Goal: Information Seeking & Learning: Stay updated

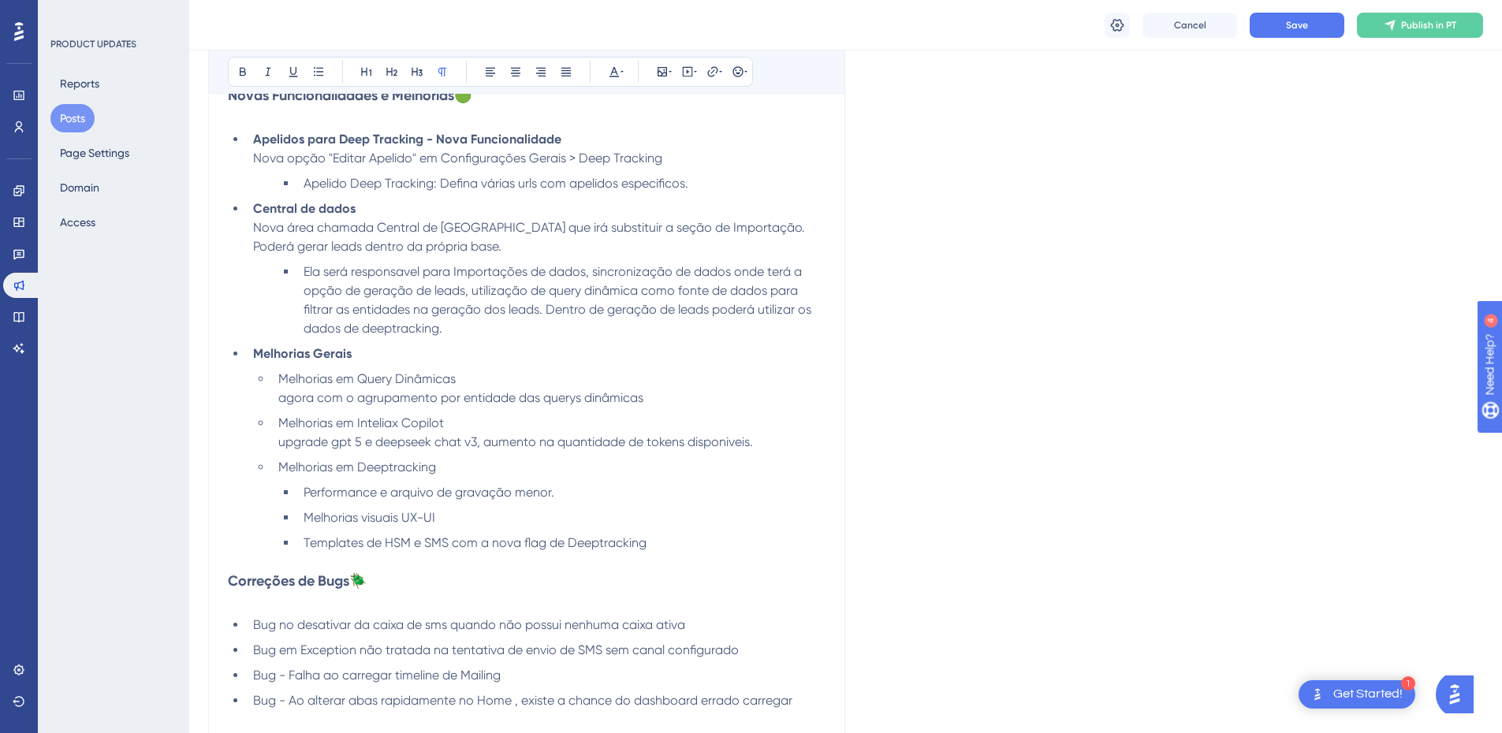
scroll to position [710, 0]
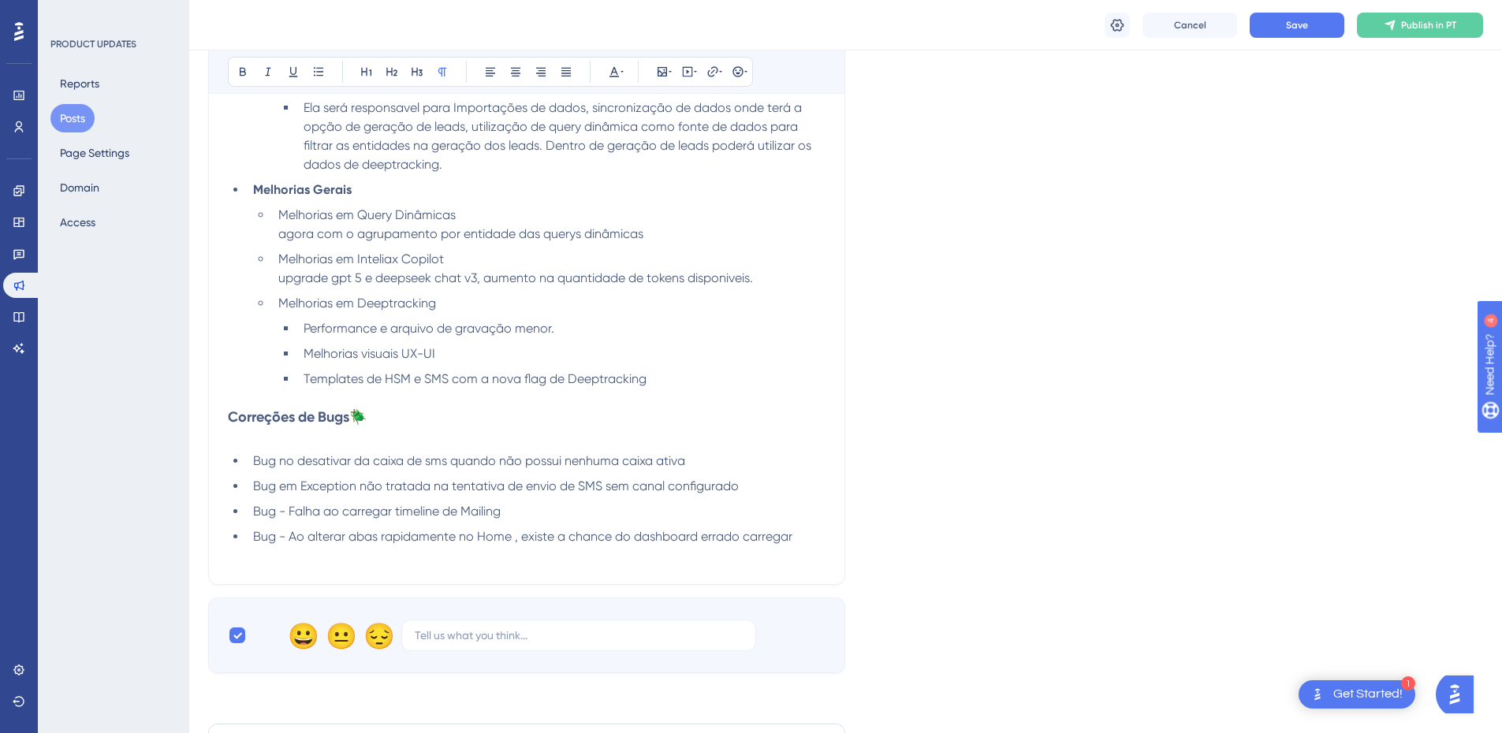
click at [251, 460] on li "Bug no desativar da caixa de sms quando não possui nenhuma caixa ativa" at bounding box center [536, 461] width 579 height 19
drag, startPoint x: 337, startPoint y: 463, endPoint x: 350, endPoint y: 463, distance: 12.6
click at [350, 463] on span "Corrigido bug no desativar da caixa de sms quando não possui nenhuma caixa ativa" at bounding box center [497, 460] width 489 height 15
click at [345, 460] on span "Corrigido bug no desativar da caixa de sms quando não possui nenhuma caixa ativa" at bounding box center [497, 460] width 489 height 15
click at [757, 465] on li "Corrigido bug no desativar da caixa de sms quando não possui nenhuma caixa ativa" at bounding box center [536, 461] width 579 height 19
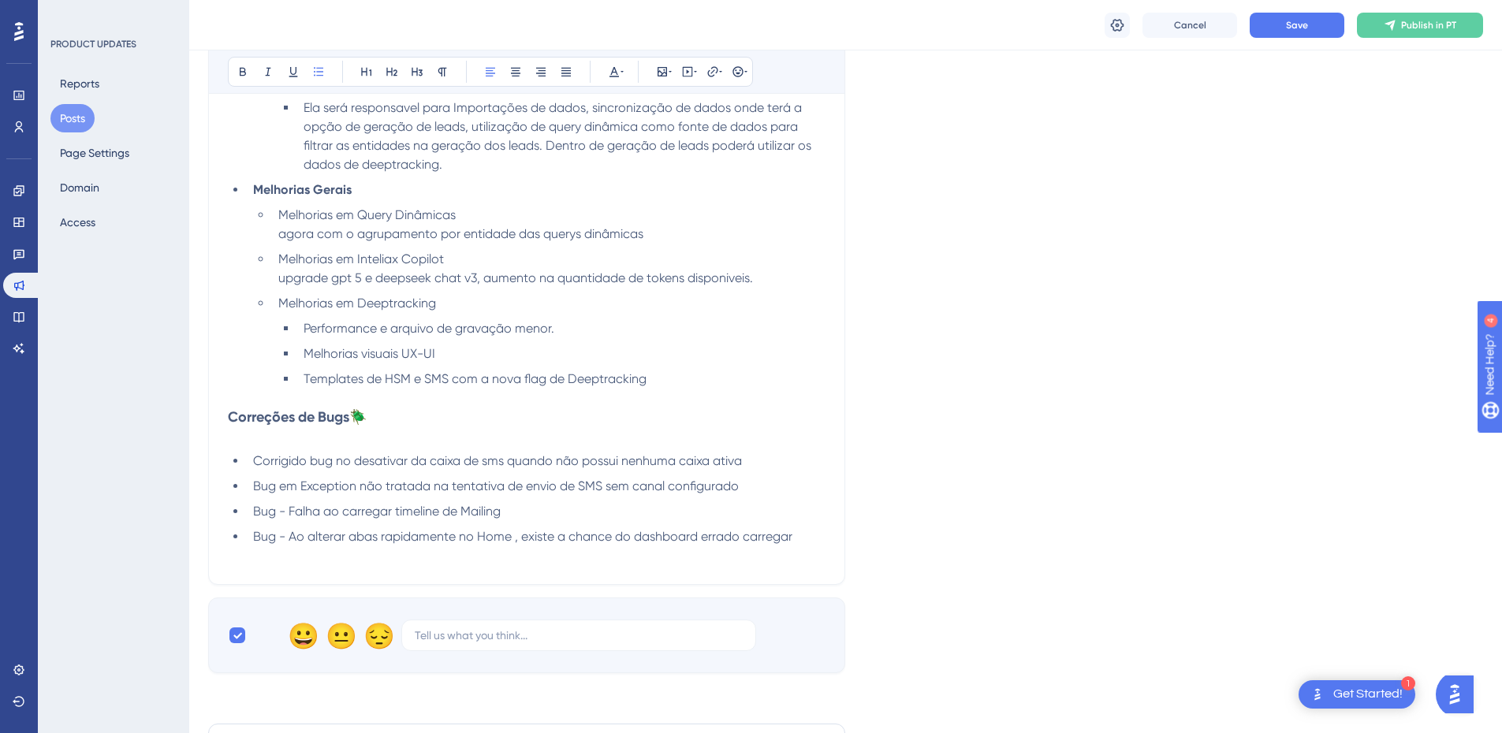
drag, startPoint x: 225, startPoint y: 412, endPoint x: 793, endPoint y: 543, distance: 583.2
click at [793, 543] on div "Confira as novidades e melhorias na versão 2025W33 da Inteliax Bold Italic Unde…" at bounding box center [526, 187] width 637 height 796
click at [796, 543] on li "Bug - Ao alterar abas rapidamente no Home , existe a chance do dashboard errado…" at bounding box center [536, 537] width 579 height 19
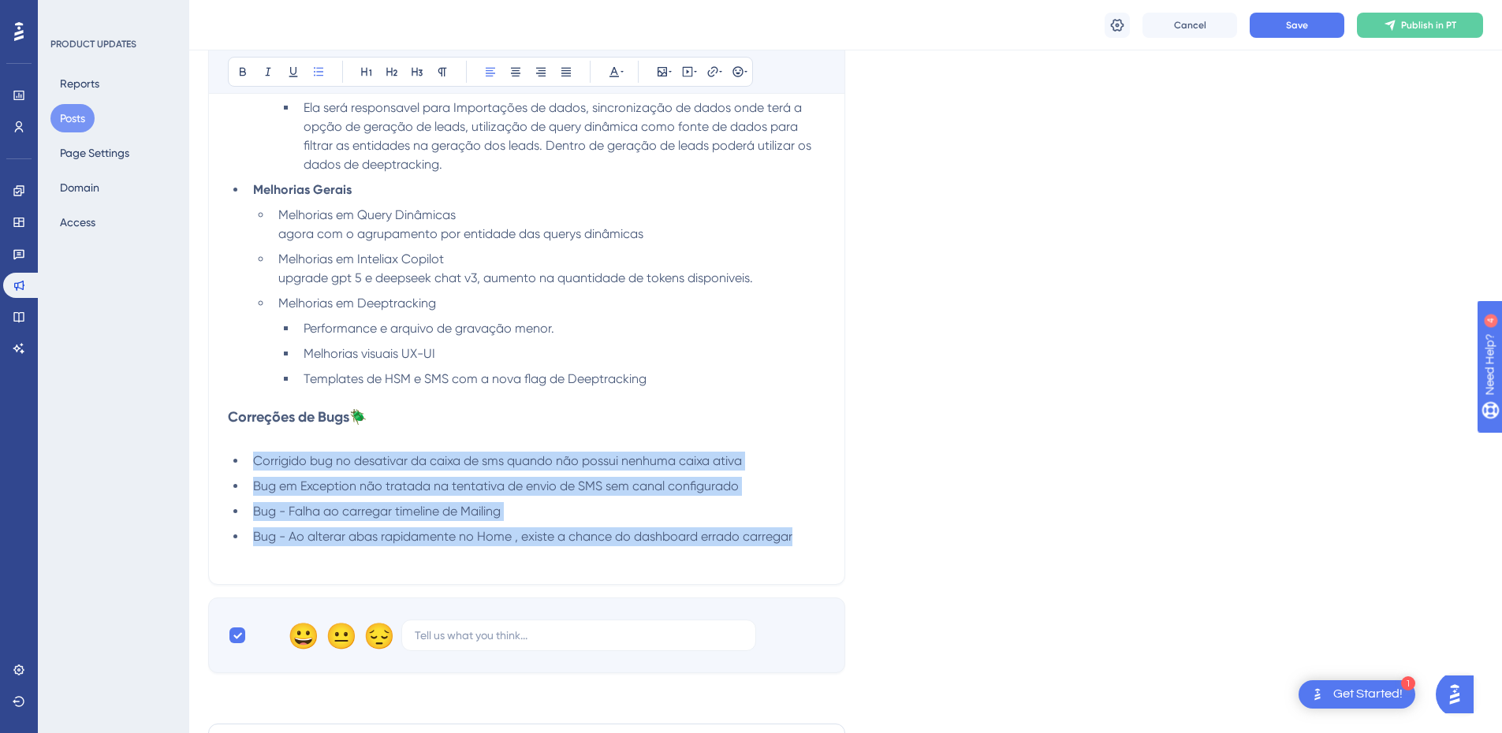
drag, startPoint x: 790, startPoint y: 537, endPoint x: 253, endPoint y: 453, distance: 543.4
click at [253, 453] on ul "Corrigido bug no desativar da caixa de sms quando não possui nenhuma caixa ativ…" at bounding box center [527, 499] width 598 height 95
click at [253, 453] on li "Corrigido bug no desativar da caixa de sms quando não possui nenhuma caixa ativa" at bounding box center [536, 461] width 579 height 19
drag, startPoint x: 810, startPoint y: 538, endPoint x: 173, endPoint y: 412, distance: 648.6
click at [189, 412] on div "Performance Users Engagement Widgets Feedback Product Updates Knowledge Base AI…" at bounding box center [845, 510] width 1313 height 2440
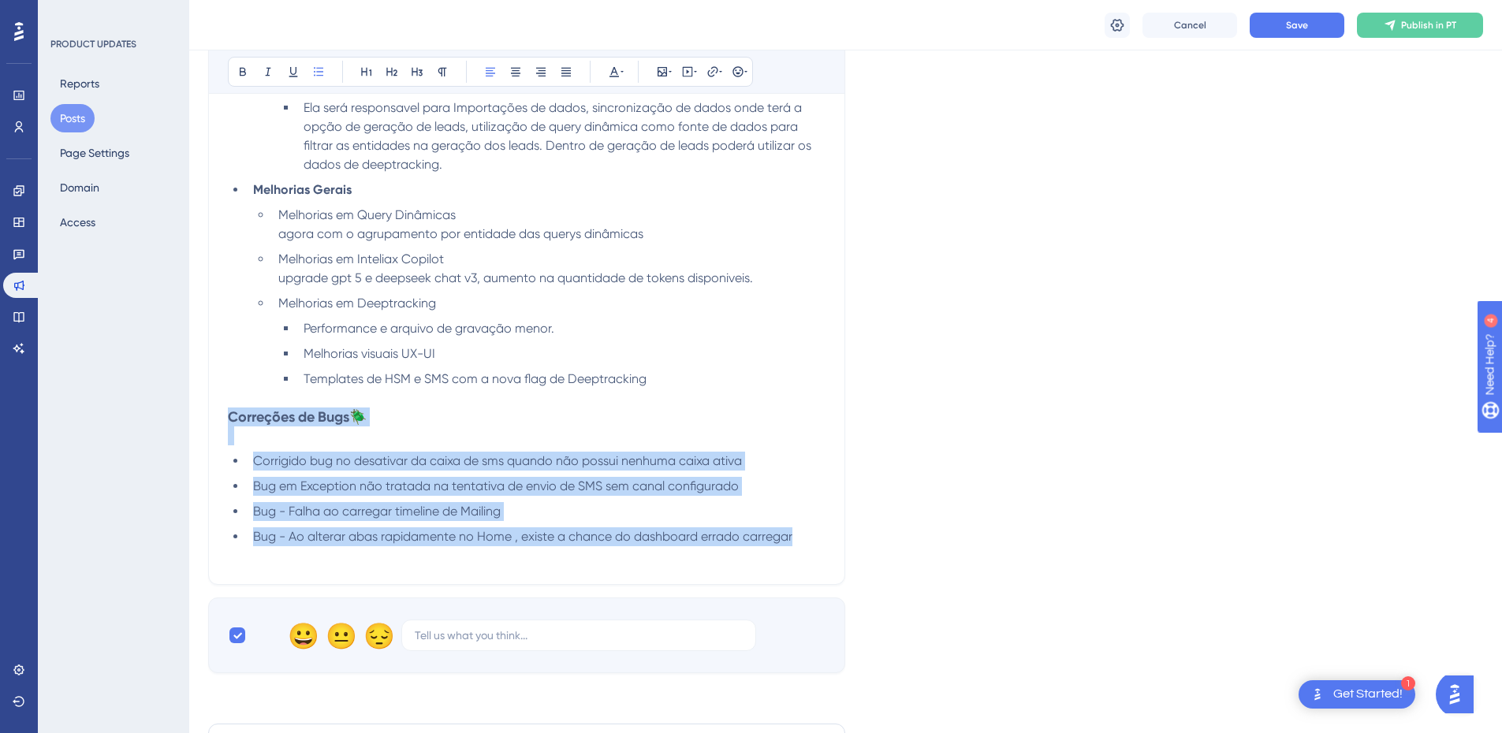
copy div "Correções de Bugs 🪲 Corrigido bug no desativar da caixa de sms quando não possu…"
click at [492, 478] on li "Bug em Exception não tratada na tentativa de envio de SMS sem canal configurado" at bounding box center [536, 486] width 579 height 19
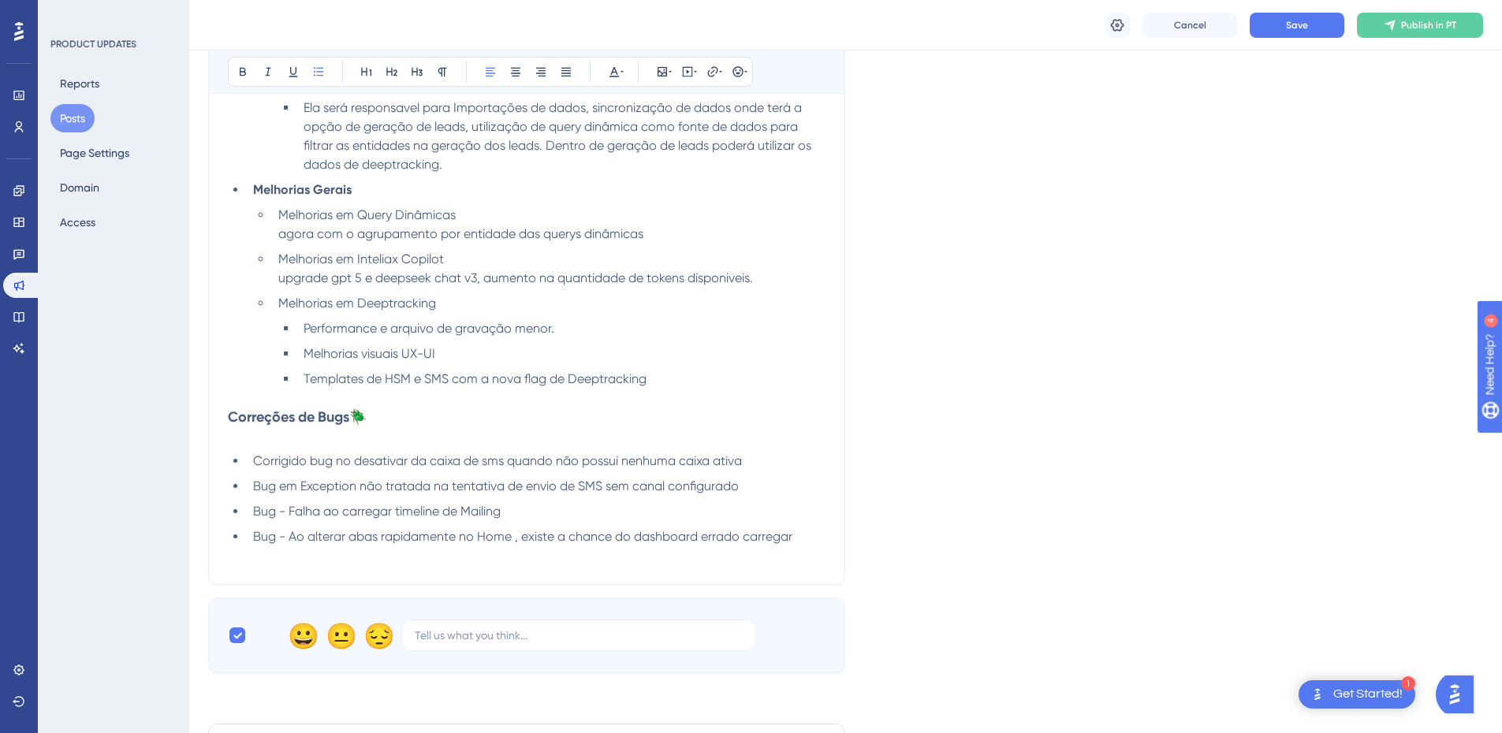
click at [535, 469] on li "Corrigido bug no desativar da caixa de sms quando não possui nenhuma caixa ativa" at bounding box center [536, 461] width 579 height 19
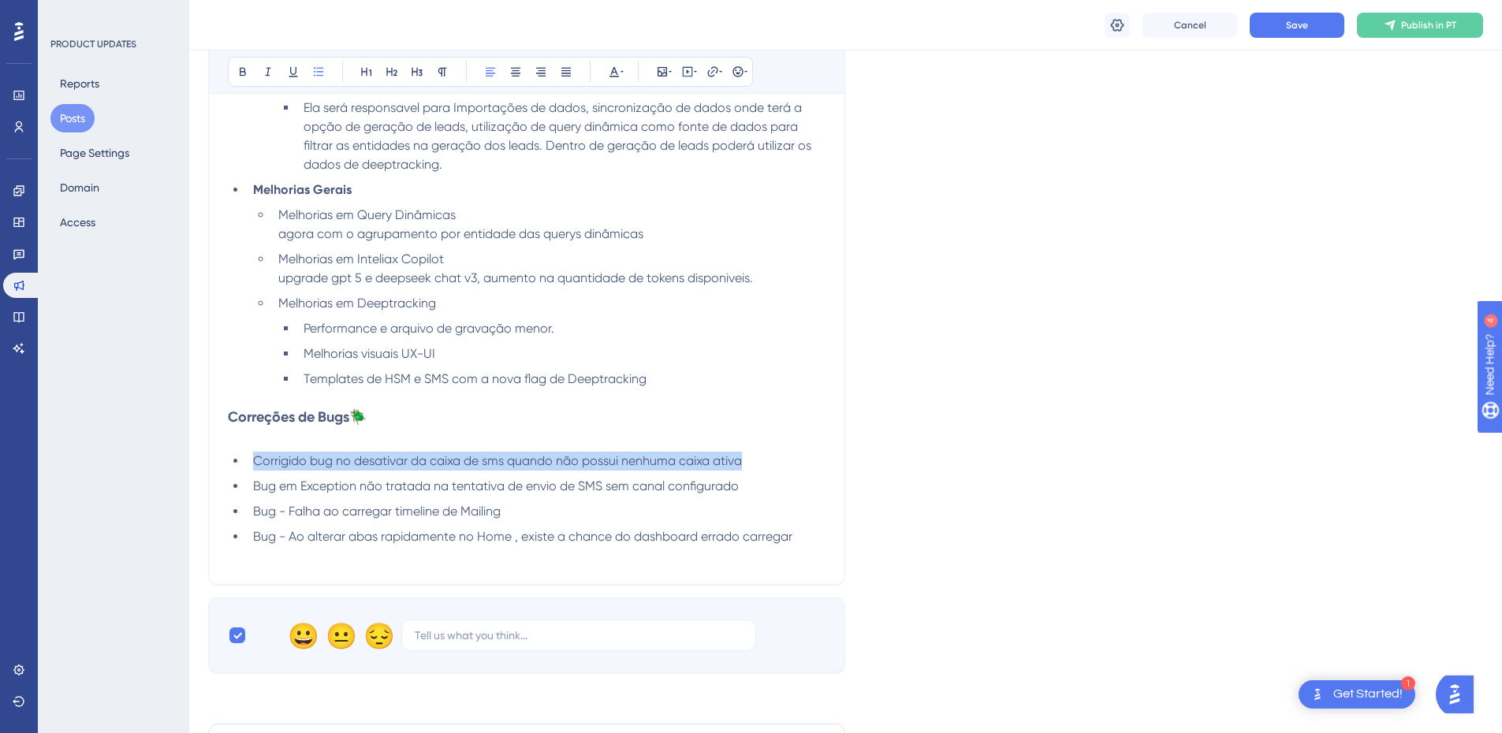
drag, startPoint x: 762, startPoint y: 466, endPoint x: 251, endPoint y: 467, distance: 511.0
click at [251, 467] on li "Corrigido bug no desativar da caixa de sms quando não possui nenhuma caixa ativa" at bounding box center [536, 461] width 579 height 19
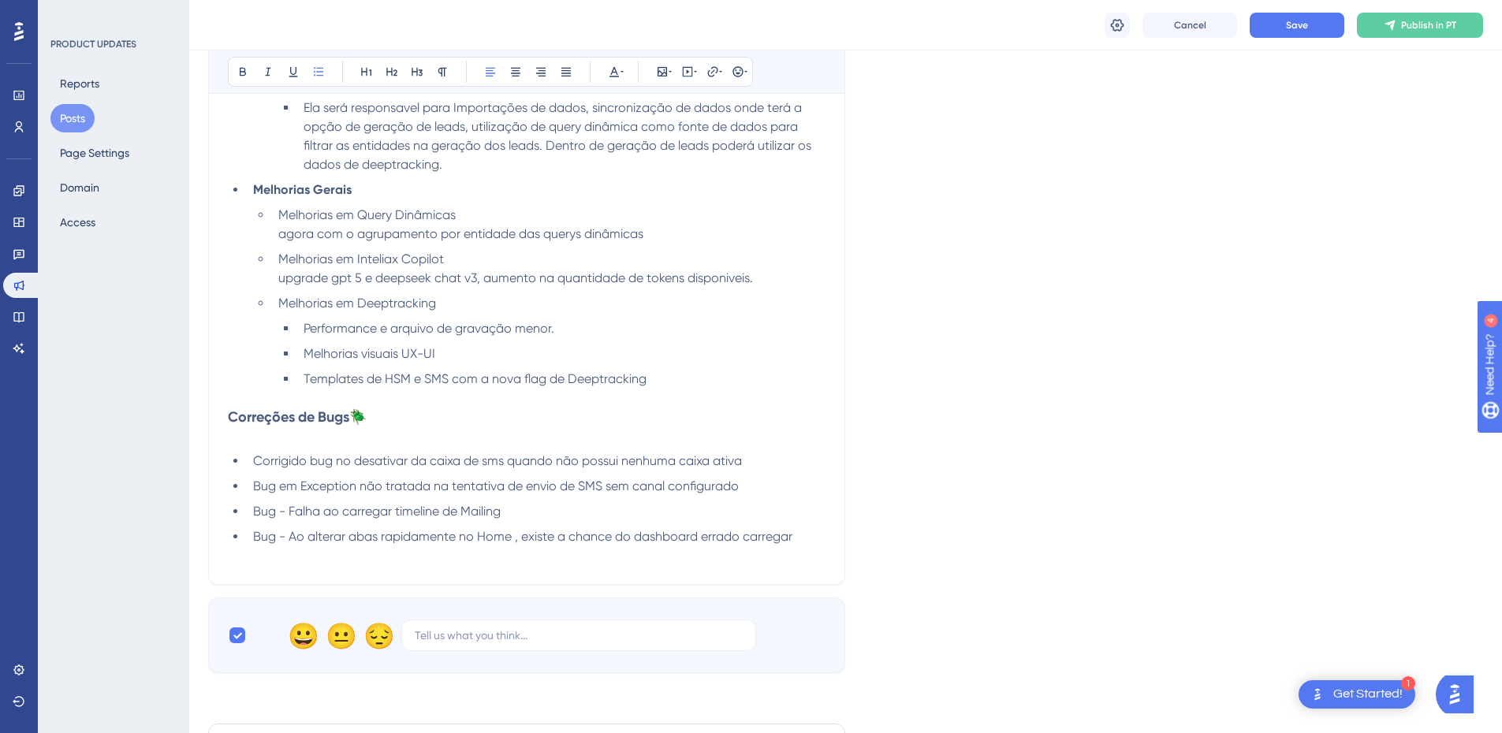
click at [736, 480] on span "Bug em Exception não tratada na tentativa de envio de SMS sem canal configurado" at bounding box center [496, 486] width 486 height 15
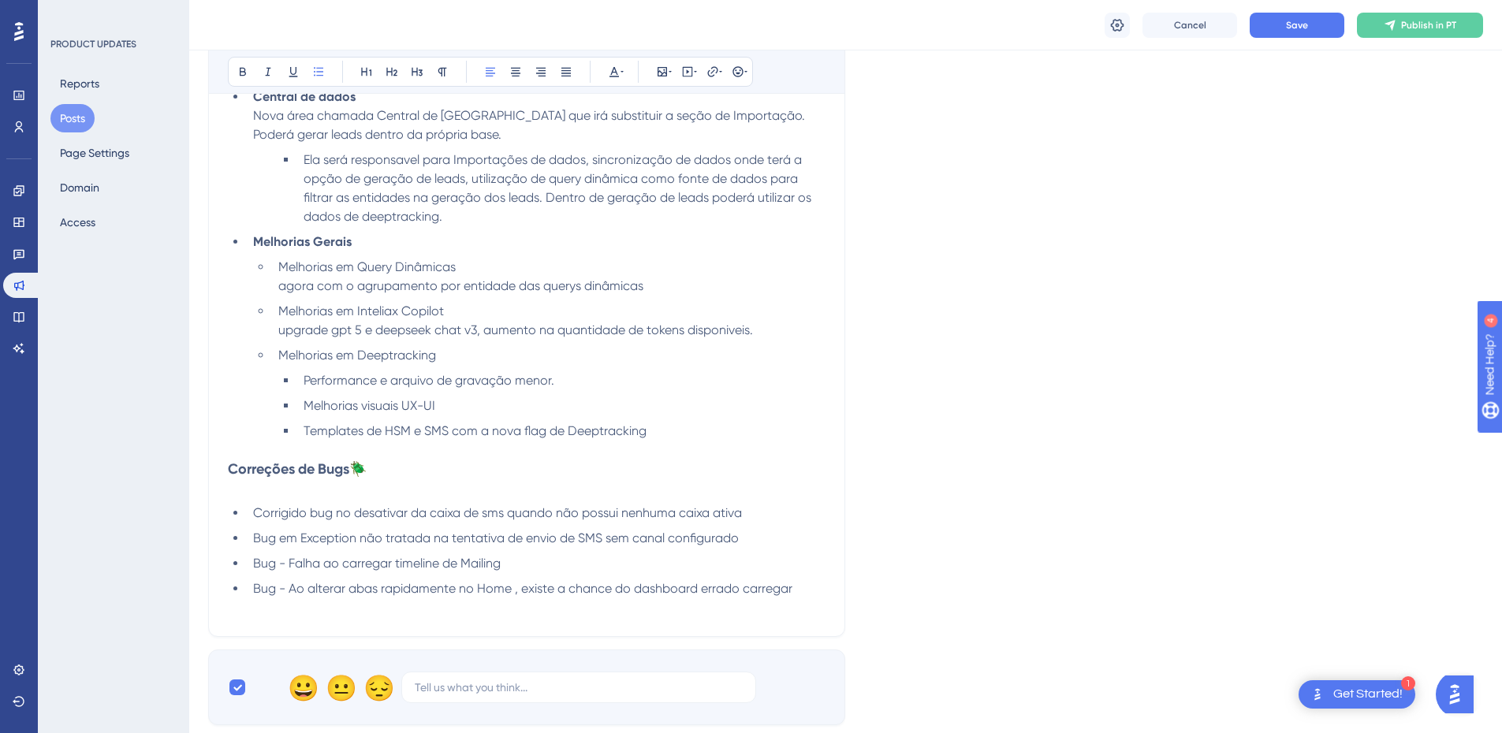
scroll to position [631, 0]
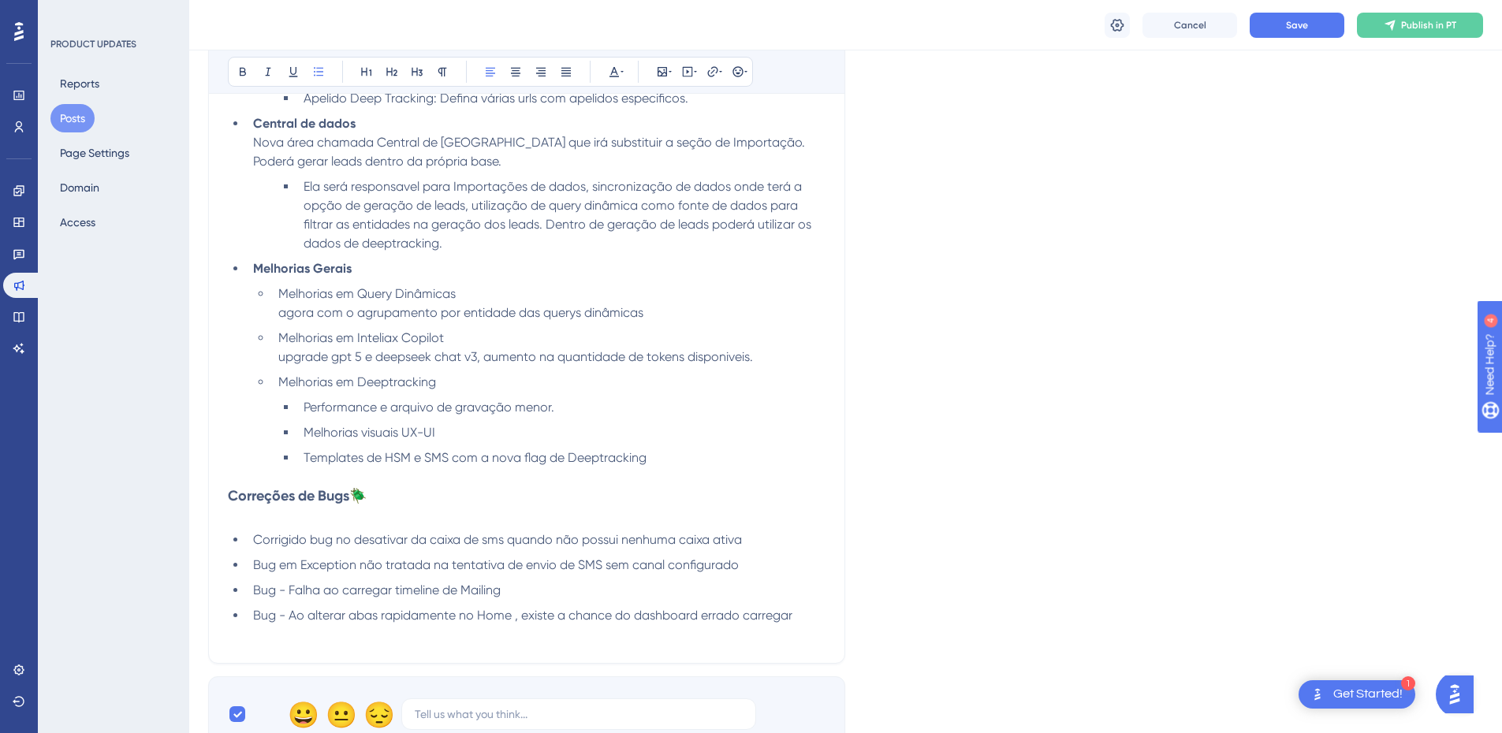
click at [509, 529] on div "Novas Funcionalidades e Melhorias 🟢 Apelidos para Deep Tracking - Nova Funciona…" at bounding box center [527, 322] width 598 height 643
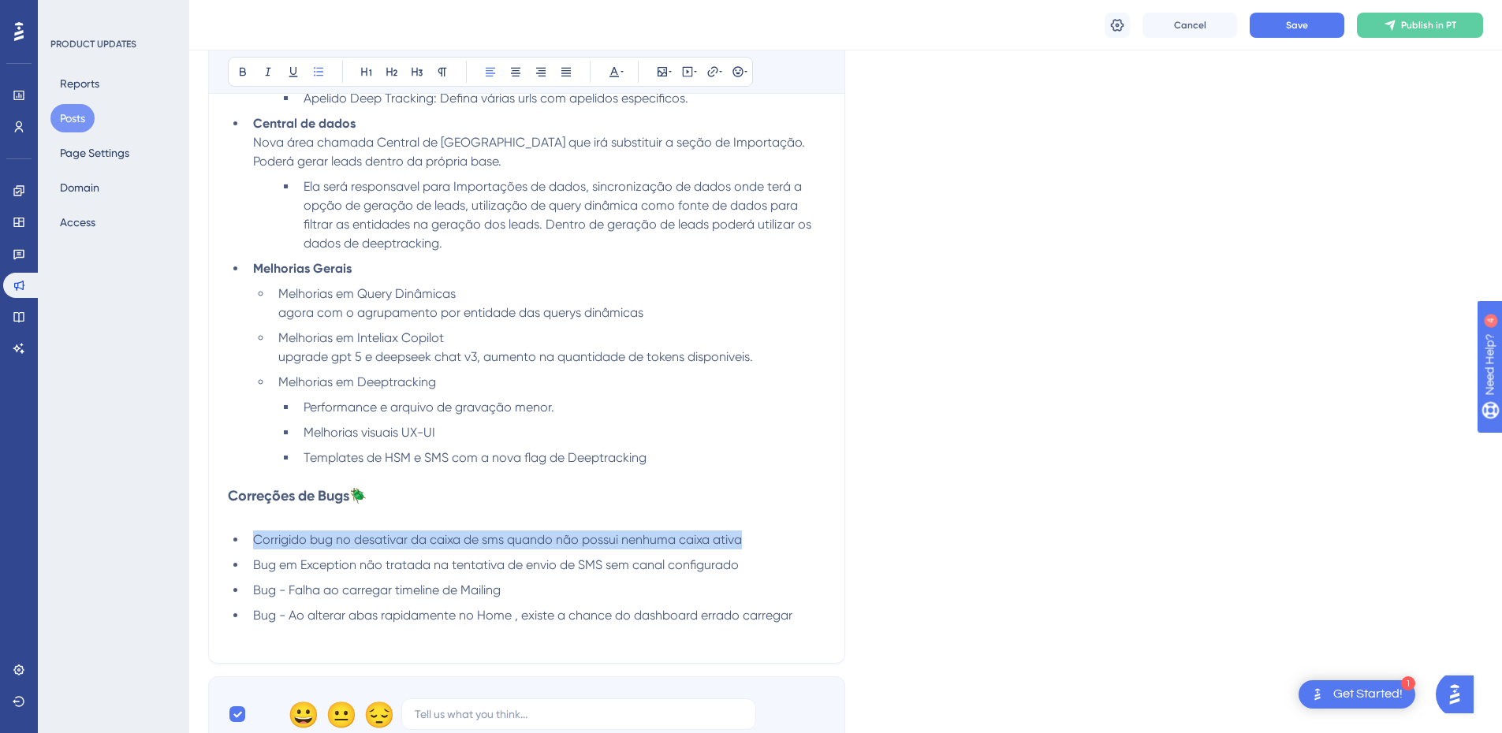
drag, startPoint x: 751, startPoint y: 543, endPoint x: 255, endPoint y: 540, distance: 495.2
click at [255, 540] on li "Corrigido bug no desativar da caixa de sms quando não possui nenhuma caixa ativa" at bounding box center [536, 540] width 579 height 19
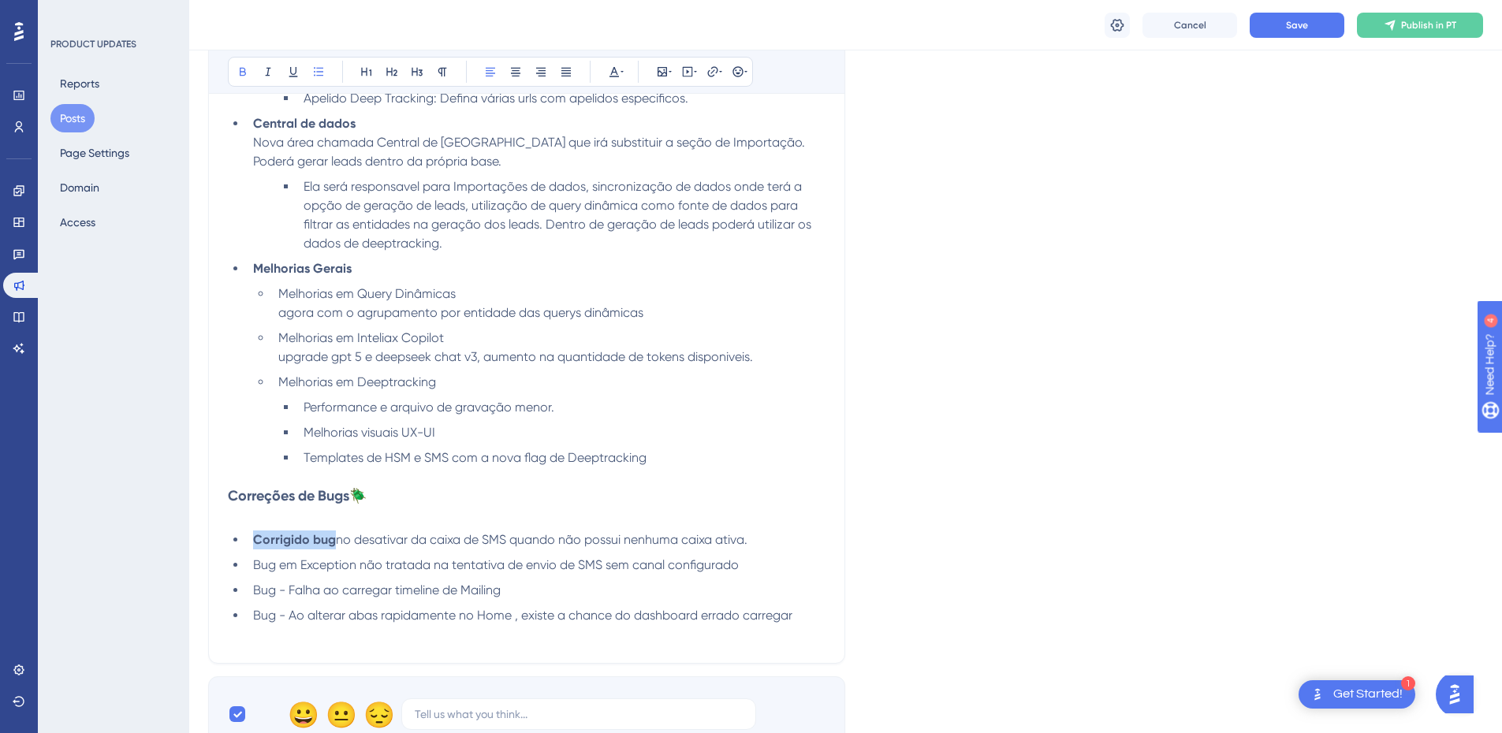
drag, startPoint x: 336, startPoint y: 542, endPoint x: 252, endPoint y: 539, distance: 84.4
click at [252, 539] on li "Corrigido bug no desativar da caixa de SMS quando não possui nenhuma caixa ativ…" at bounding box center [536, 540] width 579 height 19
click at [240, 71] on icon at bounding box center [243, 72] width 6 height 9
click at [509, 550] on ul "Corrigido bug no desativar da caixa de SMS quando não possui nenhuma caixa ativ…" at bounding box center [527, 578] width 598 height 95
click at [352, 542] on span "Corrigido bug no desativar da caixa de SMS quando não possui nenhuma caixa ativ…" at bounding box center [500, 539] width 494 height 15
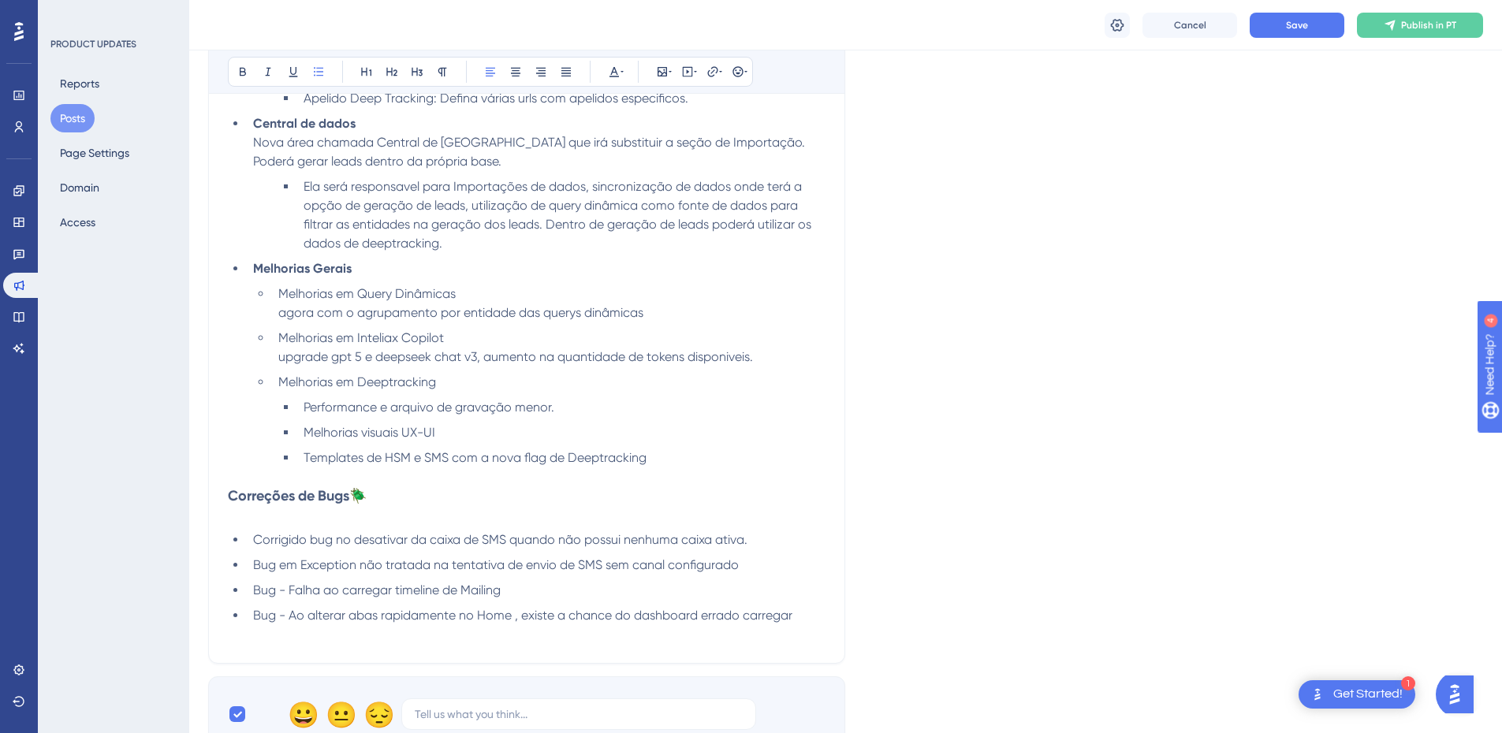
click at [356, 544] on span "Corrigido bug no desativar da caixa de SMS quando não possui nenhuma caixa ativ…" at bounding box center [500, 539] width 494 height 15
click at [338, 541] on span "Corrigido bug no desativar da caixa de SMS quando não possui nenhuma caixa ativ…" at bounding box center [500, 539] width 494 height 15
click at [349, 541] on span "Corrigido bug no desativar da caixa de SMS quando não possui nenhuma caixa ativ…" at bounding box center [500, 539] width 494 height 15
click at [338, 539] on span "Corrigido bug no desativar da caixa de SMS quando não possui nenhuma caixa ativ…" at bounding box center [500, 539] width 494 height 15
click at [320, 531] on li "Corrigido bug no desativar da caixa de SMS quando não possui nenhuma caixa ativ…" at bounding box center [536, 540] width 579 height 19
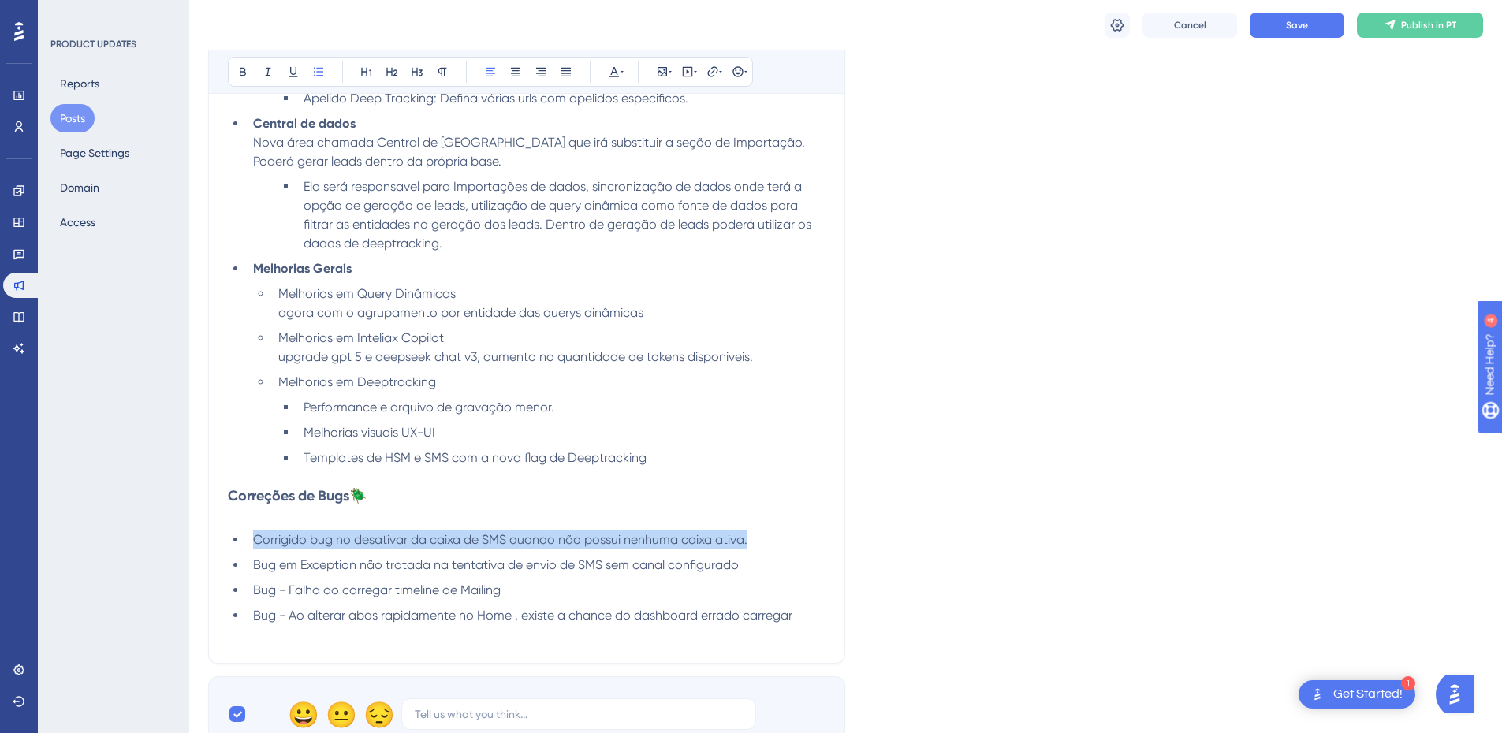
drag, startPoint x: 253, startPoint y: 541, endPoint x: 757, endPoint y: 537, distance: 503.9
click at [757, 537] on li "Corrigido bug no desativar da caixa de SMS quando não possui nenhuma caixa ativ…" at bounding box center [536, 540] width 579 height 19
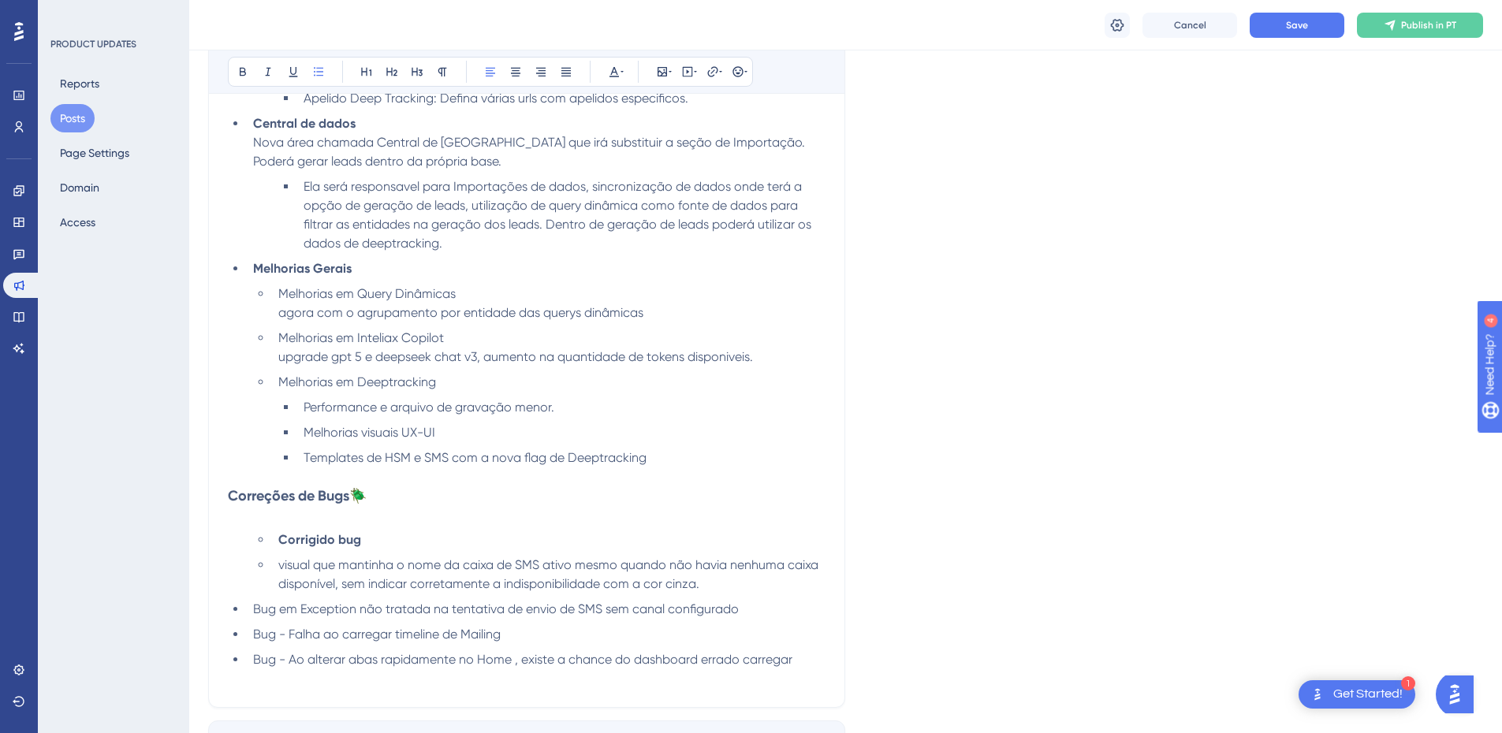
click at [279, 535] on strong "Corrigido bug" at bounding box center [319, 539] width 83 height 15
click at [255, 524] on h3 "Correções de Bugs 🪲" at bounding box center [527, 506] width 598 height 38
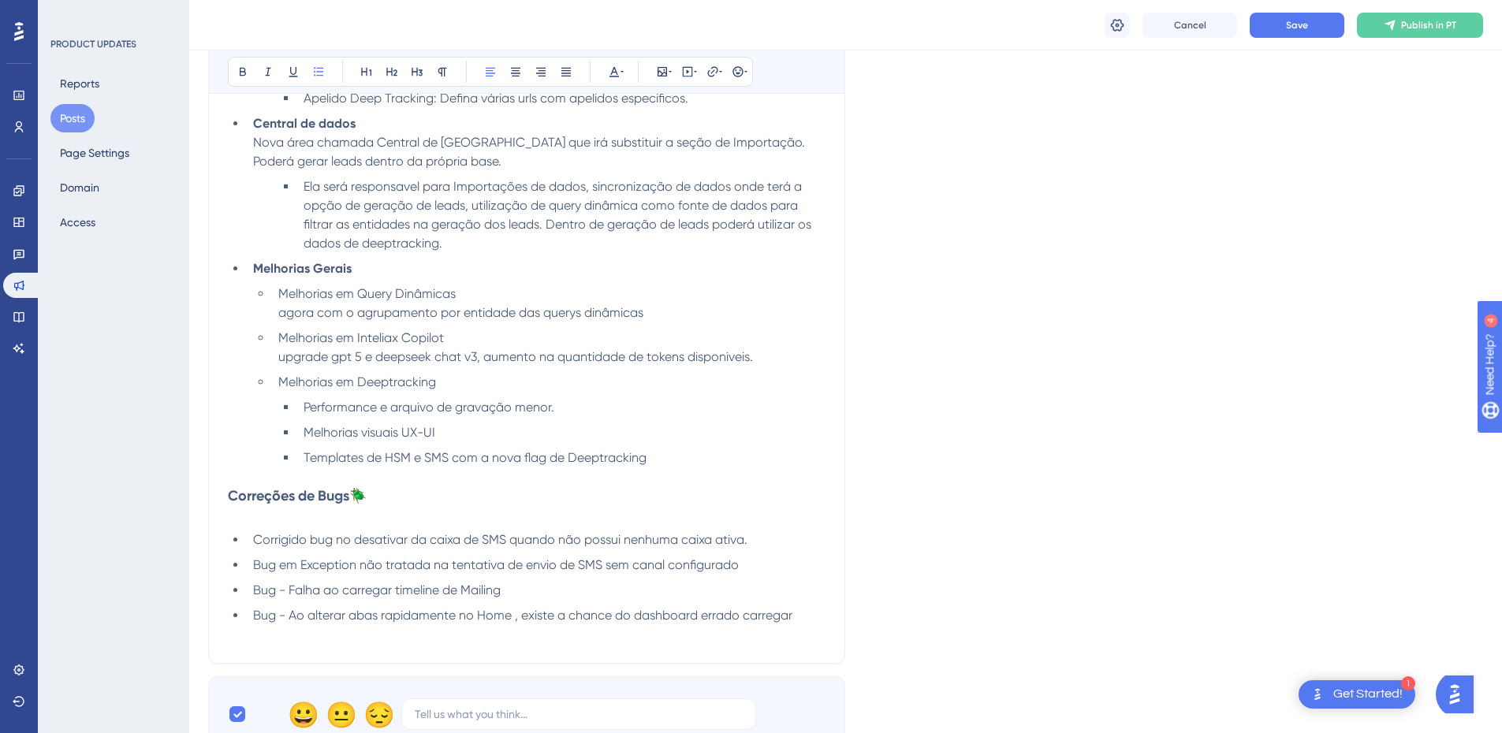
click at [288, 547] on li "Corrigido bug no desativar da caixa de SMS quando não possui nenhuma caixa ativ…" at bounding box center [536, 540] width 579 height 19
click at [752, 540] on li "Corrigido bug no desativar da caixa de SMS quando não possui nenhuma caixa ativ…" at bounding box center [536, 540] width 579 height 19
click at [362, 581] on li "Bug - Falha ao carregar timeline de Mailing" at bounding box center [536, 590] width 579 height 19
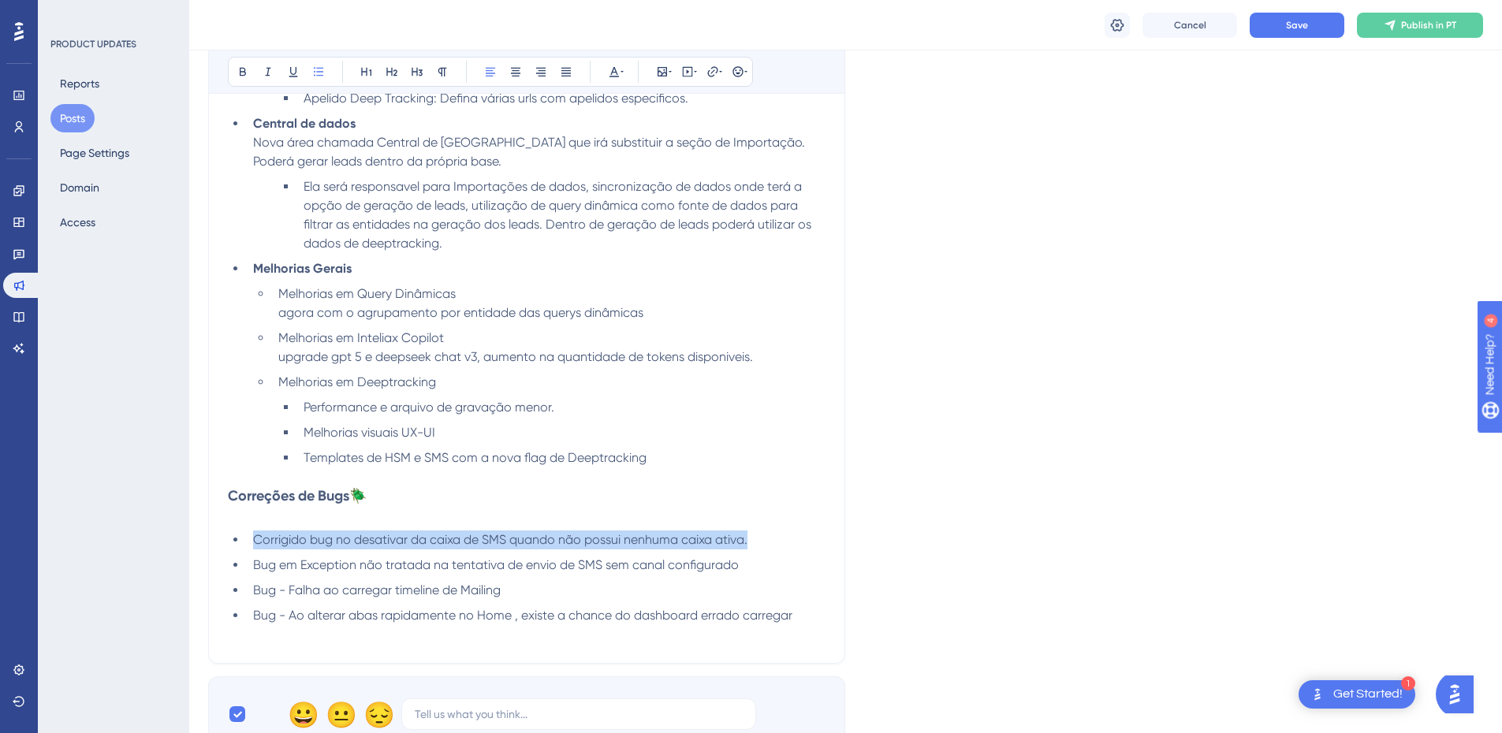
drag, startPoint x: 253, startPoint y: 543, endPoint x: 755, endPoint y: 535, distance: 501.5
click at [755, 535] on li "Corrigido bug no desativar da caixa de SMS quando não possui nenhuma caixa ativ…" at bounding box center [536, 540] width 579 height 19
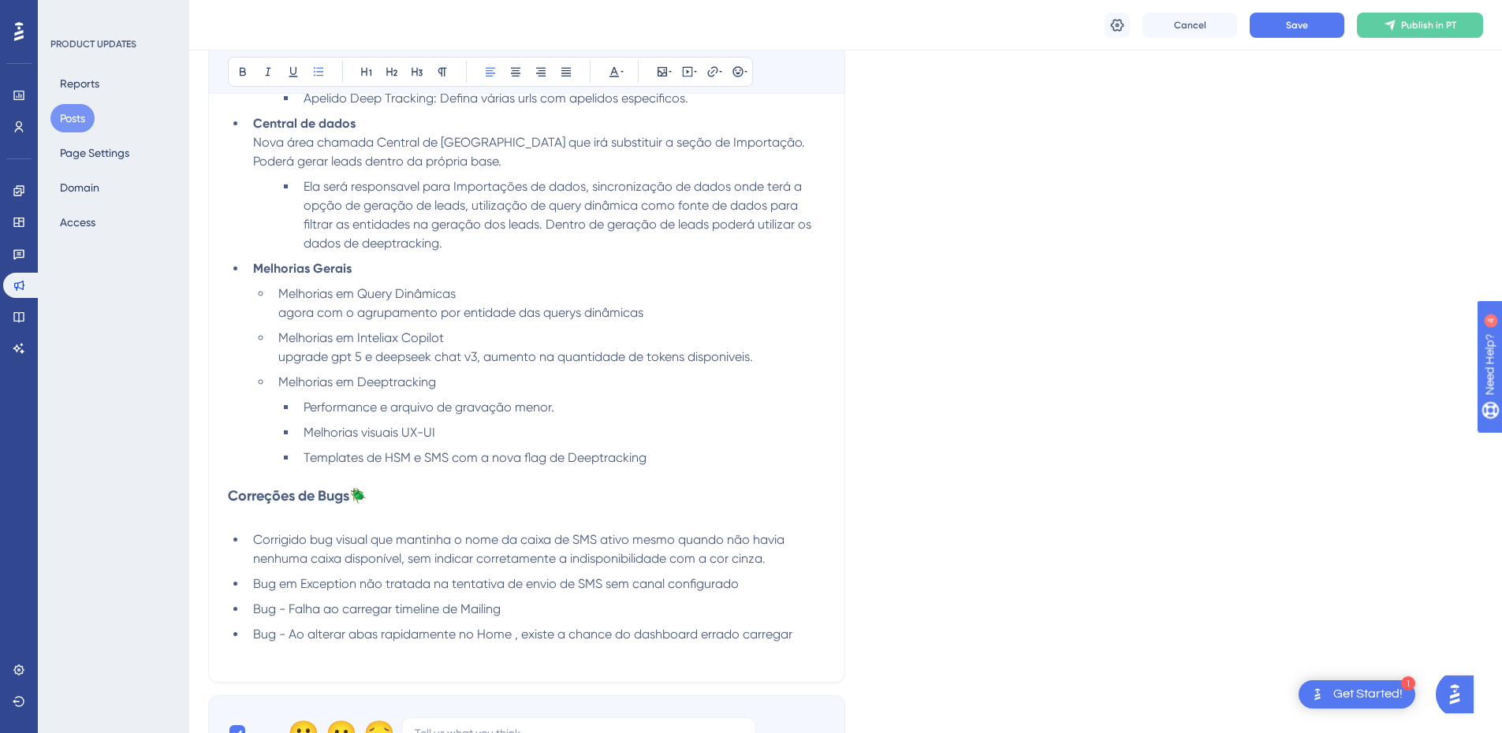
click at [411, 589] on span "Bug em Exception não tratada na tentativa de envio de SMS sem canal configurado" at bounding box center [496, 583] width 486 height 15
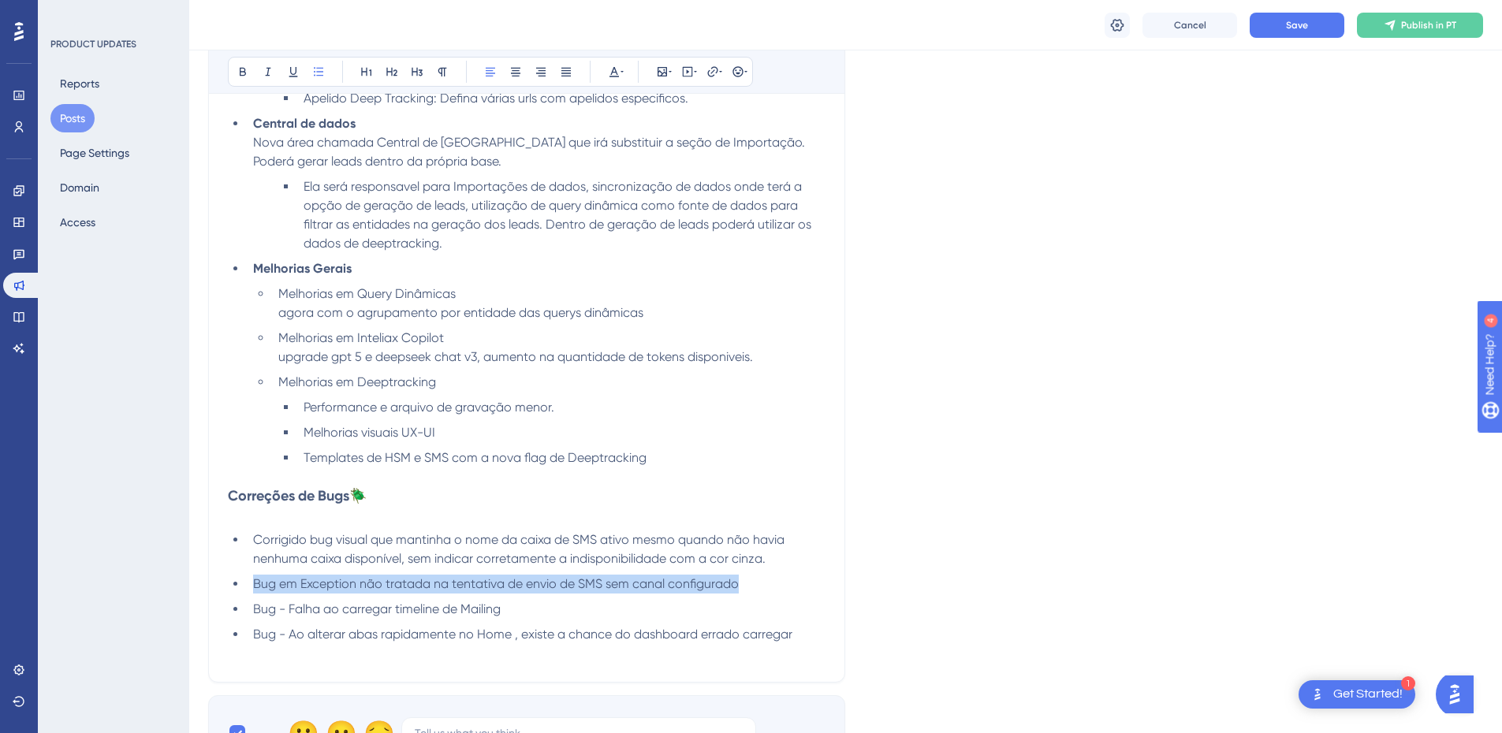
drag, startPoint x: 749, startPoint y: 584, endPoint x: 253, endPoint y: 584, distance: 496.0
click at [253, 584] on li "Bug em Exception não tratada na tentativa de envio de SMS sem canal configurado" at bounding box center [536, 584] width 579 height 19
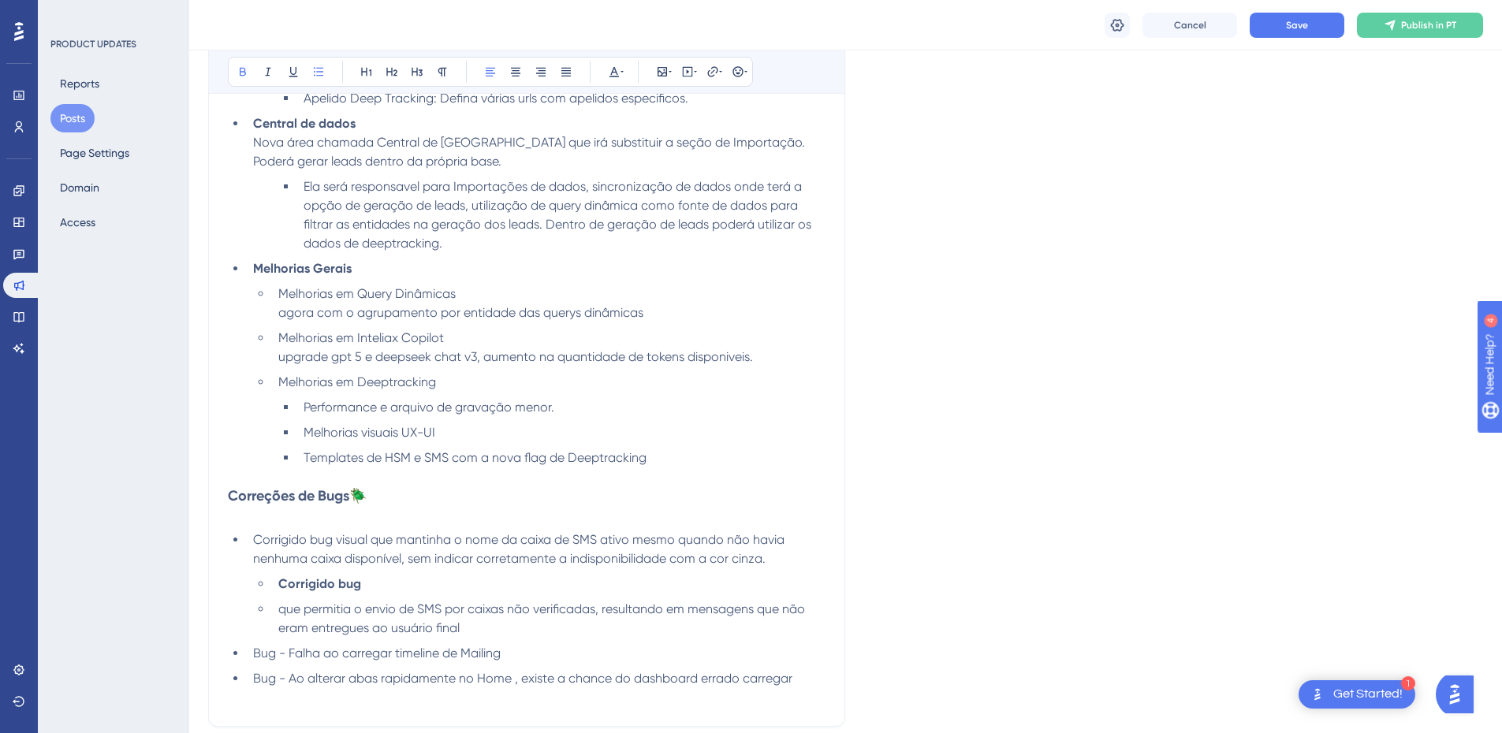
click at [274, 585] on li "Corrigido bug" at bounding box center [549, 584] width 554 height 19
click at [282, 613] on span "que permitia o envio de SMS por caixas não verificadas, resultando em mensagens…" at bounding box center [543, 619] width 530 height 34
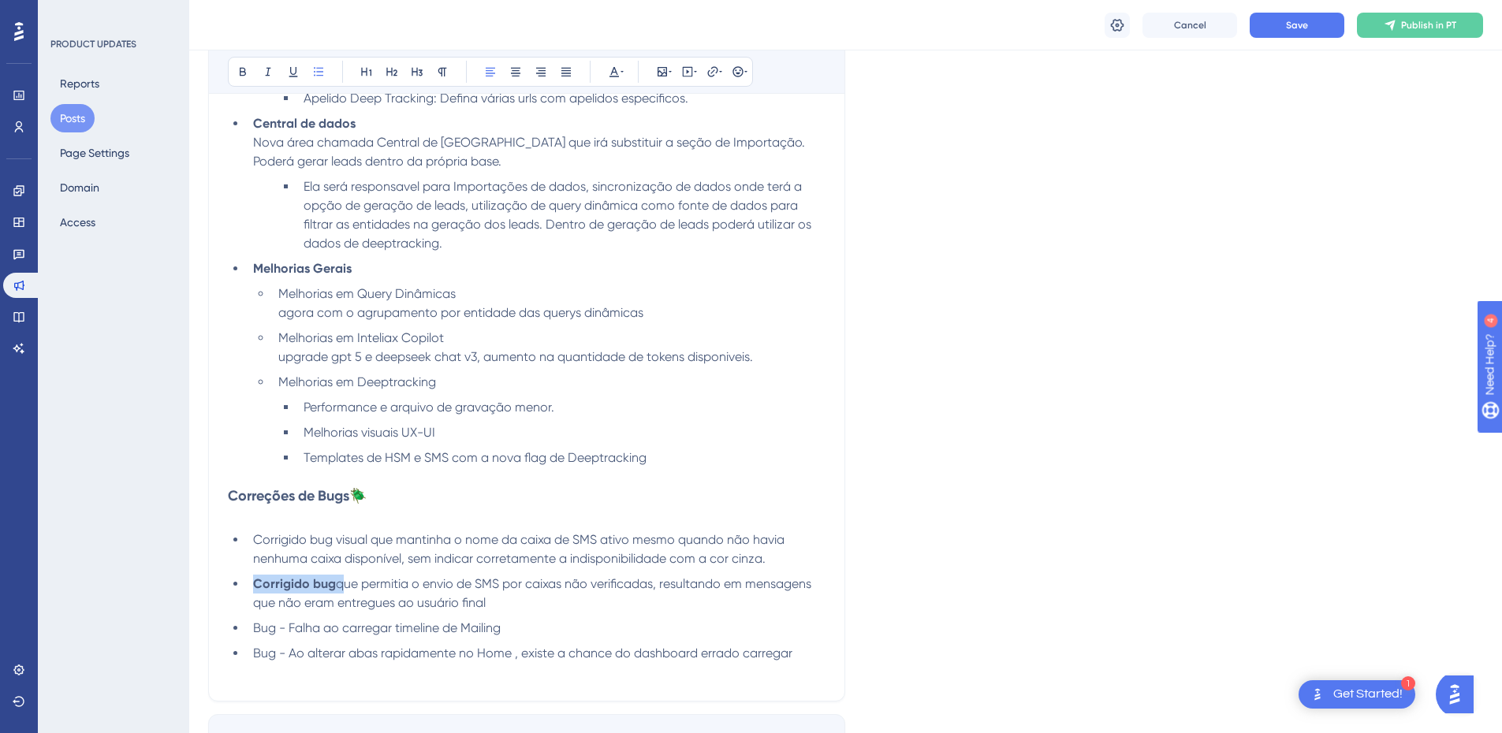
drag, startPoint x: 337, startPoint y: 585, endPoint x: 254, endPoint y: 585, distance: 82.8
click at [254, 585] on li "Corrigido bug que permitia o envio de SMS por caixas não verificadas, resultand…" at bounding box center [536, 594] width 579 height 38
click at [240, 73] on icon at bounding box center [243, 72] width 6 height 9
click at [418, 590] on span "Corrigido bug que permitia o envio de SMS por caixas não verificadas, resultand…" at bounding box center [533, 593] width 561 height 34
click at [494, 607] on li "Corrigido bug que permitia o envio de SMS por caixas não verificadas, resultand…" at bounding box center [536, 594] width 579 height 38
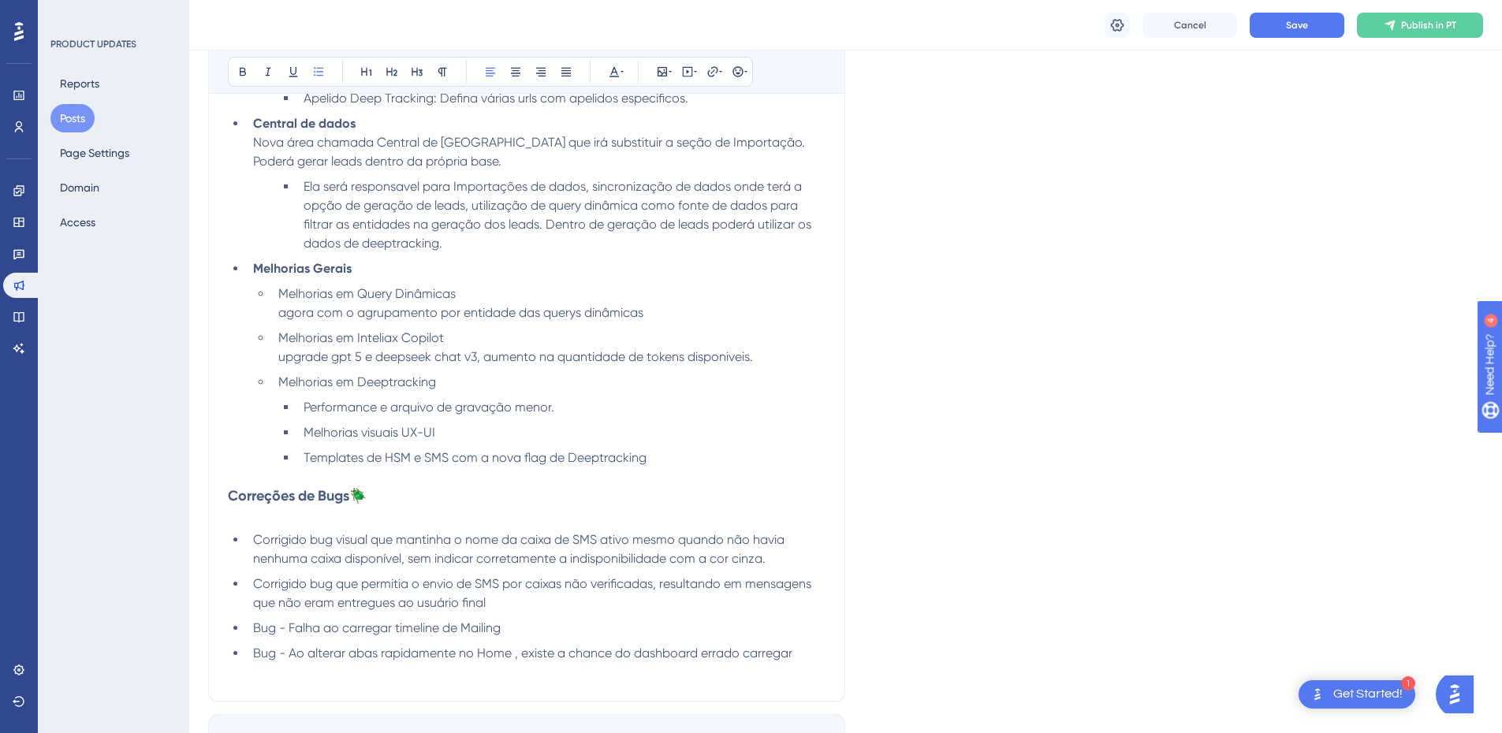
click at [524, 631] on li "Bug - Falha ao carregar timeline de Mailing" at bounding box center [536, 628] width 579 height 19
click at [545, 623] on li "Bug - Falha ao carregar timeline de Mailing" at bounding box center [536, 628] width 579 height 19
drag, startPoint x: 548, startPoint y: 626, endPoint x: 288, endPoint y: 619, distance: 260.3
click at [288, 619] on li "Bug - Falha ao carregar timeline de Mailing" at bounding box center [536, 628] width 579 height 19
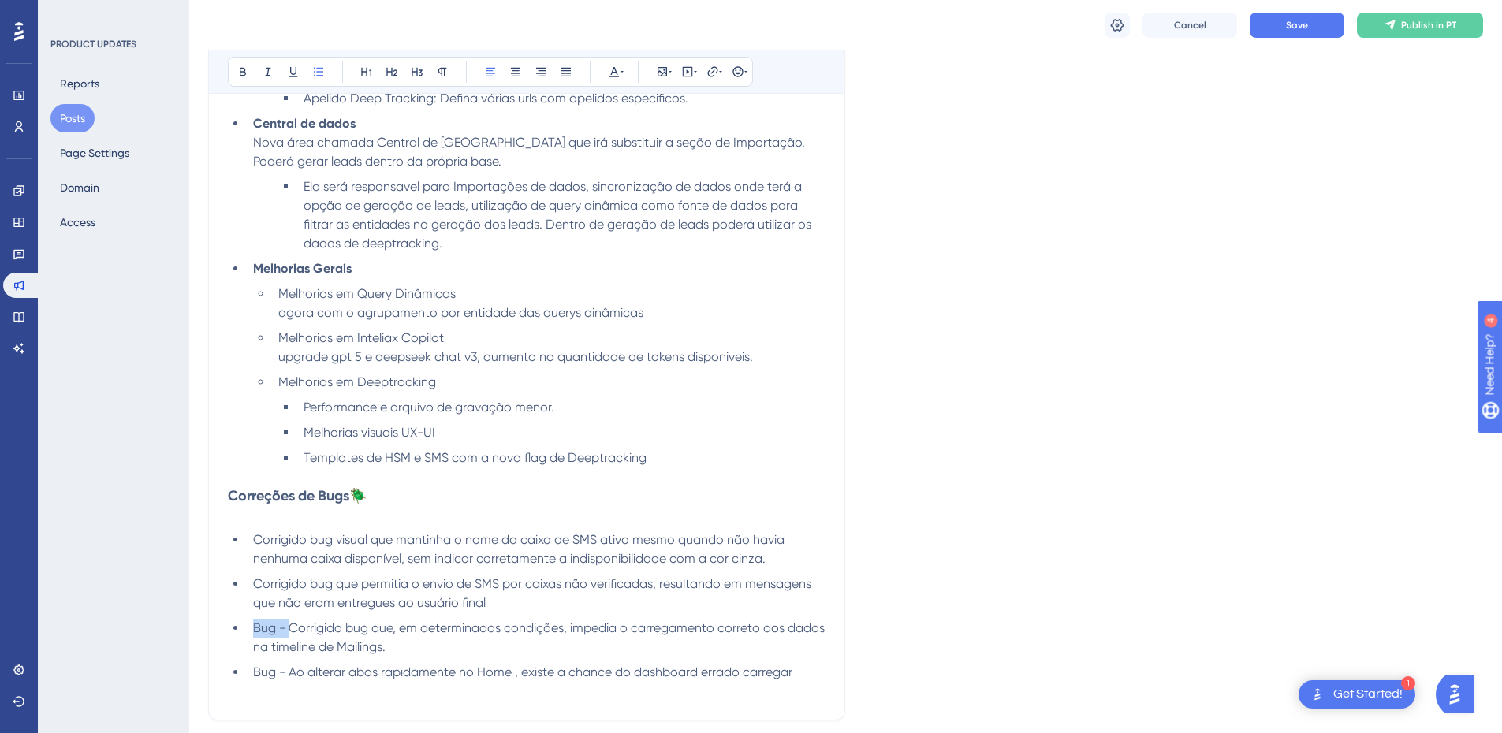
drag, startPoint x: 289, startPoint y: 628, endPoint x: 257, endPoint y: 628, distance: 32.3
click at [257, 628] on span "Bug - Corrigido bug que, em determinadas condições, impedia o carregamento corr…" at bounding box center [540, 638] width 575 height 34
click at [390, 650] on li "Corrigido bug que, em determinadas condições, impedia o carregamento correto do…" at bounding box center [536, 638] width 579 height 38
click at [535, 630] on span "Corrigido bug que, em determinadas condições, impedia o carregamento correto do…" at bounding box center [531, 638] width 557 height 34
click at [634, 629] on span "Corrigido bug que, em determinadas condições, poderia impedia o carregamento co…" at bounding box center [526, 638] width 547 height 34
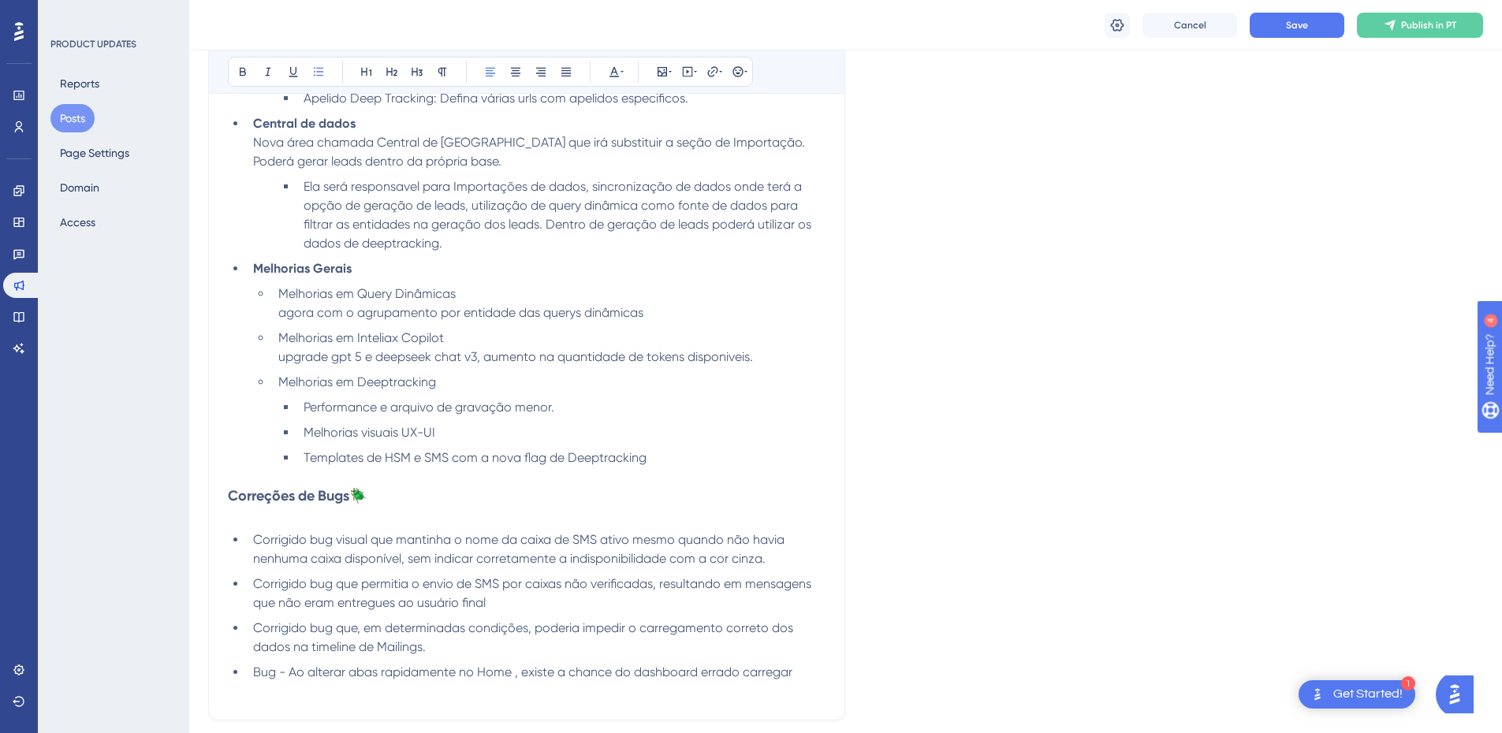
click at [456, 643] on li "Corrigido bug que, em determinadas condições, poderia impedir o carregamento co…" at bounding box center [536, 638] width 579 height 38
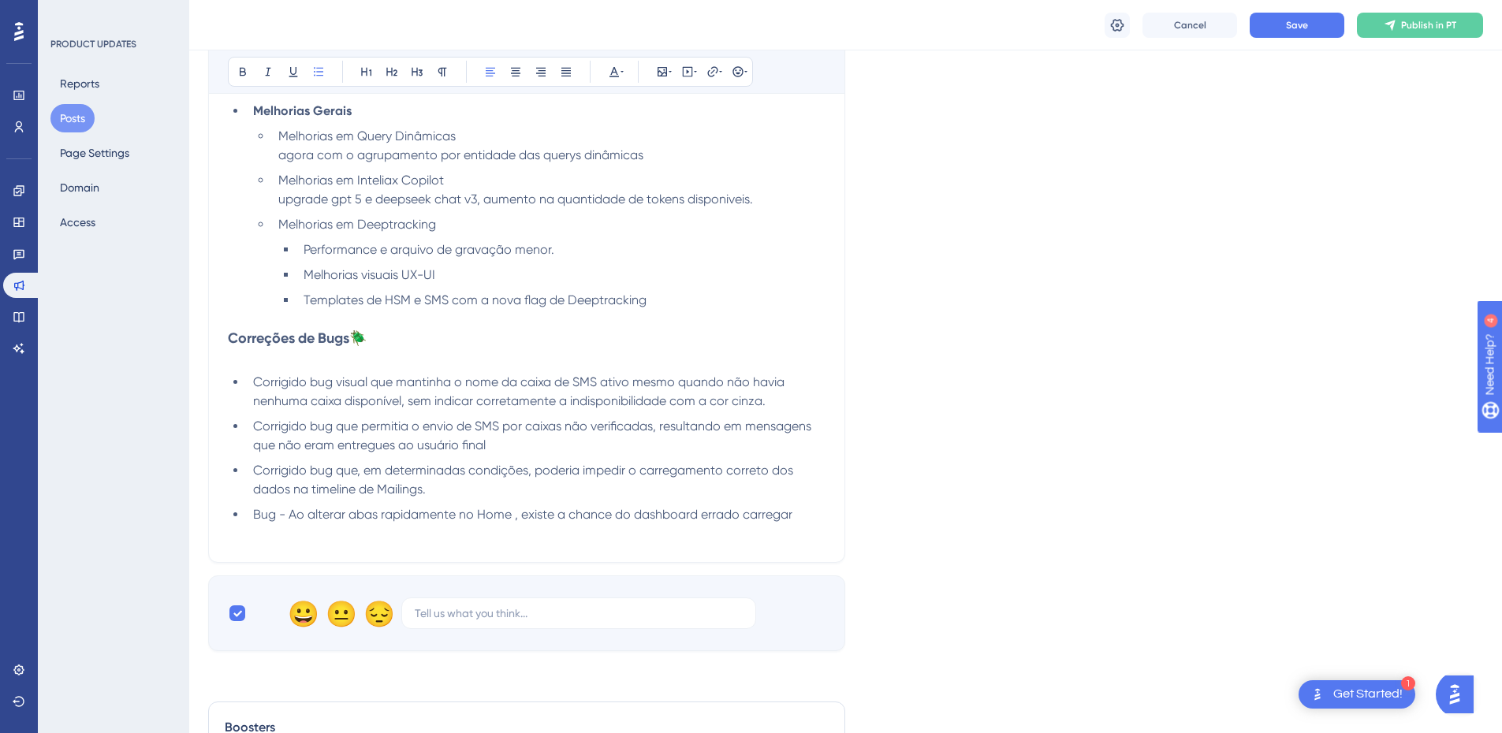
scroll to position [710, 0]
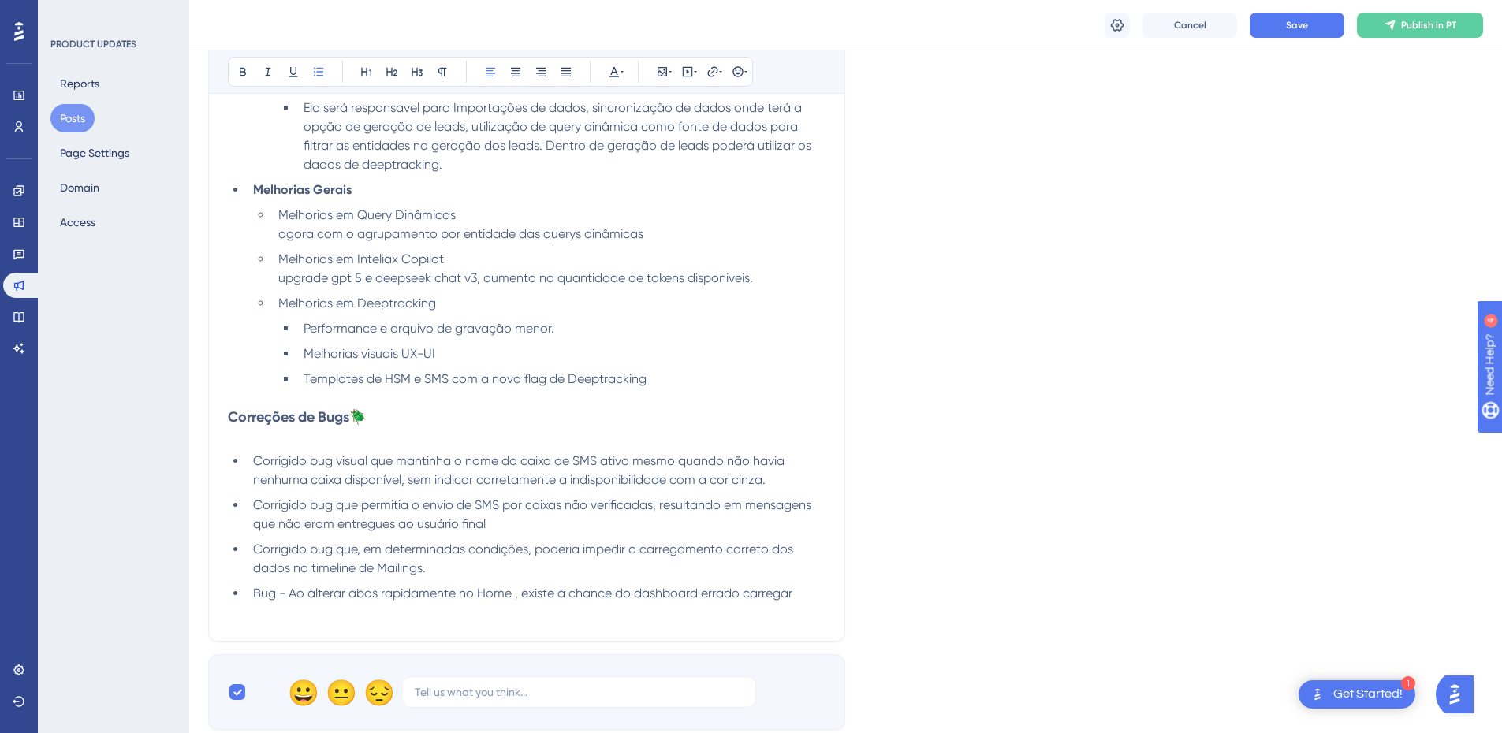
click at [527, 595] on span "Bug - Ao alterar abas rapidamente no Home , existe a chance do dashboard errado…" at bounding box center [522, 593] width 539 height 15
click at [568, 596] on span "Bug - Ao alterar abas rapidamente no Home , existe a chance do dashboard errado…" at bounding box center [522, 593] width 539 height 15
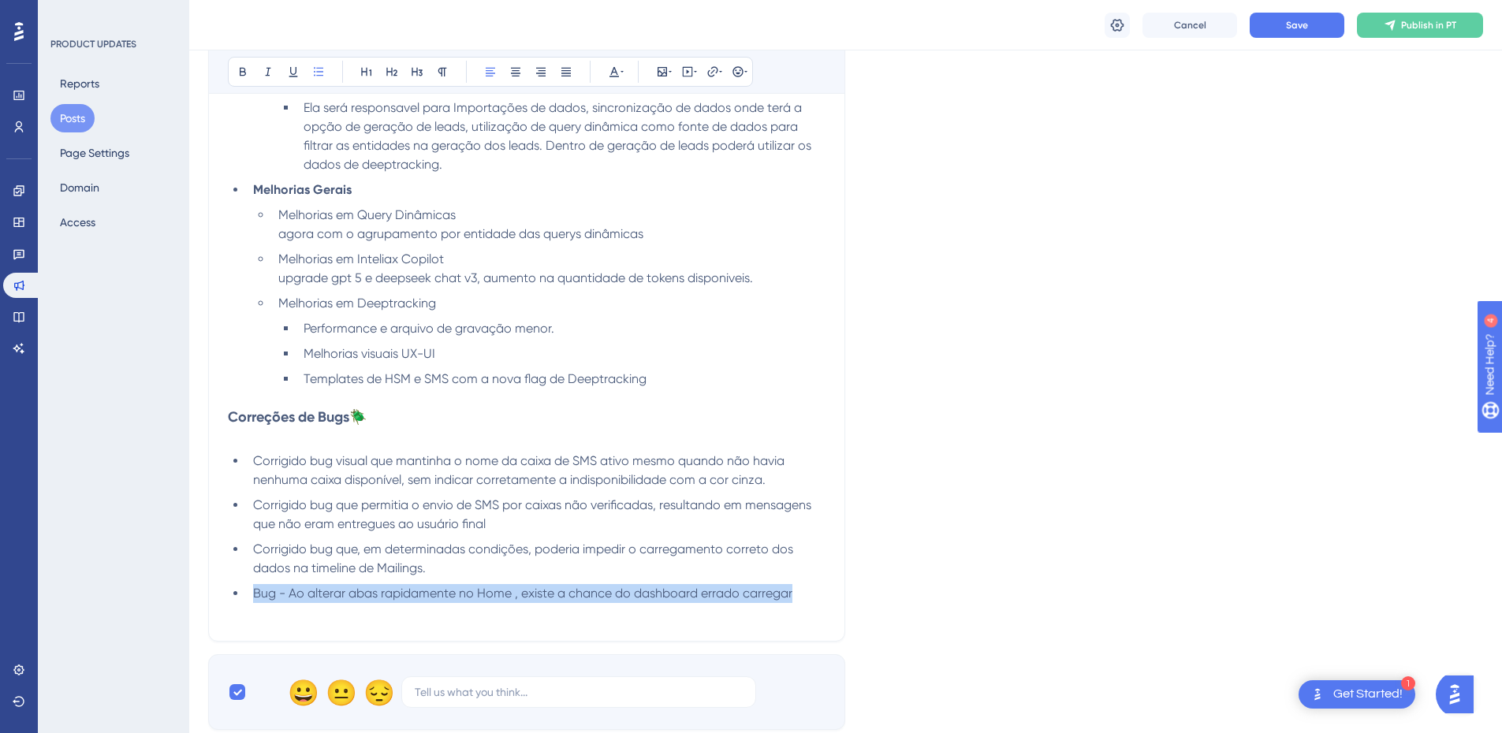
drag, startPoint x: 811, startPoint y: 592, endPoint x: 248, endPoint y: 598, distance: 562.2
click at [248, 598] on li "Bug - Ao alterar abas rapidamente no Home , existe a chance do dashboard errado…" at bounding box center [536, 593] width 579 height 19
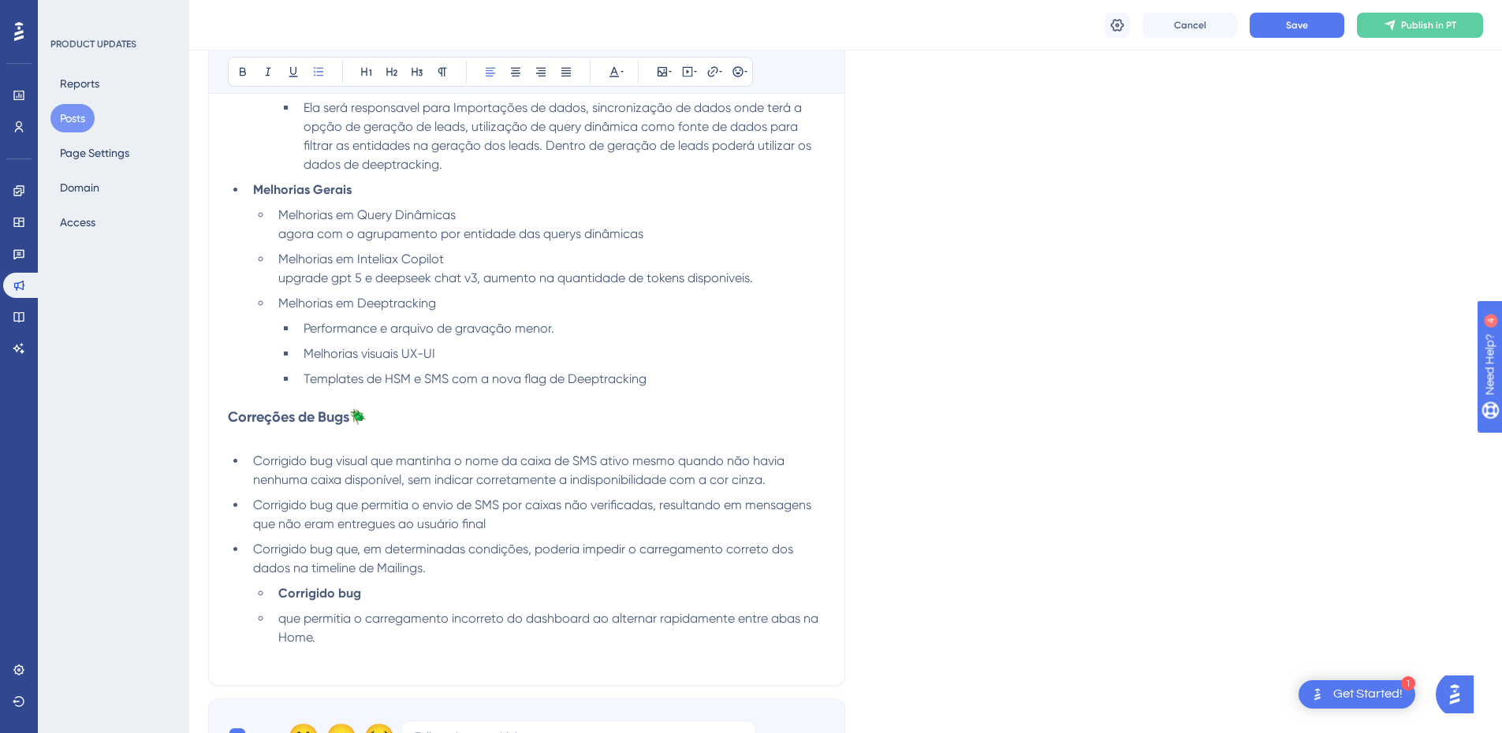
click at [281, 598] on strong "Corrigido bug" at bounding box center [319, 593] width 83 height 15
click at [282, 620] on span "que permitia o carregamento incorreto do dashboard ao alternar rapidamente entr…" at bounding box center [549, 628] width 543 height 34
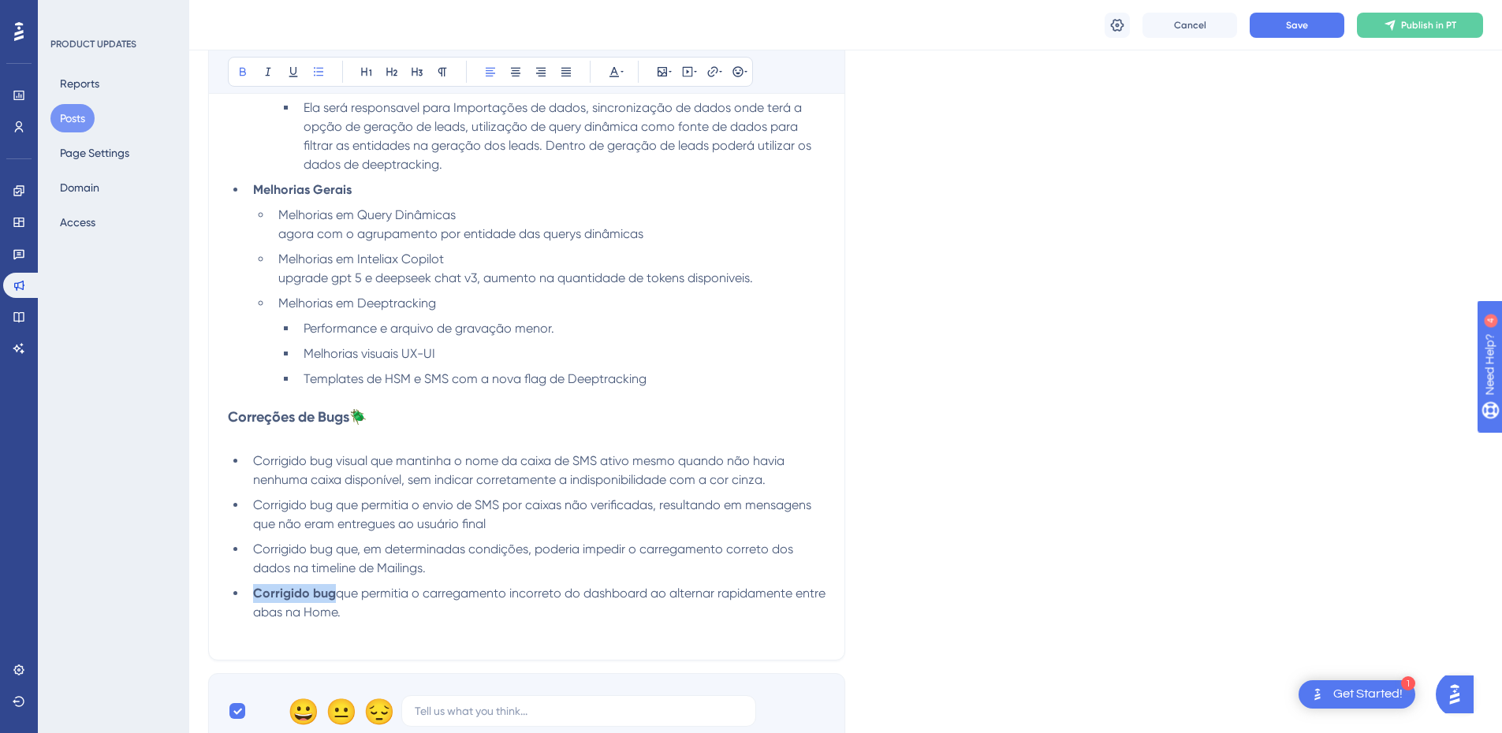
drag, startPoint x: 329, startPoint y: 595, endPoint x: 244, endPoint y: 595, distance: 85.2
click at [244, 595] on ul "Corrigido bug visual que mantinha o nome da caixa de SMS ativo mesmo quando não…" at bounding box center [527, 537] width 598 height 170
click at [241, 72] on icon at bounding box center [243, 72] width 6 height 9
click at [401, 574] on span "Corrigido bug que, em determinadas condições, poderia impedir o carregamento co…" at bounding box center [524, 559] width 543 height 34
click at [404, 595] on span "Corrigido bug que permitia o carregamento incorreto do dashboard ao alternar ra…" at bounding box center [541, 603] width 576 height 34
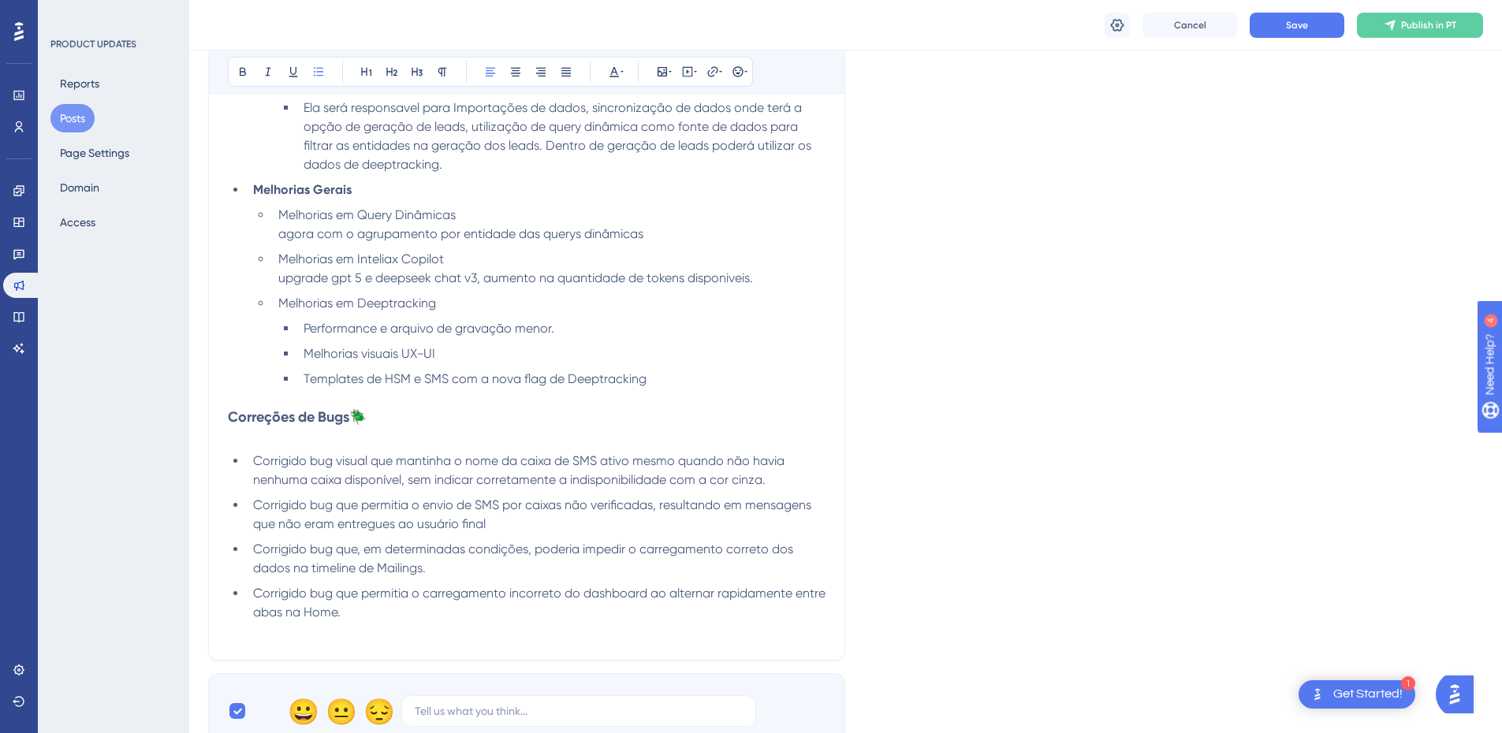
click at [664, 377] on li "Templates de HSM e SMS com a nova flag de Deeptracking" at bounding box center [561, 379] width 528 height 19
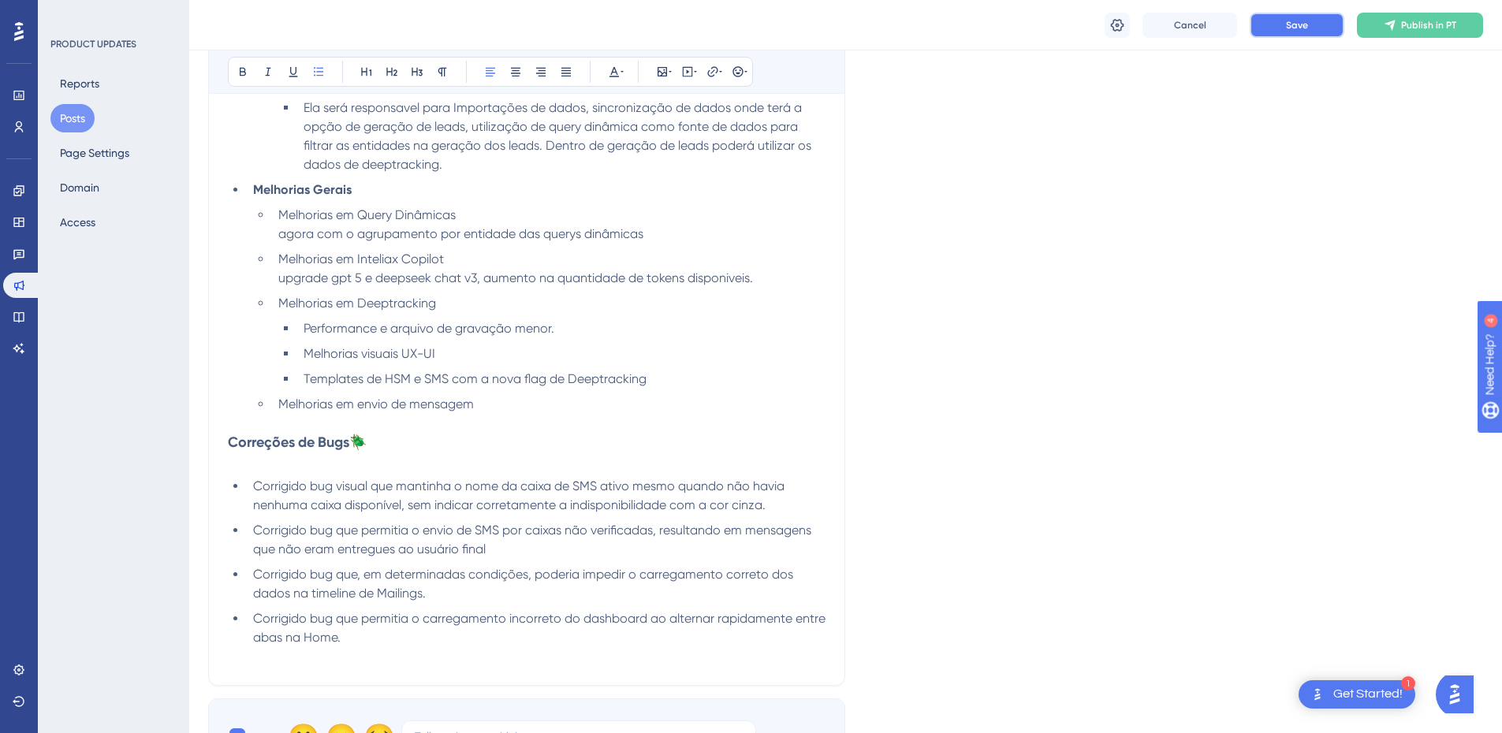
click at [1326, 14] on button "Save" at bounding box center [1297, 25] width 95 height 25
click at [493, 397] on li "Melhorias em envio de mensagem" at bounding box center [549, 404] width 554 height 19
drag, startPoint x: 498, startPoint y: 402, endPoint x: 338, endPoint y: 401, distance: 159.3
click at [338, 401] on li "Melhorias em envio de mensagem" at bounding box center [549, 404] width 554 height 19
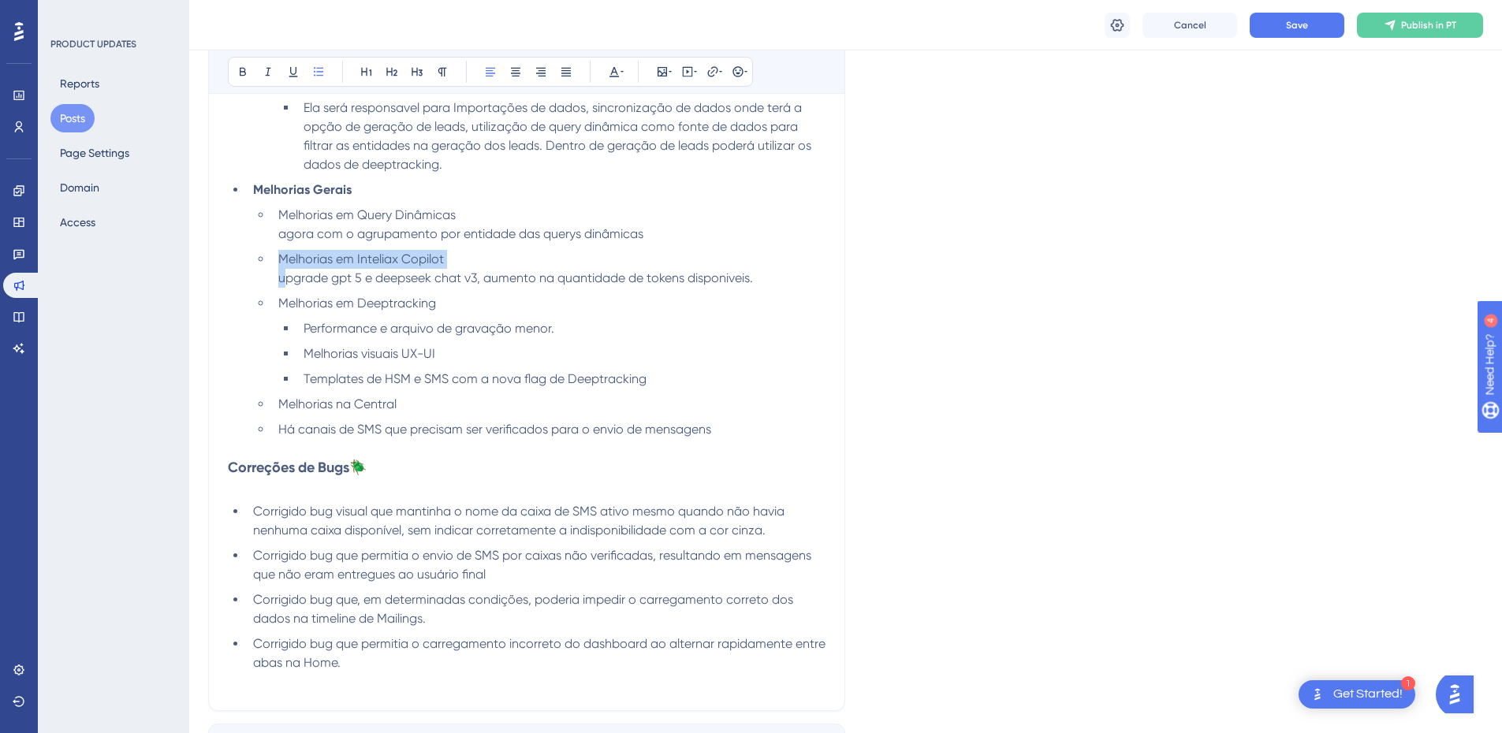
drag, startPoint x: 447, startPoint y: 259, endPoint x: 283, endPoint y: 281, distance: 165.5
click at [283, 281] on li "Melhorias em Inteliax Copilot upgrade gpt 5 e deepseek chat v3, aumento na quan…" at bounding box center [549, 269] width 554 height 38
copy li "Melhorias em Inteliax Copilot u"
click at [424, 405] on li "Melhorias na Central" at bounding box center [549, 404] width 554 height 19
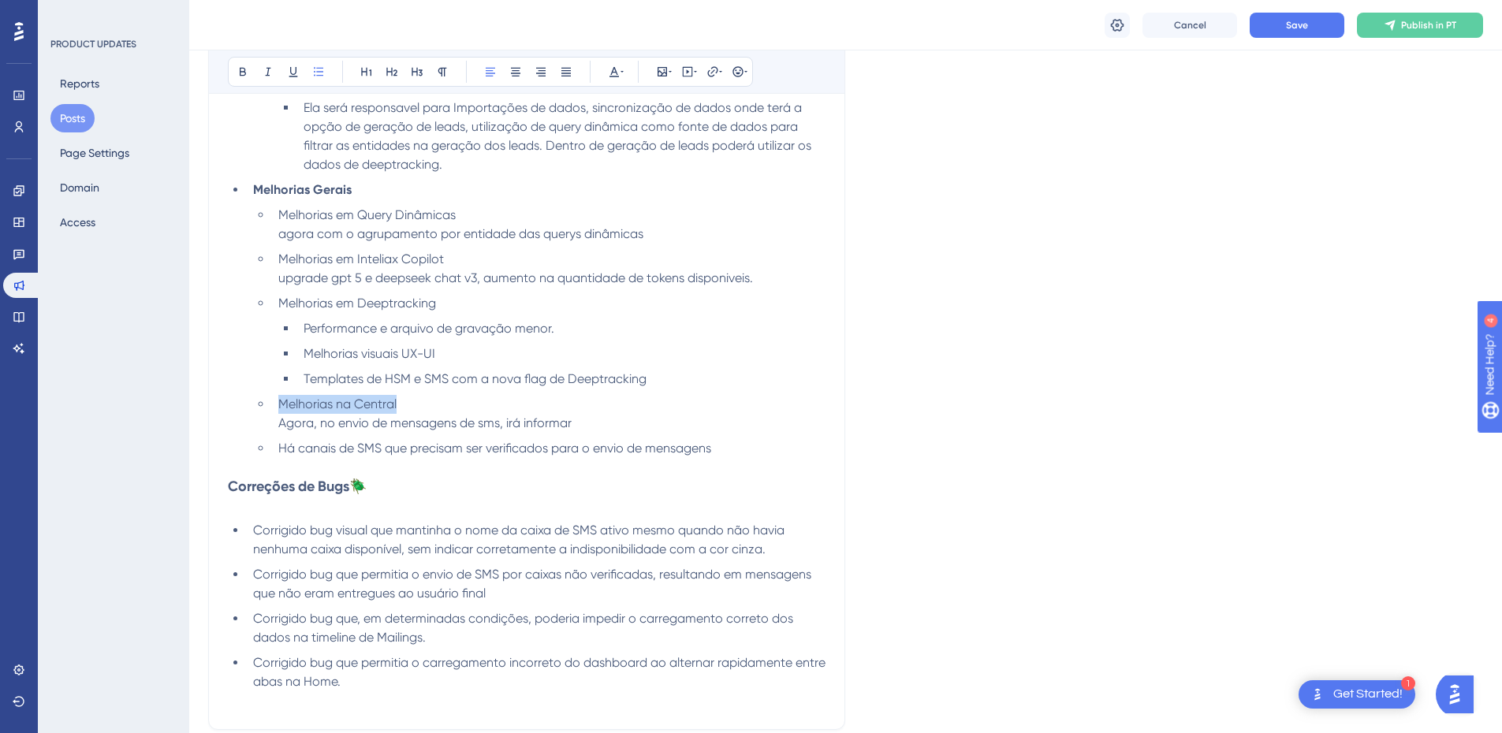
drag, startPoint x: 402, startPoint y: 409, endPoint x: 282, endPoint y: 407, distance: 120.7
click at [282, 407] on li "Melhorias na Central Agora, no envio de mensagens de sms, irá informar" at bounding box center [549, 414] width 554 height 38
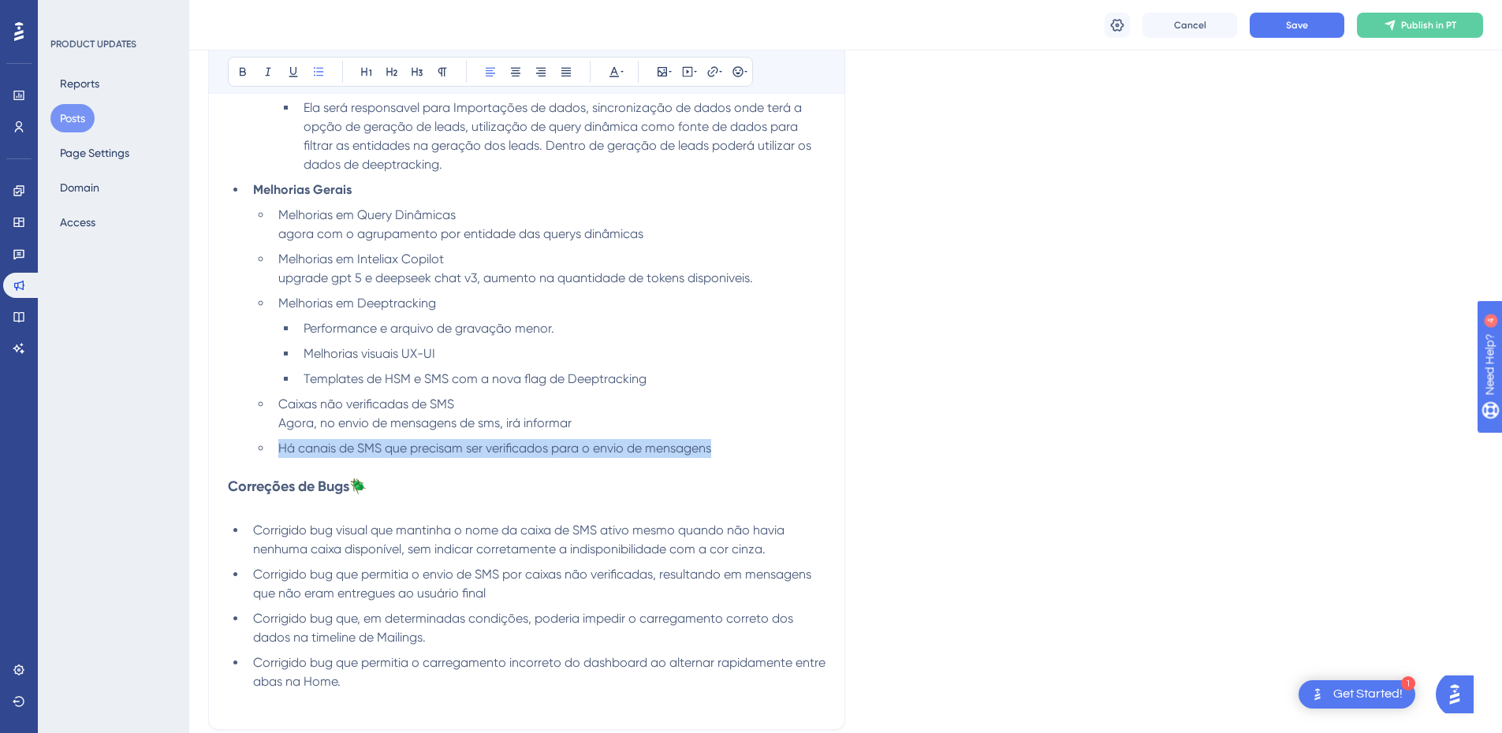
drag, startPoint x: 279, startPoint y: 448, endPoint x: 722, endPoint y: 453, distance: 443.2
click at [722, 453] on li "Há canais de SMS que precisam ser verificados para o envio de mensagens" at bounding box center [549, 448] width 554 height 19
copy span "Há canais de SMS que precisam ser verificados para o envio de mensagens"
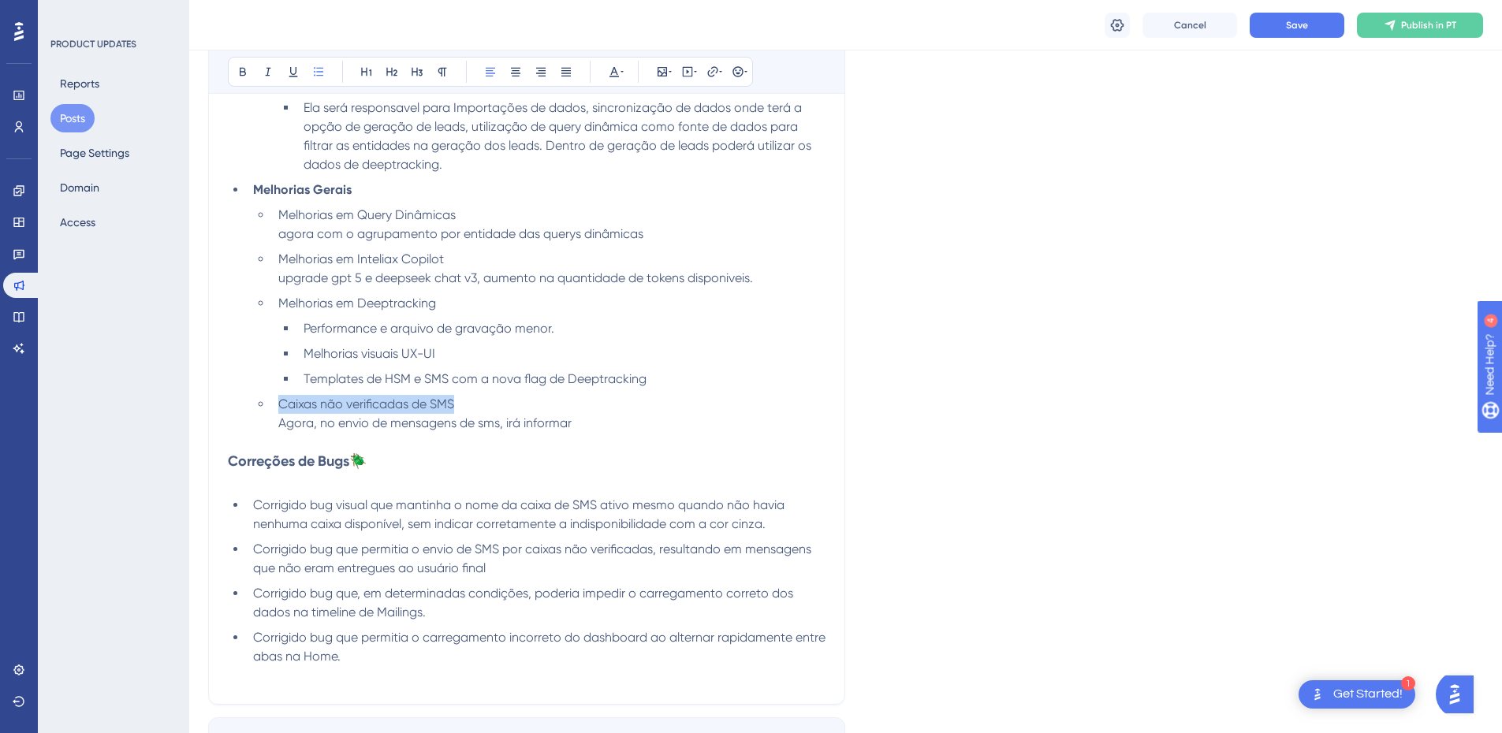
drag, startPoint x: 468, startPoint y: 409, endPoint x: 278, endPoint y: 407, distance: 190.0
click at [278, 407] on li "Caixas não verificadas de SMS Agora, no envio de mensagens de sms, irá informar" at bounding box center [549, 414] width 554 height 38
click at [409, 425] on span "Agora, no envio de mensagens de sms, irá informar" at bounding box center [424, 423] width 293 height 15
click at [492, 431] on li "Melhoria no envio de mensagens de SMS Agora, no envio de mensagens de sms, irá …" at bounding box center [549, 414] width 554 height 38
drag, startPoint x: 587, startPoint y: 423, endPoint x: 319, endPoint y: 430, distance: 269.0
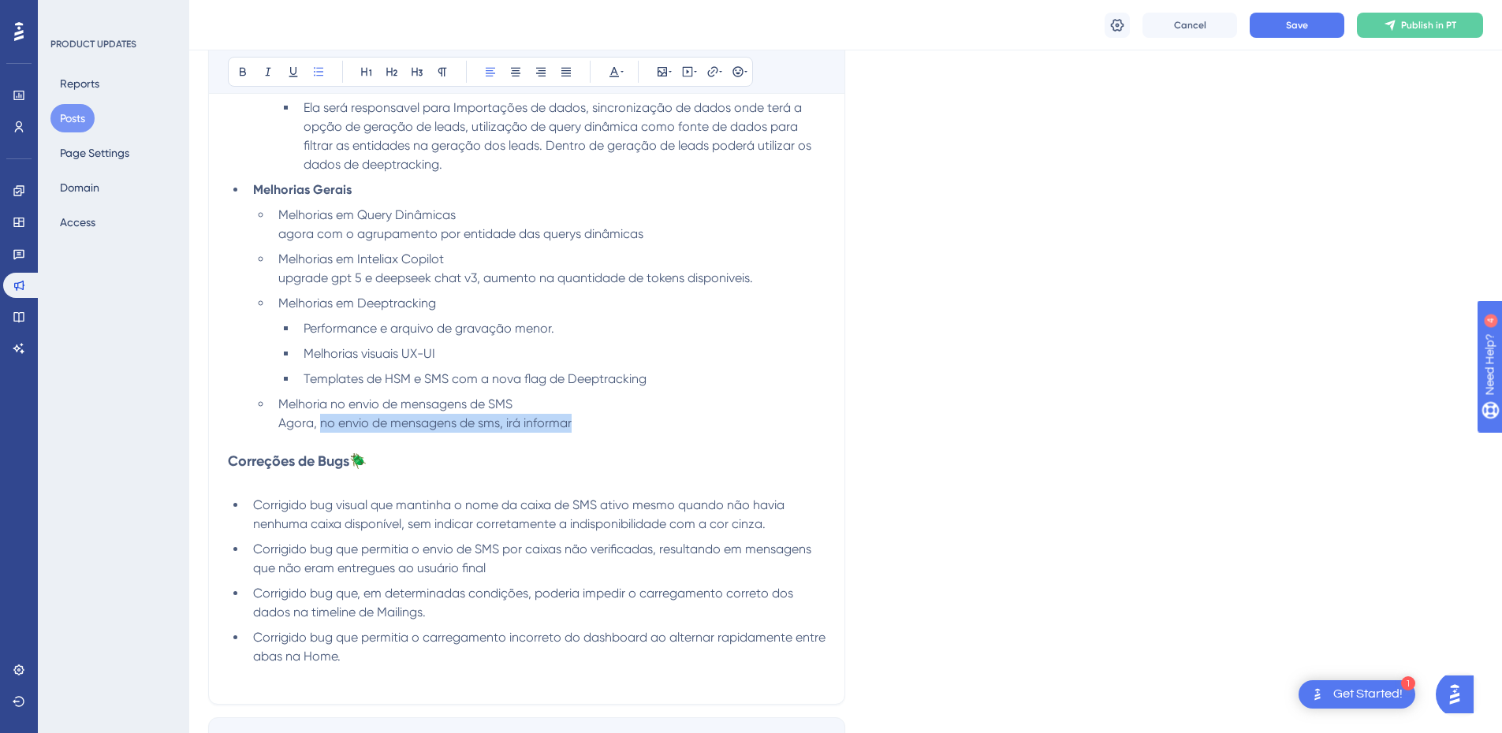
click at [319, 430] on li "Melhoria no envio de mensagens de SMS Agora, no envio de mensagens de sms, irá …" at bounding box center [549, 414] width 554 height 38
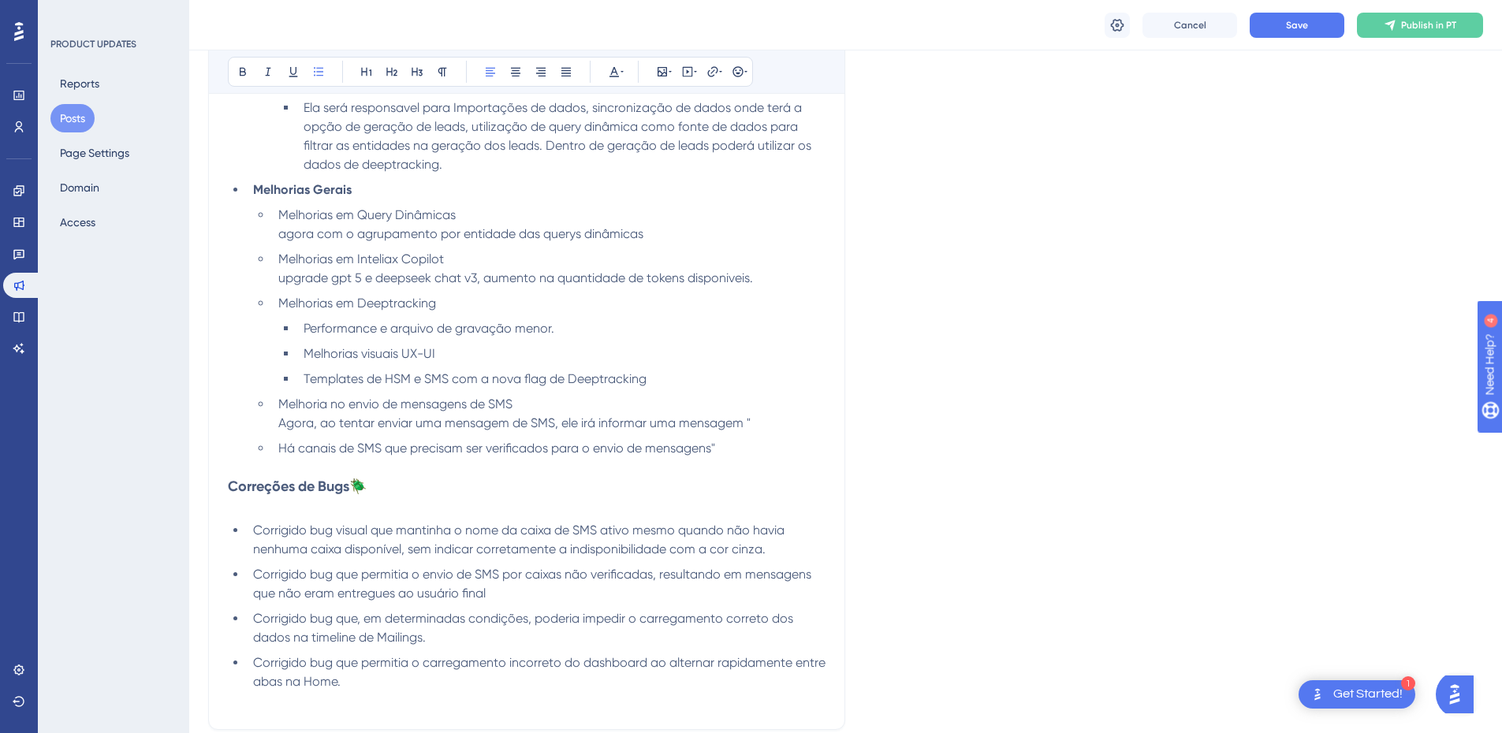
click at [277, 448] on li "Há canais de SMS que precisam ser verificados para o envio de mensagens"" at bounding box center [549, 448] width 554 height 19
click at [687, 441] on li "Melhoria no envio de mensagens de SMS Agora, ao tentar enviar uma mensagem de S…" at bounding box center [549, 423] width 554 height 57
click at [737, 441] on li "Melhoria no envio de mensagens de SMS Agora, ao tentar enviar uma mensagem de S…" at bounding box center [549, 423] width 554 height 57
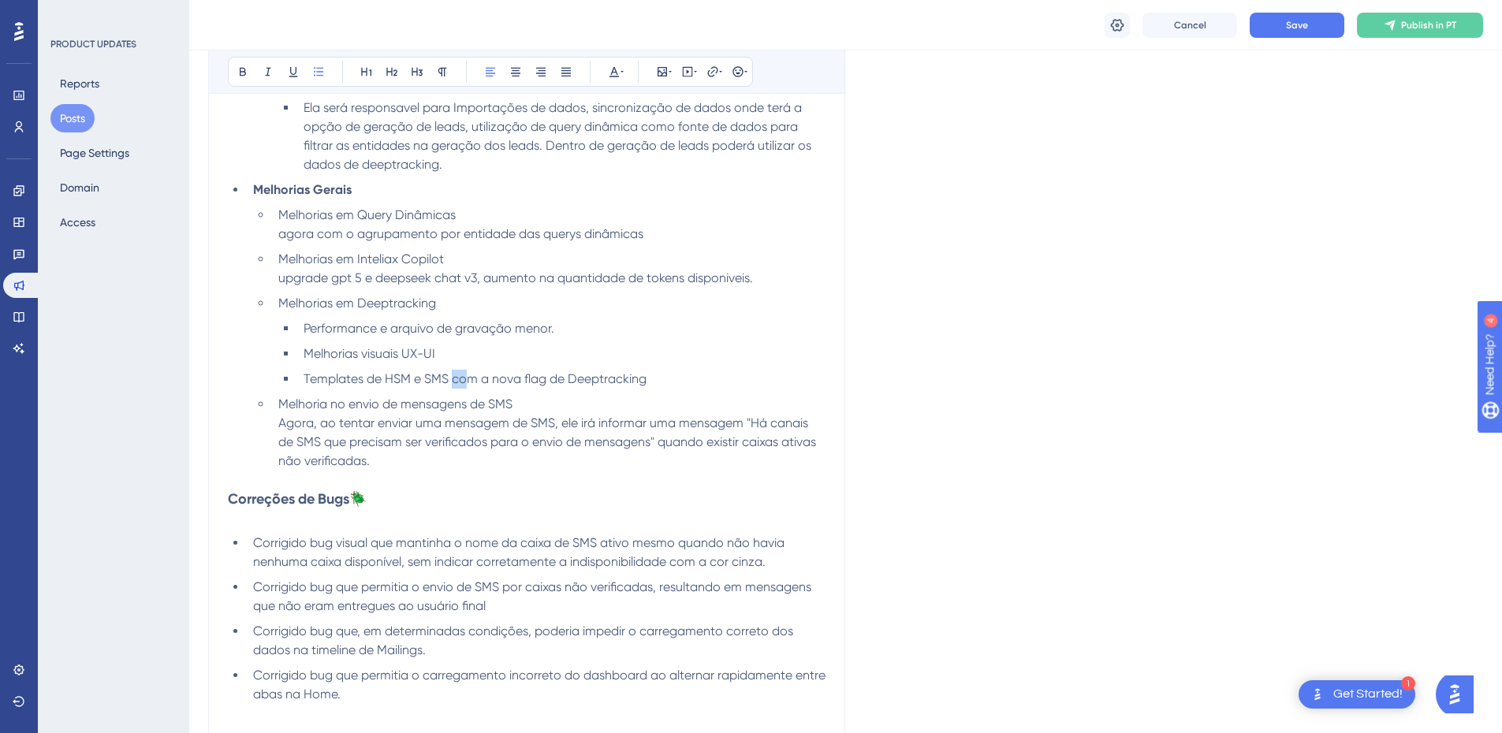
drag, startPoint x: 452, startPoint y: 380, endPoint x: 465, endPoint y: 379, distance: 13.4
click at [465, 379] on span "Templates de HSM e SMS com a nova flag de Deeptracking" at bounding box center [475, 378] width 343 height 15
click at [455, 379] on span "Templates de HSM e SMS com a nova flag de Deeptracking" at bounding box center [475, 378] width 343 height 15
click at [531, 382] on span "Templates de HSM e SMS com a nova flag de Deeptracking" at bounding box center [475, 378] width 343 height 15
click at [549, 382] on span "Templates de HSM e SMS com a nova flag de Deeptracking" at bounding box center [475, 378] width 343 height 15
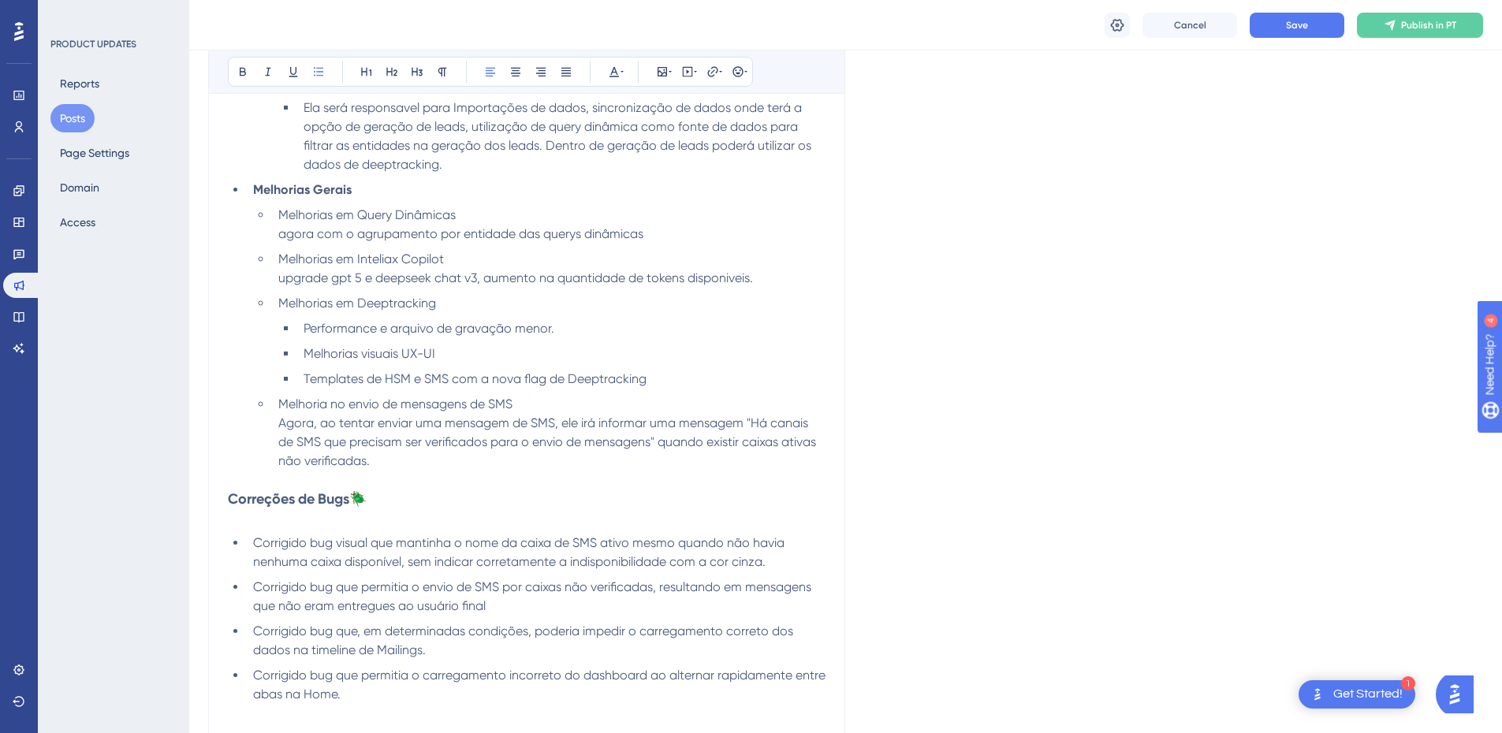
click at [546, 382] on span "Templates de HSM e SMS com a nova flag de Deeptracking" at bounding box center [475, 378] width 343 height 15
click at [1280, 18] on button "Save" at bounding box center [1297, 25] width 95 height 25
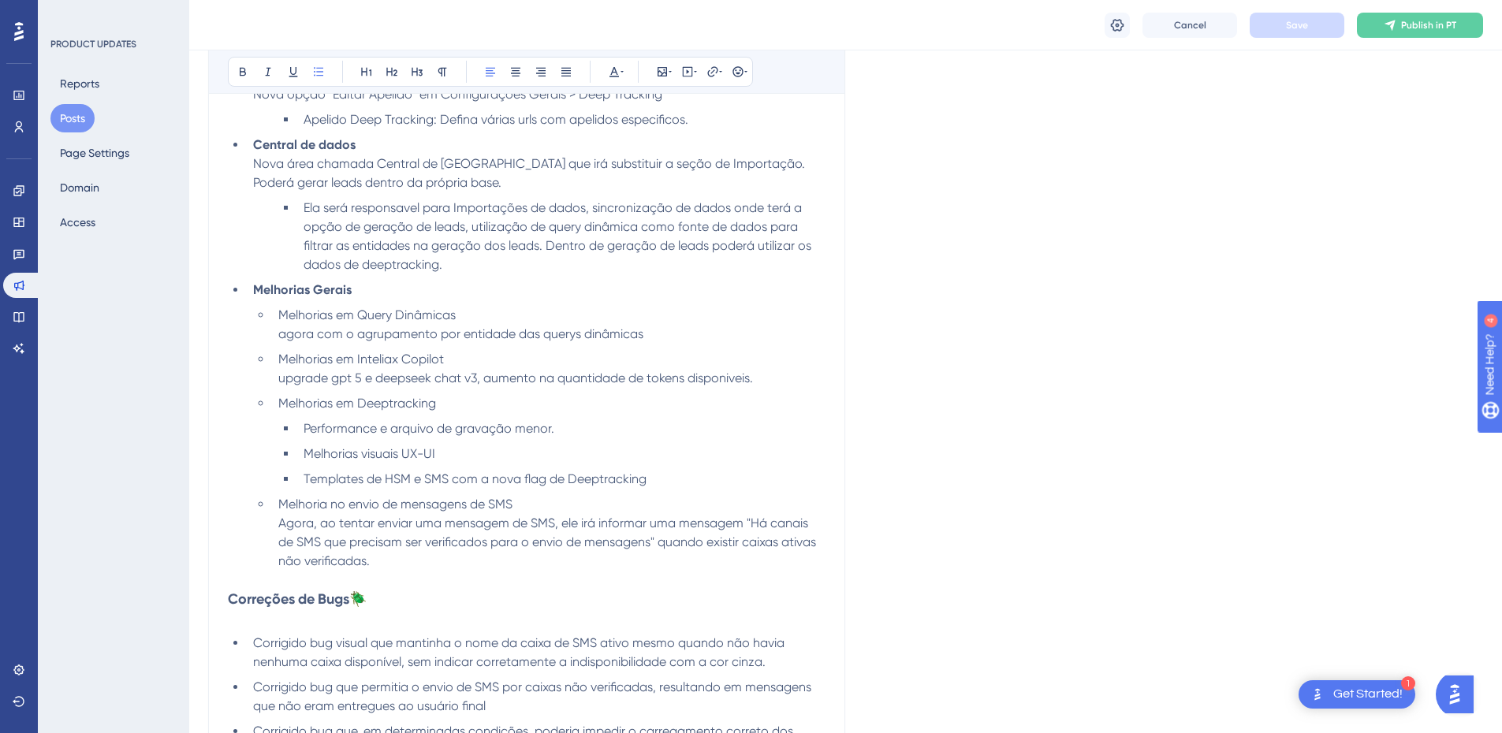
scroll to position [631, 0]
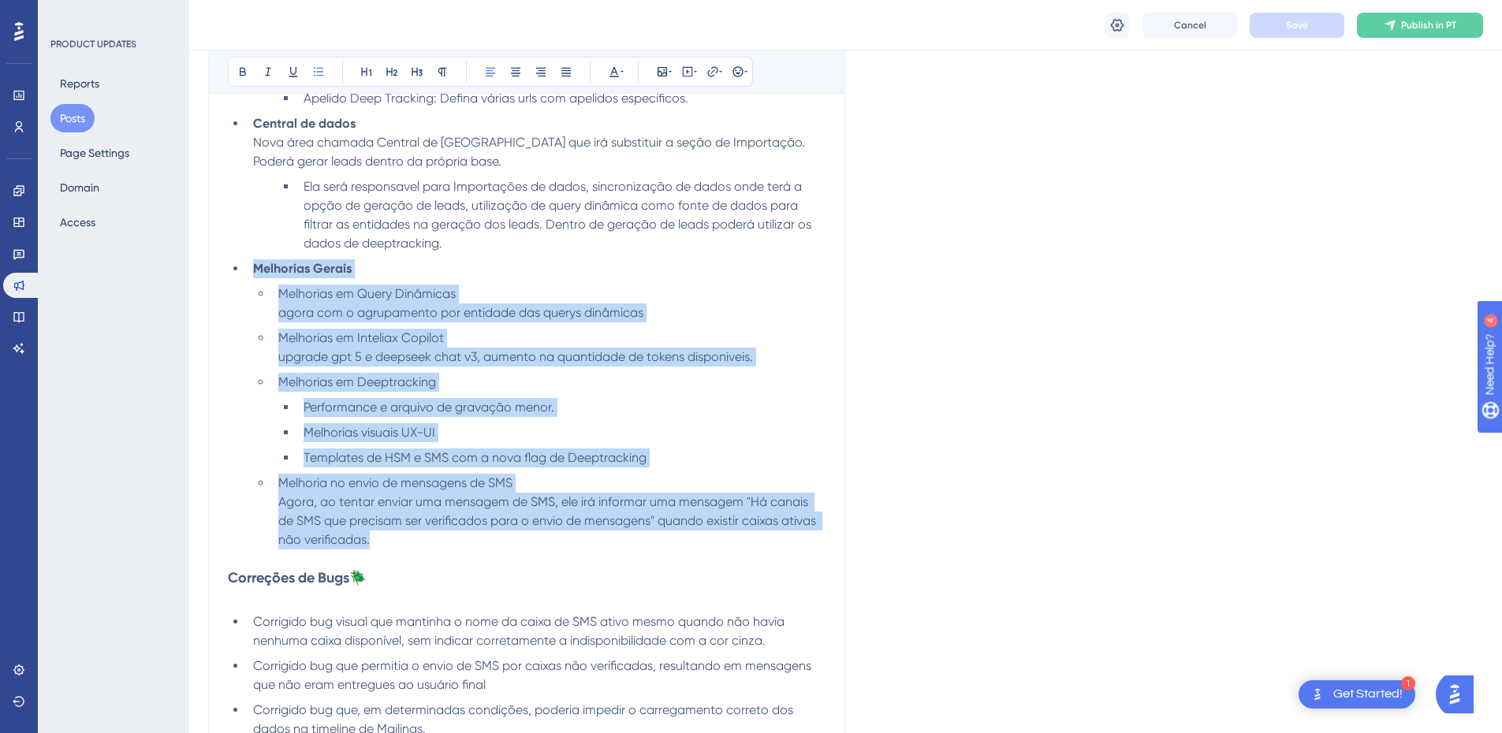
drag, startPoint x: 265, startPoint y: 285, endPoint x: 446, endPoint y: 539, distance: 311.6
click at [445, 538] on ul "Apelidos para Deep Tracking - Nova Funcionalidade Nova opção "Editar Apelido" e…" at bounding box center [527, 297] width 598 height 505
copy ul "Melhorias Gerais Melhorias em Query Dinâmicas agora com o agrupamento por entid…"
click at [424, 288] on span "Melhorias em Query Dinâmicas" at bounding box center [366, 293] width 177 height 15
click at [429, 295] on span "Melhorias em Query Dinâmicas" at bounding box center [366, 293] width 177 height 15
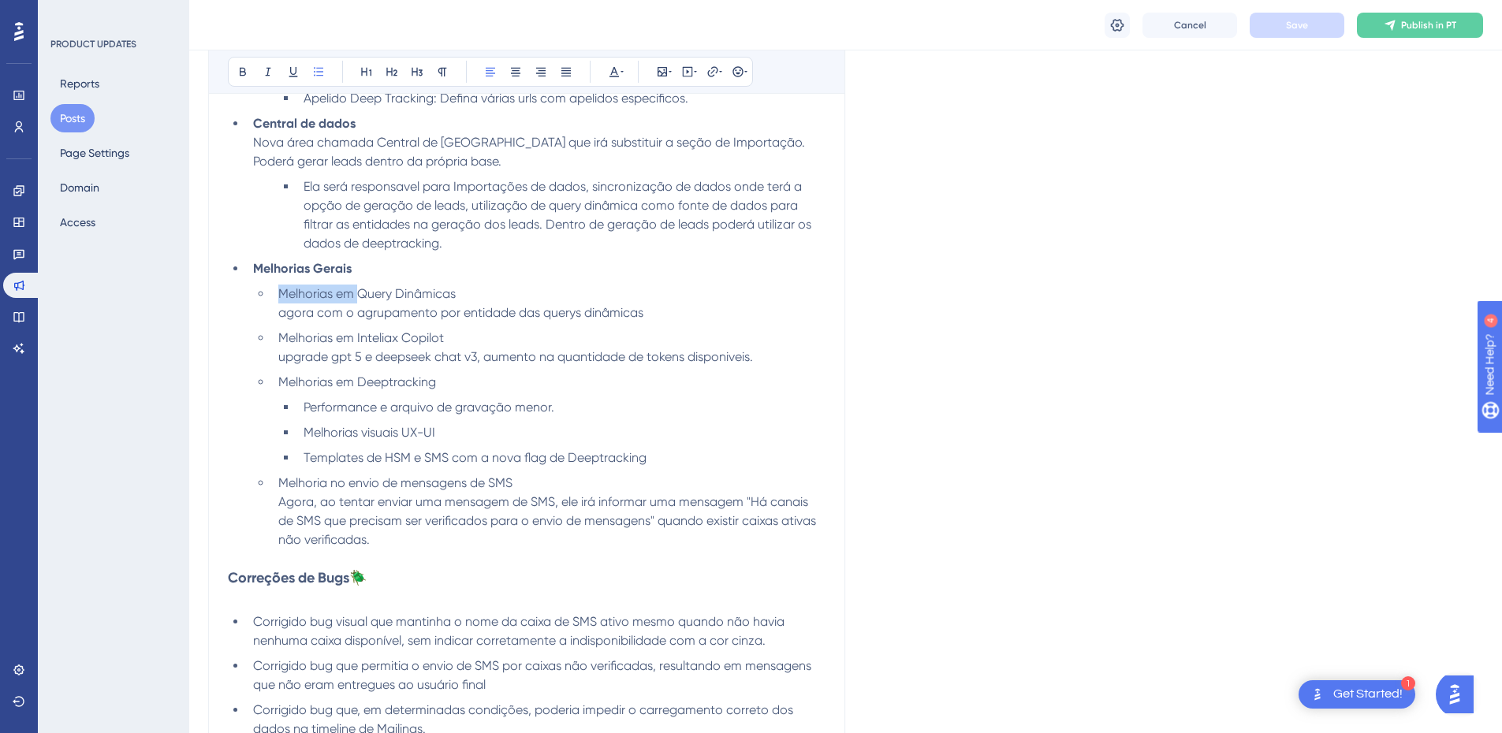
drag, startPoint x: 359, startPoint y: 293, endPoint x: 280, endPoint y: 295, distance: 78.9
click at [280, 295] on span "Melhorias em Query Dinâmicas" at bounding box center [366, 293] width 177 height 15
click at [413, 308] on span "agora com o agrupamento por entidade das querys dinâmicas" at bounding box center [460, 312] width 365 height 15
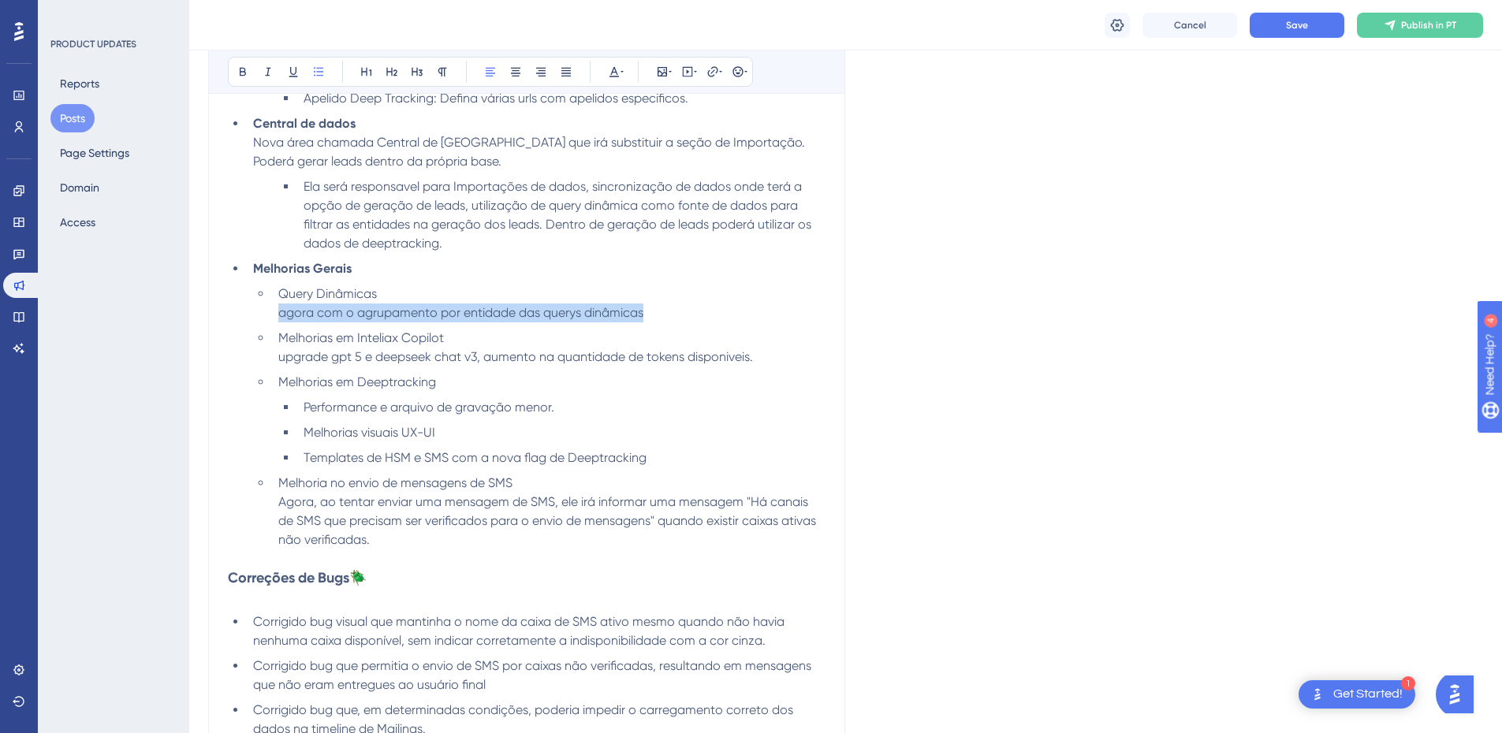
drag, startPoint x: 634, startPoint y: 311, endPoint x: 277, endPoint y: 319, distance: 357.3
click at [277, 319] on li "Query Dinâmicas agora com o agrupamento por entidade das querys dinâmicas" at bounding box center [549, 304] width 554 height 38
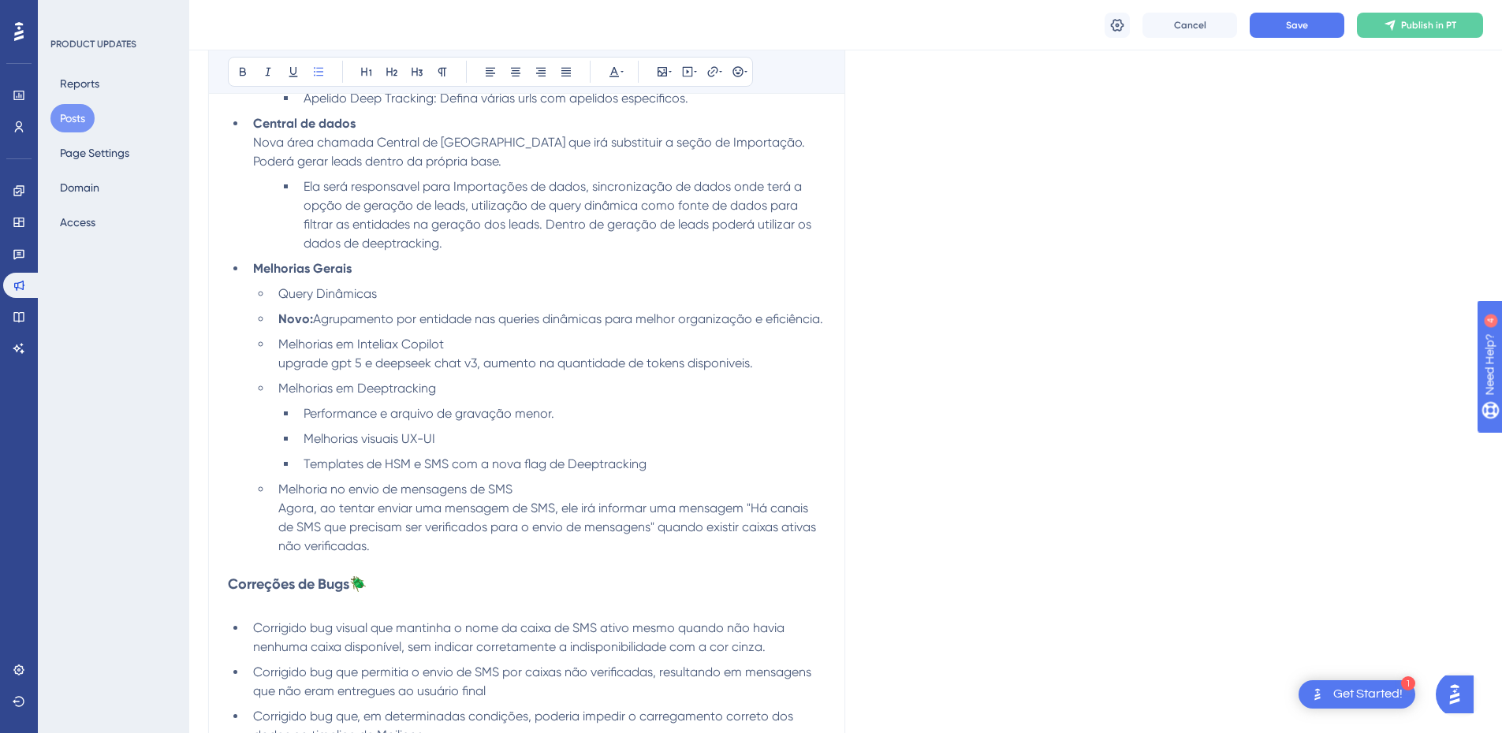
click at [275, 320] on li "Novo: Agrupamento por entidade nas queries dinâmicas para melhor organização e …" at bounding box center [549, 319] width 554 height 19
drag, startPoint x: 319, startPoint y: 372, endPoint x: 289, endPoint y: 377, distance: 30.3
click at [289, 373] on li "Melhorias em Inteliax Copilot upgrade gpt 5 e deepseek chat v3, aumento na quan…" at bounding box center [549, 354] width 554 height 38
copy li "Melhorias em Inteliax Copilot u"
click at [393, 290] on li "Query Dinâmicas" at bounding box center [549, 294] width 554 height 19
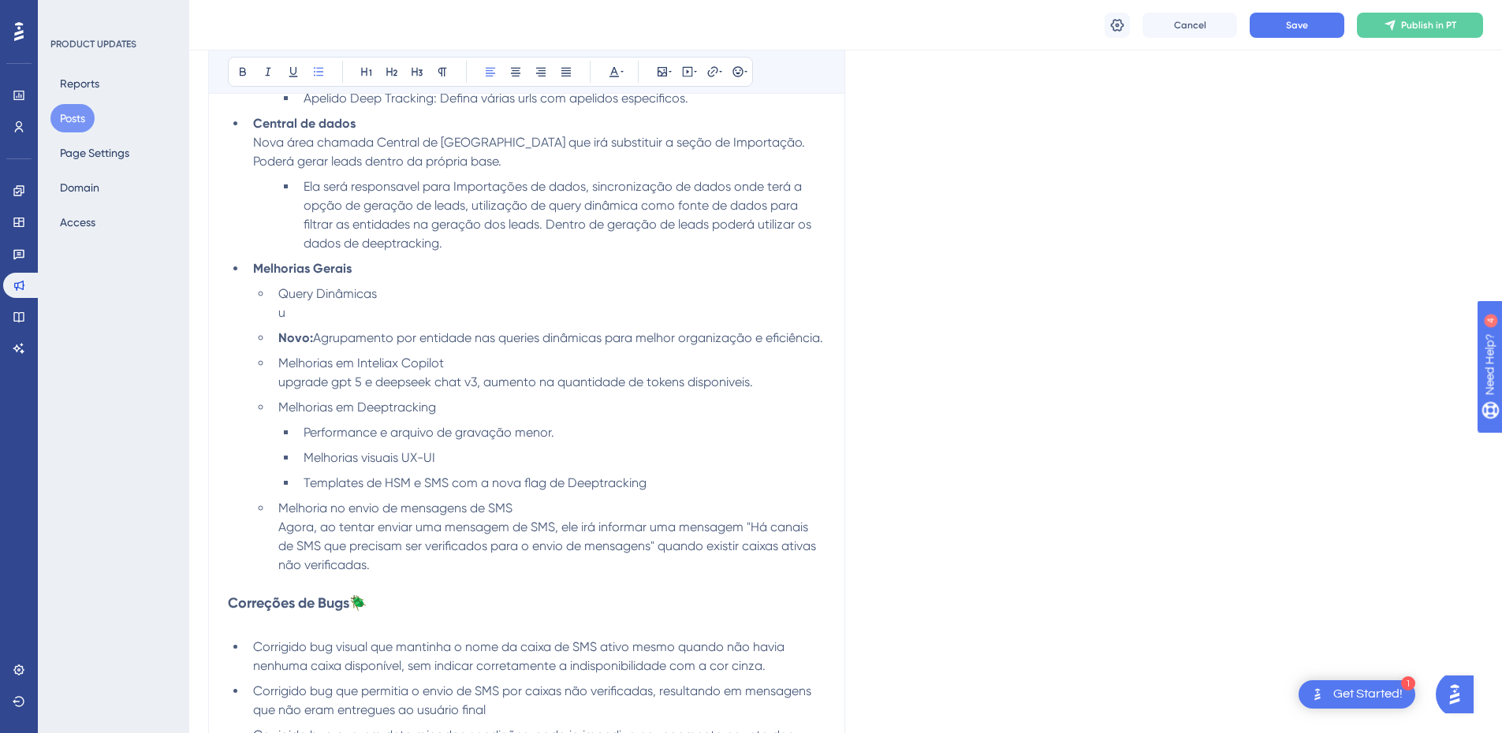
click at [276, 338] on li "Novo: Agrupamento por entidade nas queries dinâmicas para melhor organização e …" at bounding box center [549, 338] width 554 height 19
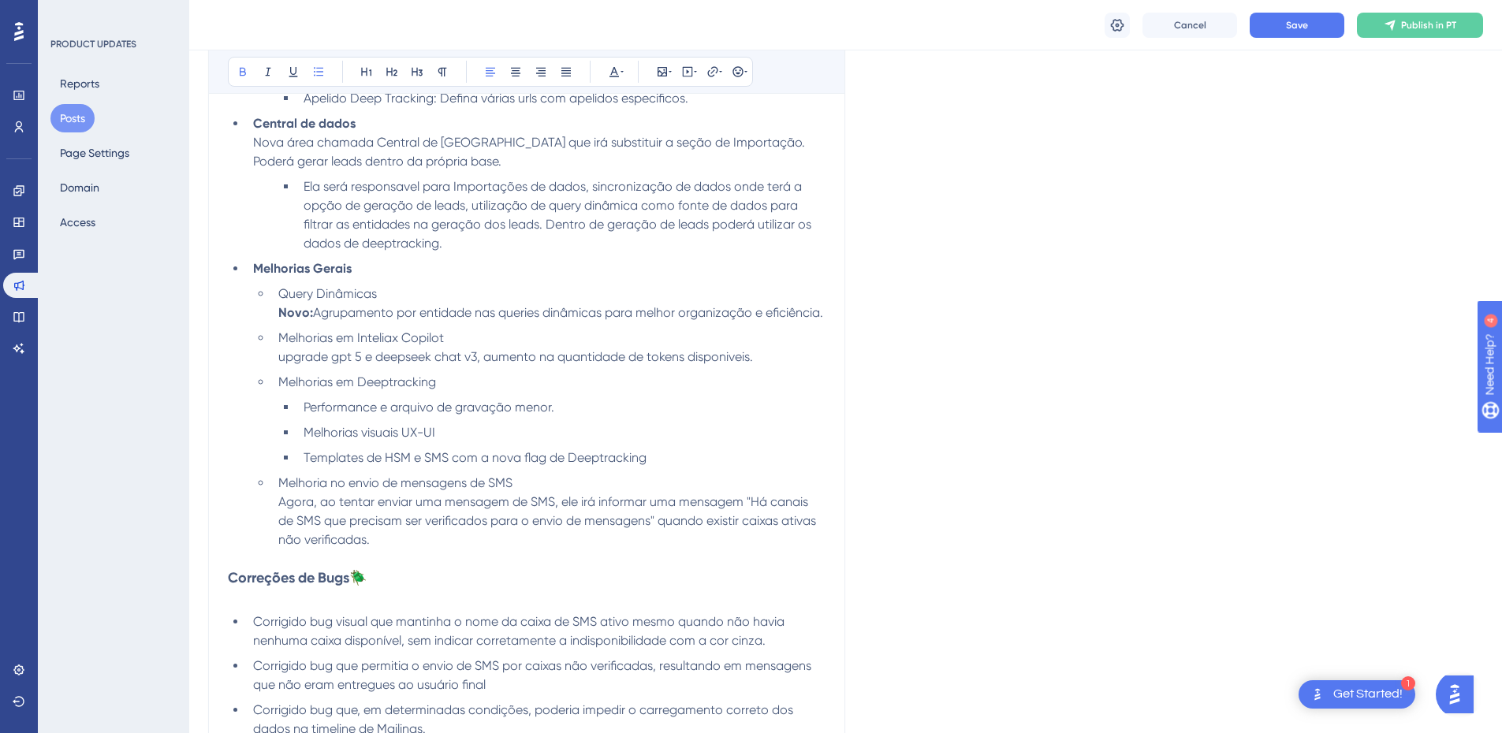
click at [360, 323] on li "Query Dinâmicas Novo: Agrupamento por entidade nas queries dinâmicas para melho…" at bounding box center [549, 304] width 554 height 38
click at [1284, 29] on button "Save" at bounding box center [1297, 25] width 95 height 25
click at [520, 315] on span "Agrupamento por entidade nas queries dinâmicas para melhor organização e eficiê…" at bounding box center [568, 312] width 510 height 15
click at [483, 323] on li "Query Dinâmicas Novo: Agrupamento por entidade nas queries dinâmicas para melho…" at bounding box center [549, 304] width 554 height 38
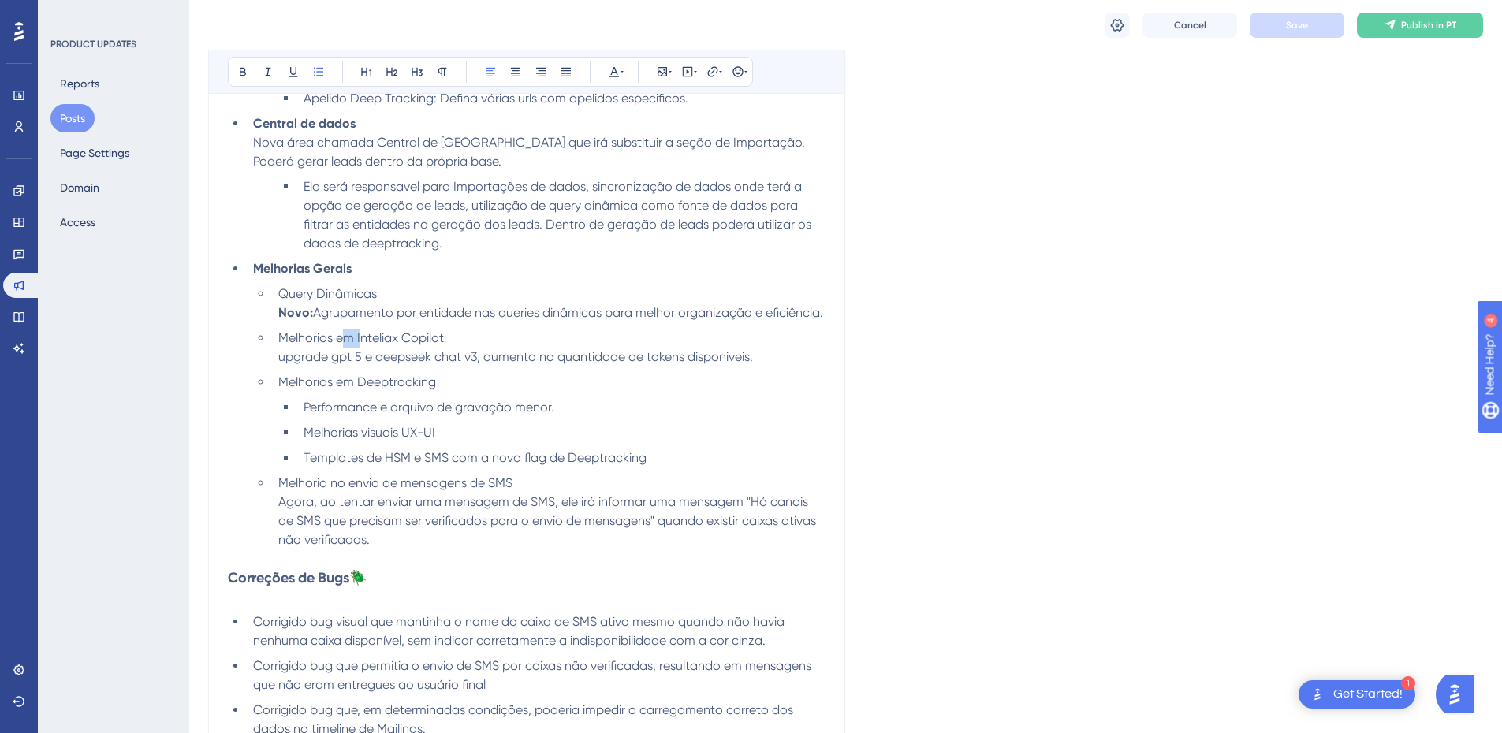
drag, startPoint x: 360, startPoint y: 351, endPoint x: 344, endPoint y: 349, distance: 15.8
click at [344, 345] on span "Melhorias em Inteliax Copilot" at bounding box center [361, 337] width 166 height 15
click at [345, 345] on span "Melhorias em Inteliax Copilot" at bounding box center [361, 337] width 166 height 15
drag, startPoint x: 357, startPoint y: 356, endPoint x: 281, endPoint y: 360, distance: 76.6
click at [281, 345] on span "Melhorias em Inteliax Copilot" at bounding box center [361, 337] width 166 height 15
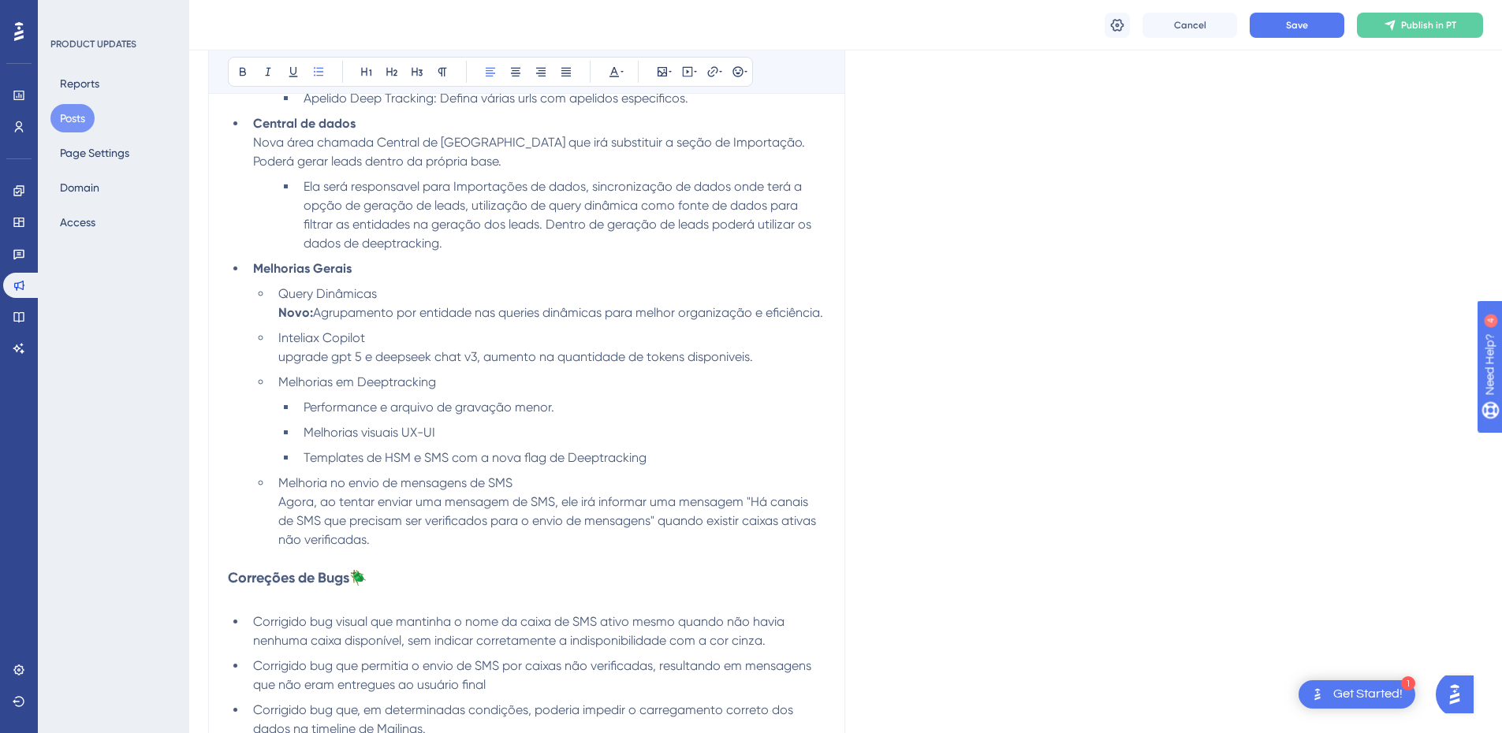
click at [385, 359] on li "Inteliax Copilot upgrade gpt 5 e deepseek chat v3, aumento na quantidade de tok…" at bounding box center [549, 348] width 554 height 38
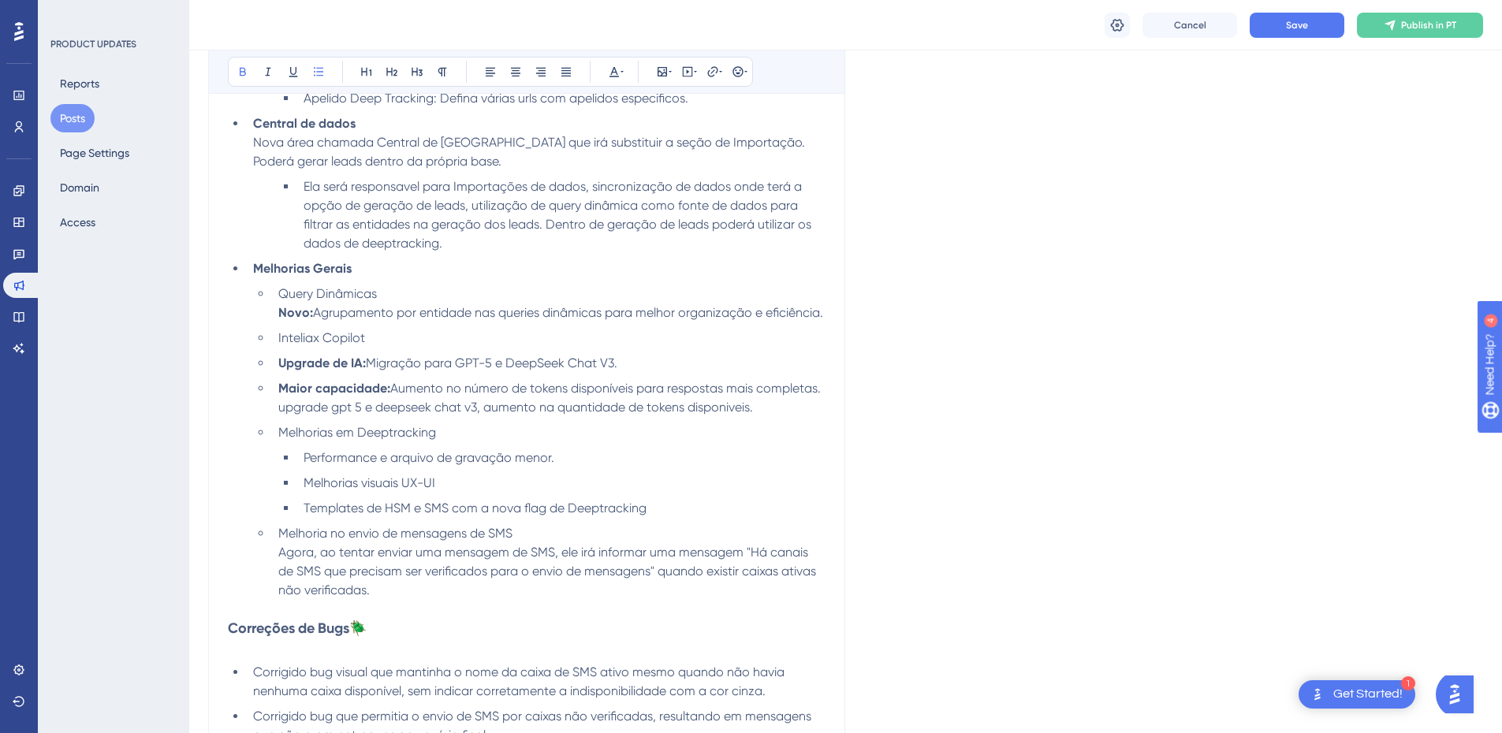
click at [278, 373] on li "Upgrade de IA: Migração para GPT-5 e DeepSeek Chat V3." at bounding box center [549, 363] width 554 height 19
click at [282, 396] on strong "Maior capacidade:" at bounding box center [334, 388] width 112 height 15
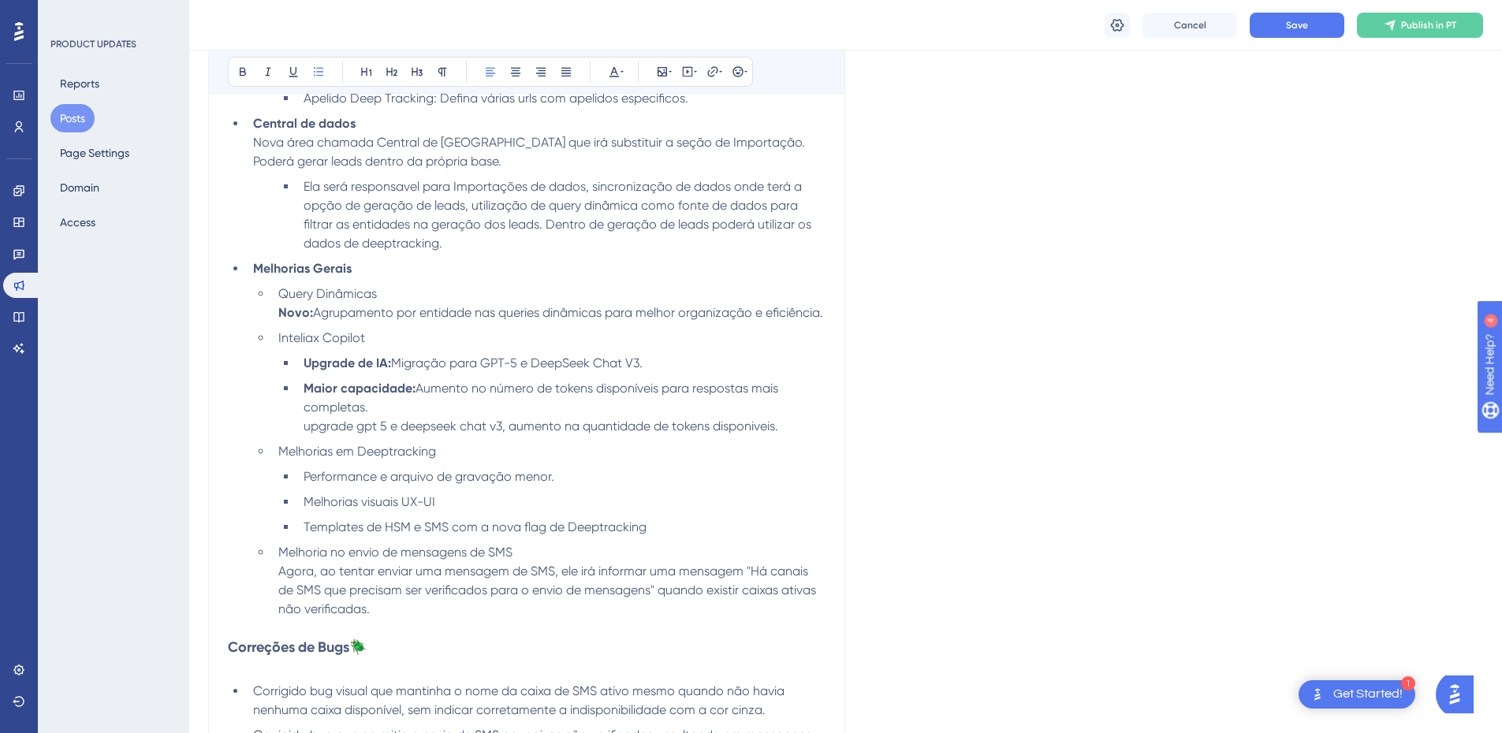
click at [323, 289] on span "Query Dinâmicas" at bounding box center [327, 293] width 99 height 15
click at [349, 290] on span "Query Dinâmicas" at bounding box center [327, 293] width 99 height 15
click at [385, 292] on li "Query Dinâmicas Novo: Agrupamento por entidade nas queries dinâmicas para melho…" at bounding box center [549, 304] width 554 height 38
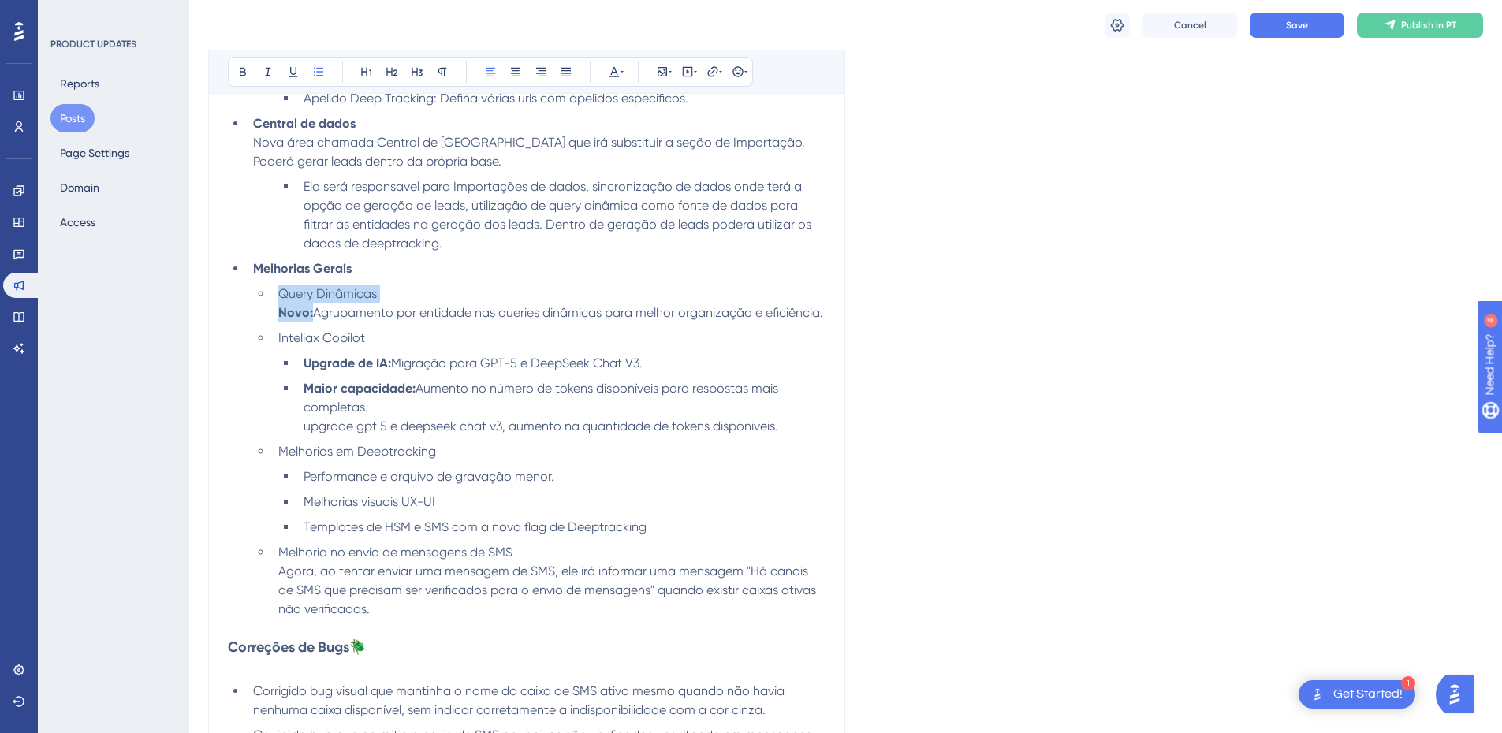
drag, startPoint x: 408, startPoint y: 294, endPoint x: 404, endPoint y: 301, distance: 8.5
click at [408, 293] on li "Query Dinâmicas Novo: Agrupamento por entidade nas queries dinâmicas para melho…" at bounding box center [549, 304] width 554 height 38
click at [379, 318] on span "Agrupamento por entidade nas queries dinâmicas para melhor organização e eficiê…" at bounding box center [568, 312] width 510 height 15
drag, startPoint x: 389, startPoint y: 295, endPoint x: 282, endPoint y: 293, distance: 107.3
click at [282, 293] on li "Query Dinâmicas Novo: Agrupamento por entidade nas queries dinâmicas para melho…" at bounding box center [549, 304] width 554 height 38
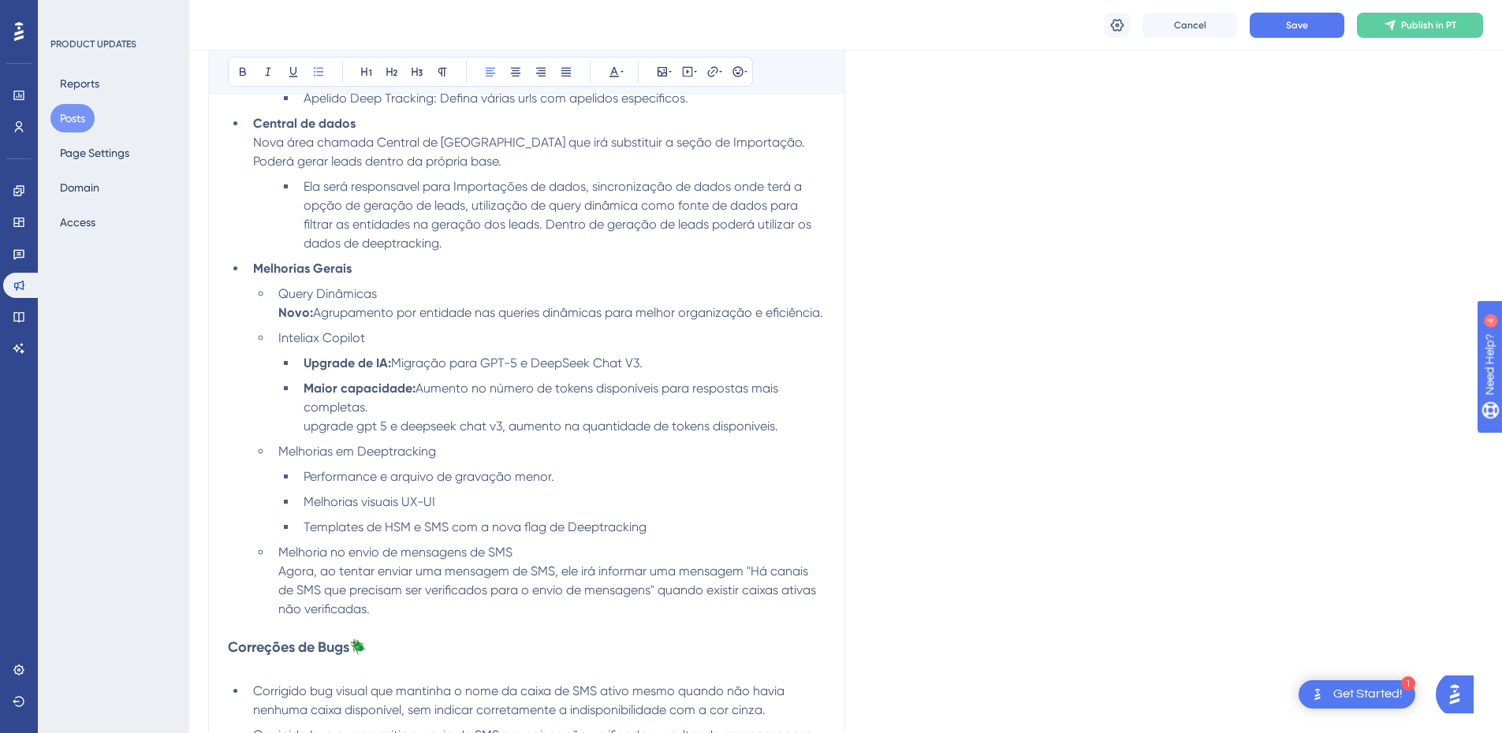
click at [245, 84] on div "Bold Italic Underline Bullet Point Heading 1 Heading 2 Heading 3 Normal Align L…" at bounding box center [490, 72] width 525 height 30
drag, startPoint x: 392, startPoint y: 294, endPoint x: 255, endPoint y: 289, distance: 137.3
click at [255, 289] on ul "Query Dinâmicas Novo: Agrupamento por entidade nas queries dinâmicas para melho…" at bounding box center [539, 452] width 572 height 334
click at [247, 71] on icon at bounding box center [243, 71] width 13 height 13
click at [355, 323] on li "Query Dinâmicas Novo: Agrupamento por entidade nas queries dinâmicas para melho…" at bounding box center [549, 304] width 554 height 38
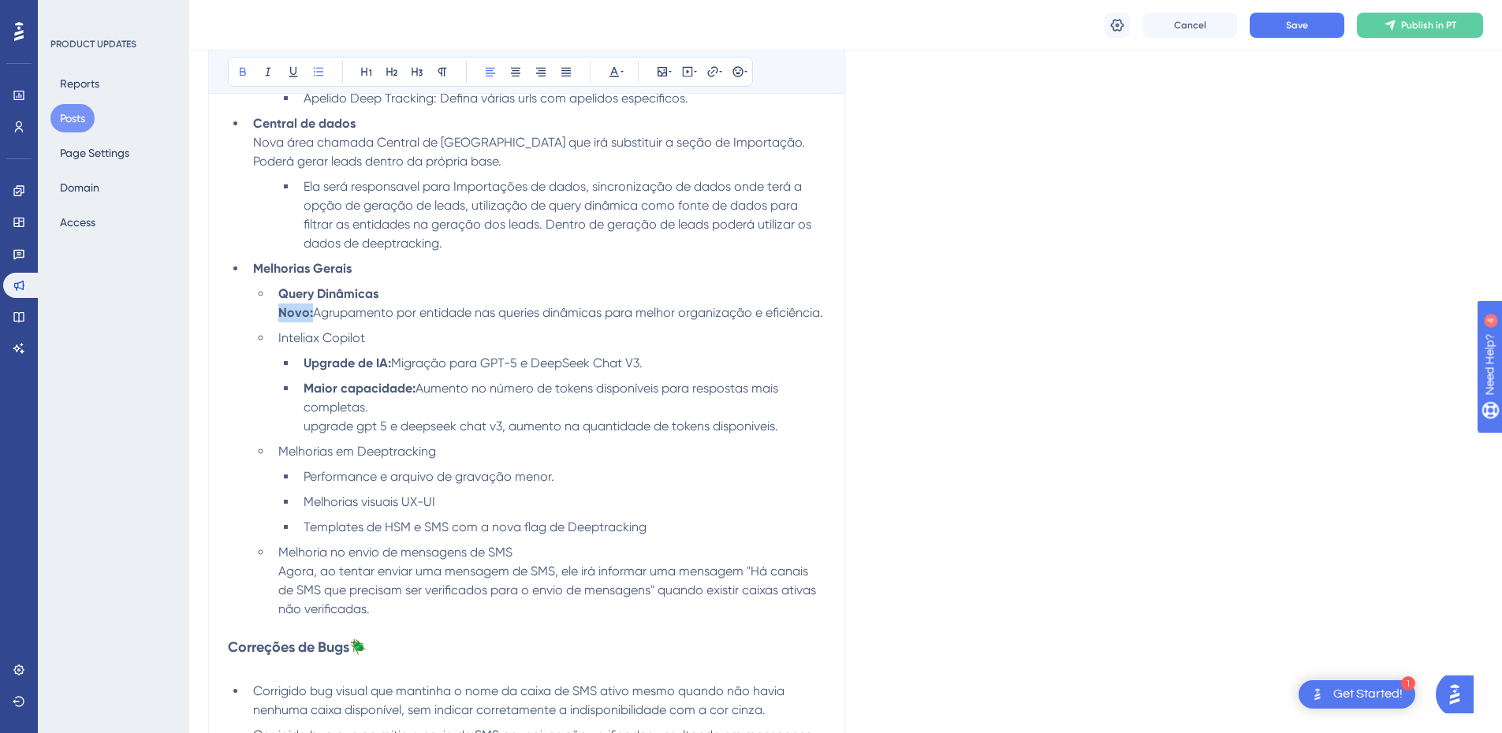
drag, startPoint x: 312, startPoint y: 312, endPoint x: 278, endPoint y: 304, distance: 35.8
click at [278, 312] on li "Query Dinâmicas Novo: Agrupamento por entidade nas queries dinâmicas para melho…" at bounding box center [549, 304] width 554 height 38
click at [246, 70] on icon at bounding box center [243, 71] width 13 height 13
click at [344, 321] on li "Query Dinâmicas Novo: Agrupamento por entidade nas queries dinâmicas para melho…" at bounding box center [549, 304] width 554 height 38
drag, startPoint x: 380, startPoint y: 358, endPoint x: 276, endPoint y: 357, distance: 104.1
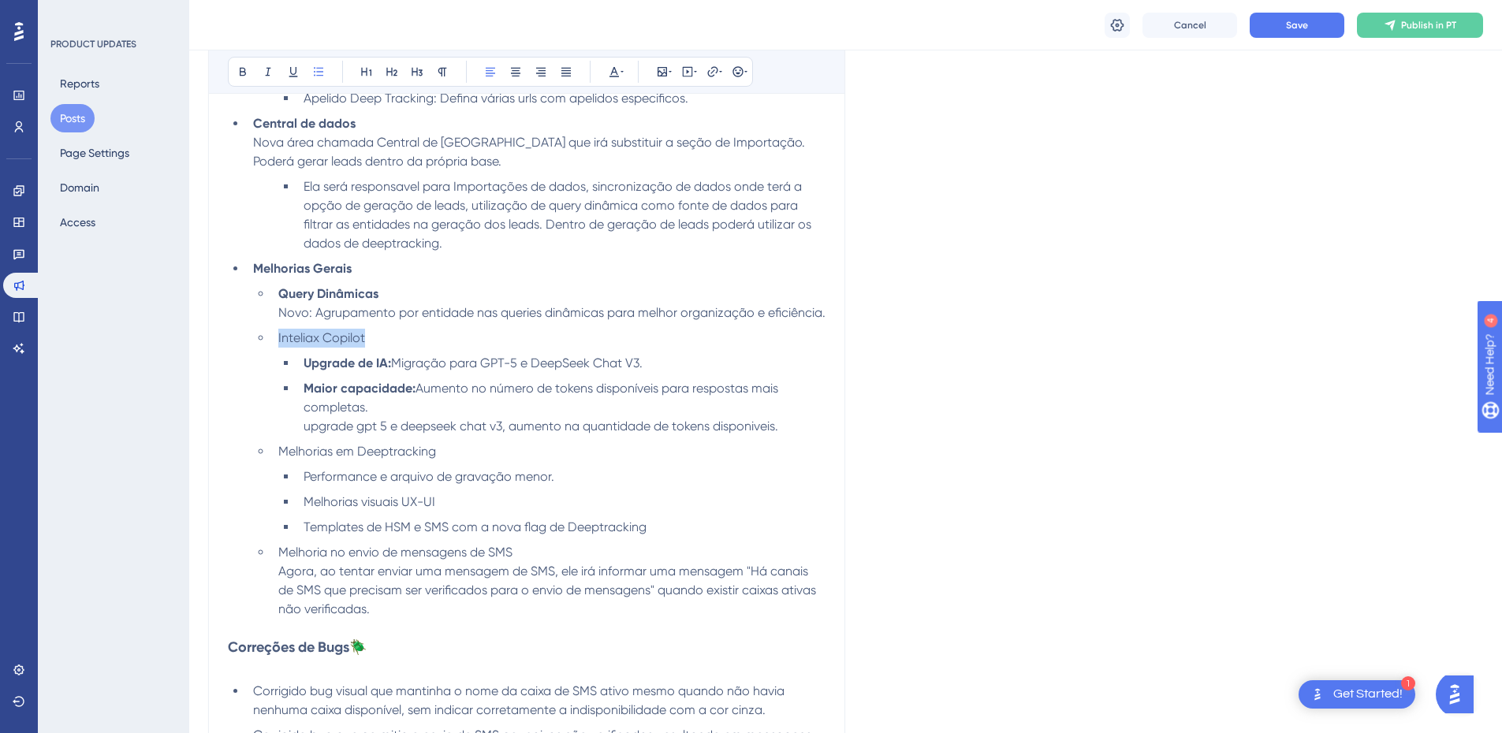
click at [276, 348] on li "Inteliax Copilot" at bounding box center [549, 338] width 554 height 19
click at [247, 73] on icon at bounding box center [243, 71] width 13 height 13
click at [400, 348] on li "Inteliax Copilot" at bounding box center [549, 338] width 554 height 19
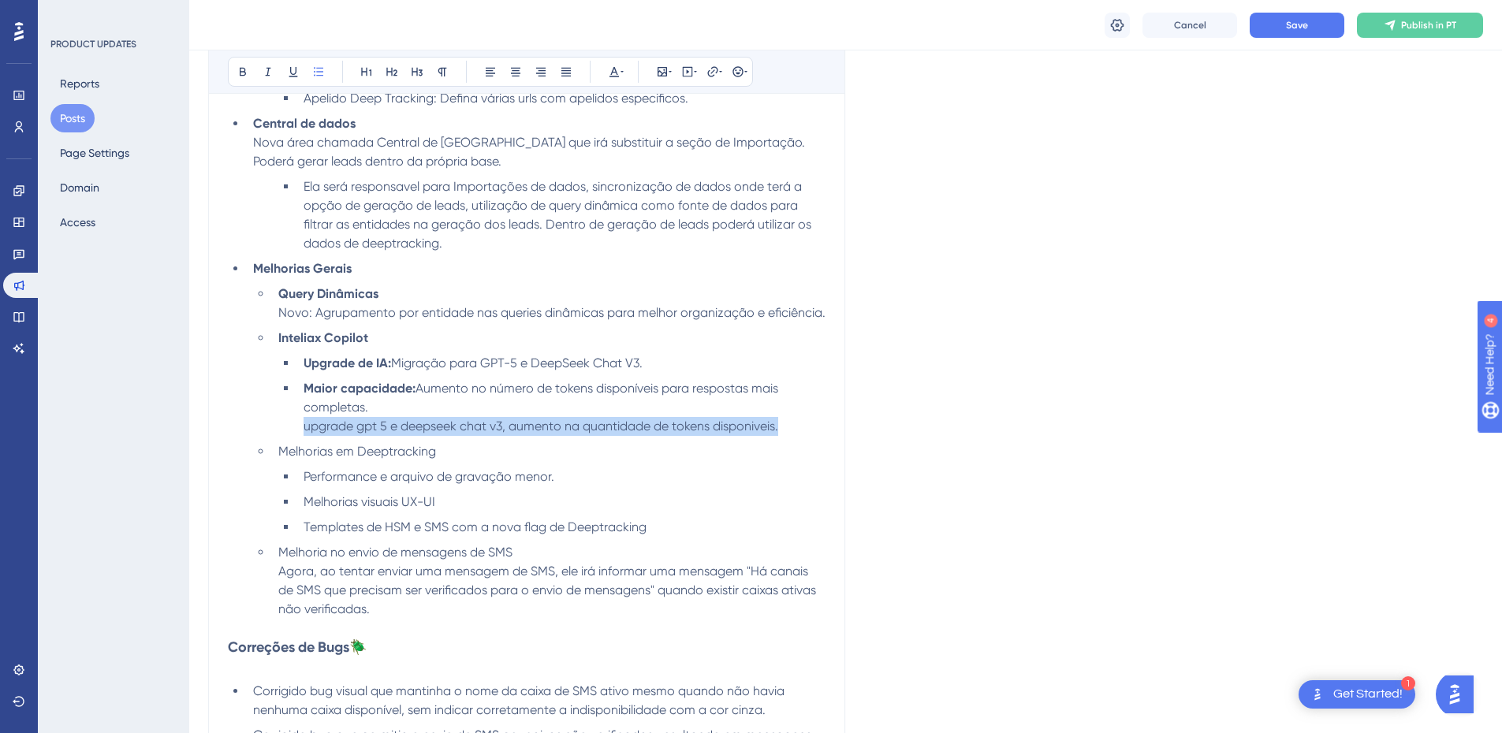
drag, startPoint x: 789, startPoint y: 446, endPoint x: 281, endPoint y: 443, distance: 507.8
click at [281, 436] on ul "Upgrade de IA: Migração para GPT-5 e DeepSeek Chat V3. Maior capacidade: Aument…" at bounding box center [551, 395] width 547 height 82
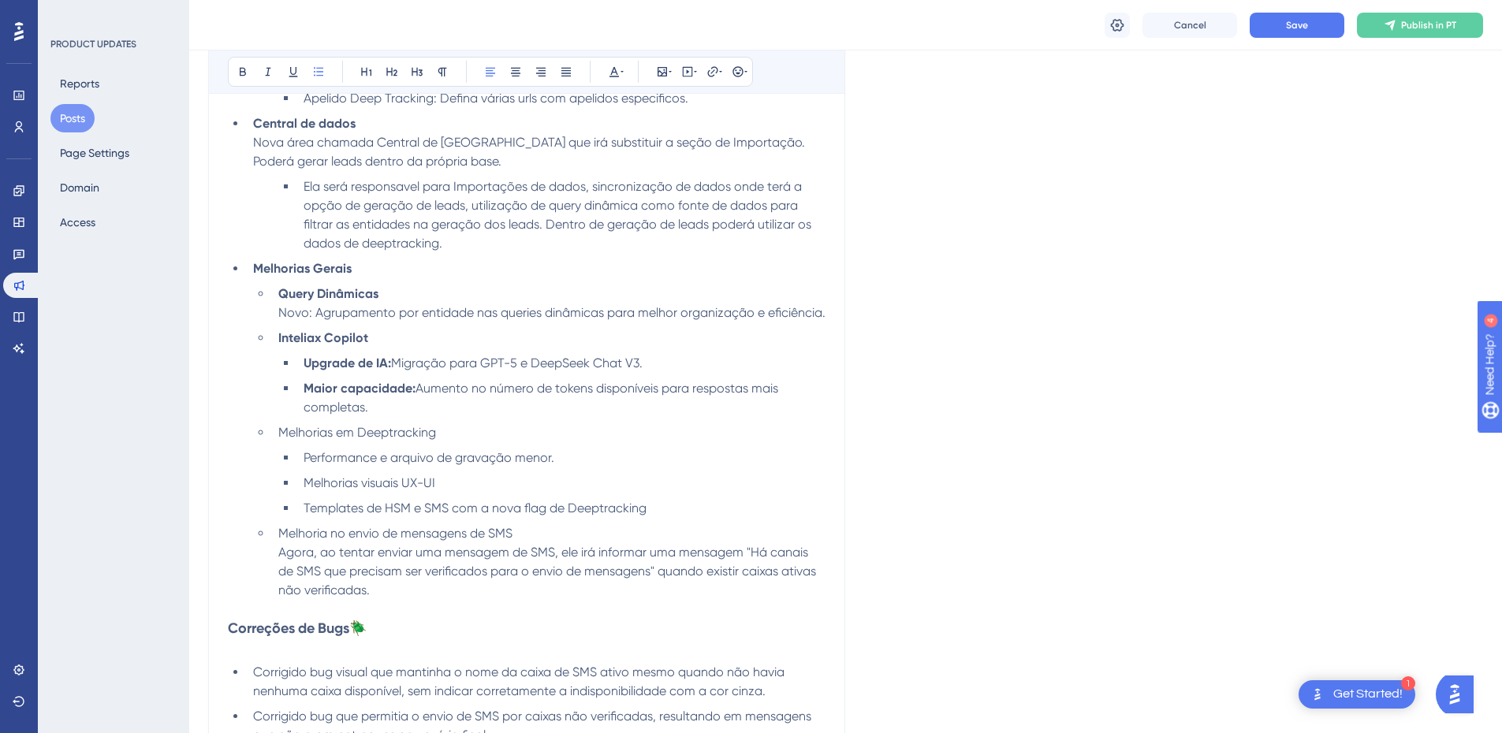
drag, startPoint x: 453, startPoint y: 452, endPoint x: 445, endPoint y: 451, distance: 7.9
click at [445, 442] on li "Melhorias em Deeptracking" at bounding box center [549, 432] width 554 height 19
click at [342, 440] on span "Melhorias em Deeptracking" at bounding box center [357, 432] width 158 height 15
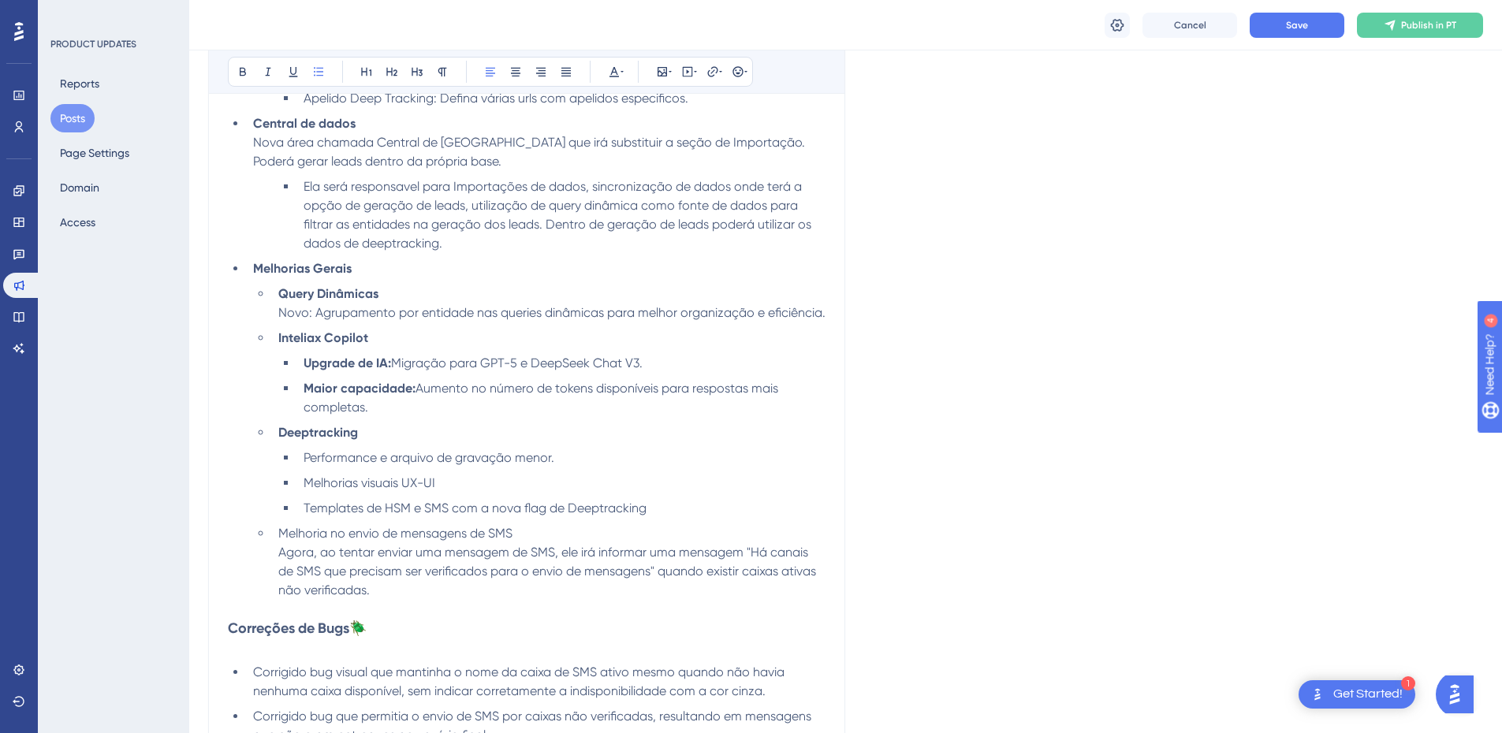
click at [398, 465] on span "Performance e arquivo de gravação menor." at bounding box center [429, 457] width 251 height 15
click at [412, 442] on li "Deeptracking" at bounding box center [549, 432] width 554 height 19
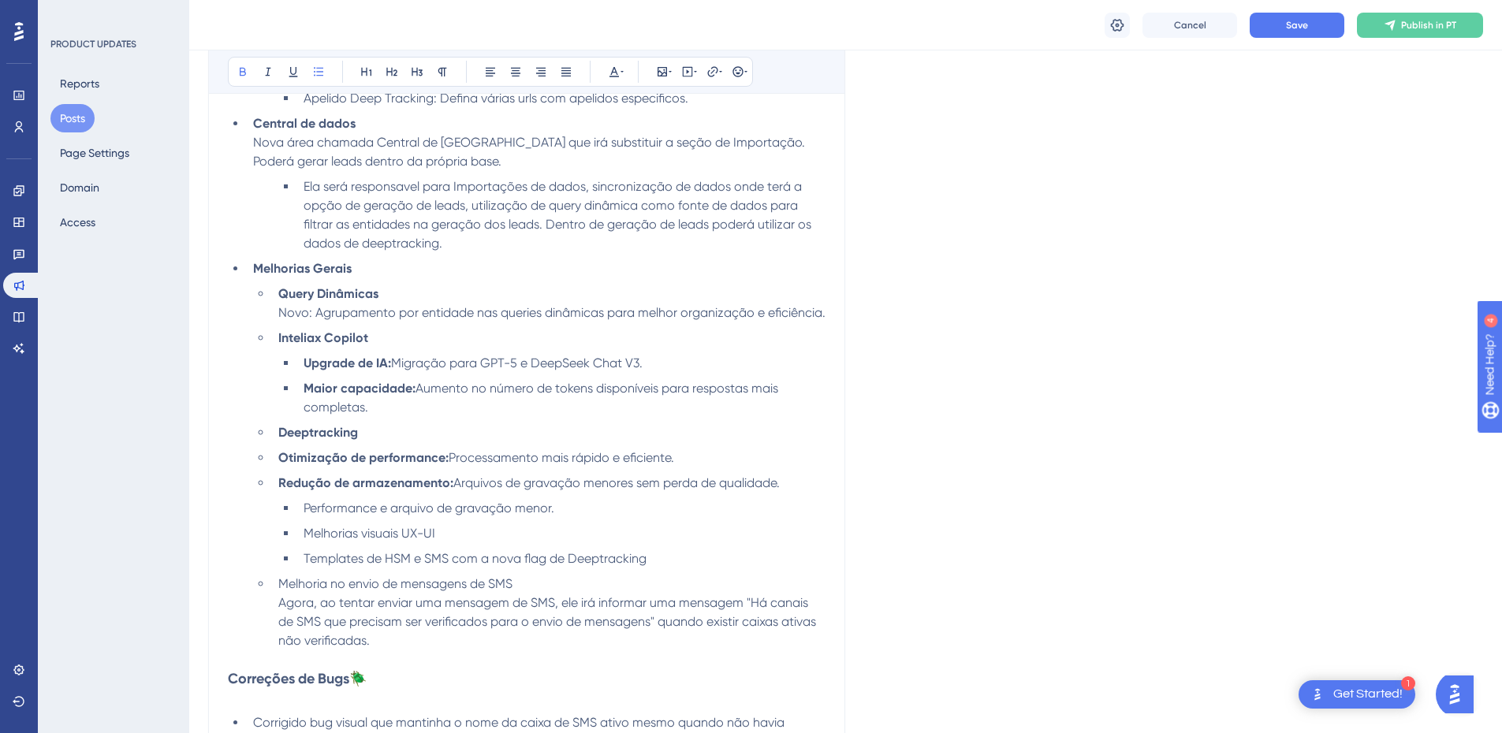
click at [279, 465] on strong "Otimização de performance:" at bounding box center [363, 457] width 170 height 15
click at [276, 493] on li "Redução de armazenamento: Arquivos de gravação menores sem perda de qualidade." at bounding box center [549, 483] width 554 height 19
drag, startPoint x: 563, startPoint y: 529, endPoint x: 294, endPoint y: 525, distance: 268.9
click at [294, 525] on ul "Otimização de performance: Processamento mais rápido e eficiente. Redução de ar…" at bounding box center [551, 509] width 547 height 120
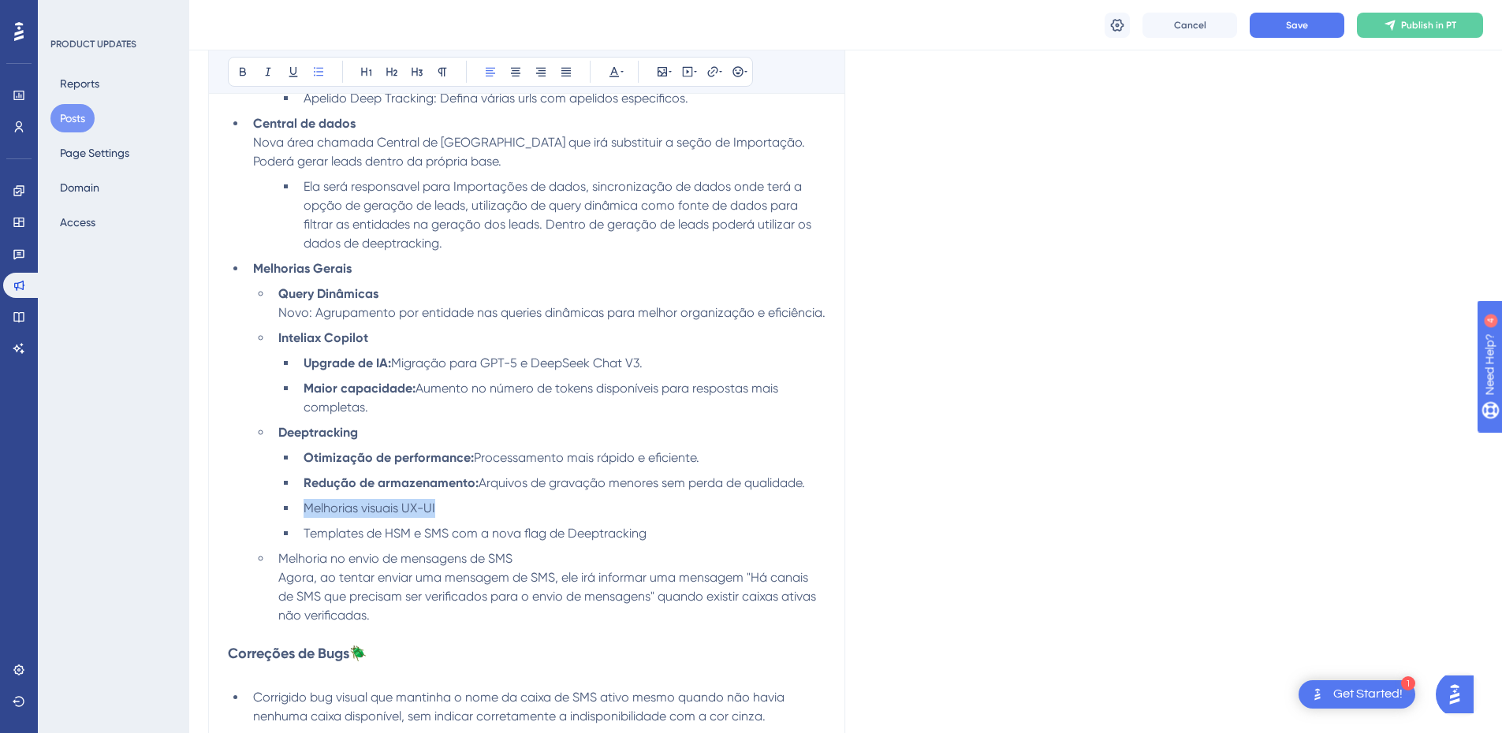
drag, startPoint x: 444, startPoint y: 526, endPoint x: 302, endPoint y: 529, distance: 142.0
click at [302, 518] on li "Melhorias visuais UX-UI" at bounding box center [561, 508] width 528 height 19
click at [447, 518] on li "Melhorias visuais UX-UI" at bounding box center [561, 508] width 528 height 19
drag, startPoint x: 660, startPoint y: 553, endPoint x: 300, endPoint y: 550, distance: 359.6
click at [300, 543] on li "Templates de HSM e SMS com a nova flag de Deeptracking" at bounding box center [561, 533] width 528 height 19
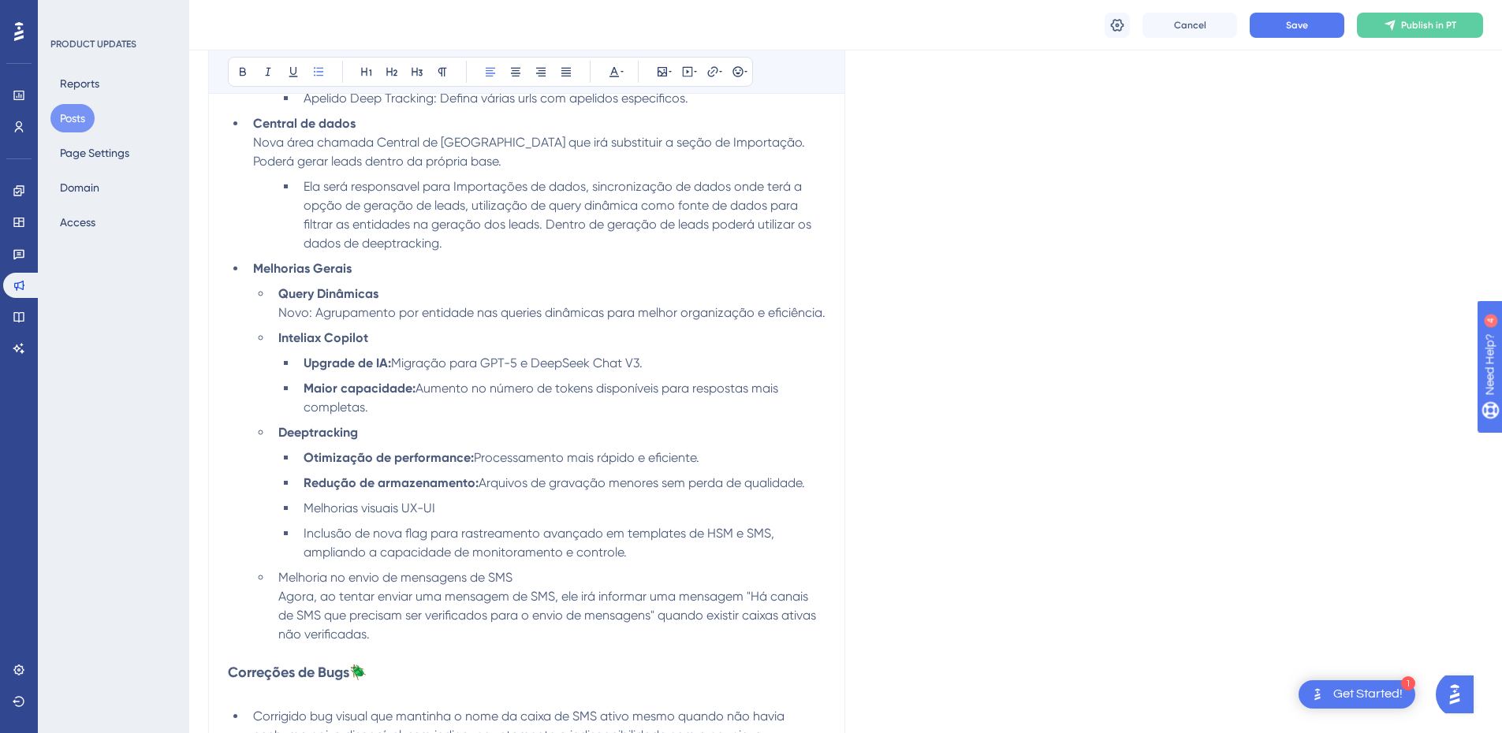
click at [657, 562] on li "Inclusão de nova flag para rastreamento avançado em templates de HSM e SMS, amp…" at bounding box center [561, 543] width 528 height 38
click at [531, 596] on li "Melhoria no envio de mensagens de SMS Agora, ao tentar enviar uma mensagem de S…" at bounding box center [549, 607] width 554 height 76
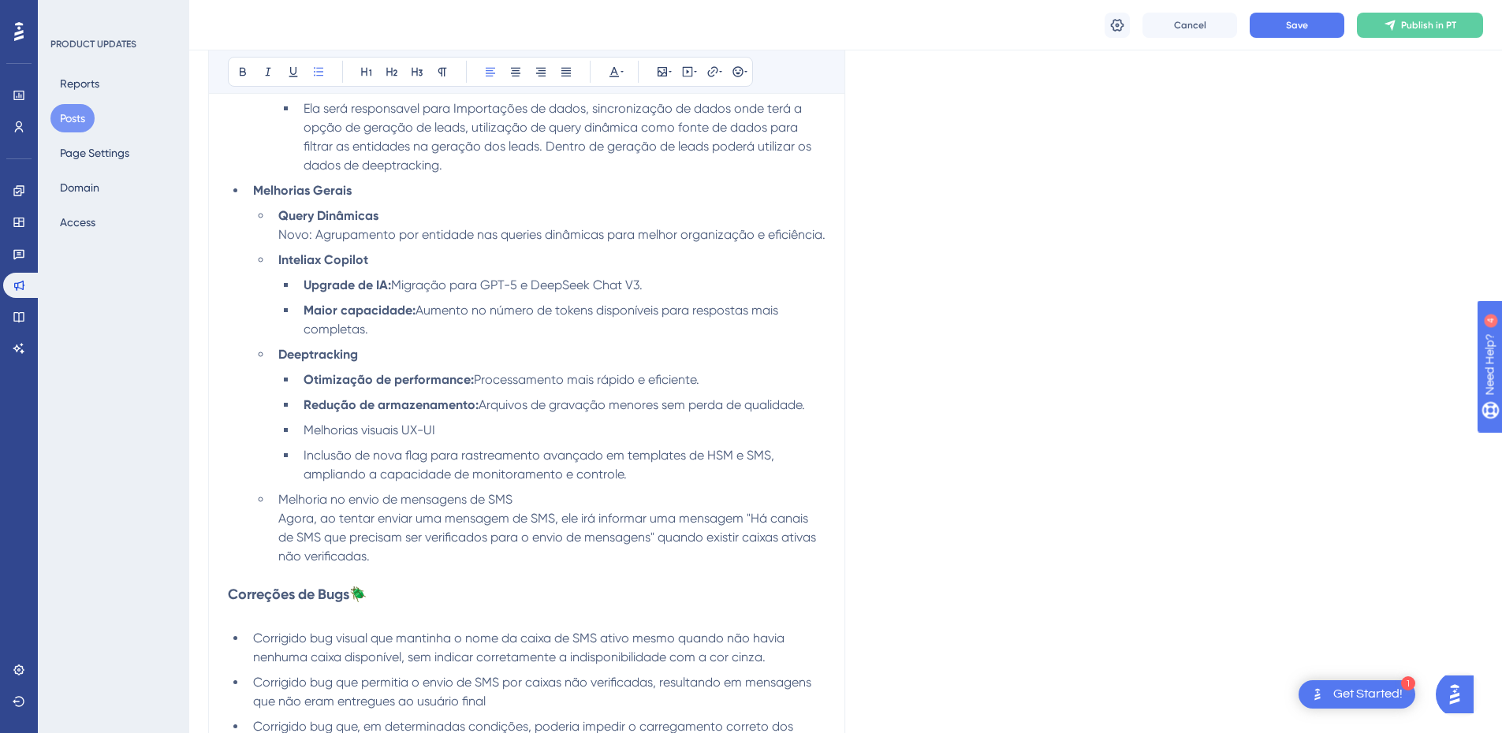
scroll to position [710, 0]
drag, startPoint x: 533, startPoint y: 517, endPoint x: 280, endPoint y: 512, distance: 253.2
click at [280, 512] on li "Melhoria no envio de mensagens de SMS Agora, ao tentar enviar uma mensagem de S…" at bounding box center [549, 528] width 554 height 76
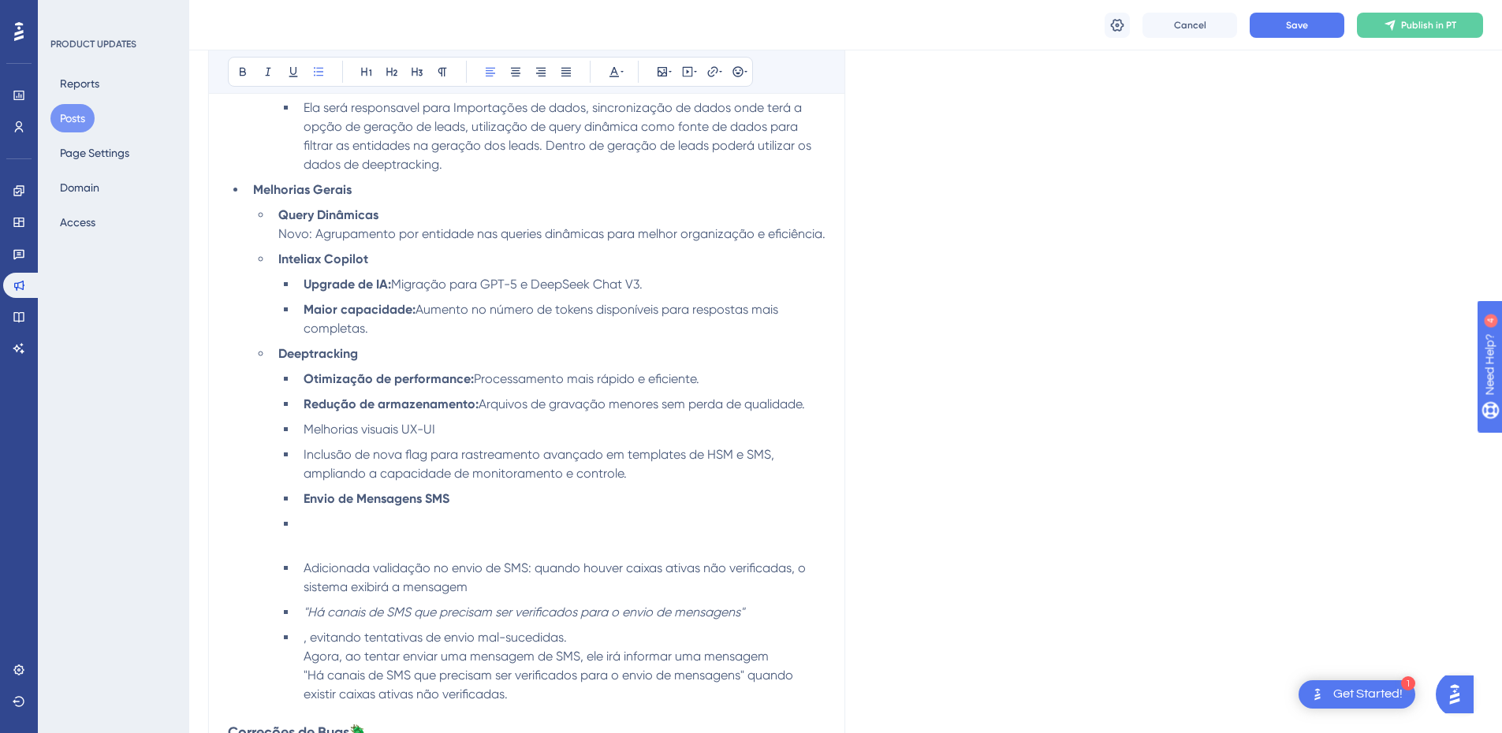
click at [302, 509] on li "Envio de Mensagens SMS" at bounding box center [561, 499] width 528 height 19
click at [305, 547] on li at bounding box center [561, 534] width 528 height 38
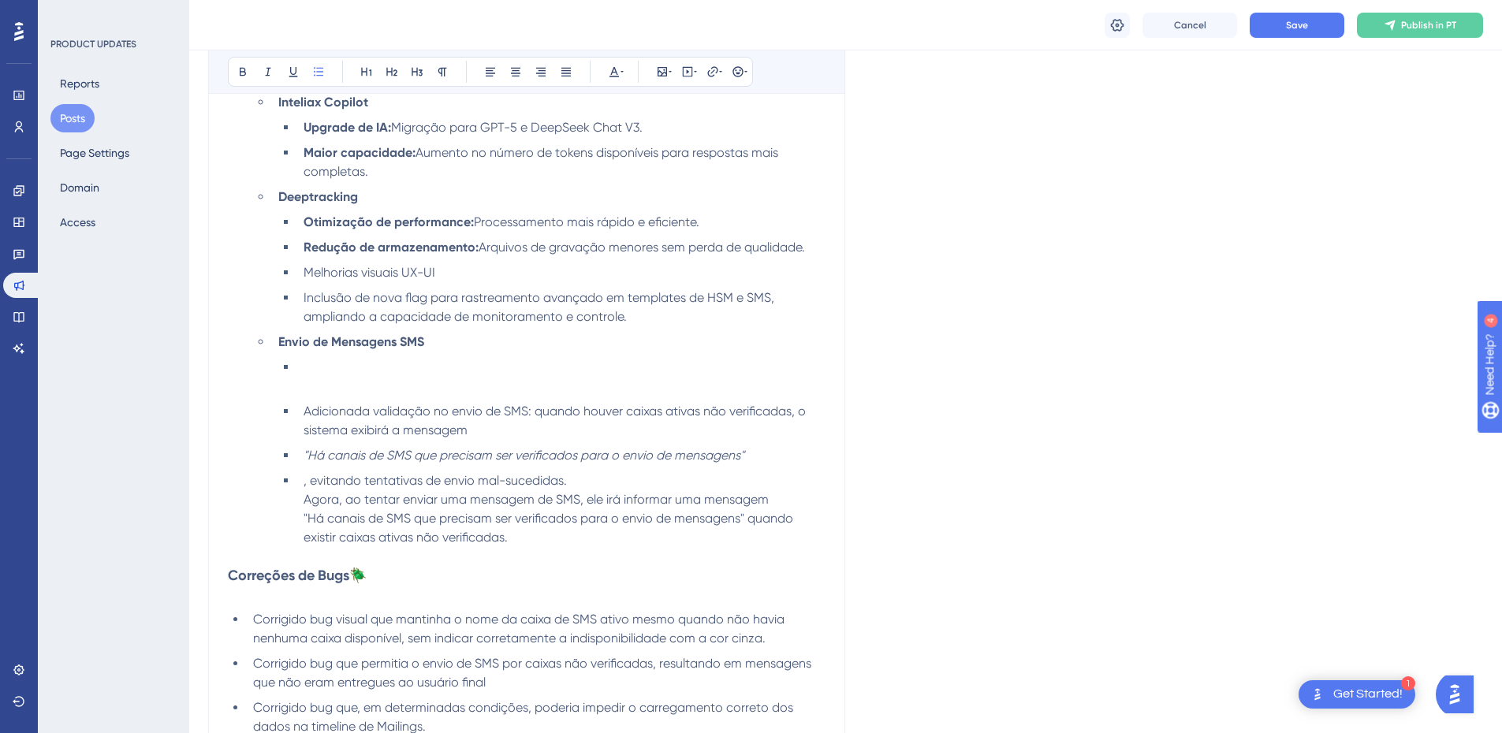
scroll to position [867, 0]
click at [307, 433] on span "Adicionada validação no envio de SMS: quando houver caixas ativas não verificad…" at bounding box center [556, 420] width 505 height 34
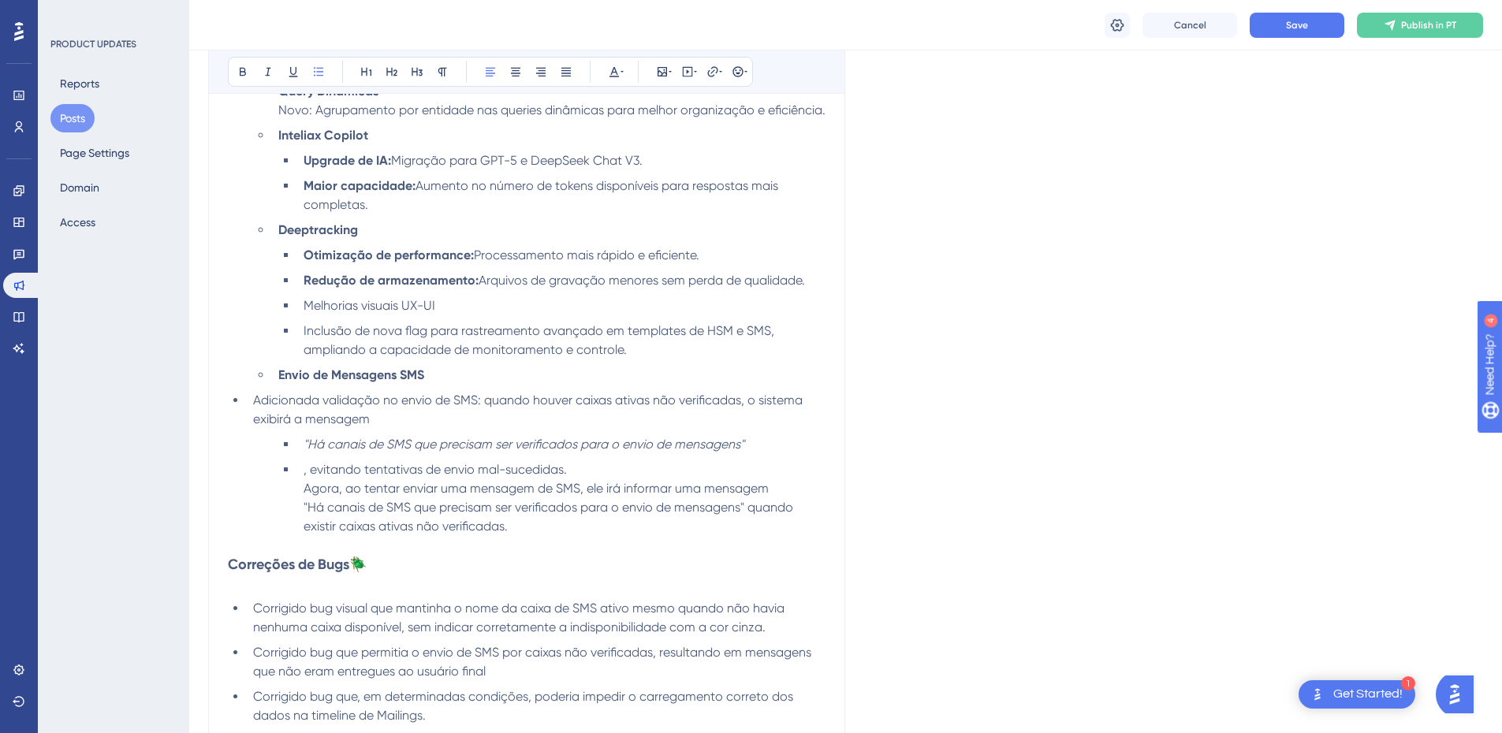
scroll to position [789, 0]
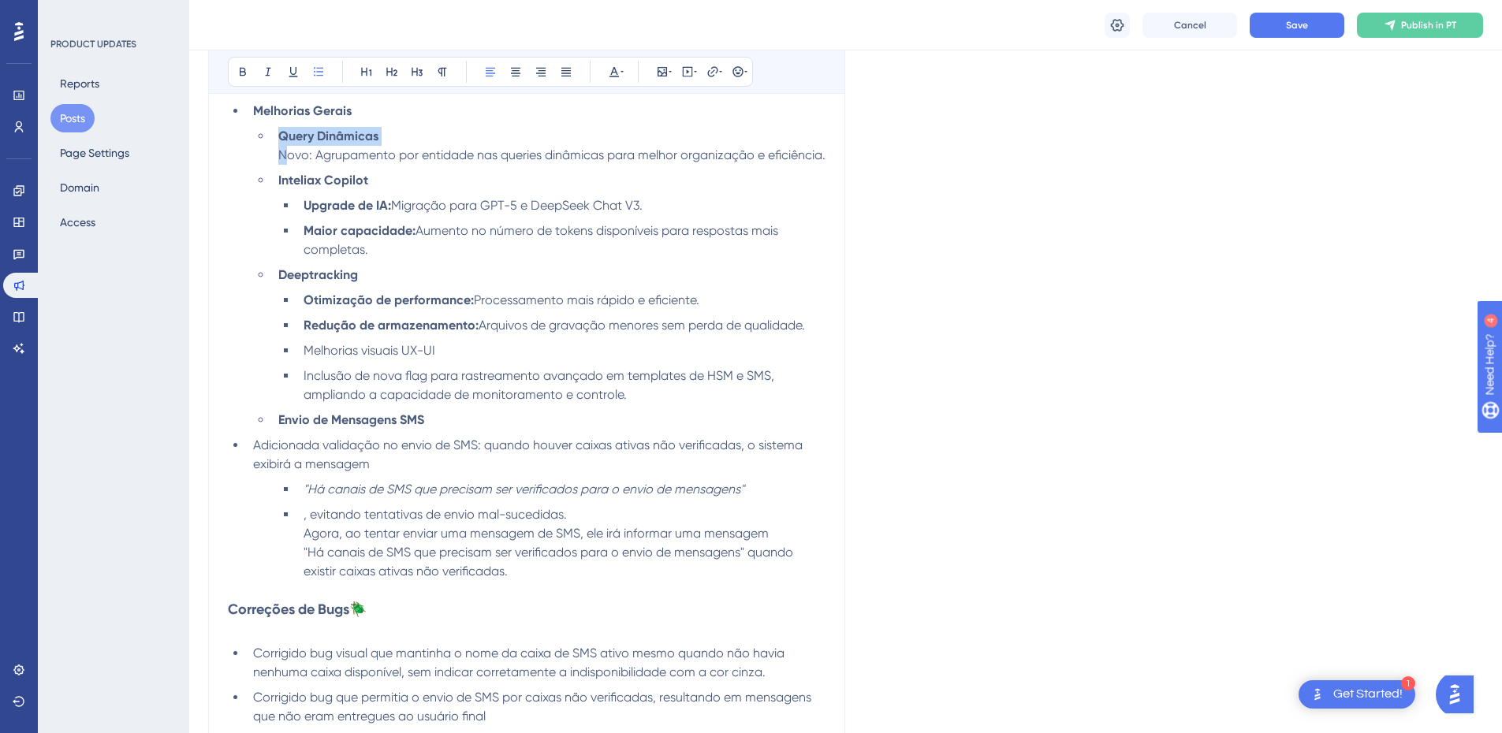
drag, startPoint x: 389, startPoint y: 136, endPoint x: 289, endPoint y: 154, distance: 101.6
click at [289, 154] on li "Query Dinâmicas Novo: Agrupamento por entidade nas queries dinâmicas para melho…" at bounding box center [549, 146] width 554 height 38
copy li "Query Dinâmicas N"
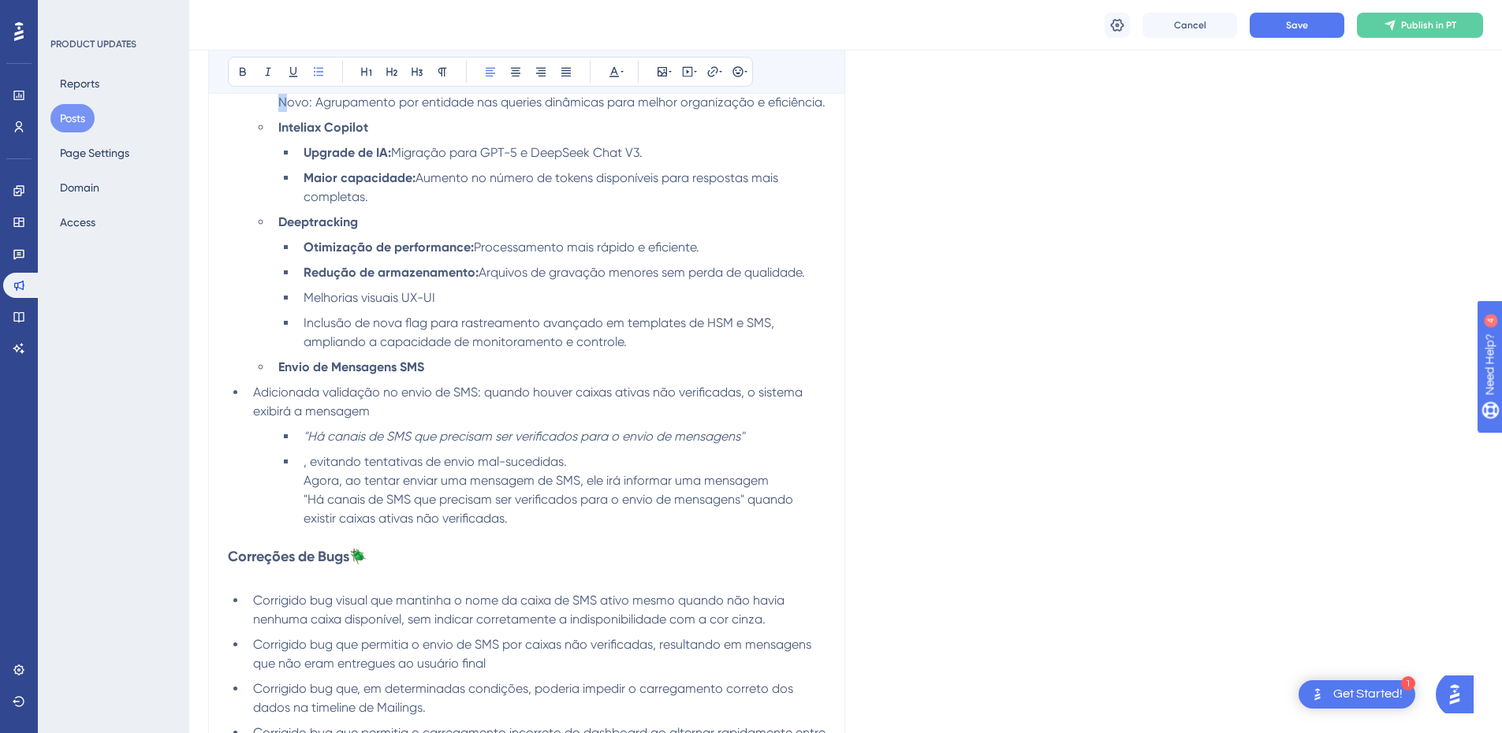
scroll to position [946, 0]
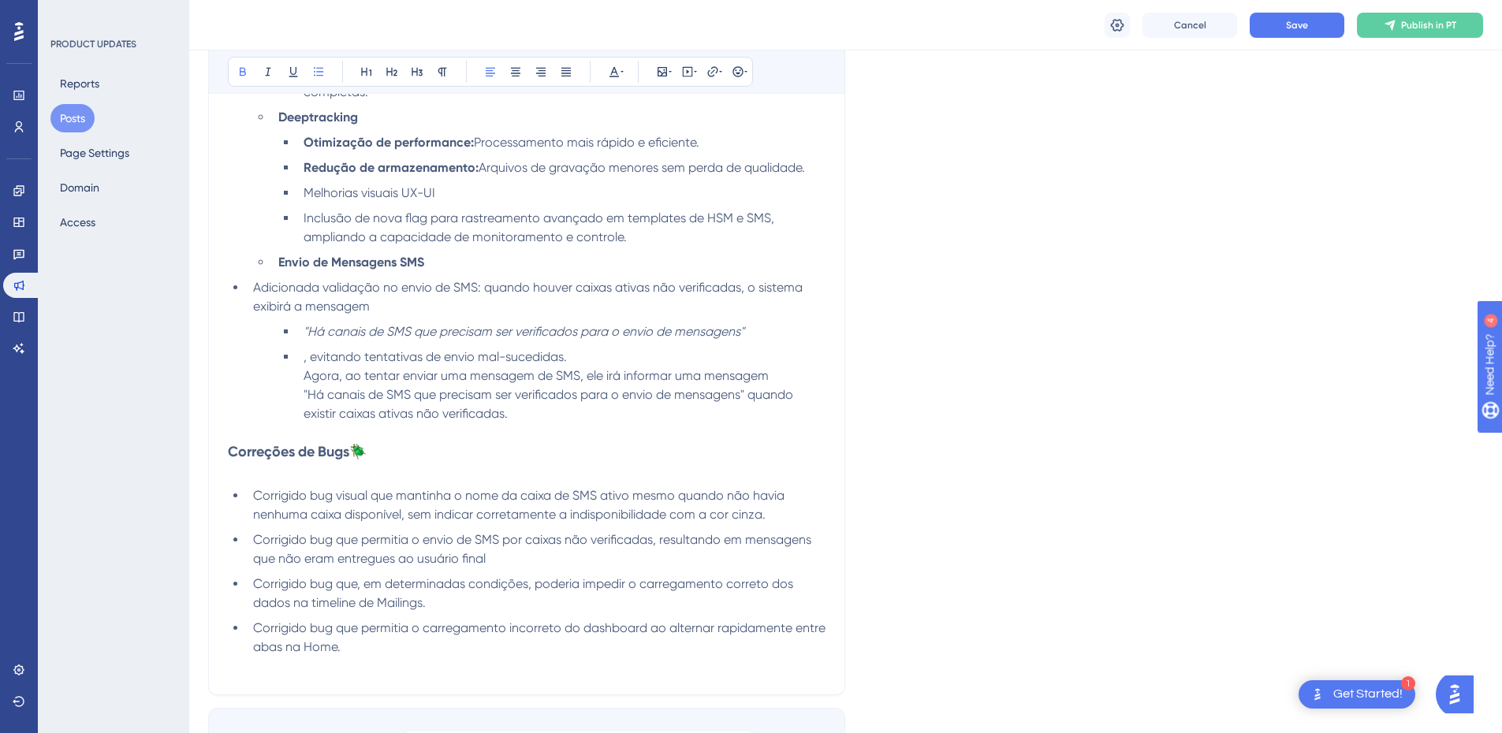
click at [438, 272] on li "Envio de Mensagens SMS" at bounding box center [549, 262] width 554 height 19
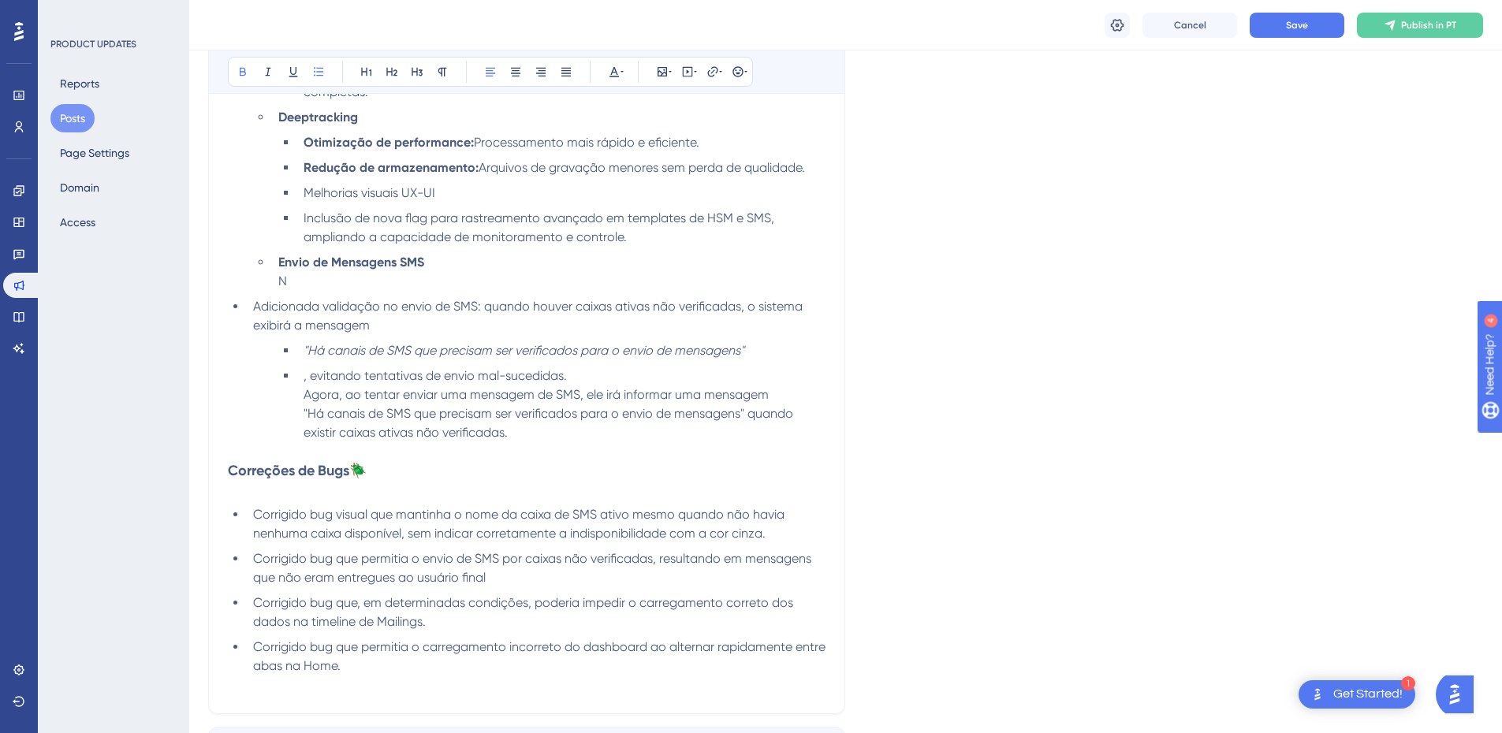
click at [253, 326] on span "Adicionada validação no envio de SMS: quando houver caixas ativas não verificad…" at bounding box center [529, 316] width 553 height 34
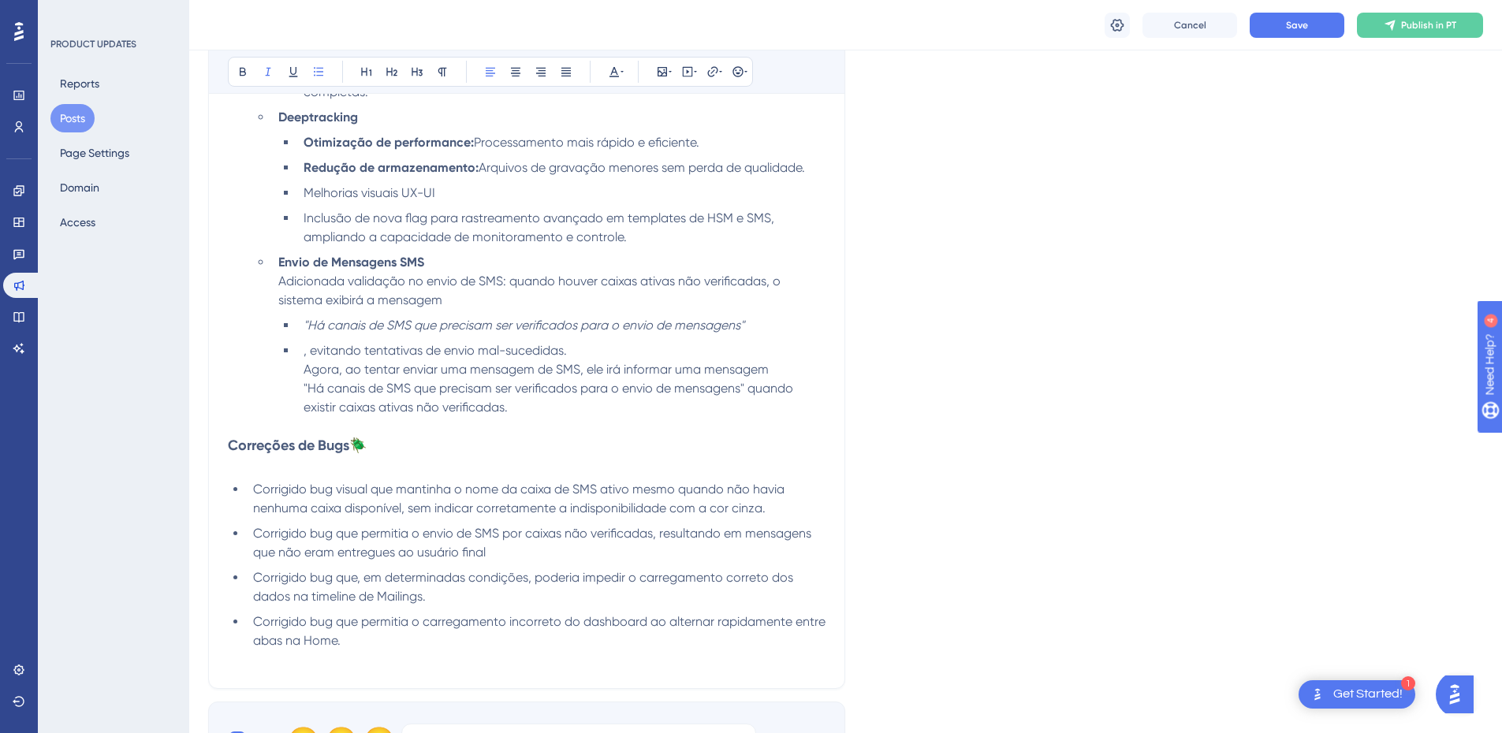
click at [306, 333] on em ""Há canais de SMS que precisam ser verificados para o envio de mensagens"" at bounding box center [524, 325] width 441 height 15
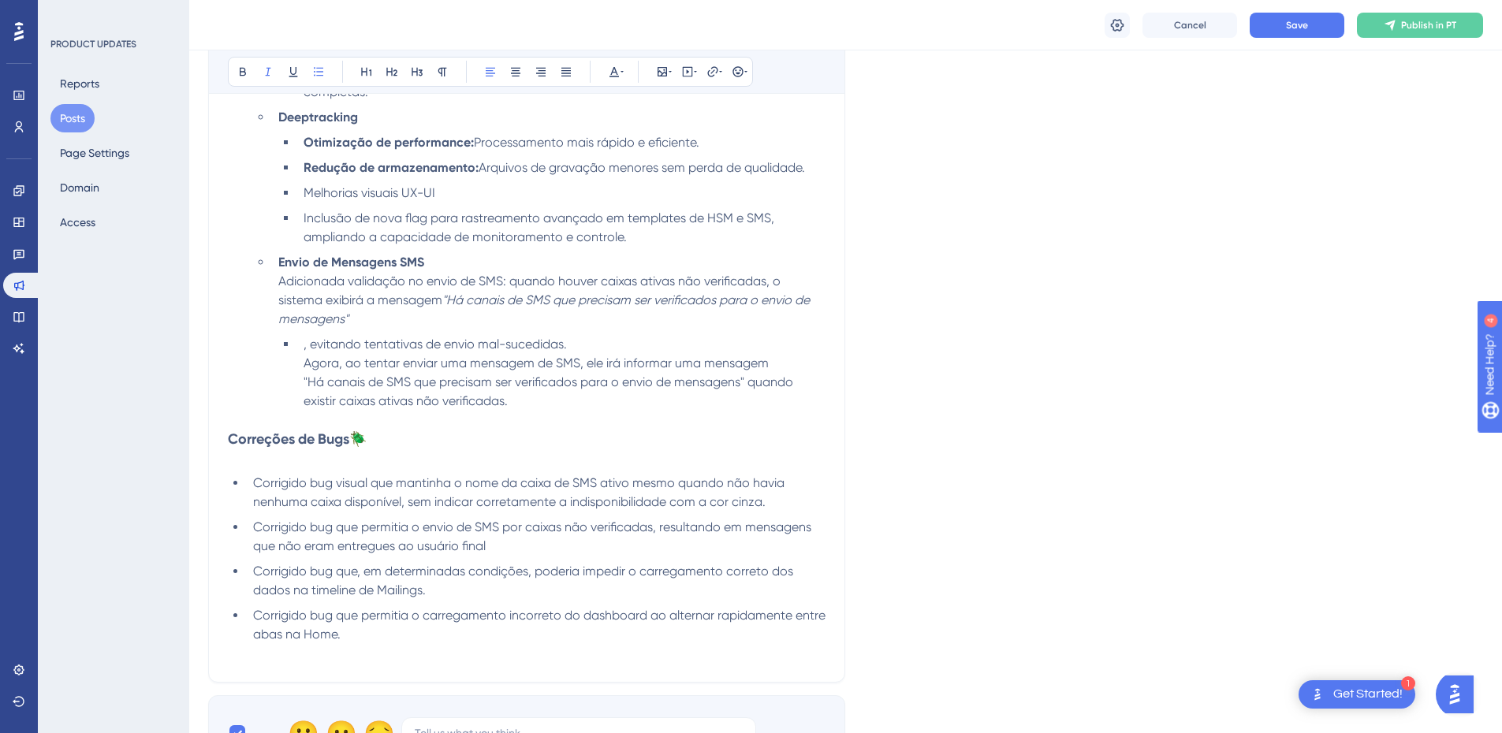
click at [453, 329] on li "Envio de Mensagens SMS Adicionada validação no envio de SMS: quando houver caix…" at bounding box center [549, 291] width 554 height 76
click at [301, 364] on li ", evitando tentativas de envio mal-sucedidas. Agora, ao tentar enviar uma mensa…" at bounding box center [561, 373] width 528 height 76
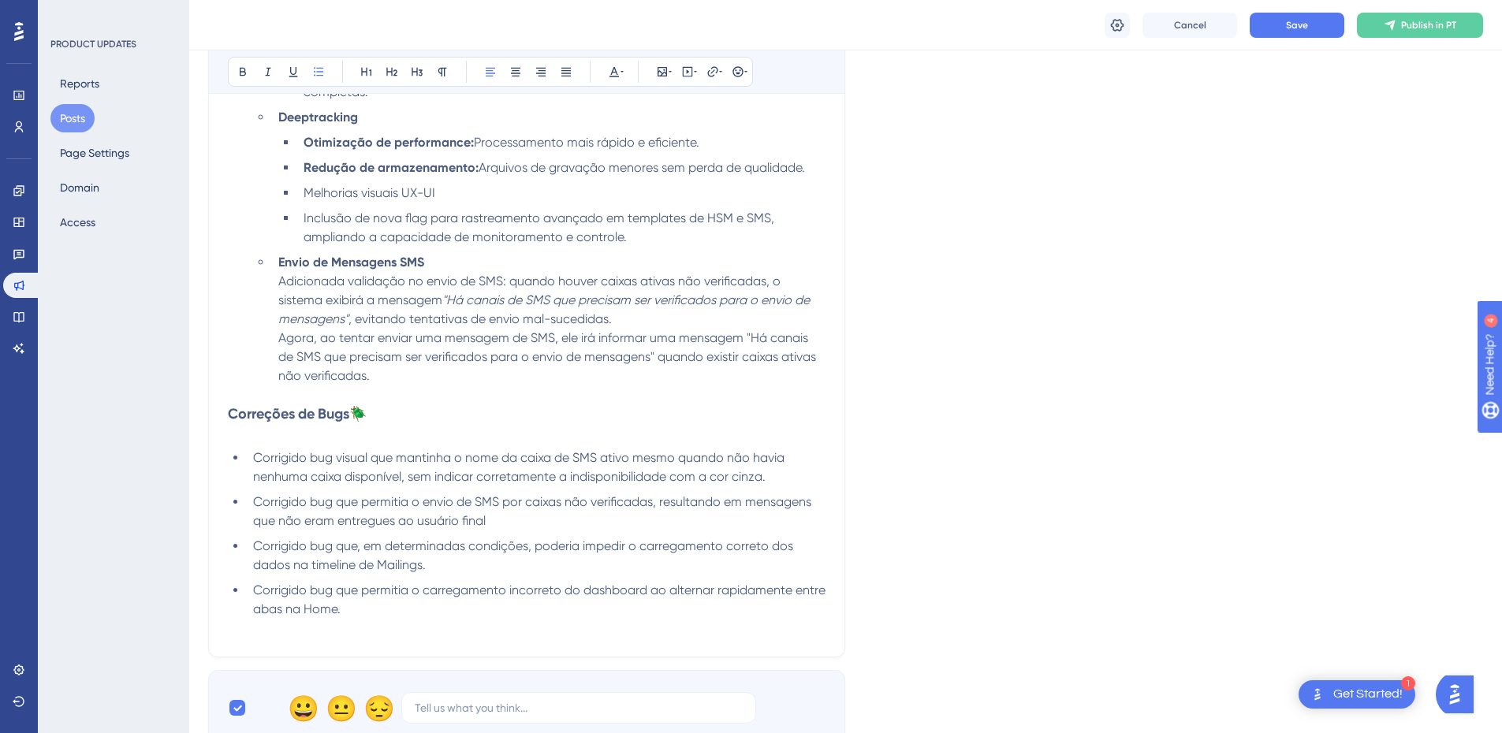
click at [428, 405] on p at bounding box center [527, 395] width 598 height 19
click at [404, 386] on li "Envio de Mensagens SMS Adicionada validação no envio de SMS: quando houver caix…" at bounding box center [549, 319] width 554 height 132
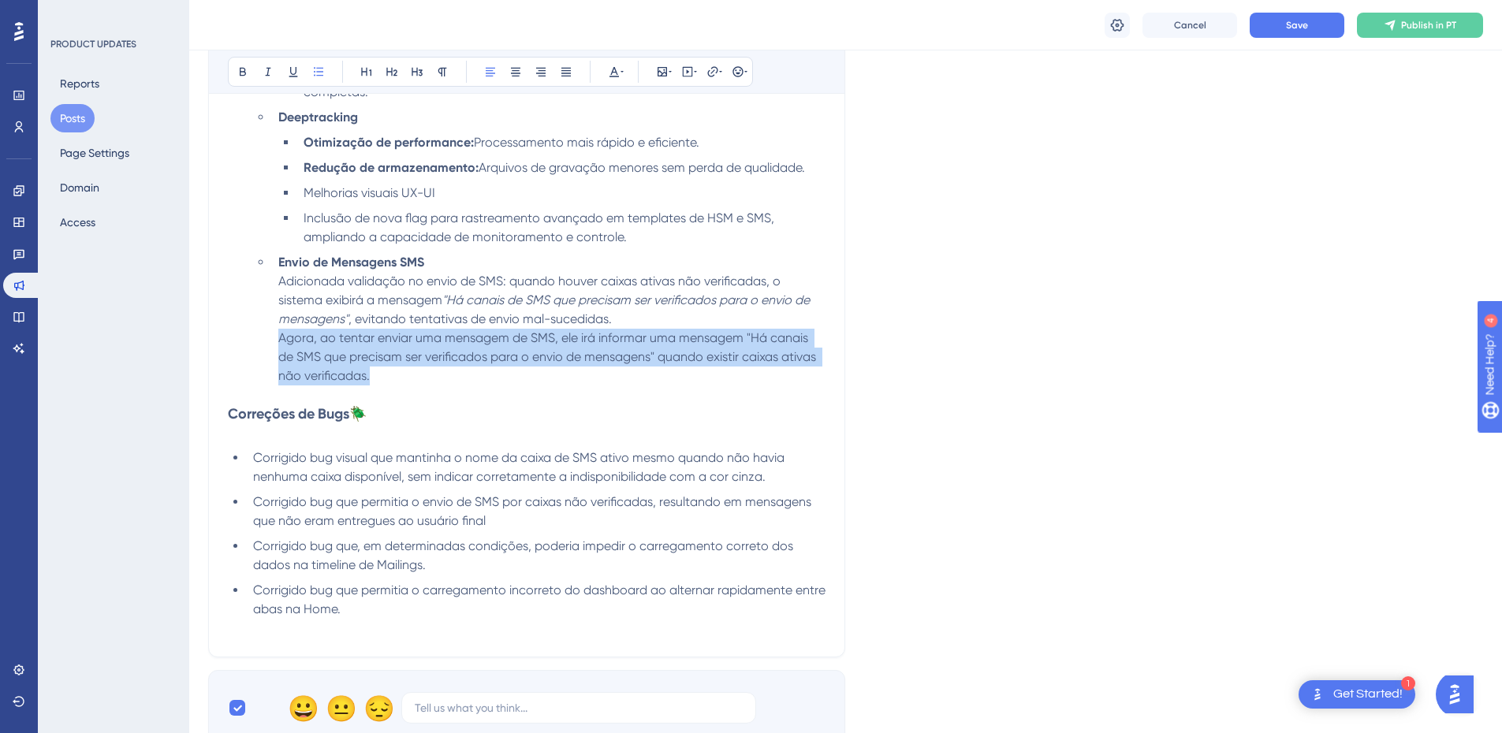
drag, startPoint x: 386, startPoint y: 393, endPoint x: 257, endPoint y: 360, distance: 133.5
click at [257, 360] on ul "Query Dinâmicas Novo: Agrupamento por entidade nas queries dinâmicas para melho…" at bounding box center [539, 177] width 572 height 416
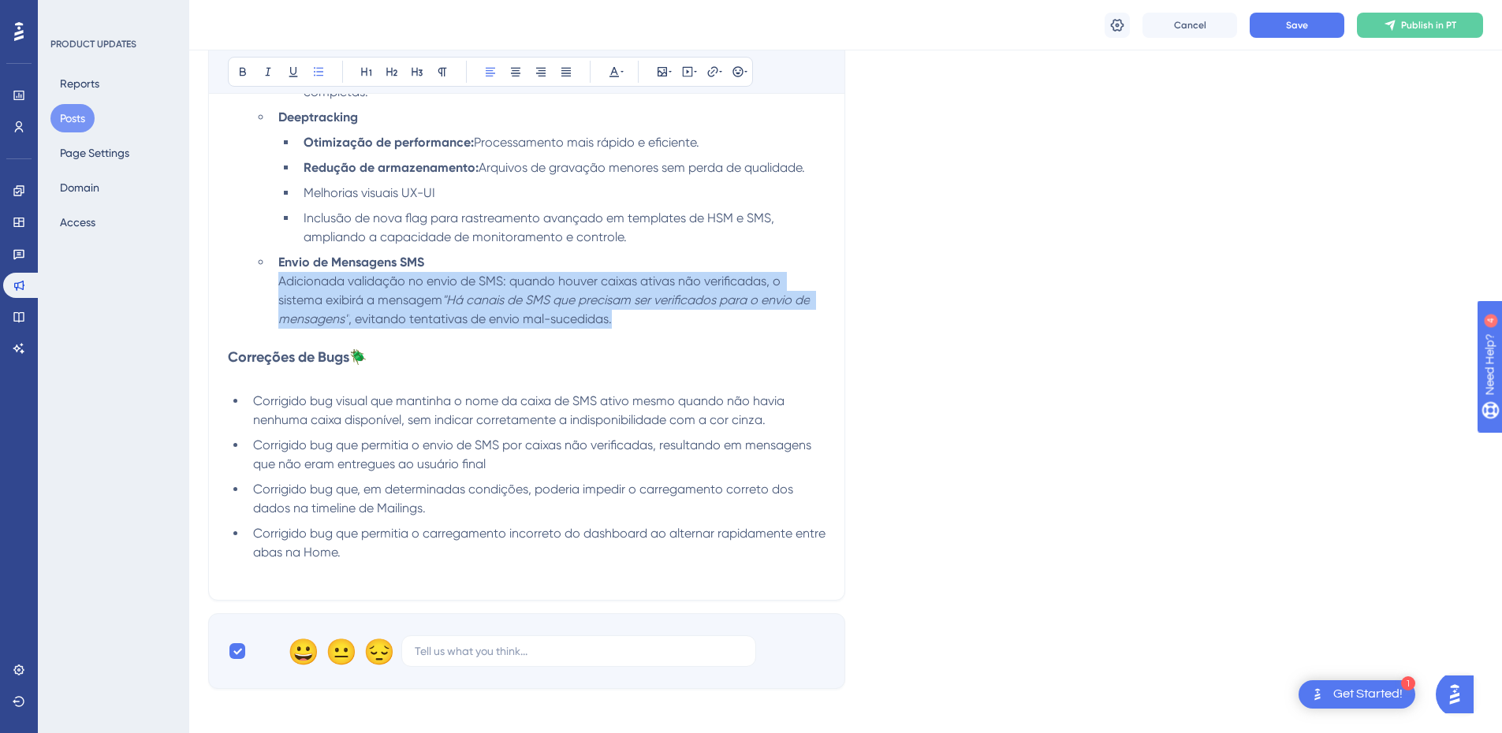
drag, startPoint x: 629, startPoint y: 341, endPoint x: 260, endPoint y: 295, distance: 371.9
click at [260, 295] on ul "Query Dinâmicas Novo: Agrupamento por entidade nas queries dinâmicas para melho…" at bounding box center [539, 149] width 572 height 360
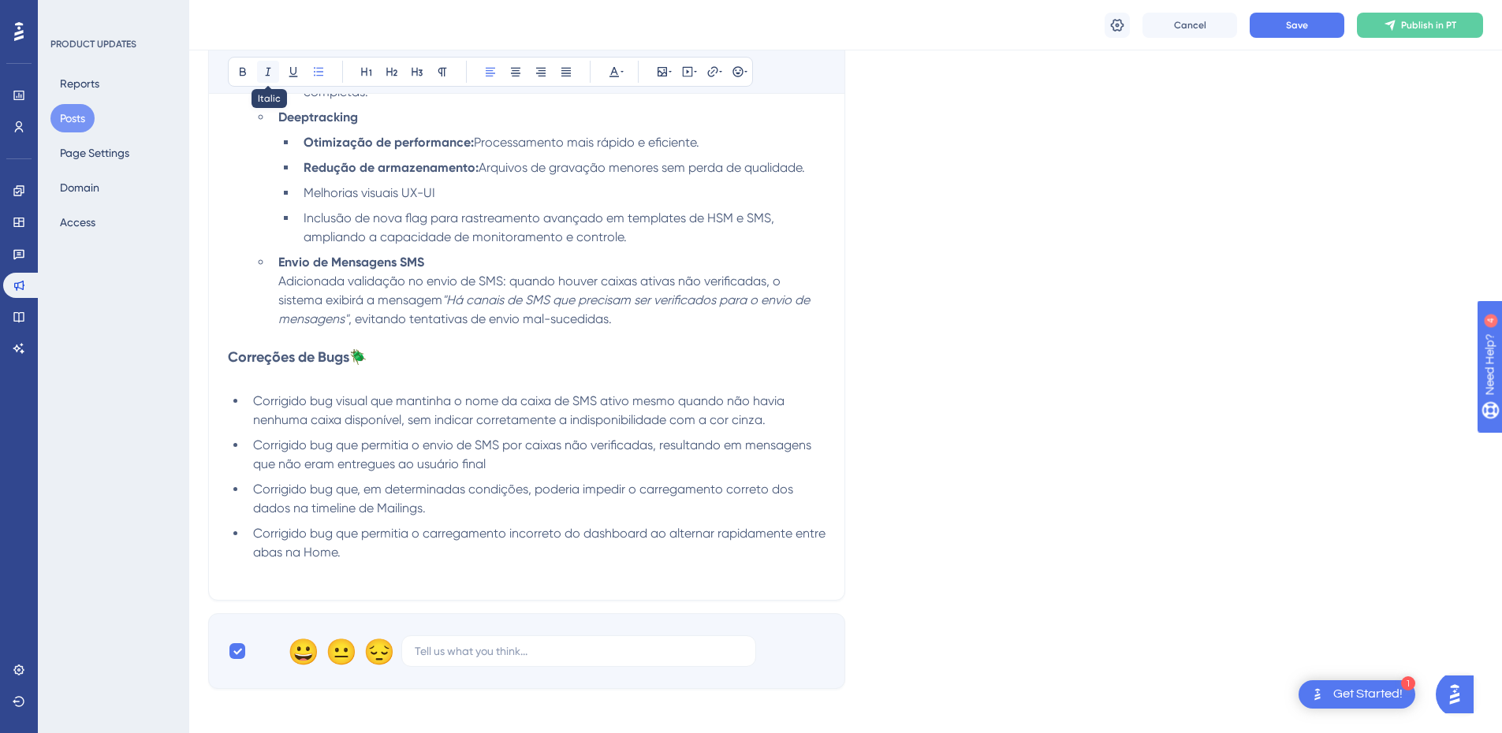
click at [264, 75] on icon at bounding box center [268, 71] width 13 height 13
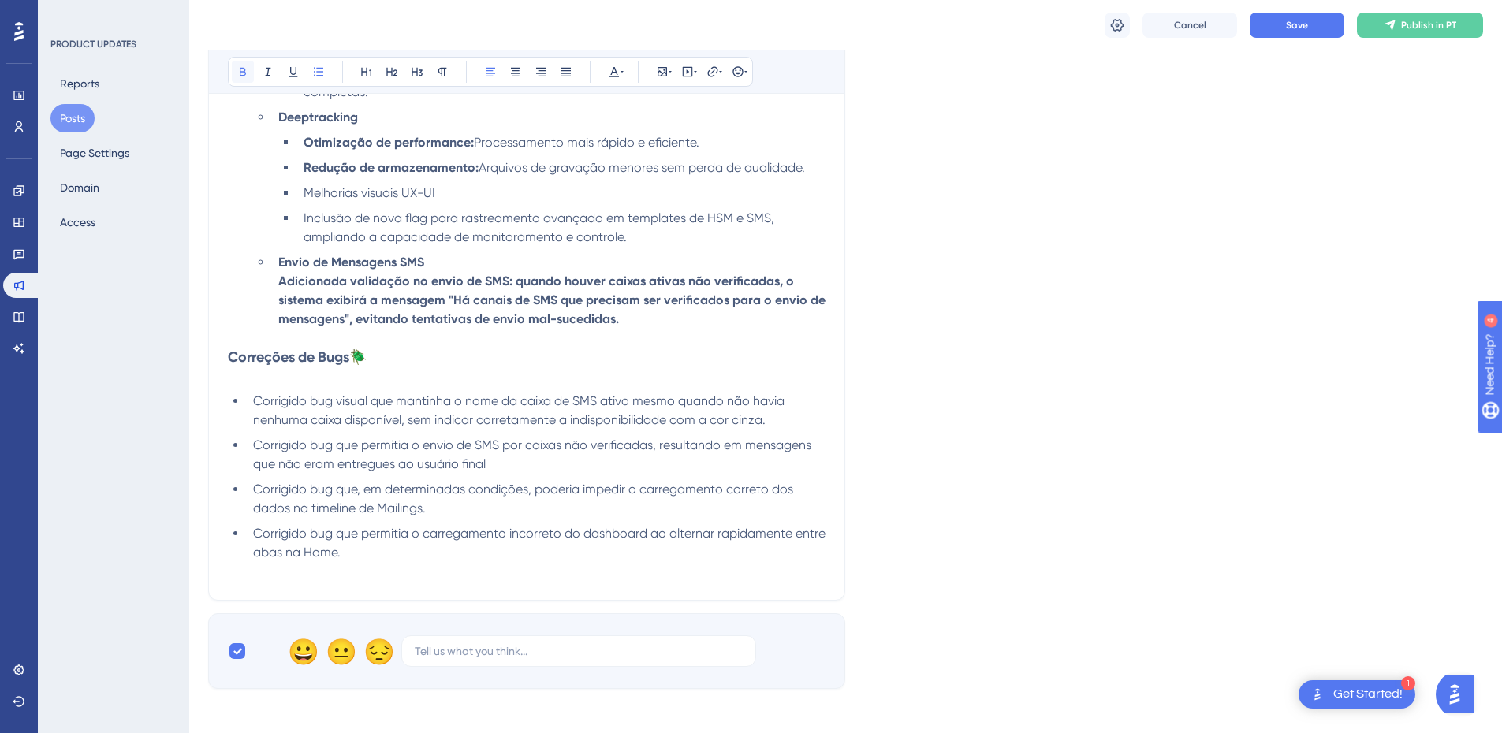
click at [237, 78] on button at bounding box center [243, 72] width 22 height 22
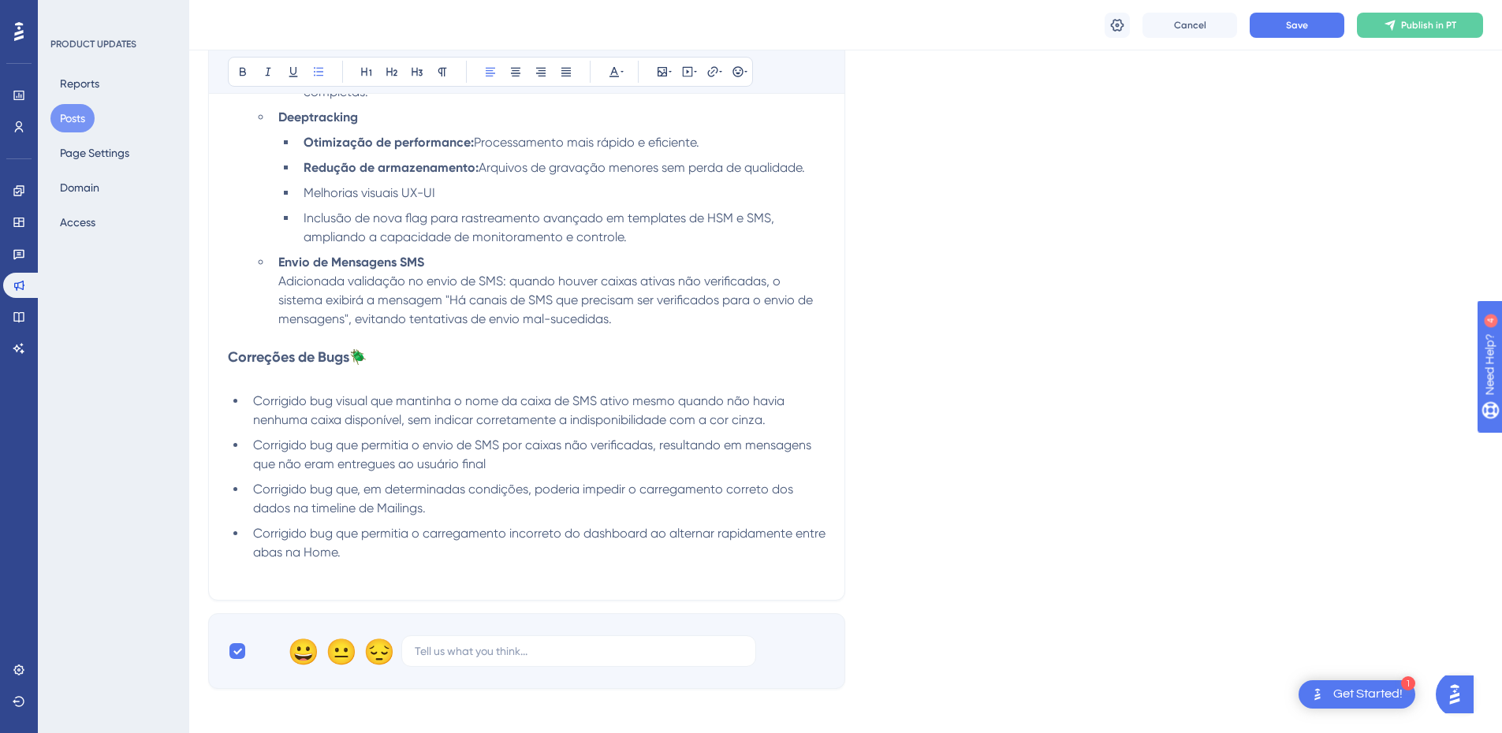
click at [449, 348] on p at bounding box center [527, 338] width 598 height 19
click at [633, 329] on li "Envio de Mensagens SMS Adicionada validação no envio de SMS: quando houver caix…" at bounding box center [549, 291] width 554 height 76
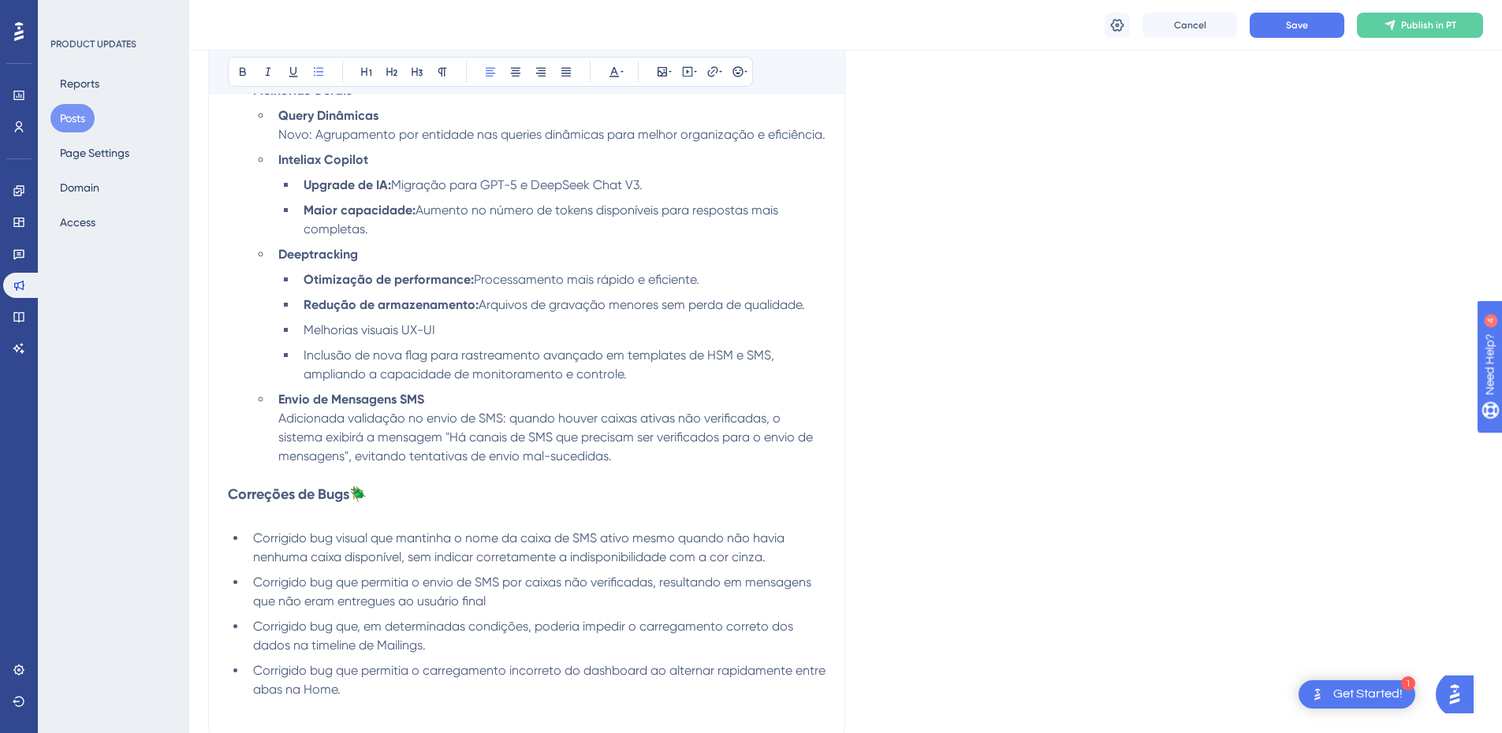
scroll to position [789, 0]
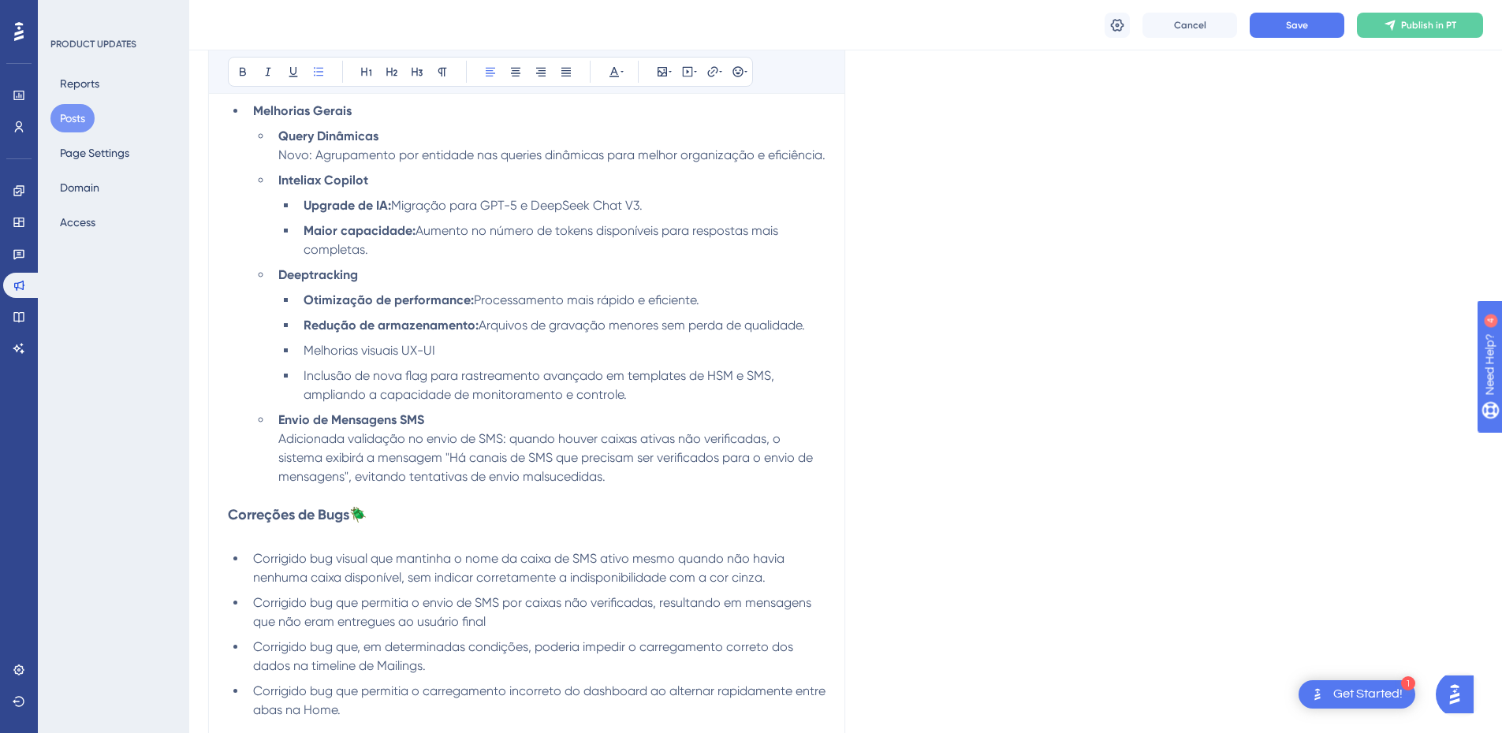
click at [651, 487] on li "Envio de Mensagens SMS Adicionada validação no envio de SMS: quando houver caix…" at bounding box center [549, 449] width 554 height 76
click at [1284, 32] on button "Save" at bounding box center [1297, 25] width 95 height 25
click at [437, 308] on strong "Otimização de performance:" at bounding box center [389, 300] width 170 height 15
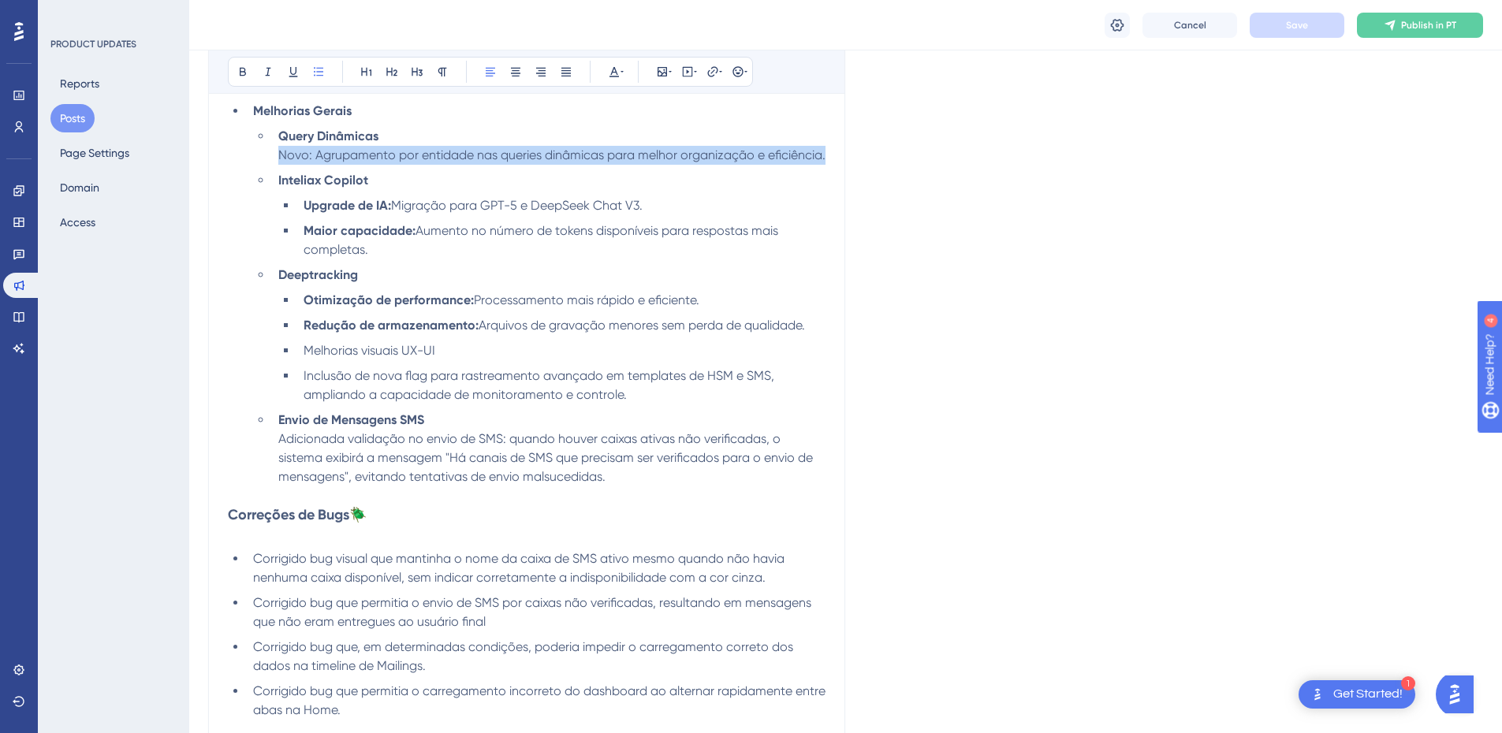
drag, startPoint x: 356, startPoint y: 172, endPoint x: 278, endPoint y: 158, distance: 79.3
click at [278, 158] on li "Query Dinâmicas Novo: Agrupamento por entidade nas queries dinâmicas para melho…" at bounding box center [549, 146] width 554 height 38
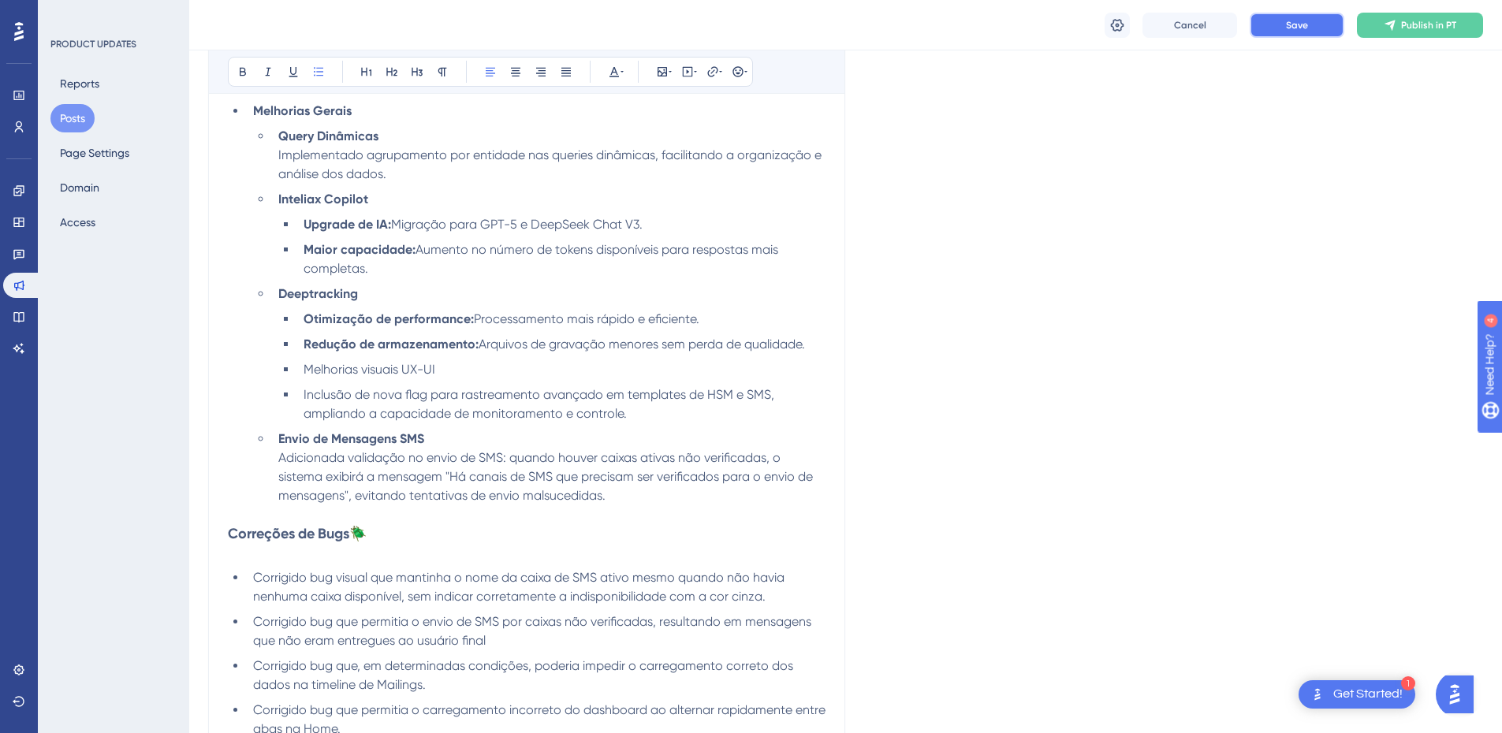
click at [1312, 17] on button "Save" at bounding box center [1297, 25] width 95 height 25
click at [345, 267] on span "Aumento no número de tokens disponíveis para respostas mais completas." at bounding box center [543, 259] width 478 height 34
drag, startPoint x: 382, startPoint y: 263, endPoint x: 279, endPoint y: 225, distance: 110.3
click at [279, 225] on ul "Upgrade de IA: Migração para GPT-5 e DeepSeek Chat V3. Maior capacidade: Aument…" at bounding box center [551, 246] width 547 height 63
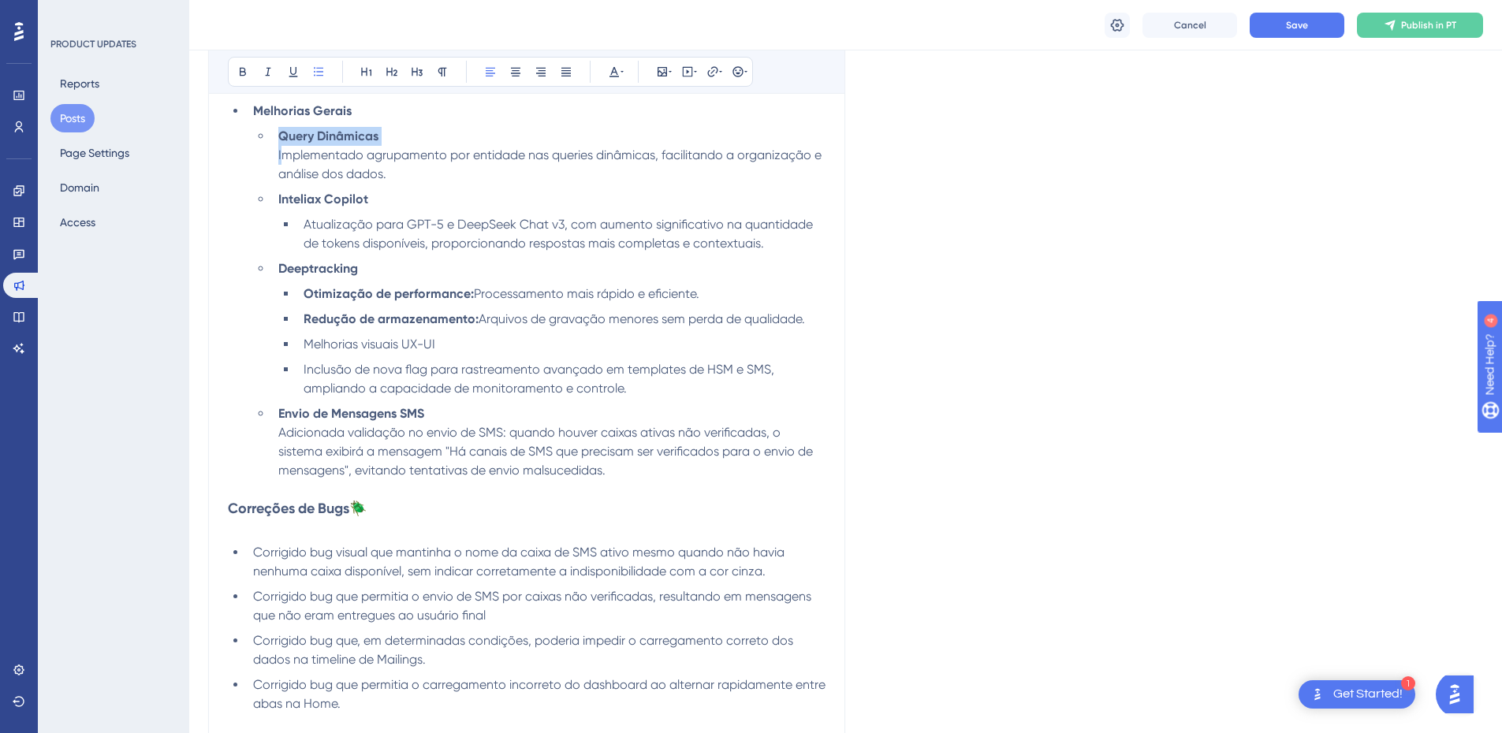
drag, startPoint x: 393, startPoint y: 135, endPoint x: 285, endPoint y: 154, distance: 109.7
click at [285, 154] on li "Query Dinâmicas Implementado agrupamento por entidade nas queries dinâmicas, fa…" at bounding box center [549, 155] width 554 height 57
copy li "Query Dinâmicas I"
click at [393, 204] on li "Inteliax Copilot" at bounding box center [549, 199] width 554 height 19
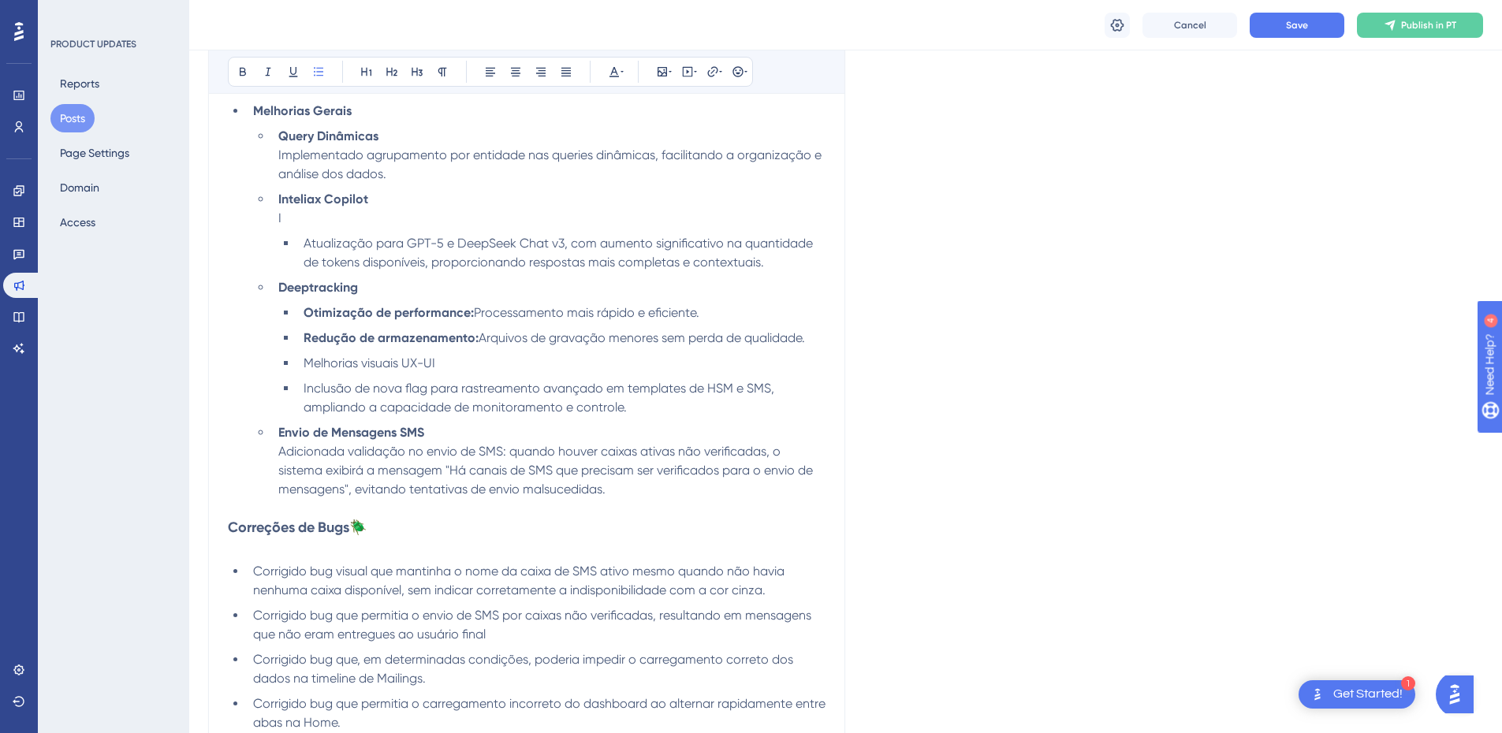
click at [306, 244] on span "Atualização para GPT-5 e DeepSeek Chat v3, com aumento significativo na quantid…" at bounding box center [560, 253] width 513 height 34
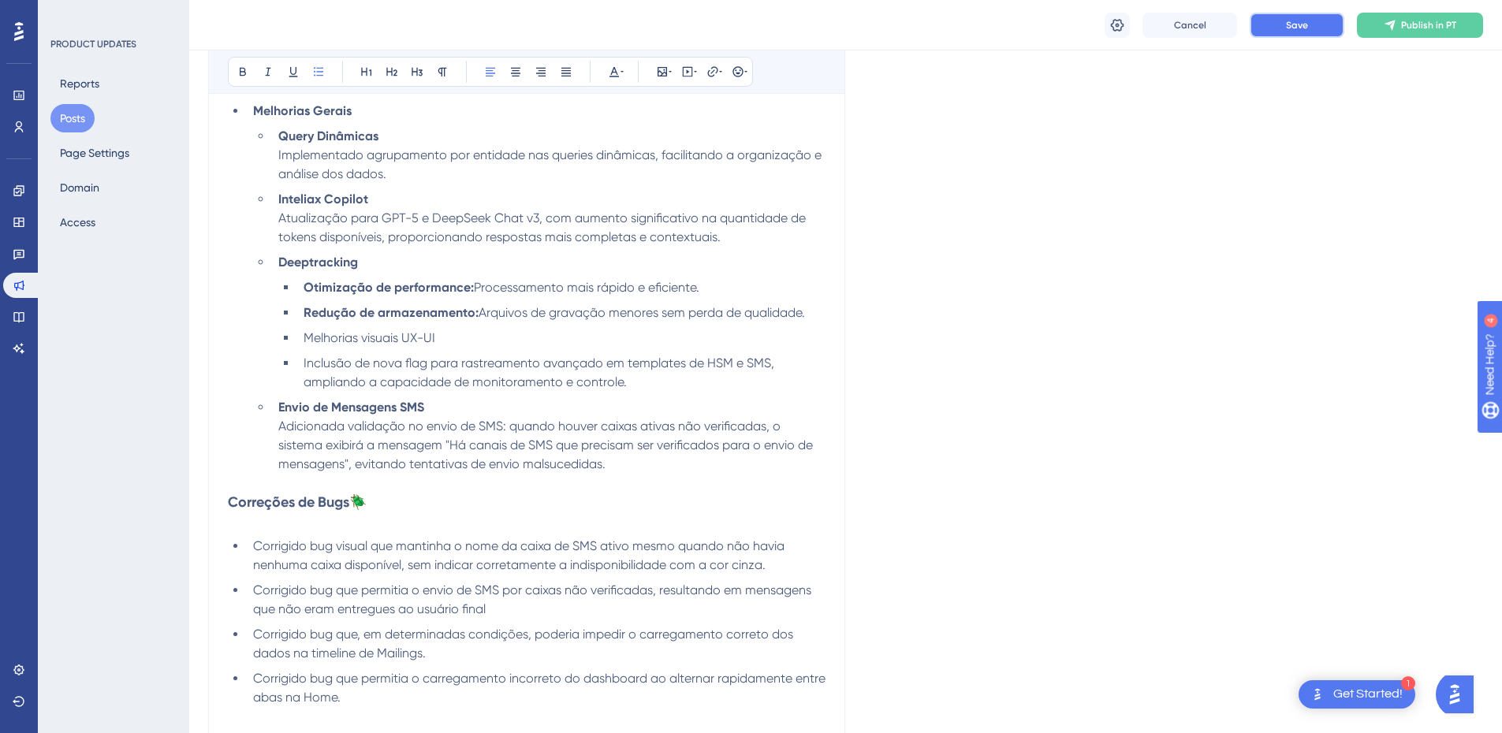
click at [1270, 26] on button "Save" at bounding box center [1297, 25] width 95 height 25
drag, startPoint x: 454, startPoint y: 337, endPoint x: 296, endPoint y: 341, distance: 157.8
click at [296, 341] on ul "Otimização de performance: Processamento mais rápido e eficiente. Redução de ar…" at bounding box center [551, 335] width 547 height 114
click at [237, 73] on icon at bounding box center [243, 71] width 13 height 13
click at [500, 332] on li "Melhorias visuais UX-UI" at bounding box center [561, 338] width 528 height 19
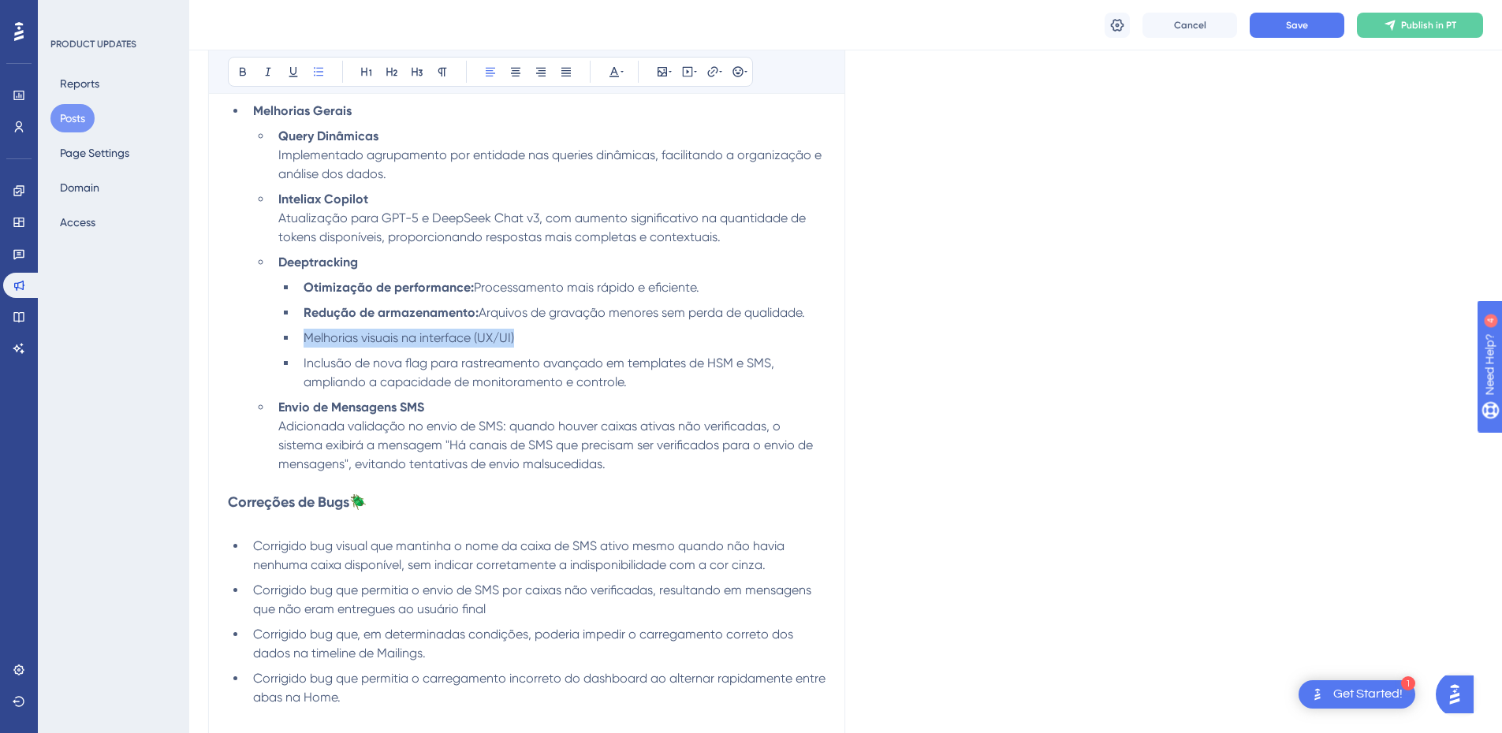
drag, startPoint x: 393, startPoint y: 337, endPoint x: 302, endPoint y: 336, distance: 91.5
click at [302, 336] on li "Melhorias visuais na interface (UX/UI)" at bounding box center [561, 338] width 528 height 19
click at [535, 338] on li "Melhorias visuais na interface (UX/UI)" at bounding box center [561, 338] width 528 height 19
click at [531, 338] on li "Melhorias visuais na interface (UX/UI)" at bounding box center [561, 338] width 528 height 19
click at [519, 337] on li "Melhorias visuais na interface (UX/UI)" at bounding box center [561, 338] width 528 height 19
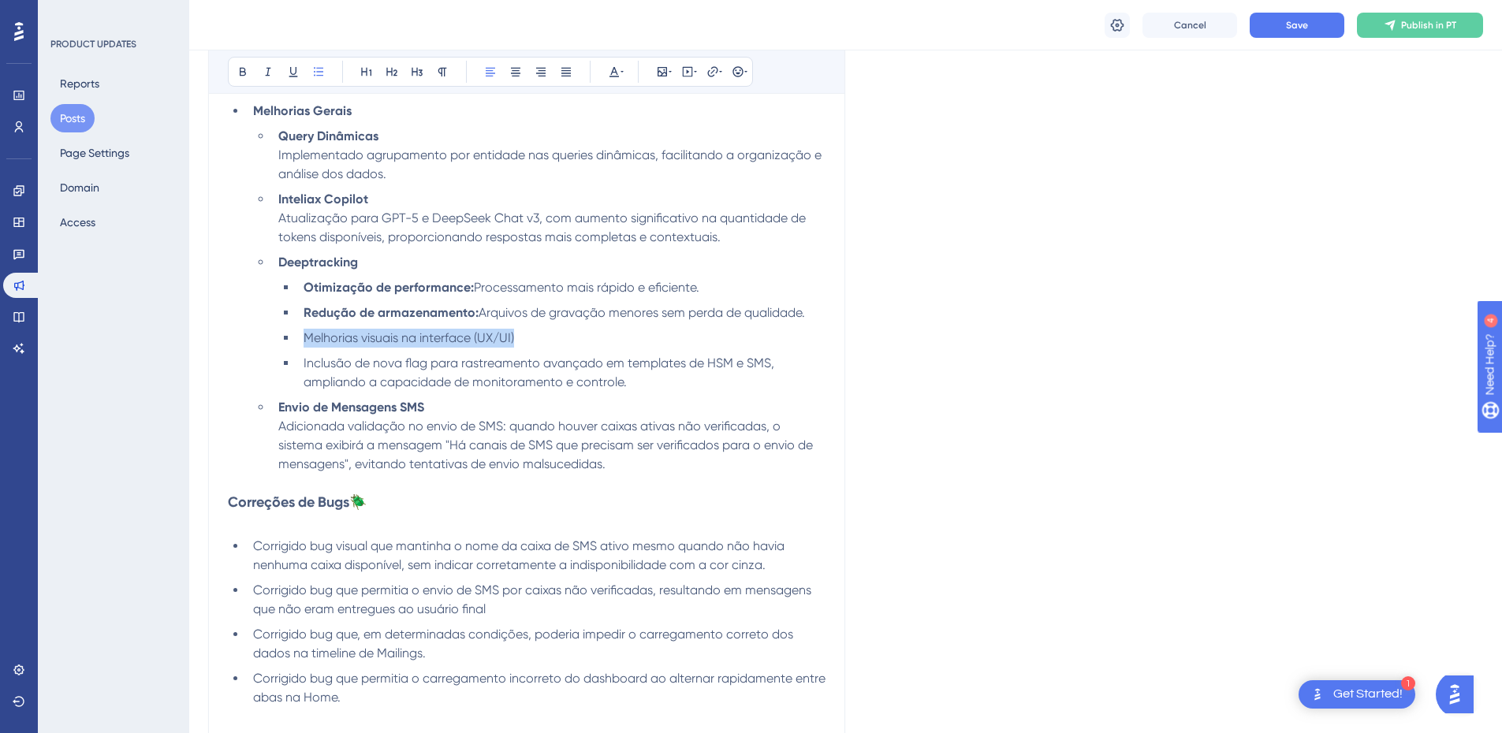
drag, startPoint x: 545, startPoint y: 338, endPoint x: 305, endPoint y: 336, distance: 239.7
click at [305, 336] on li "Melhorias visuais na interface (UX/UI)" at bounding box center [561, 338] width 528 height 19
click at [239, 65] on button at bounding box center [243, 72] width 22 height 22
click at [548, 330] on li "Melhorias visuais na interface (UX/UI)" at bounding box center [561, 338] width 528 height 19
click at [550, 342] on li "Melhorias visuais na interface (UX/UI)" at bounding box center [561, 338] width 528 height 19
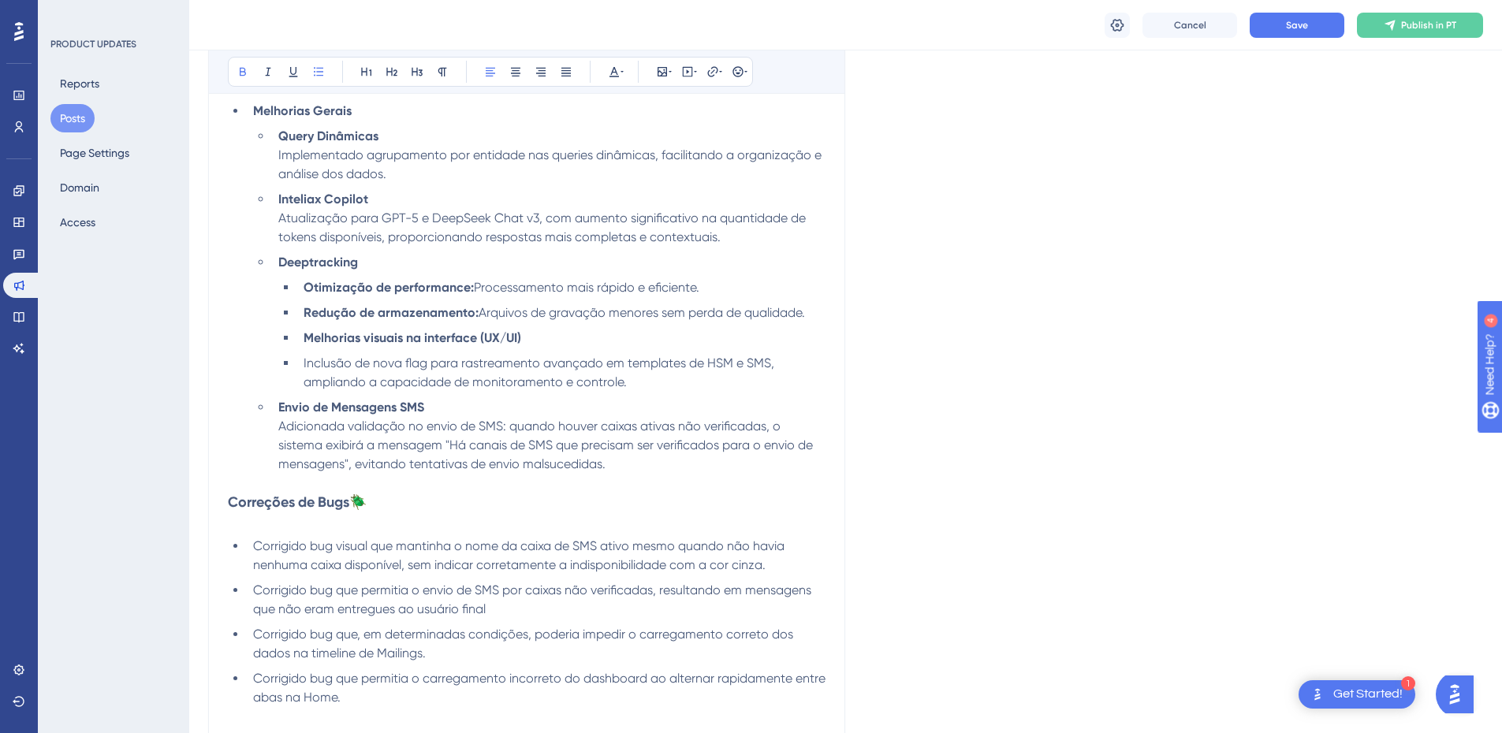
click at [543, 337] on li "Melhorias visuais na interface (UX/UI)" at bounding box center [561, 338] width 528 height 19
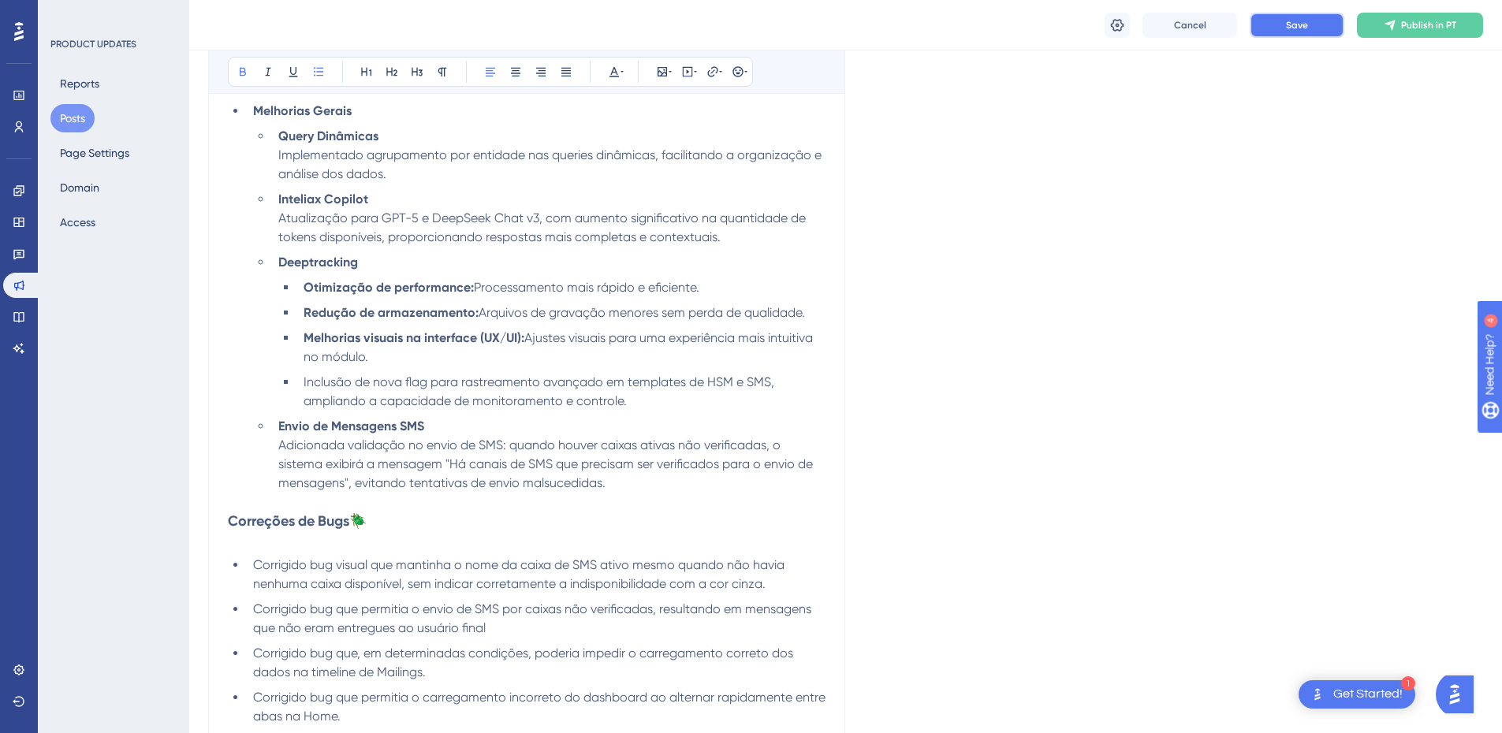
click at [1272, 24] on button "Save" at bounding box center [1297, 25] width 95 height 25
drag, startPoint x: 522, startPoint y: 337, endPoint x: 410, endPoint y: 337, distance: 112.0
click at [410, 337] on strong "Melhorias visuais na interface (UX/UI):" at bounding box center [414, 337] width 221 height 15
click at [458, 343] on strong "Melhorias visuais na interface (UX/UI):" at bounding box center [414, 337] width 221 height 15
drag, startPoint x: 478, startPoint y: 339, endPoint x: 401, endPoint y: 340, distance: 76.5
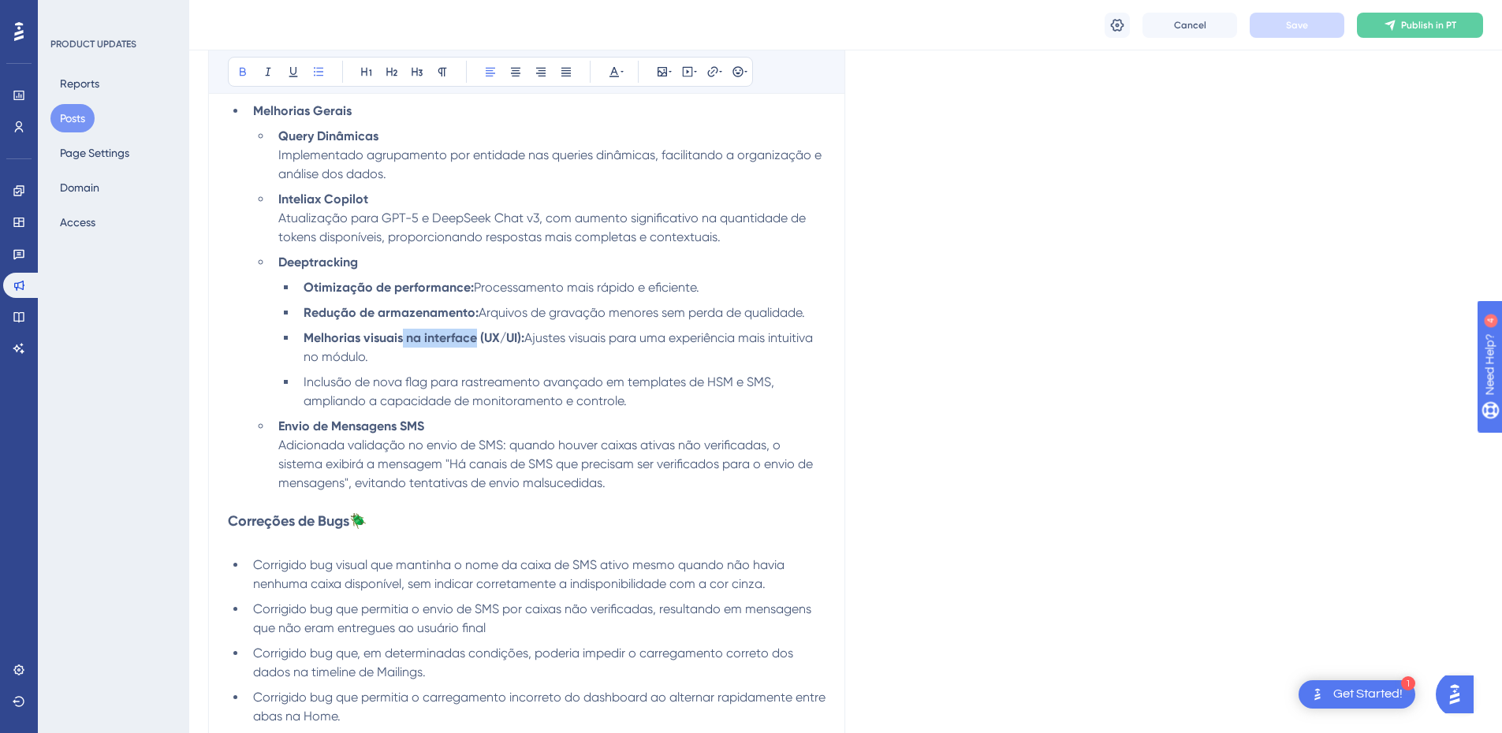
click at [401, 340] on strong "Melhorias visuais na interface (UX/UI):" at bounding box center [414, 337] width 221 height 15
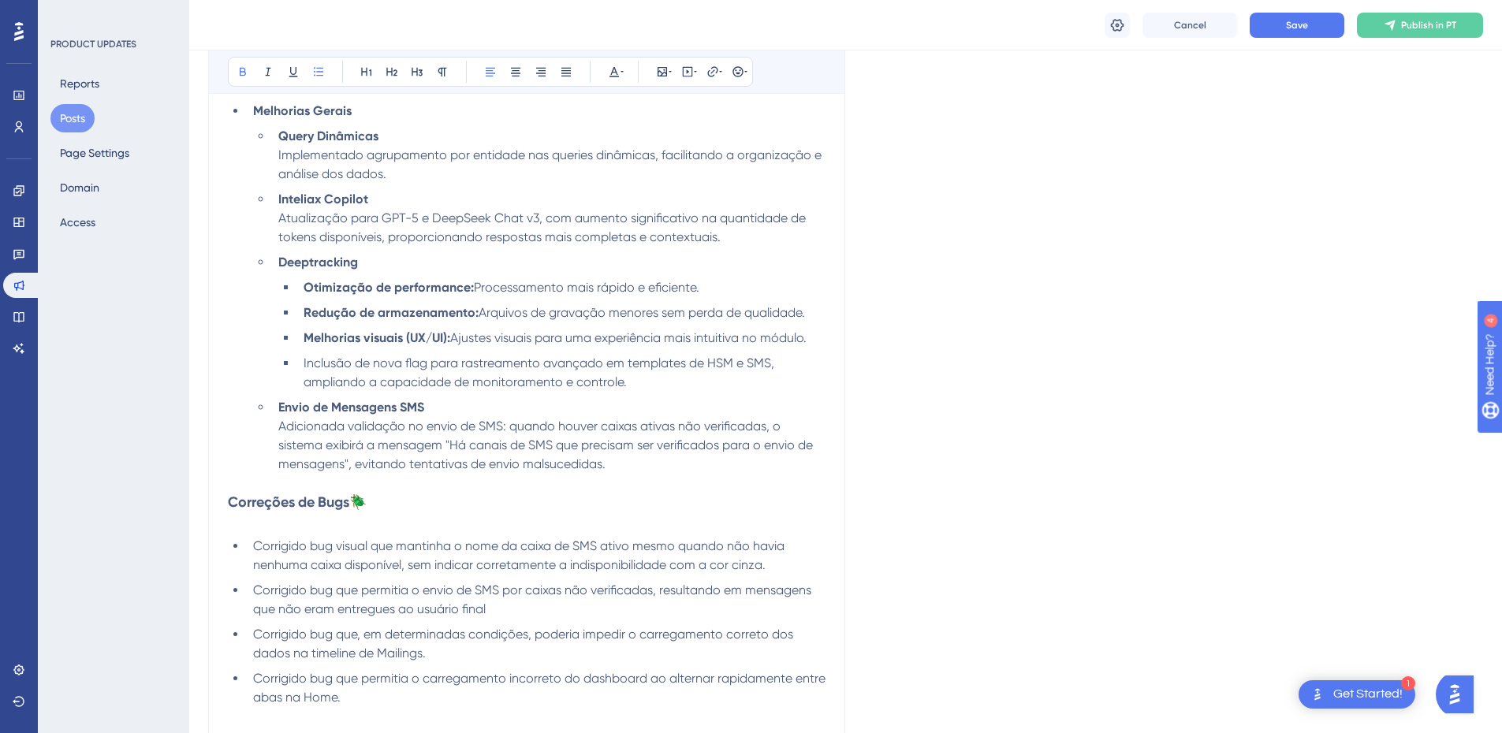
click at [473, 343] on span "Ajustes visuais para uma experiência mais intuitiva no módulo." at bounding box center [628, 337] width 356 height 15
click at [1263, 40] on div "Cancel Save Publish in PT" at bounding box center [845, 25] width 1313 height 50
click at [1263, 26] on button "Save" at bounding box center [1297, 25] width 95 height 25
click at [374, 360] on span "Inclusão de nova flag para rastreamento avançado em templates de HSM e SMS, amp…" at bounding box center [541, 373] width 474 height 34
click at [303, 363] on li "Inclusão de nova flag para rastreamento avançado em templates de HSM e SMS, amp…" at bounding box center [561, 373] width 528 height 38
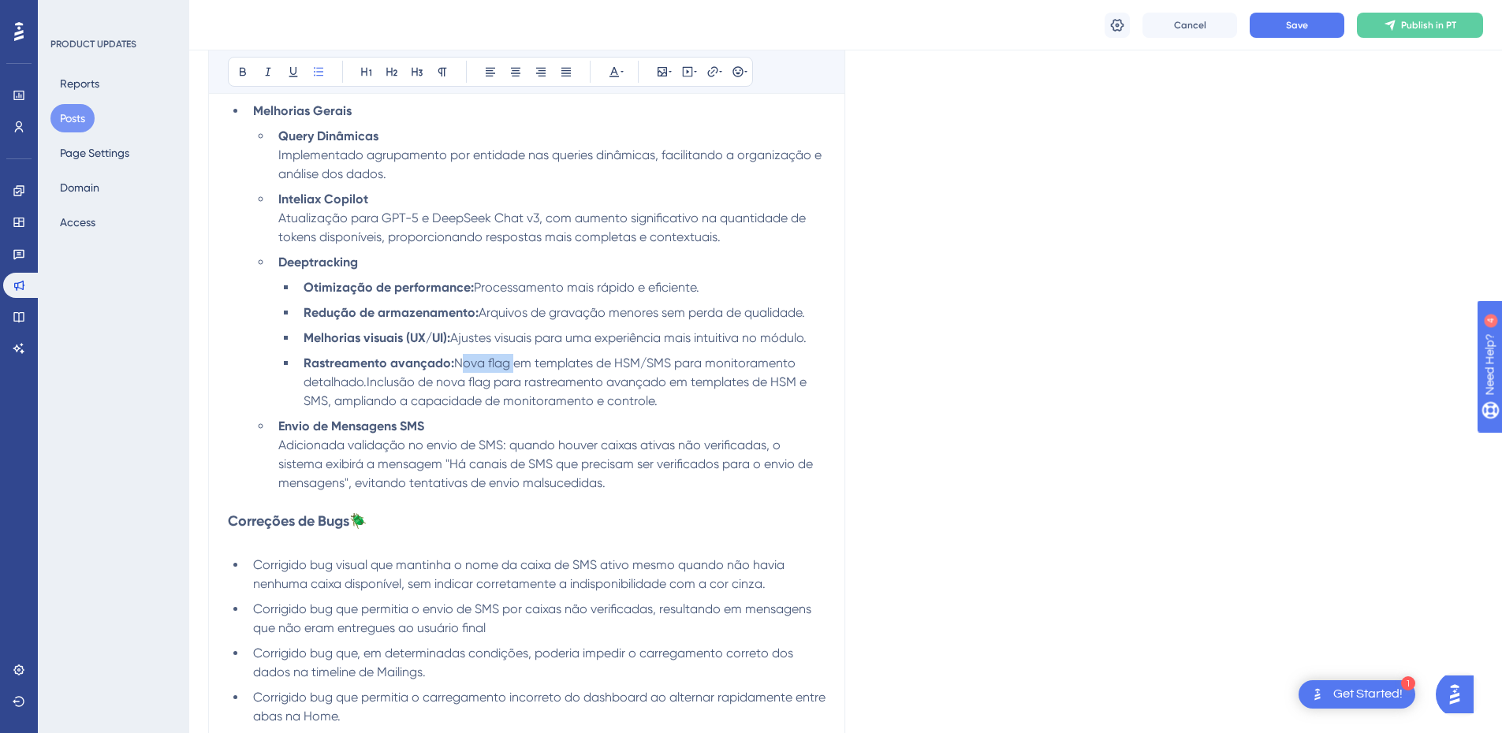
drag, startPoint x: 512, startPoint y: 365, endPoint x: 457, endPoint y: 363, distance: 54.5
click at [457, 363] on span "Nova flag em templates de HSM/SMS para monitoramento detalhado.Inclusão de nova…" at bounding box center [557, 382] width 506 height 53
click at [600, 361] on span "Opção Deep Tracking em templates de HSM/SMS para monitoramento detalhado.Inclus…" at bounding box center [544, 382] width 481 height 53
click at [586, 367] on span "Opção Deep Tracking para templates de HSM/SMS para monitoramento detalhado.Incl…" at bounding box center [545, 382] width 483 height 53
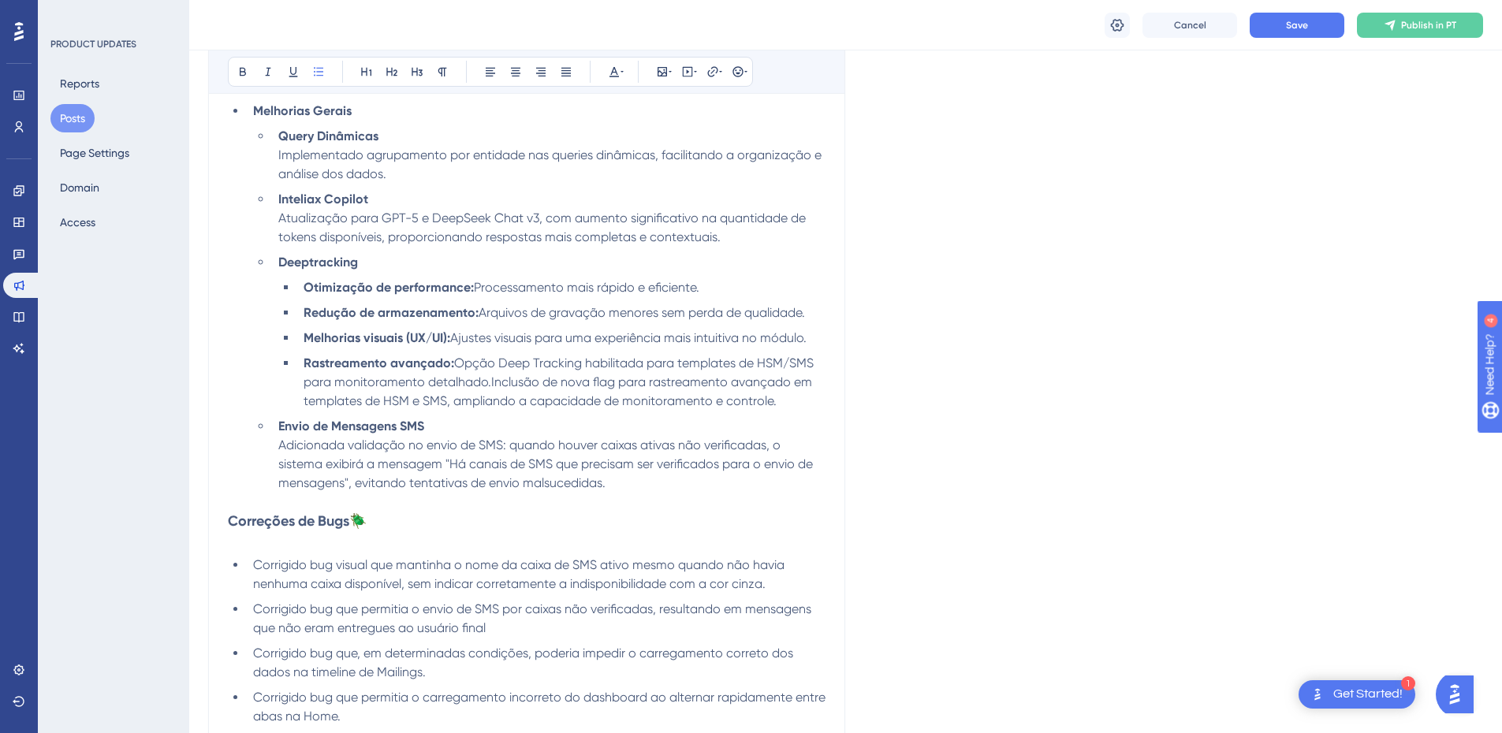
drag, startPoint x: 779, startPoint y: 401, endPoint x: 488, endPoint y: 384, distance: 291.5
click at [488, 384] on li "Rastreamento avançado: Opção Deep Tracking habilitada para templates de HSM/SMS…" at bounding box center [561, 382] width 528 height 57
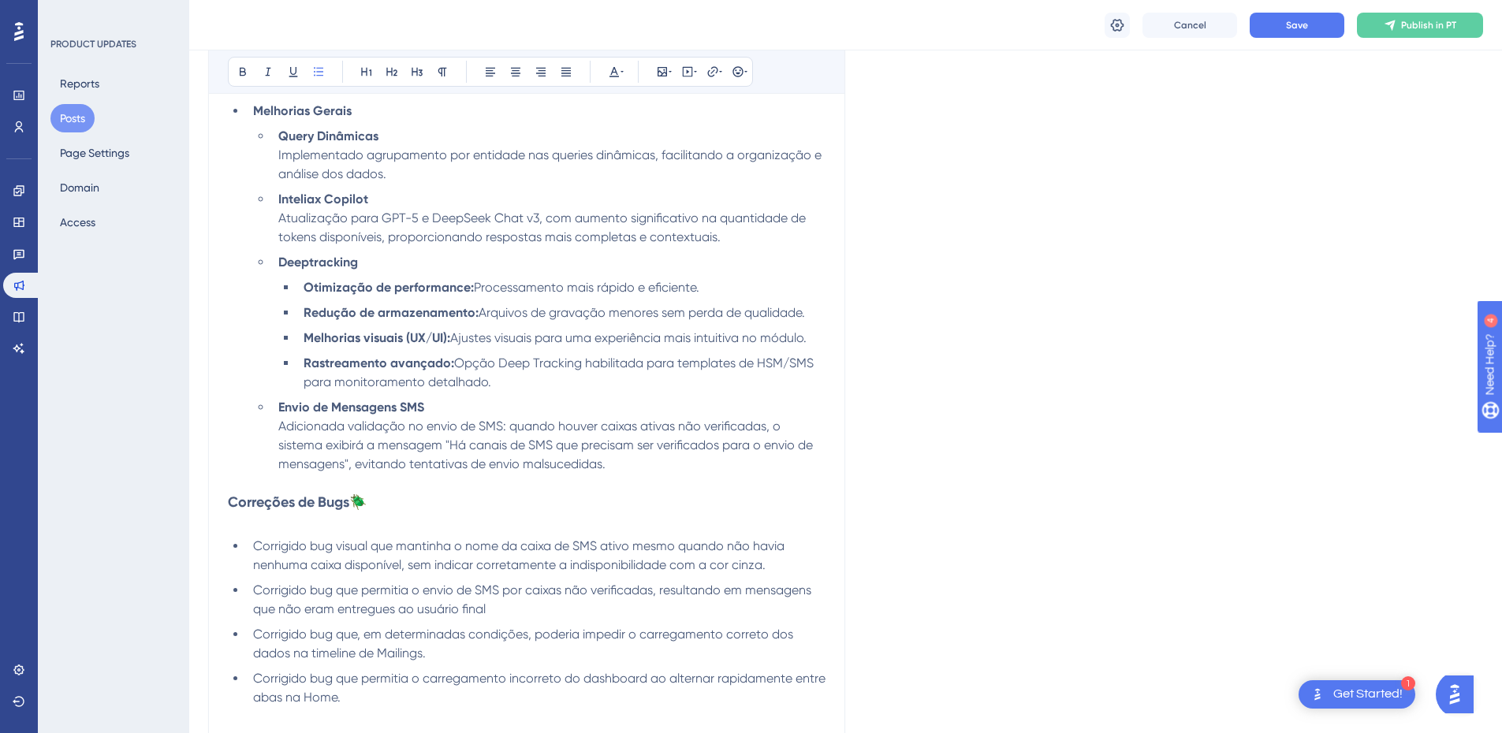
click at [508, 382] on li "Rastreamento avançado: Opção Deep Tracking habilitada para templates de HSM/SMS…" at bounding box center [561, 373] width 528 height 38
drag, startPoint x: 522, startPoint y: 383, endPoint x: 304, endPoint y: 357, distance: 220.0
click at [304, 357] on li "Rastreamento avançado: Opção Deep Tracking habilitada para templates de HSM/SMS…" at bounding box center [561, 373] width 528 height 38
copy li "Rastreamento avançado: Opção Deep Tracking habilitada para templates de HSM/SMS…"
click at [465, 391] on li "Rastreamento avançado: Opção Deep Tracking habilitada para templates de HSM/SMS…" at bounding box center [561, 373] width 528 height 38
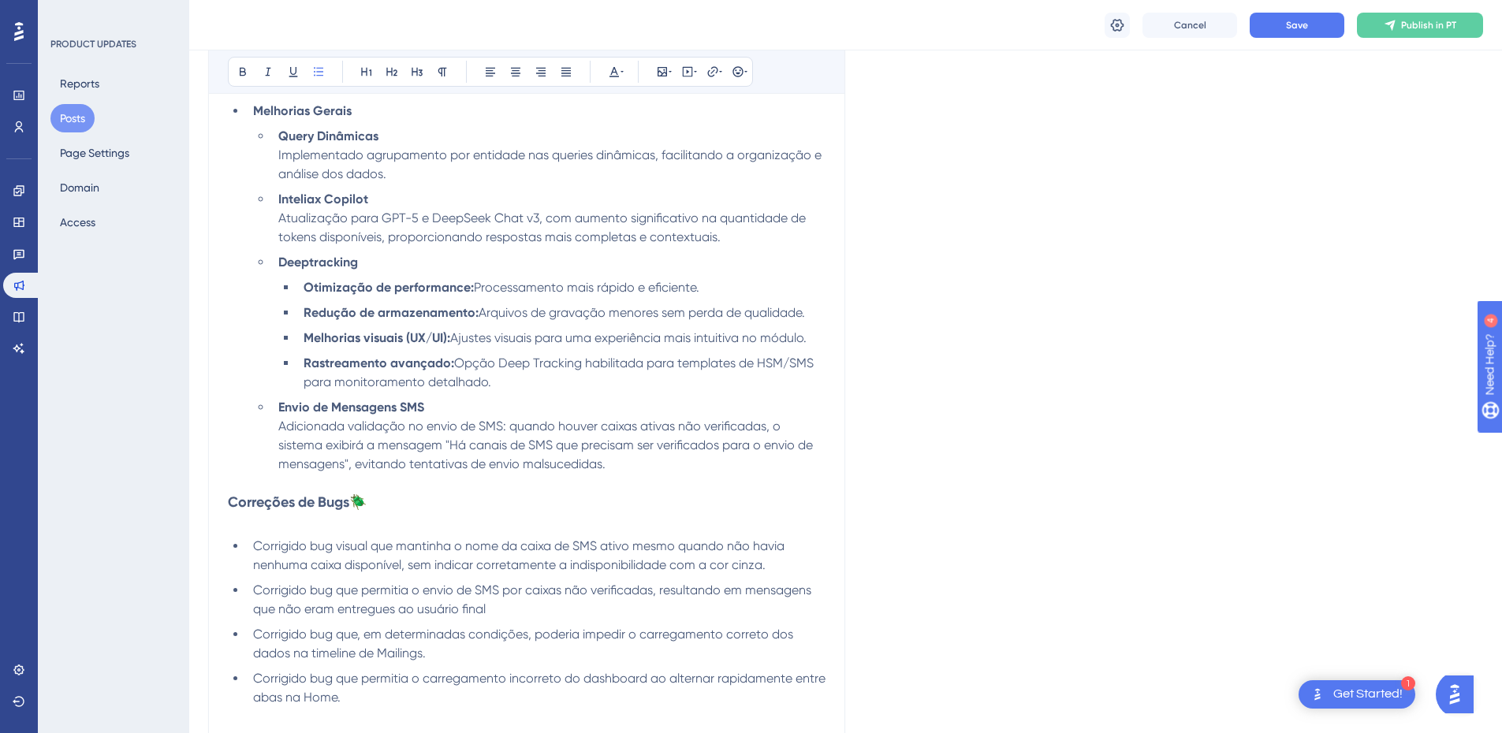
drag, startPoint x: 479, startPoint y: 375, endPoint x: 457, endPoint y: 366, distance: 23.7
click at [457, 366] on li "Rastreamento avançado: Opção Deep Tracking habilitada para templates de HSM/SMS…" at bounding box center [561, 373] width 528 height 38
click at [1284, 19] on button "Save" at bounding box center [1297, 25] width 95 height 25
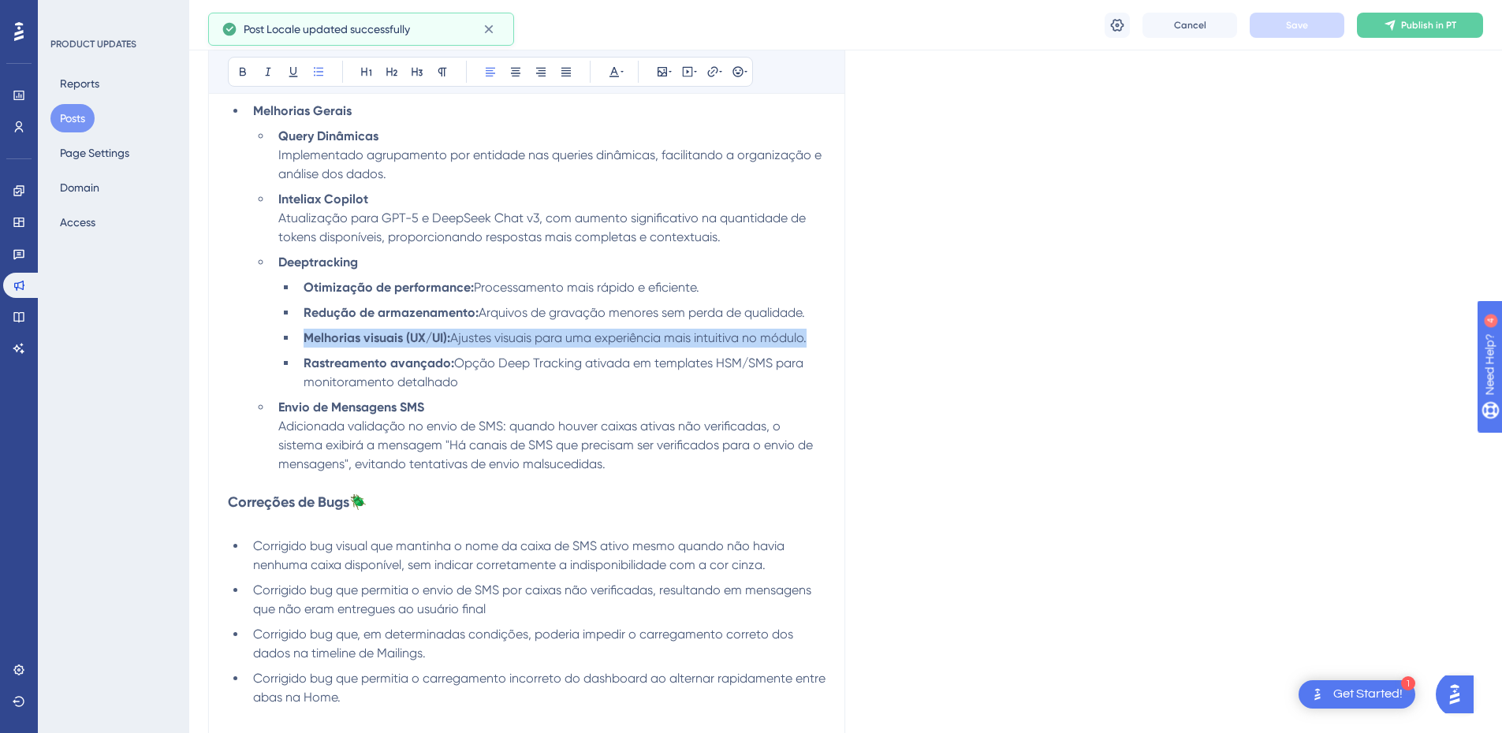
drag, startPoint x: 302, startPoint y: 336, endPoint x: 821, endPoint y: 334, distance: 518.8
click at [821, 334] on li "Melhorias visuais (UX/UI): Ajustes visuais para uma experiência mais intuitiva …" at bounding box center [561, 338] width 528 height 19
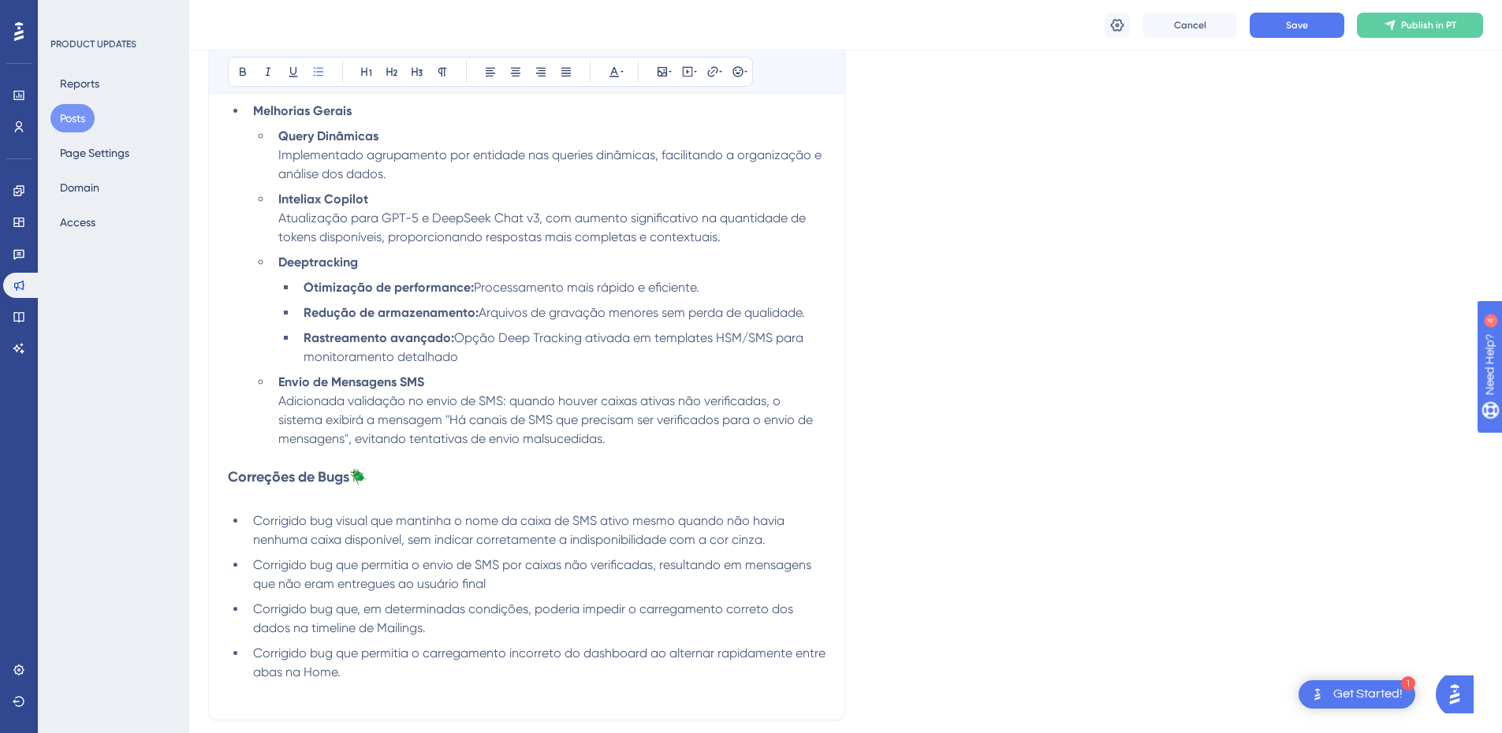
click at [473, 355] on li "Rastreamento avançado: Opção Deep Tracking ativada em templates HSM/SMS para mo…" at bounding box center [561, 348] width 528 height 38
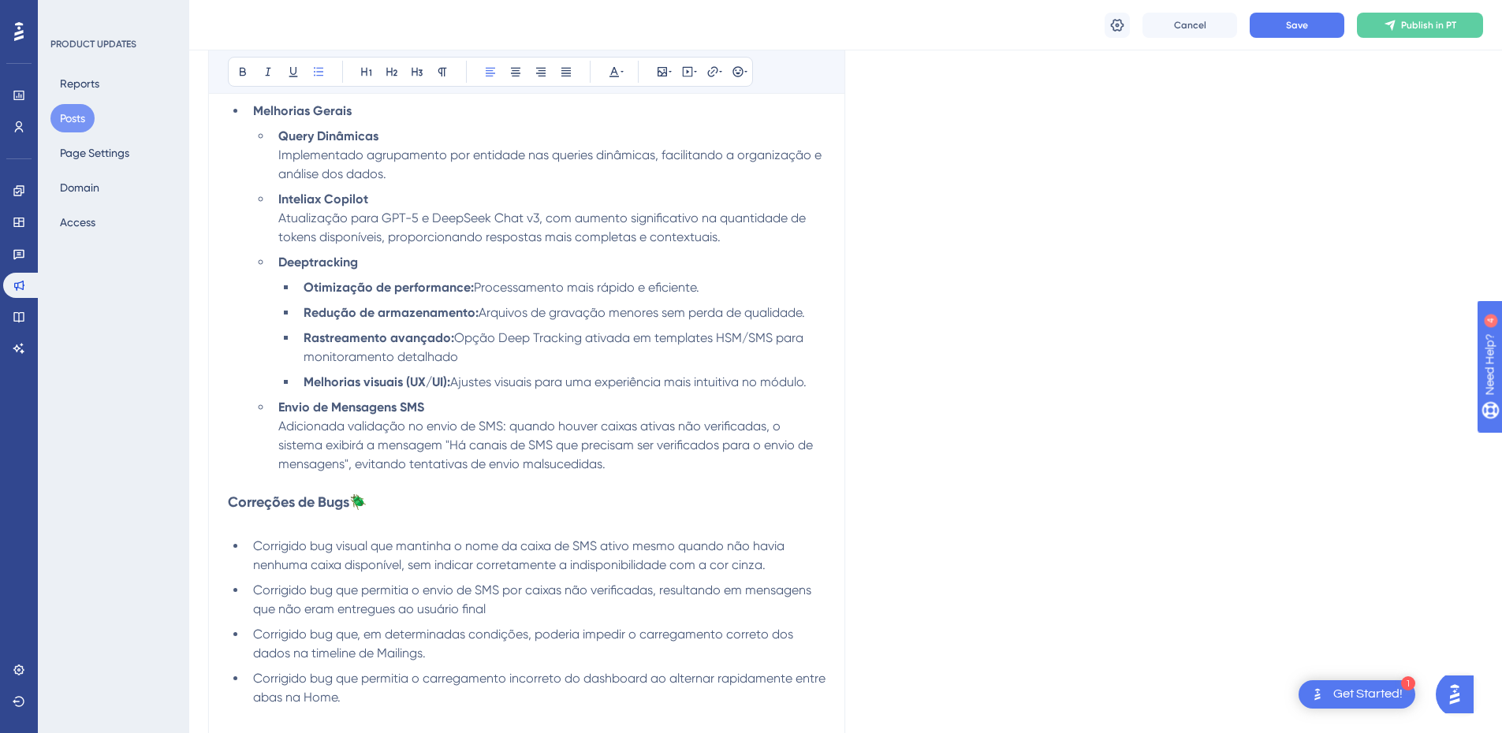
click at [465, 359] on li "Rastreamento avançado: Opção Deep Tracking ativada em templates HSM/SMS para mo…" at bounding box center [561, 348] width 528 height 38
click at [1286, 29] on span "Save" at bounding box center [1297, 25] width 22 height 13
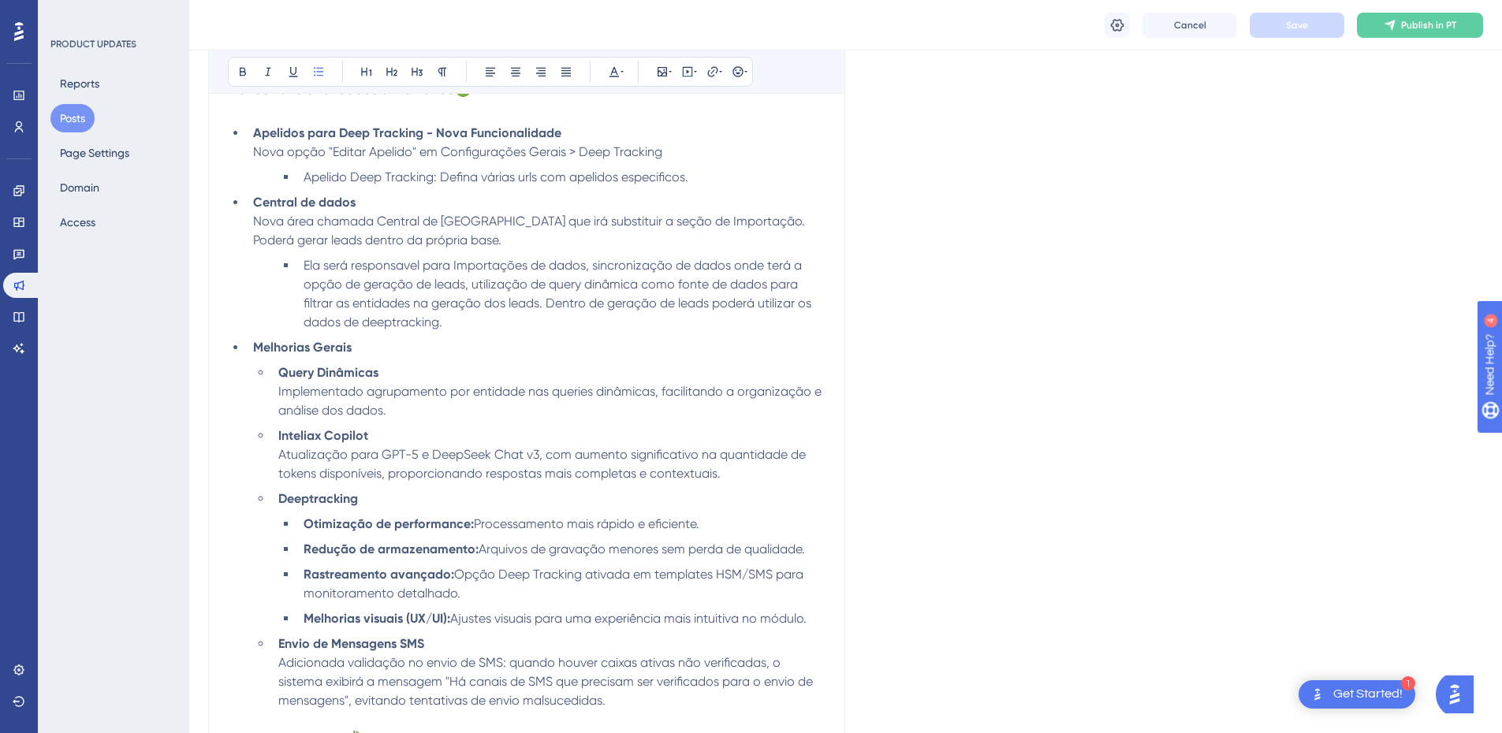
scroll to position [473, 0]
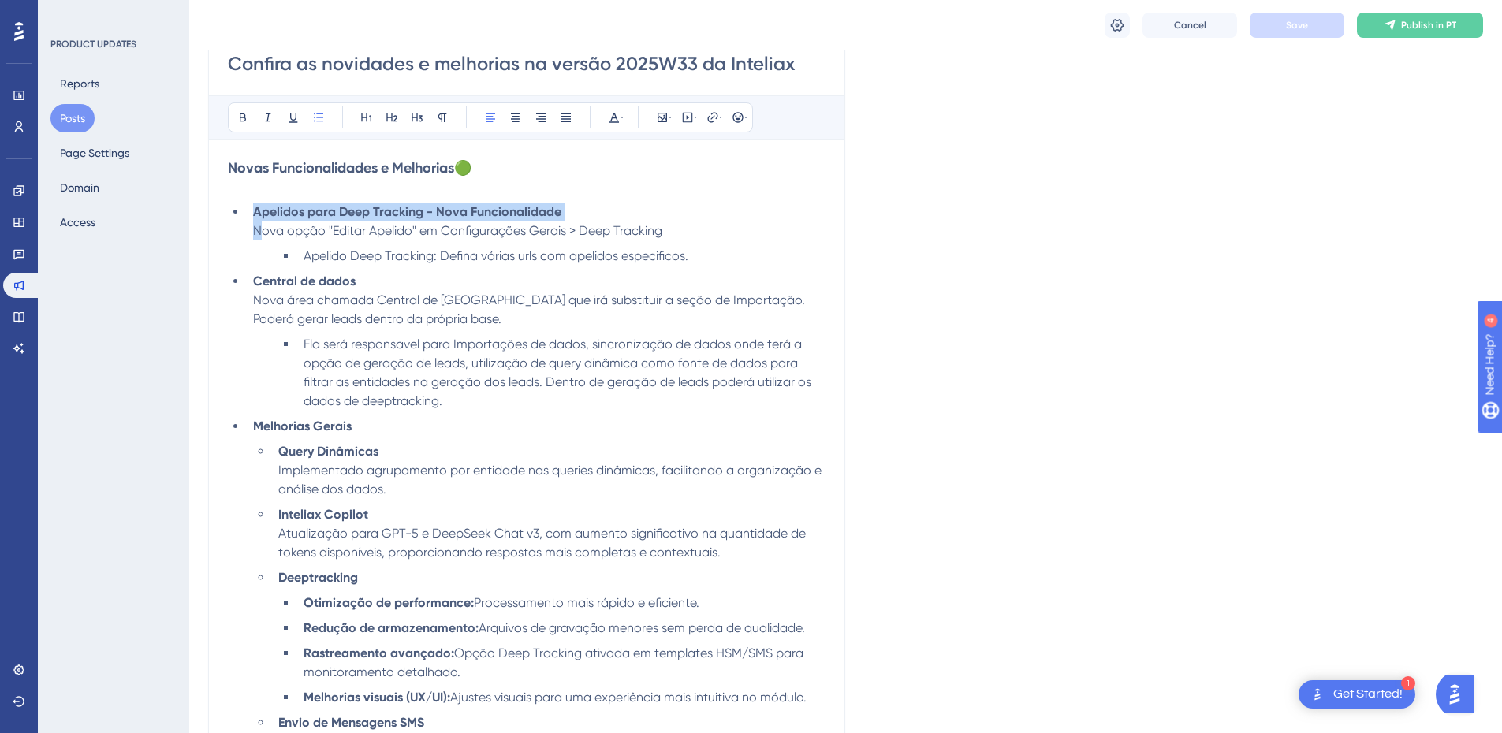
drag, startPoint x: 580, startPoint y: 212, endPoint x: 260, endPoint y: 228, distance: 320.5
click at [260, 228] on li "Apelidos para Deep Tracking - Nova Funcionalidade Nova opção "Editar Apelido" e…" at bounding box center [536, 222] width 579 height 38
copy li "Apelidos para Deep Tracking - Nova Funcionalidade N"
click at [371, 277] on li "Central de dados Nova área chamada Central de Dados que irá substituir a seção …" at bounding box center [536, 300] width 579 height 57
click at [698, 252] on li "Apelido Deep Tracking: Defina várias urls com apelidos especificos." at bounding box center [561, 256] width 528 height 19
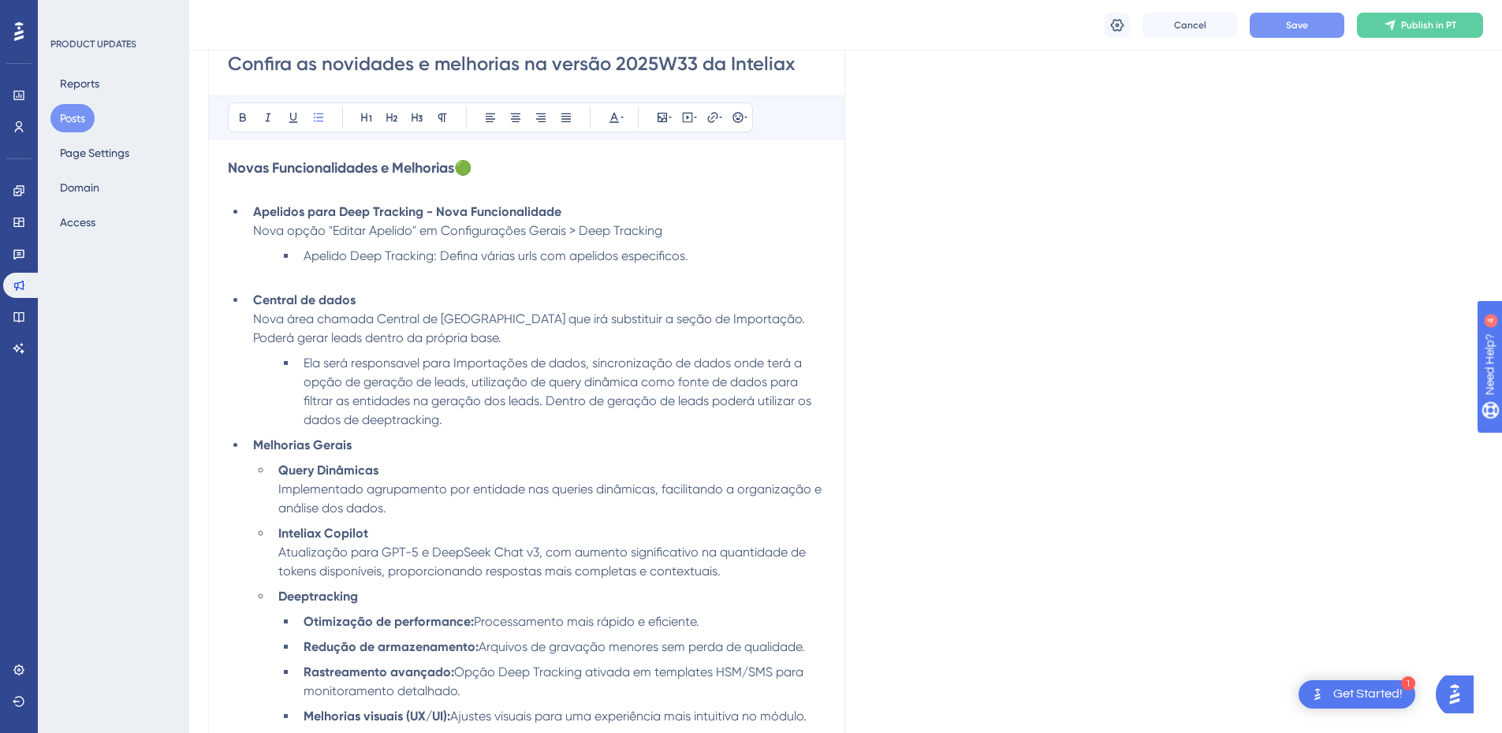
click at [390, 299] on li "Central de dados Nova área chamada Central de Dados que irá substituir a seção …" at bounding box center [536, 319] width 579 height 57
click at [379, 442] on li "Melhorias Gerais" at bounding box center [536, 445] width 579 height 19
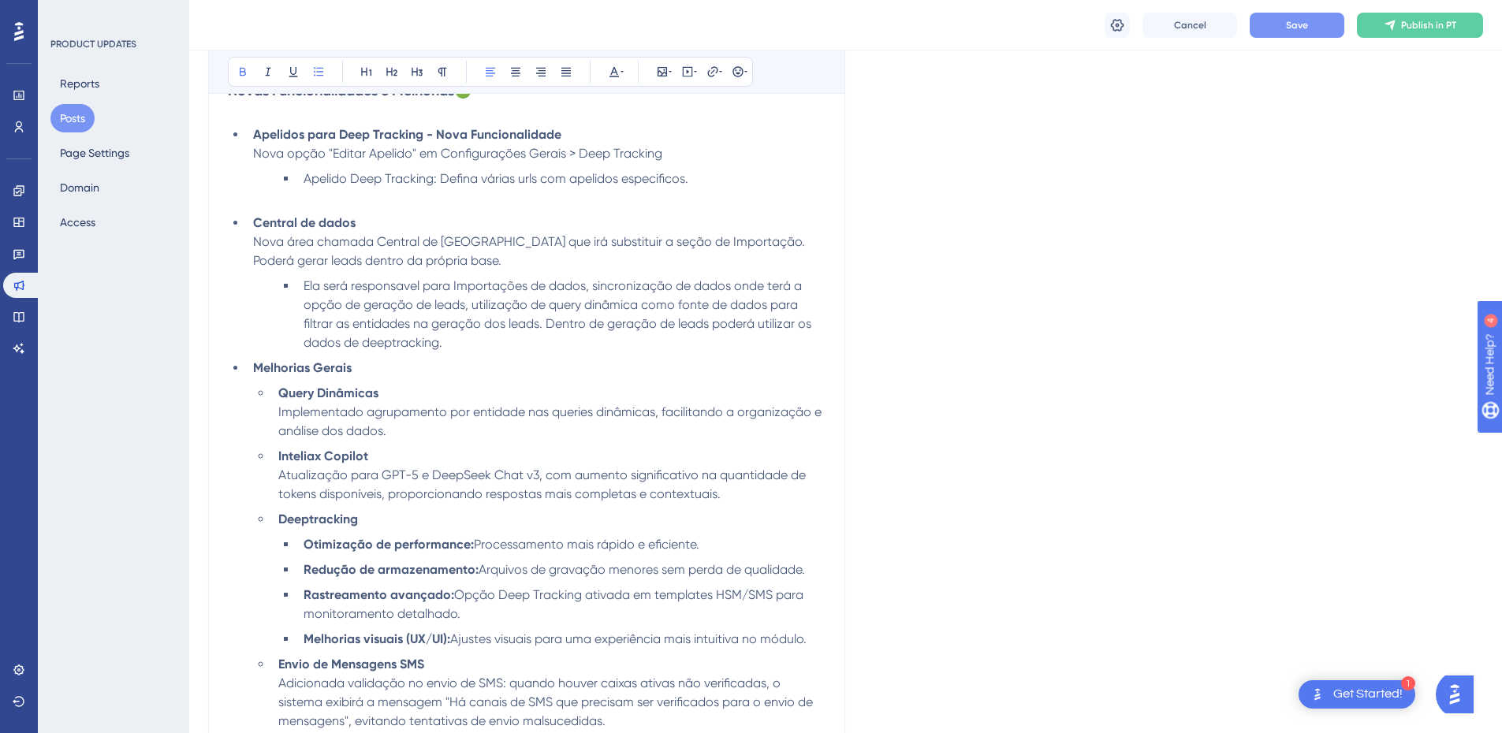
scroll to position [552, 0]
click at [473, 341] on li "Ela será responsavel para Importações de dados, sincronização de dados onde ter…" at bounding box center [561, 313] width 528 height 76
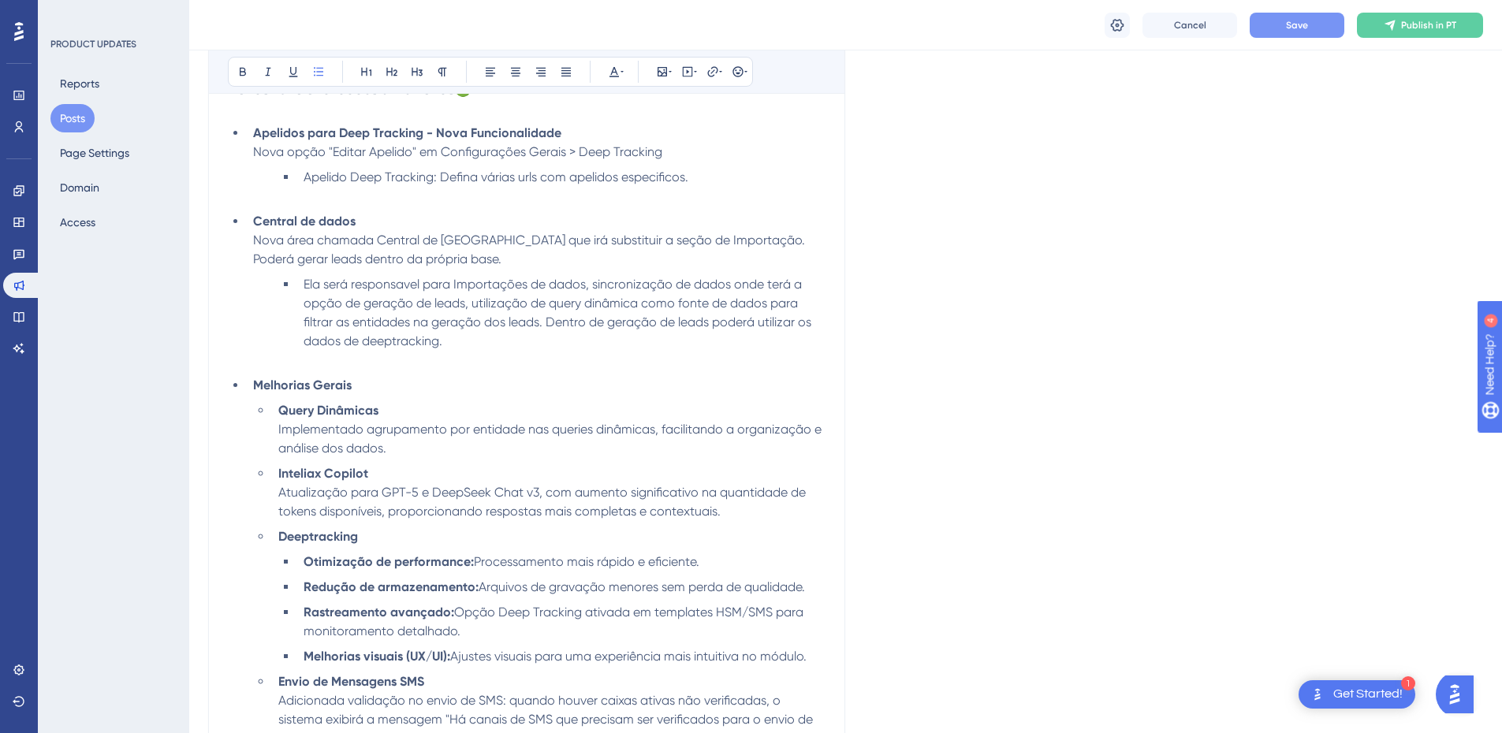
click at [504, 347] on li "Ela será responsavel para Importações de dados, sincronização de dados onde ter…" at bounding box center [561, 322] width 528 height 95
click at [374, 207] on ul "Apelidos para Deep Tracking - Nova Funcionalidade Nova opção "Editar Apelido" e…" at bounding box center [527, 436] width 598 height 625
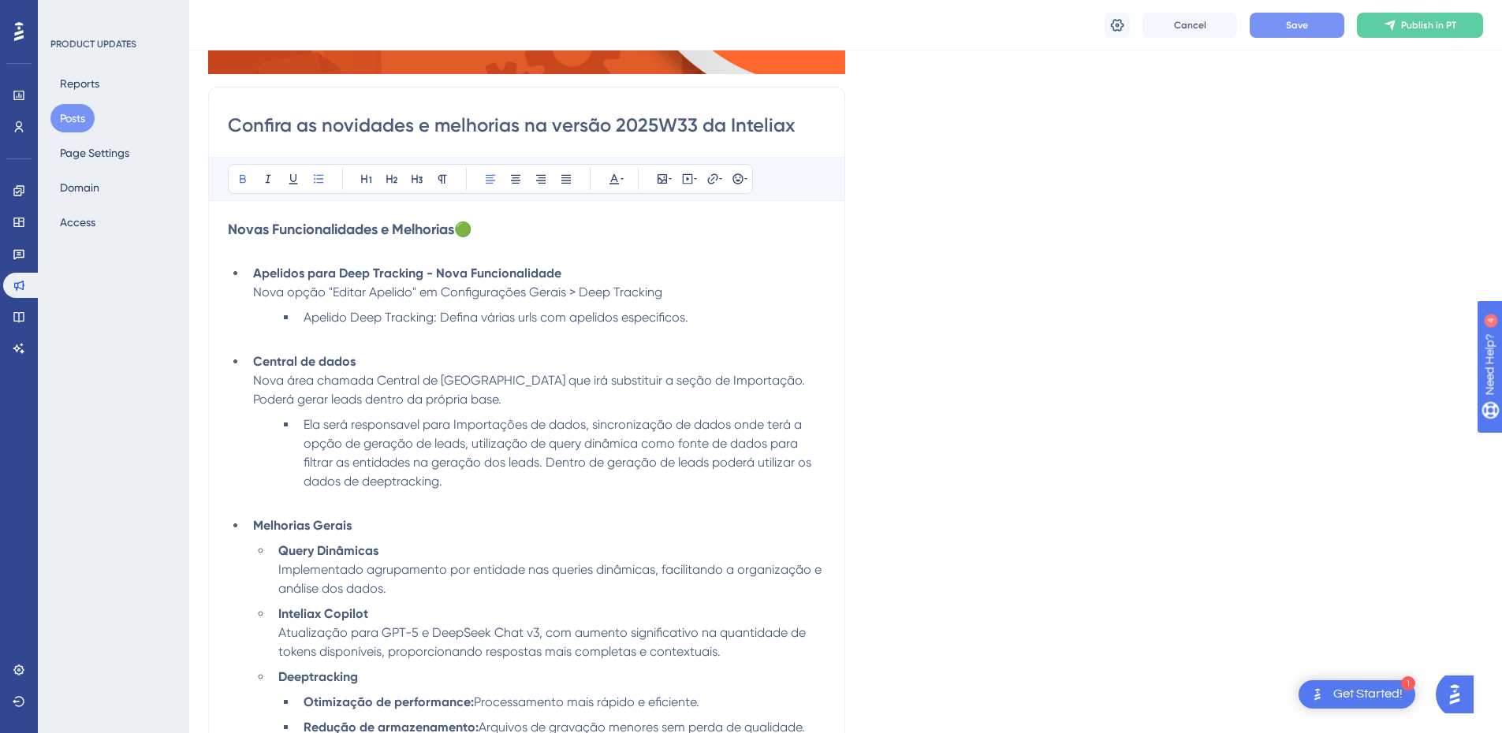
scroll to position [394, 0]
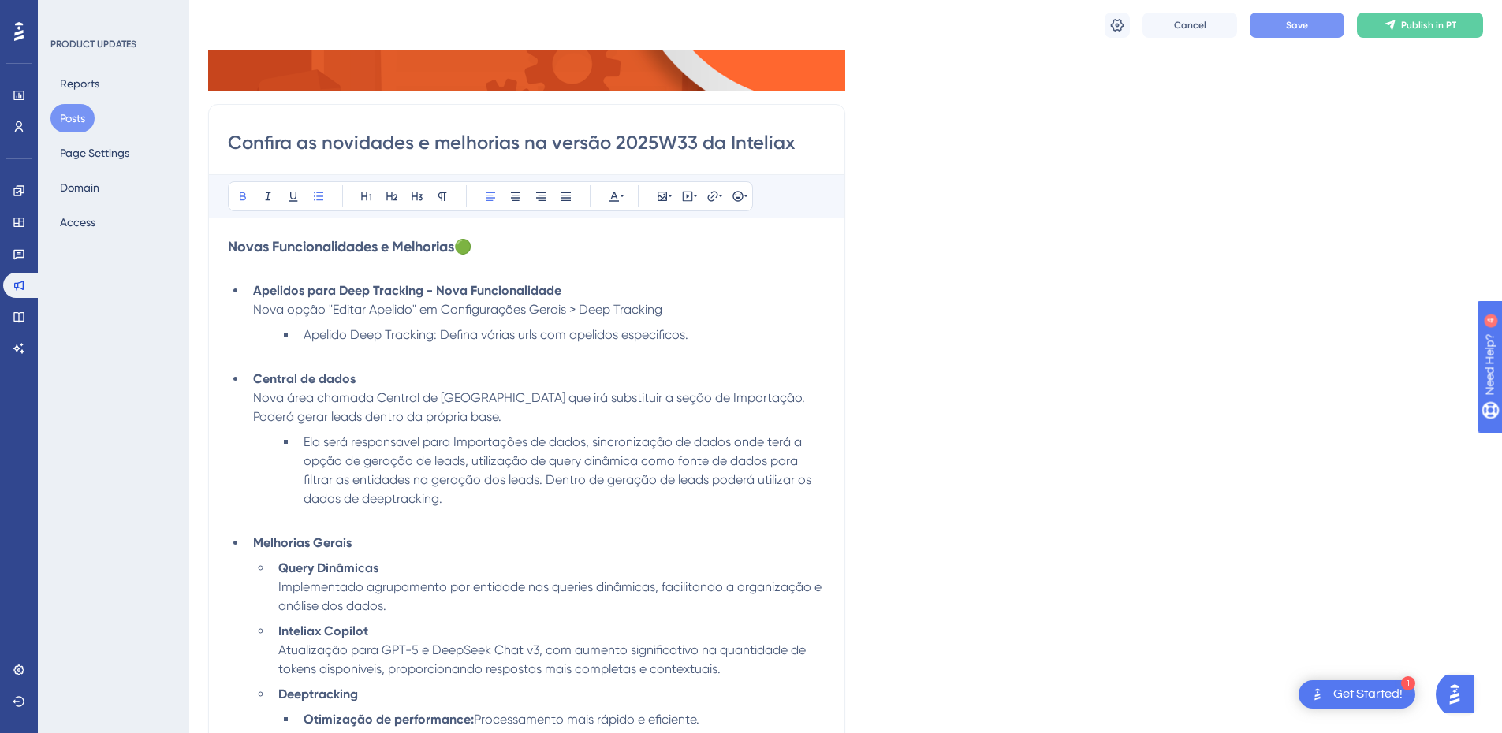
click at [314, 520] on li "Ela será responsavel para Importações de dados, sincronização de dados onde ter…" at bounding box center [561, 480] width 528 height 95
click at [330, 355] on li "Apelido Deep Tracking: Defina várias urls com apelidos especificos." at bounding box center [561, 345] width 528 height 38
click at [1271, 24] on button "Save" at bounding box center [1297, 25] width 95 height 25
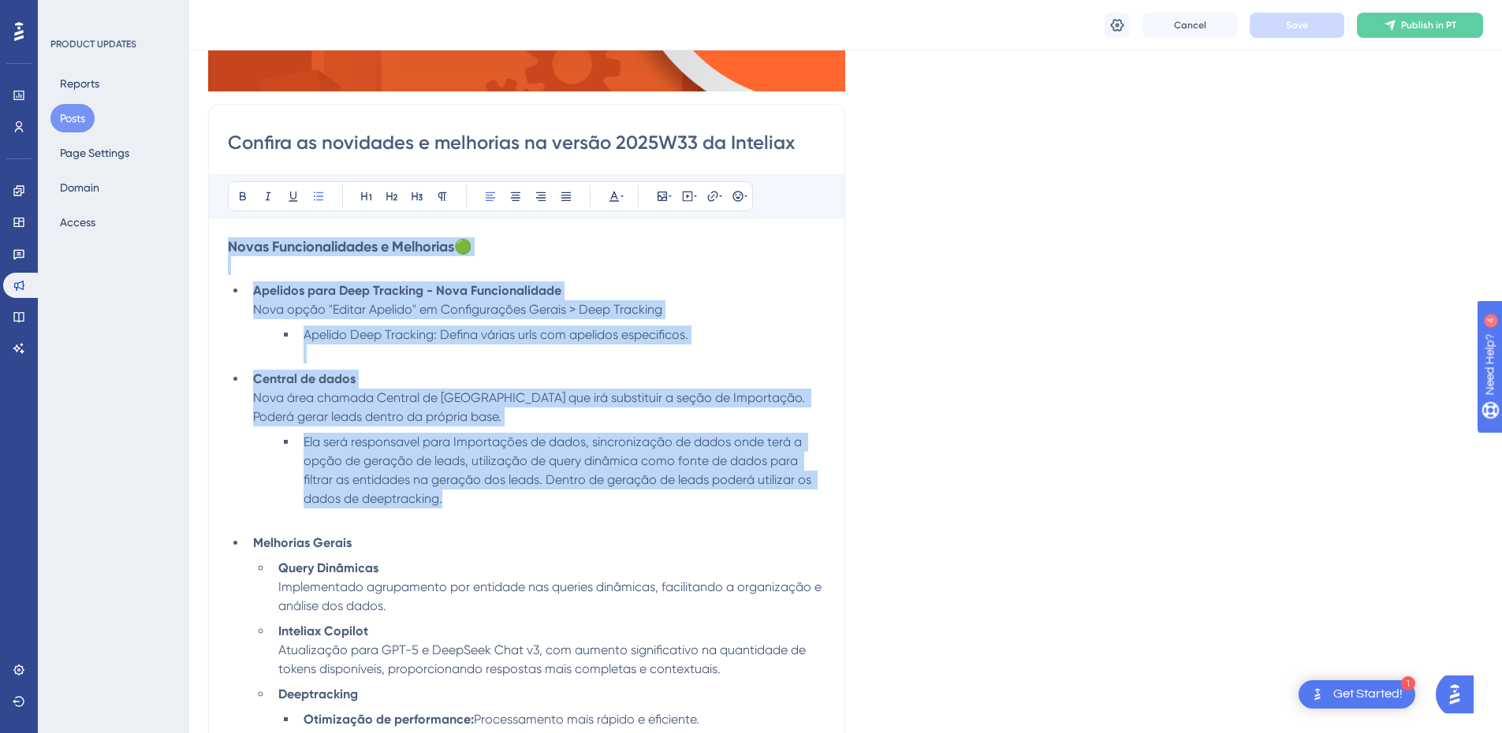
drag, startPoint x: 456, startPoint y: 494, endPoint x: 215, endPoint y: 249, distance: 342.9
click at [215, 249] on div "Confira as novidades e melhorias na versão 2025W33 da Inteliax Bold Italic Unde…" at bounding box center [526, 641] width 637 height 1074
copy div "Novas Funcionalidades e Melhorias 🟢 Apelidos para Deep Tracking - Nova Funciona…"
click at [407, 296] on strong "Apelidos para Deep Tracking - Nova Funcionalidade" at bounding box center [407, 290] width 308 height 15
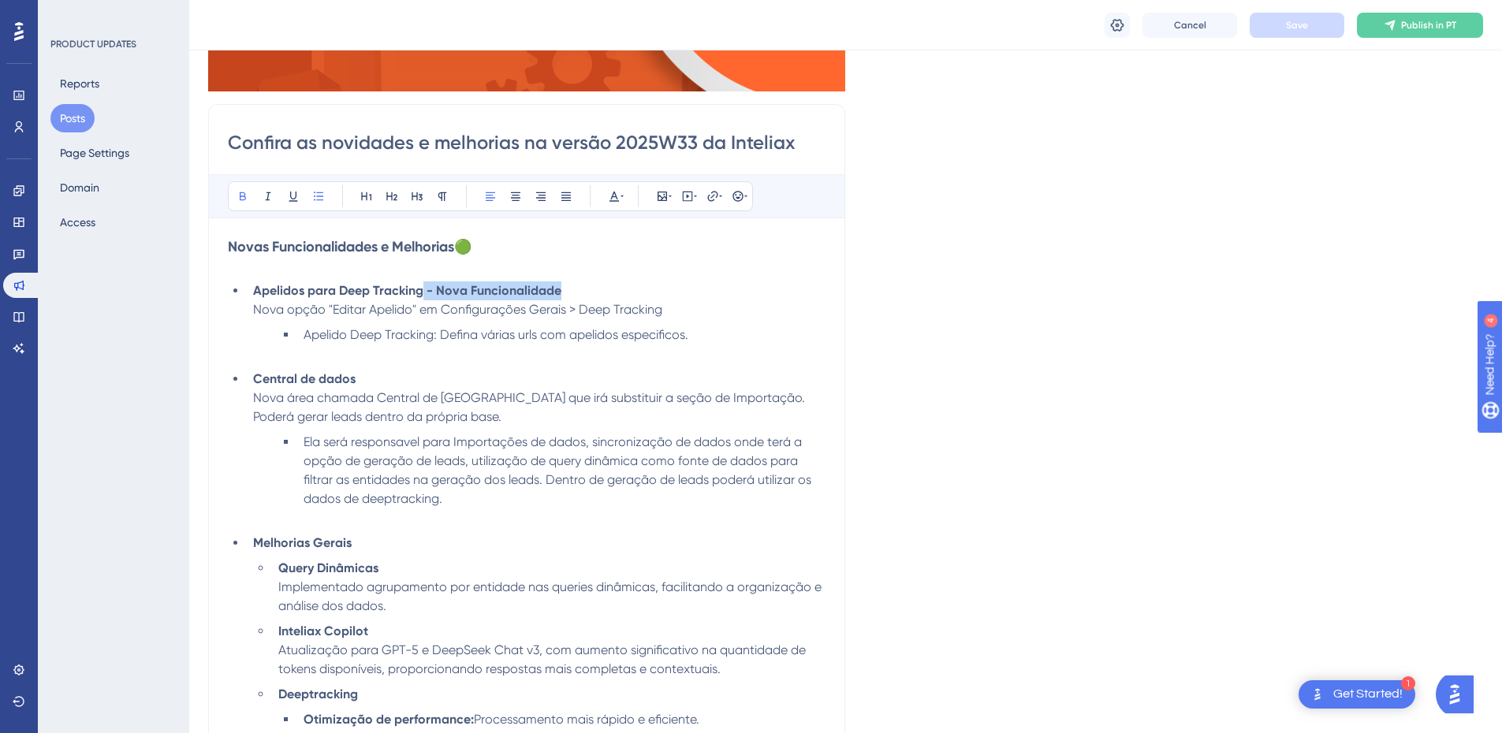
drag, startPoint x: 422, startPoint y: 295, endPoint x: 569, endPoint y: 287, distance: 147.7
click at [569, 287] on li "Apelidos para Deep Tracking - Nova Funcionalidade Nova opção "Editar Apelido" e…" at bounding box center [536, 301] width 579 height 38
click at [1291, 26] on span "Save" at bounding box center [1297, 25] width 22 height 13
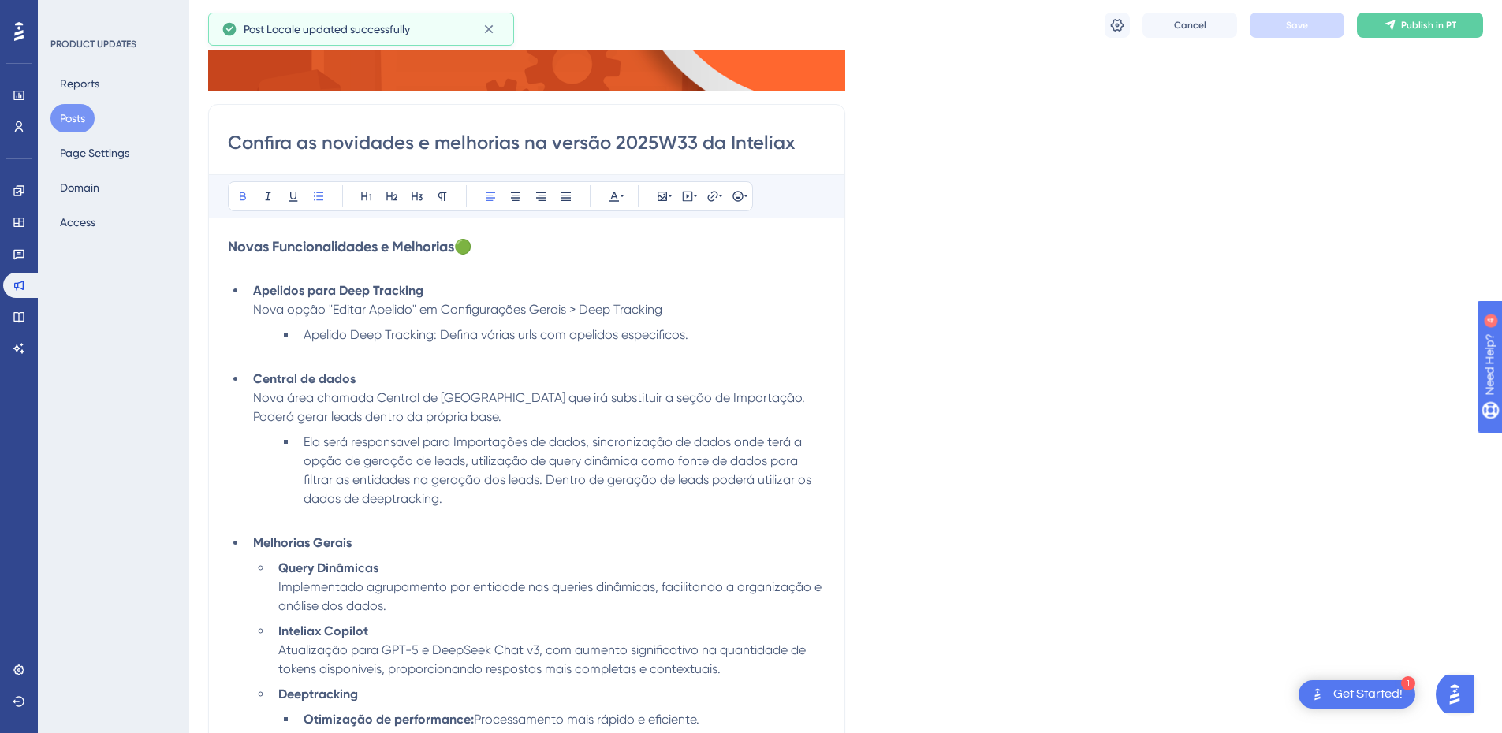
click at [451, 295] on li "Apelidos para Deep Tracking Nova opção "Editar Apelido" em Configurações Gerais…" at bounding box center [536, 301] width 579 height 38
click at [361, 345] on li "Apelido Deep Tracking: Defina várias urls com apelidos especificos." at bounding box center [561, 345] width 528 height 38
drag, startPoint x: 698, startPoint y: 335, endPoint x: 252, endPoint y: 314, distance: 446.8
click at [252, 314] on ul "Apelidos para Deep Tracking Nova opção "Editar Apelido" em Configurações Gerais…" at bounding box center [527, 594] width 598 height 625
click at [387, 329] on span "Apelido Deep Tracking: Defina várias urls com apelidos especificos." at bounding box center [496, 334] width 385 height 15
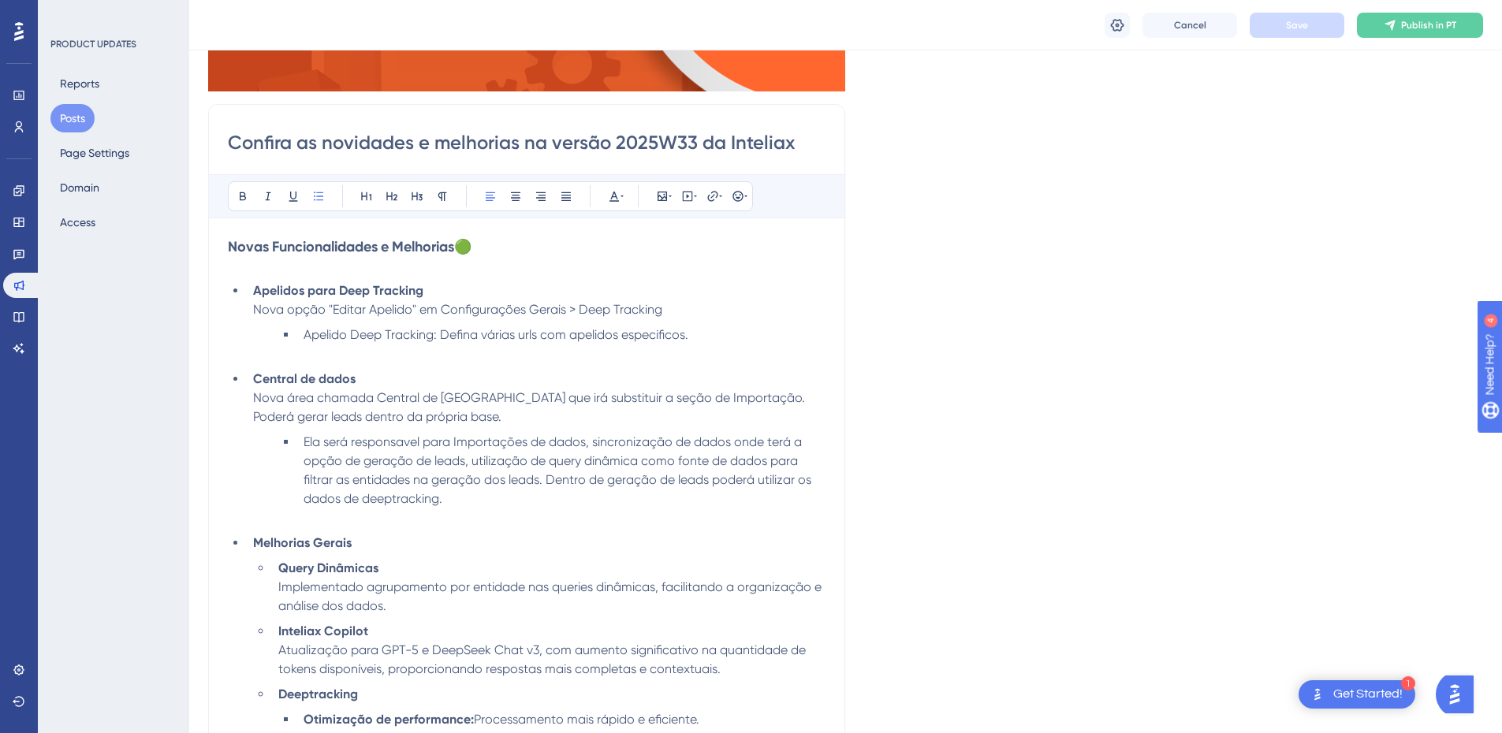
click at [475, 329] on span "Apelido Deep Tracking: Defina várias urls com apelidos especificos." at bounding box center [496, 334] width 385 height 15
drag, startPoint x: 717, startPoint y: 337, endPoint x: 263, endPoint y: 313, distance: 454.1
click at [263, 313] on ul "Apelidos para Deep Tracking Nova opção "Editar Apelido" em Configurações Gerais…" at bounding box center [527, 594] width 598 height 625
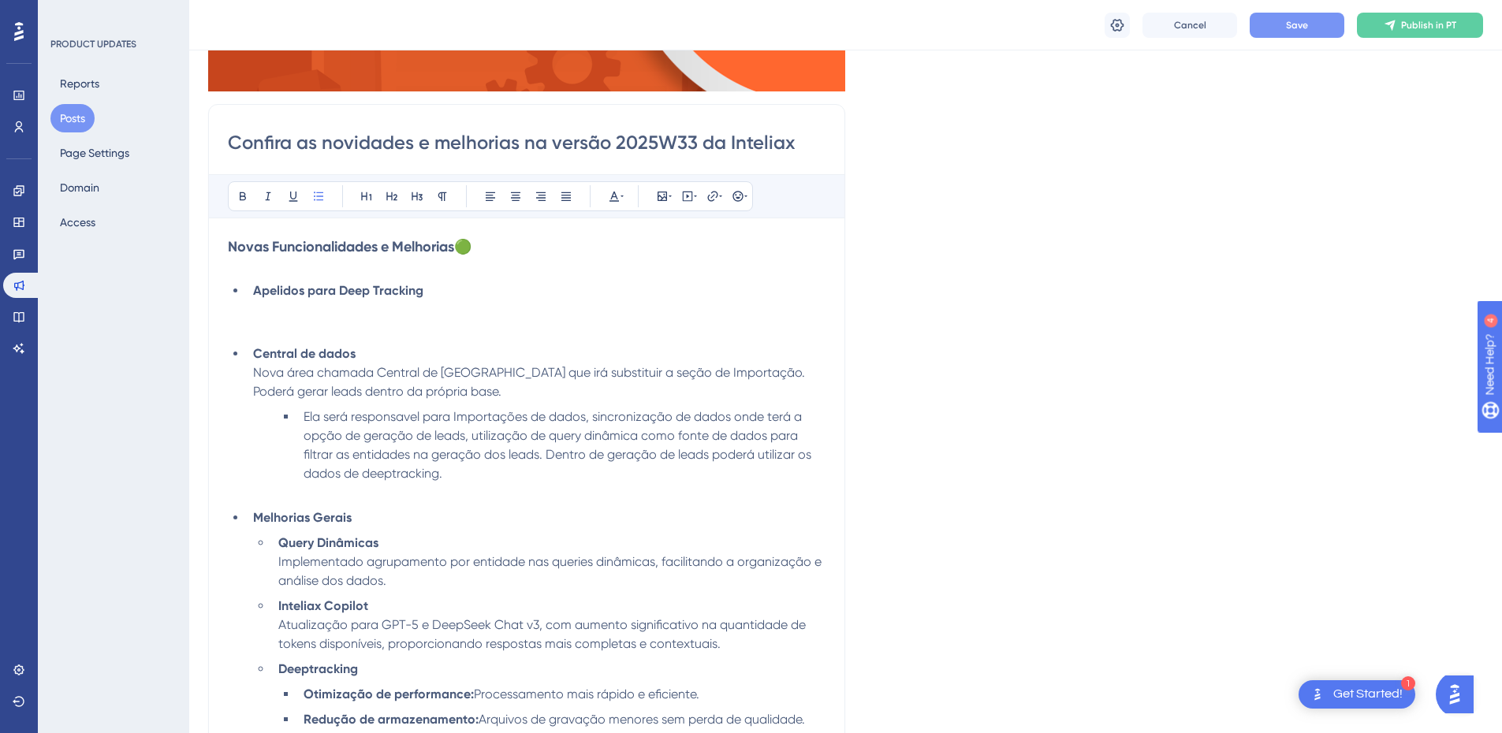
click at [263, 309] on li "Apelidos para Deep Tracking" at bounding box center [536, 310] width 579 height 57
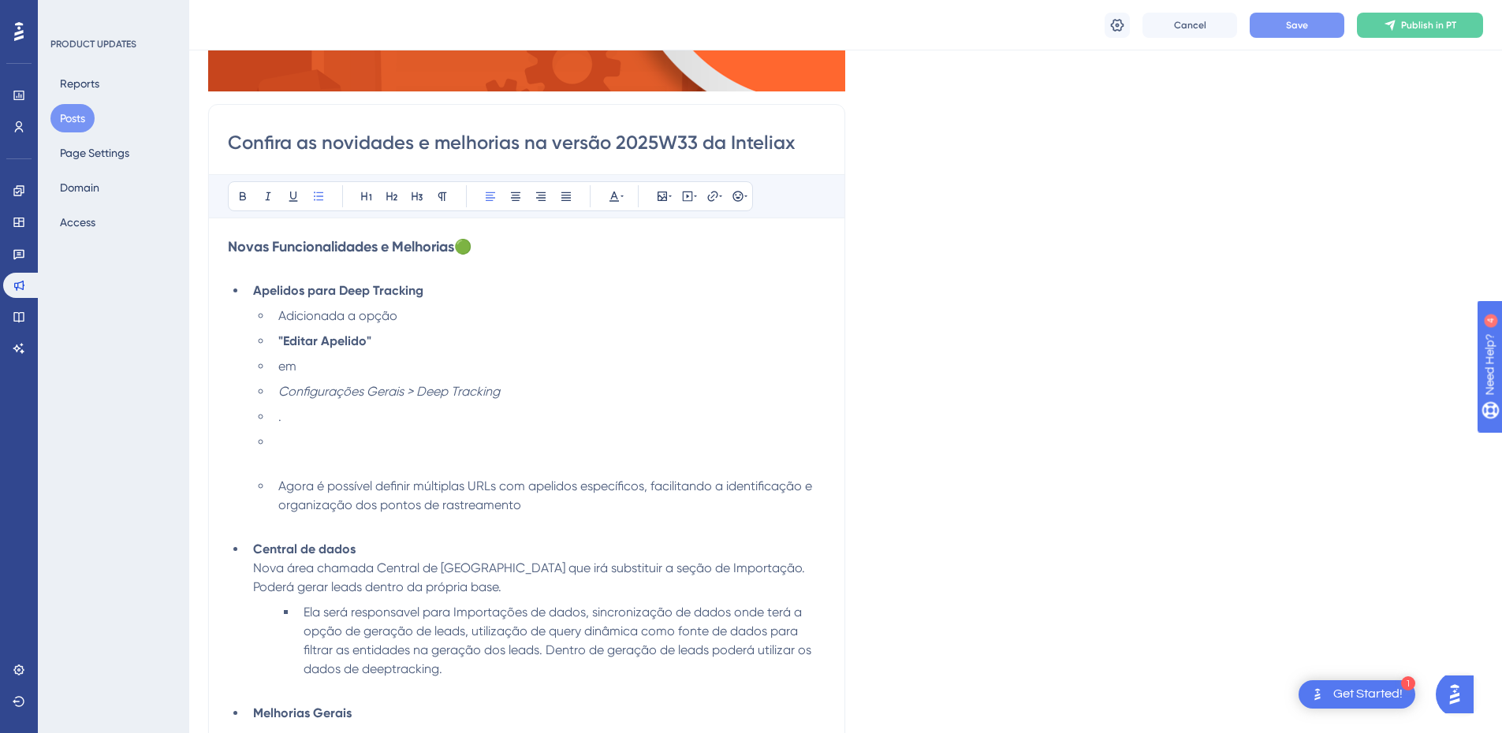
click at [275, 315] on li "Adicionada a opção" at bounding box center [549, 316] width 554 height 19
click at [278, 340] on strong ""Editar Apelido"" at bounding box center [324, 341] width 93 height 15
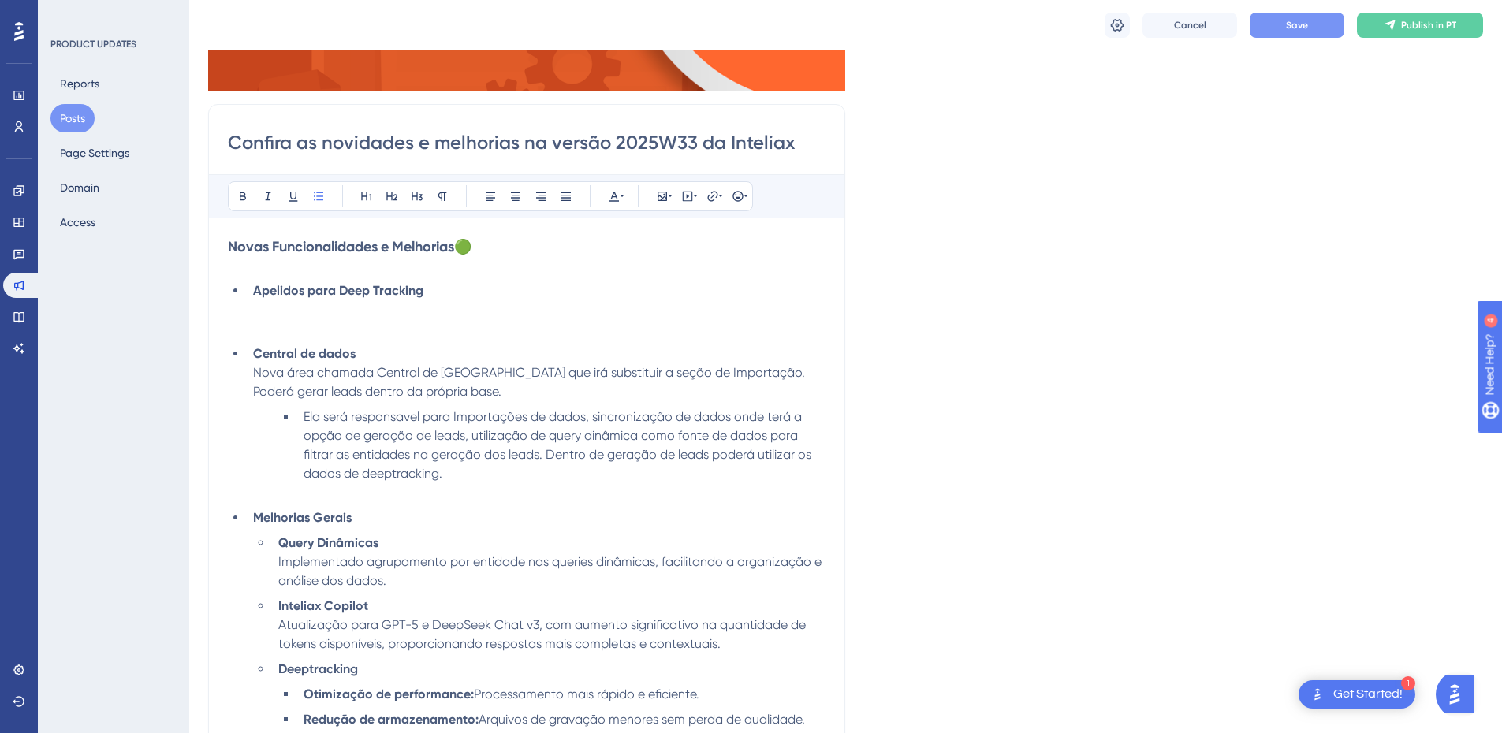
click at [308, 318] on li "Apelidos para Deep Tracking" at bounding box center [536, 310] width 579 height 57
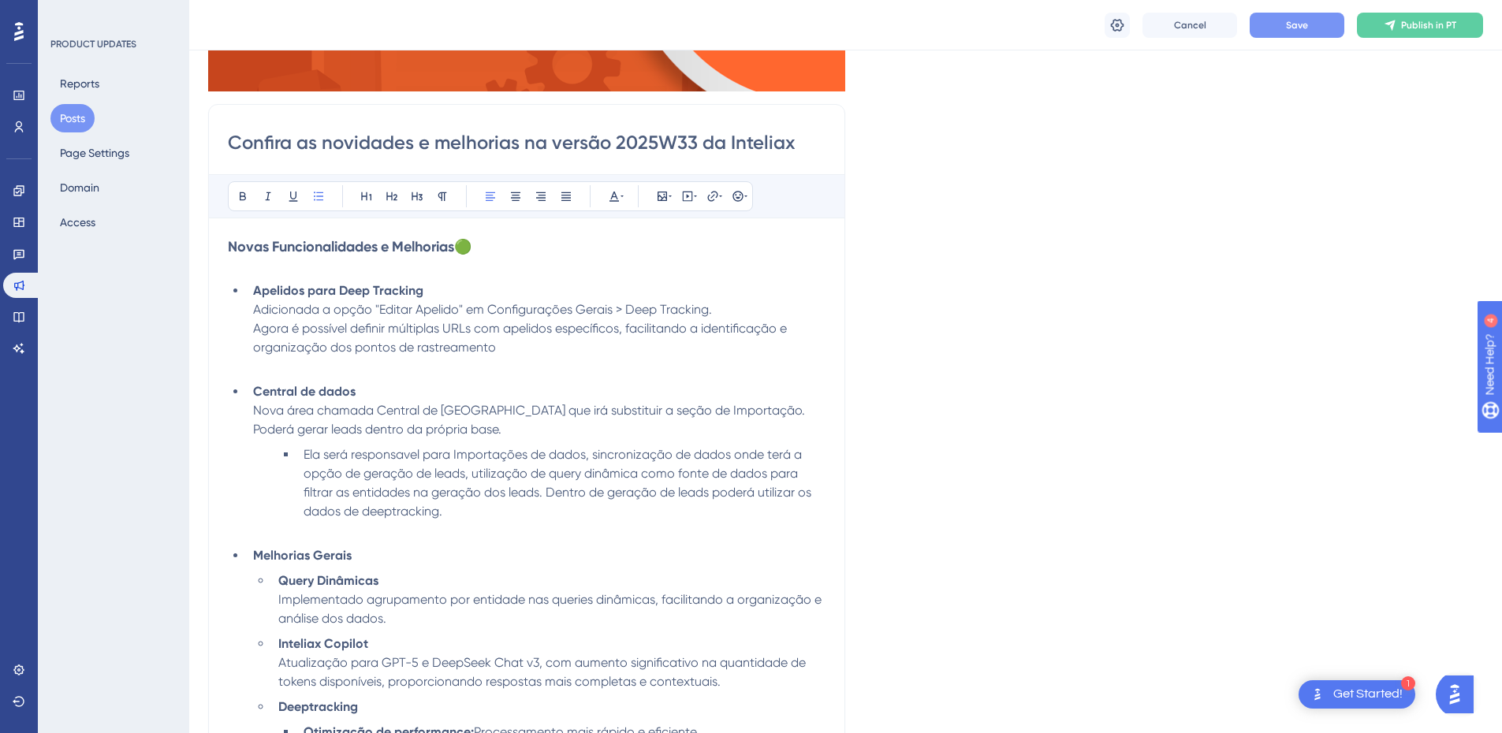
click at [470, 310] on span "Adicionada a opção "Editar Apelido" em Configurações Gerais > Deep Tracking. Ag…" at bounding box center [521, 328] width 537 height 53
click at [1281, 29] on button "Save" at bounding box center [1297, 25] width 95 height 25
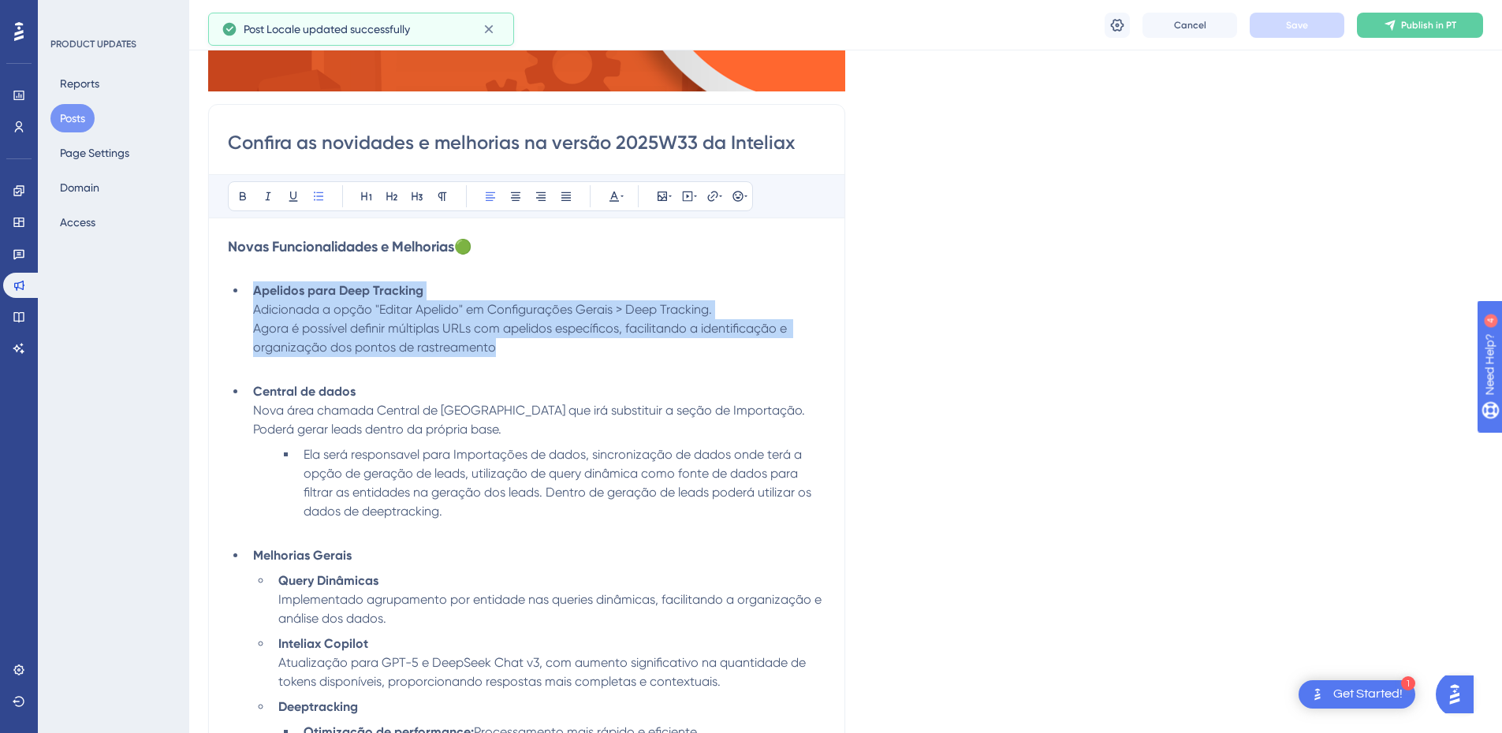
drag, startPoint x: 512, startPoint y: 345, endPoint x: 245, endPoint y: 292, distance: 271.7
click at [245, 292] on ul "Apelidos para Deep Tracking Adicionada a opção "Editar Apelido" em Configuraçõe…" at bounding box center [527, 600] width 598 height 637
click at [542, 341] on li "Apelidos para Deep Tracking Adicionada a opção "Editar Apelido" em Configuraçõe…" at bounding box center [536, 329] width 579 height 95
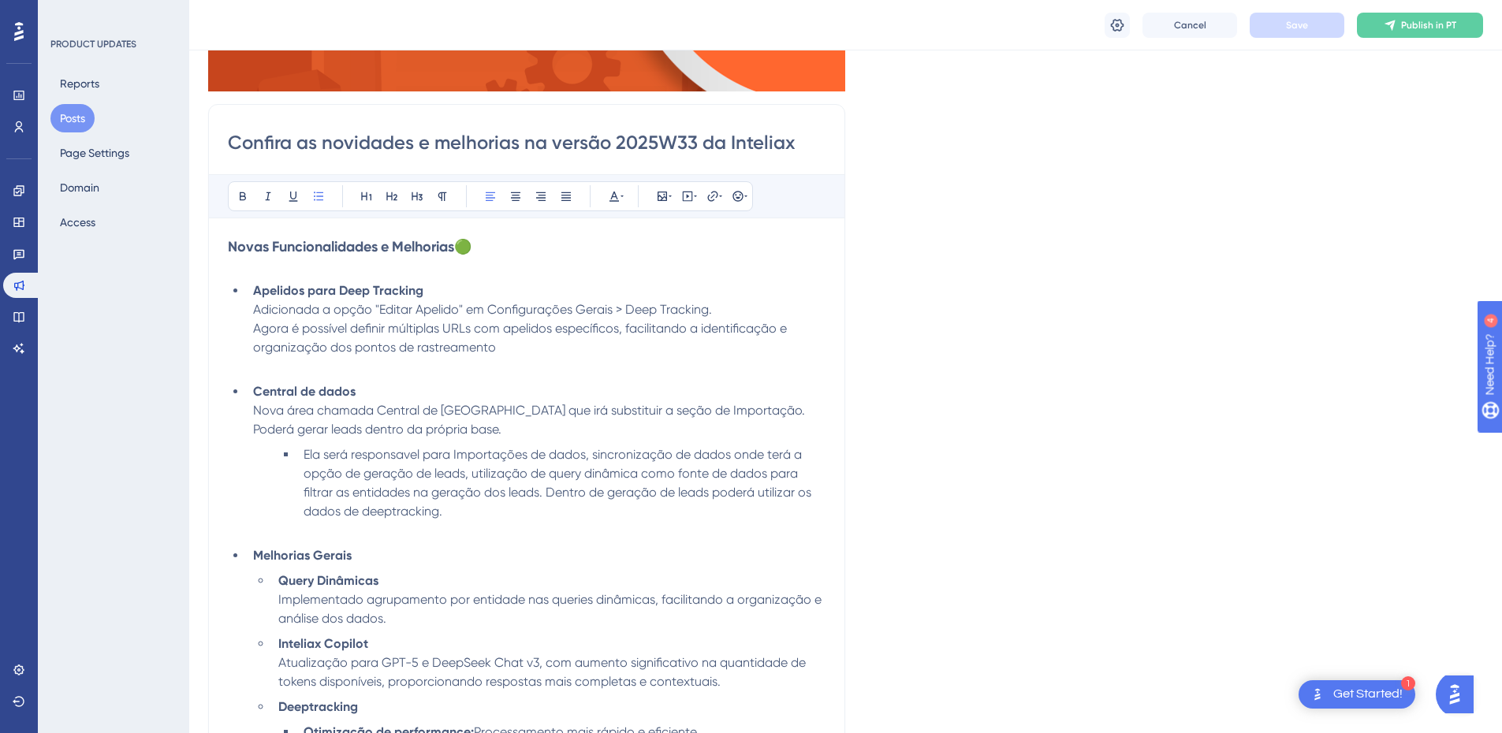
click at [505, 347] on li "Apelidos para Deep Tracking Adicionada a opção "Editar Apelido" em Configuraçõe…" at bounding box center [536, 329] width 579 height 95
click at [444, 295] on li "Apelidos para Deep Tracking Adicionada a opção "Editar Apelido" em Configuraçõe…" at bounding box center [536, 329] width 579 height 95
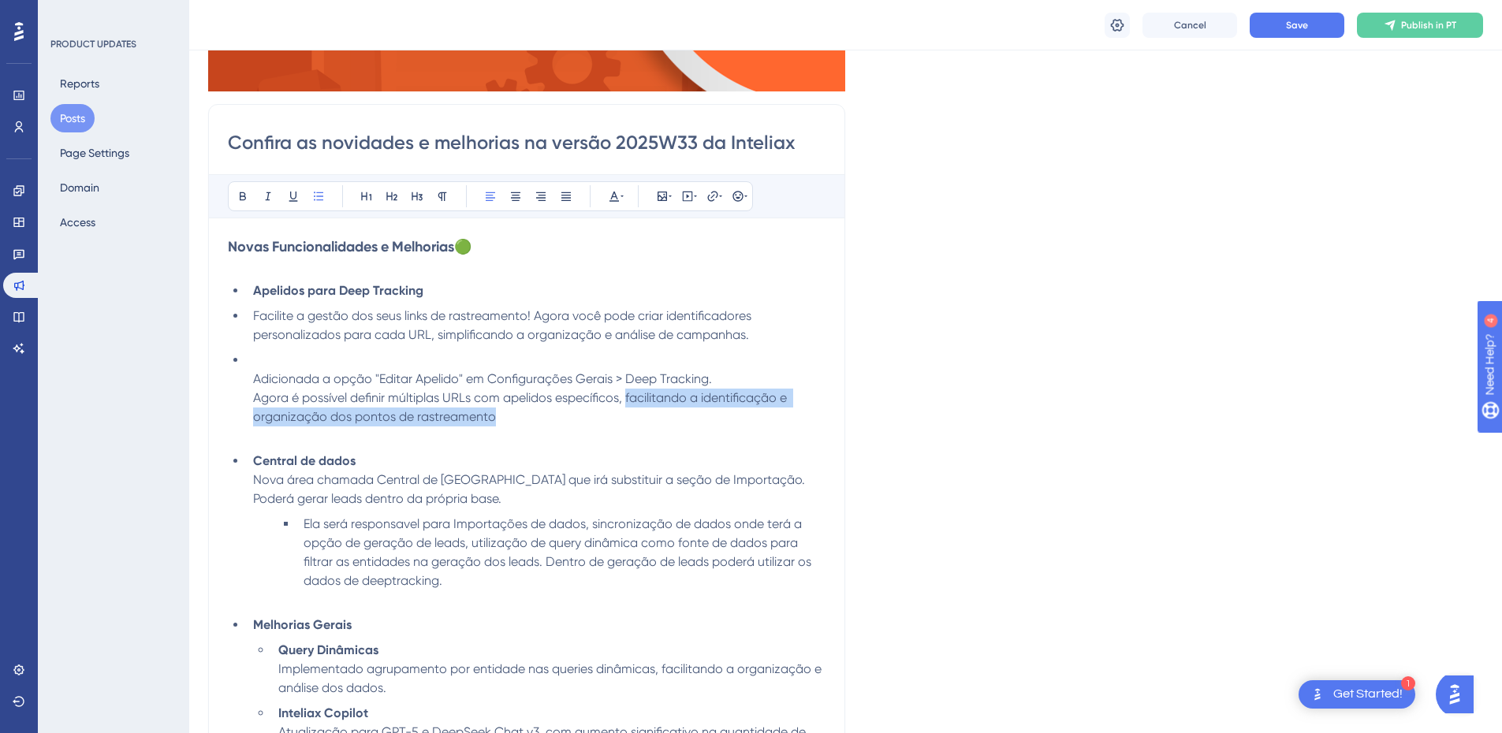
drag, startPoint x: 627, startPoint y: 399, endPoint x: 638, endPoint y: 411, distance: 16.2
click at [638, 411] on li "Adicionada a opção "Editar Apelido" em Configurações Gerais > Deep Tracking. Ag…" at bounding box center [536, 398] width 579 height 95
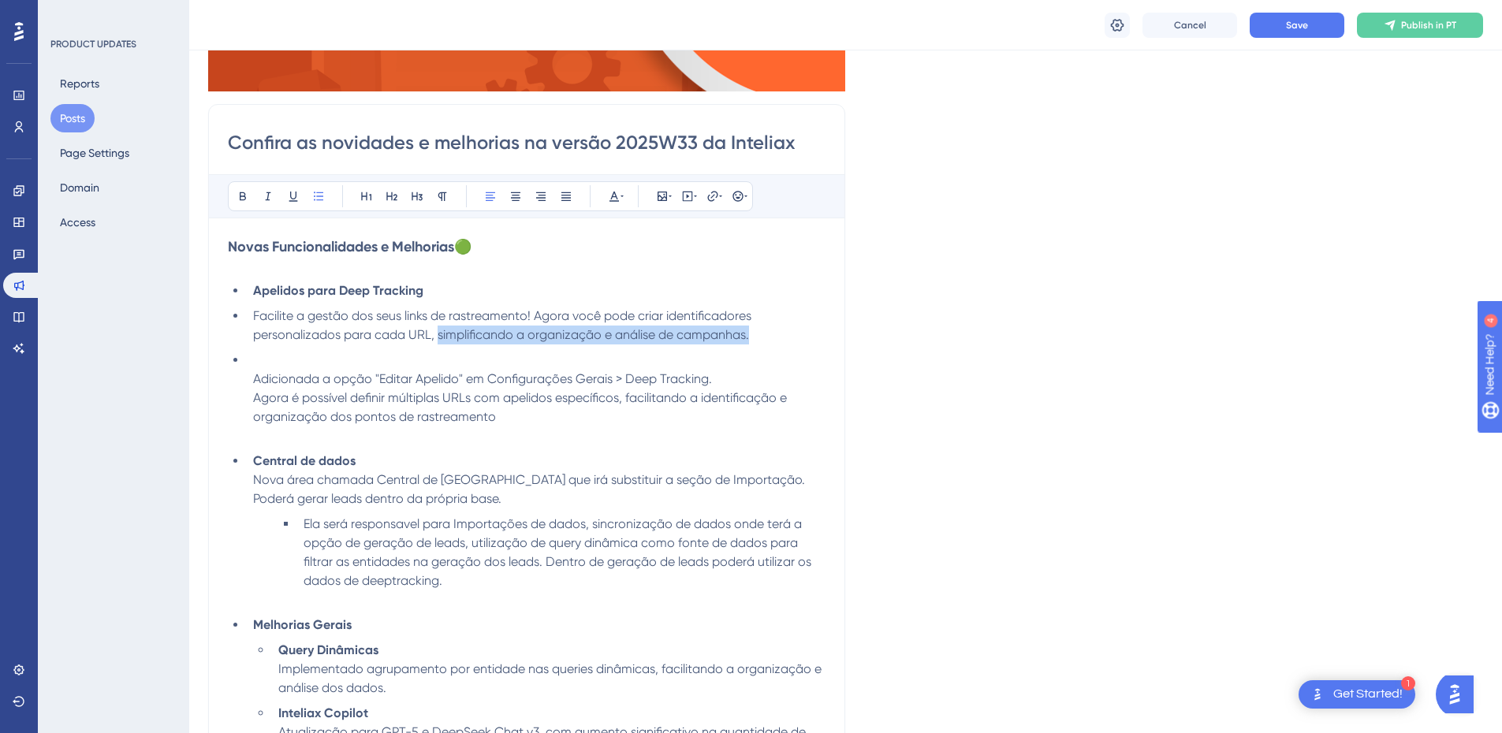
drag, startPoint x: 438, startPoint y: 338, endPoint x: 756, endPoint y: 337, distance: 318.6
click at [756, 337] on li "Facilite a gestão dos seus links de rastreamento! Agora você pode criar identif…" at bounding box center [536, 326] width 579 height 38
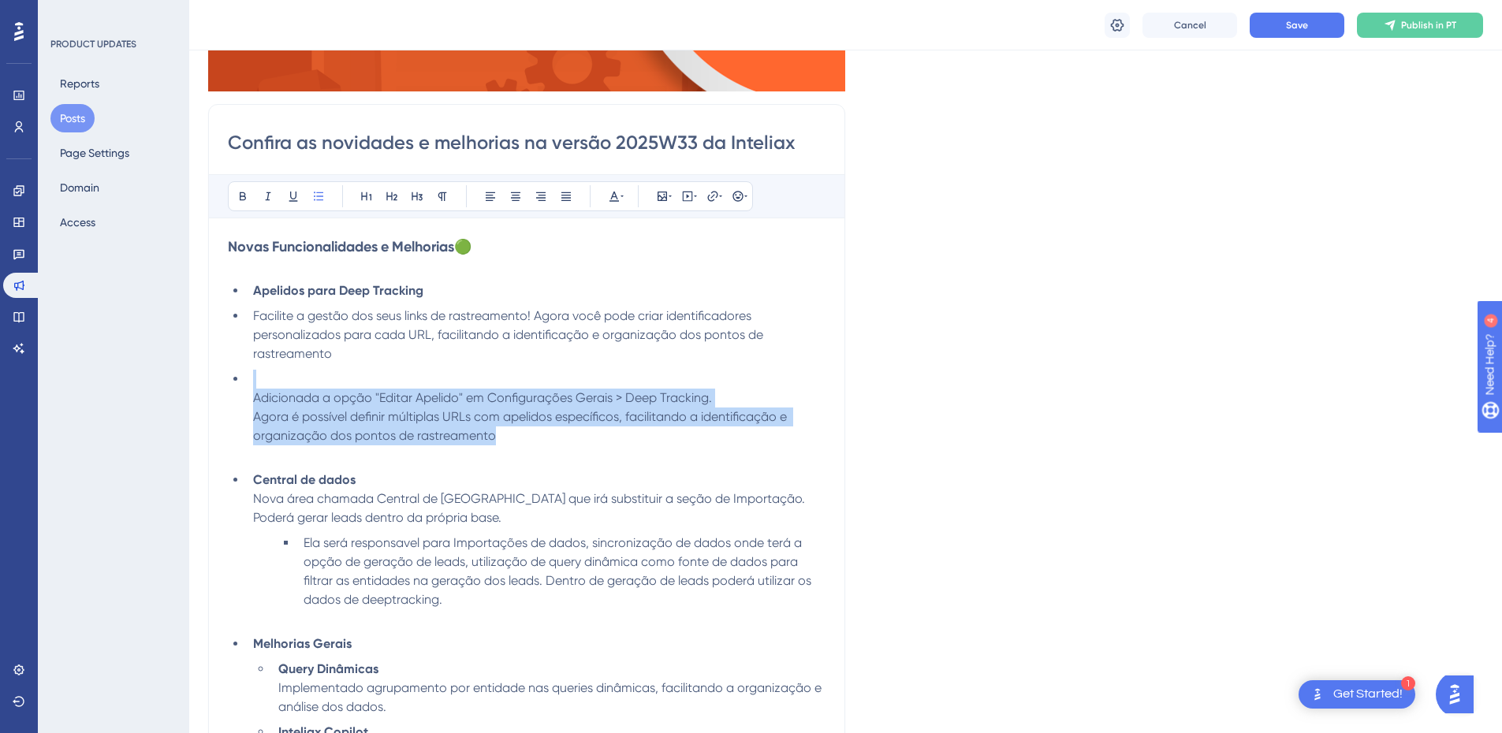
drag, startPoint x: 490, startPoint y: 433, endPoint x: 233, endPoint y: 380, distance: 262.4
click at [247, 380] on li "Adicionada a opção "Editar Apelido" em Configurações Gerais > Deep Tracking. Ag…" at bounding box center [536, 417] width 579 height 95
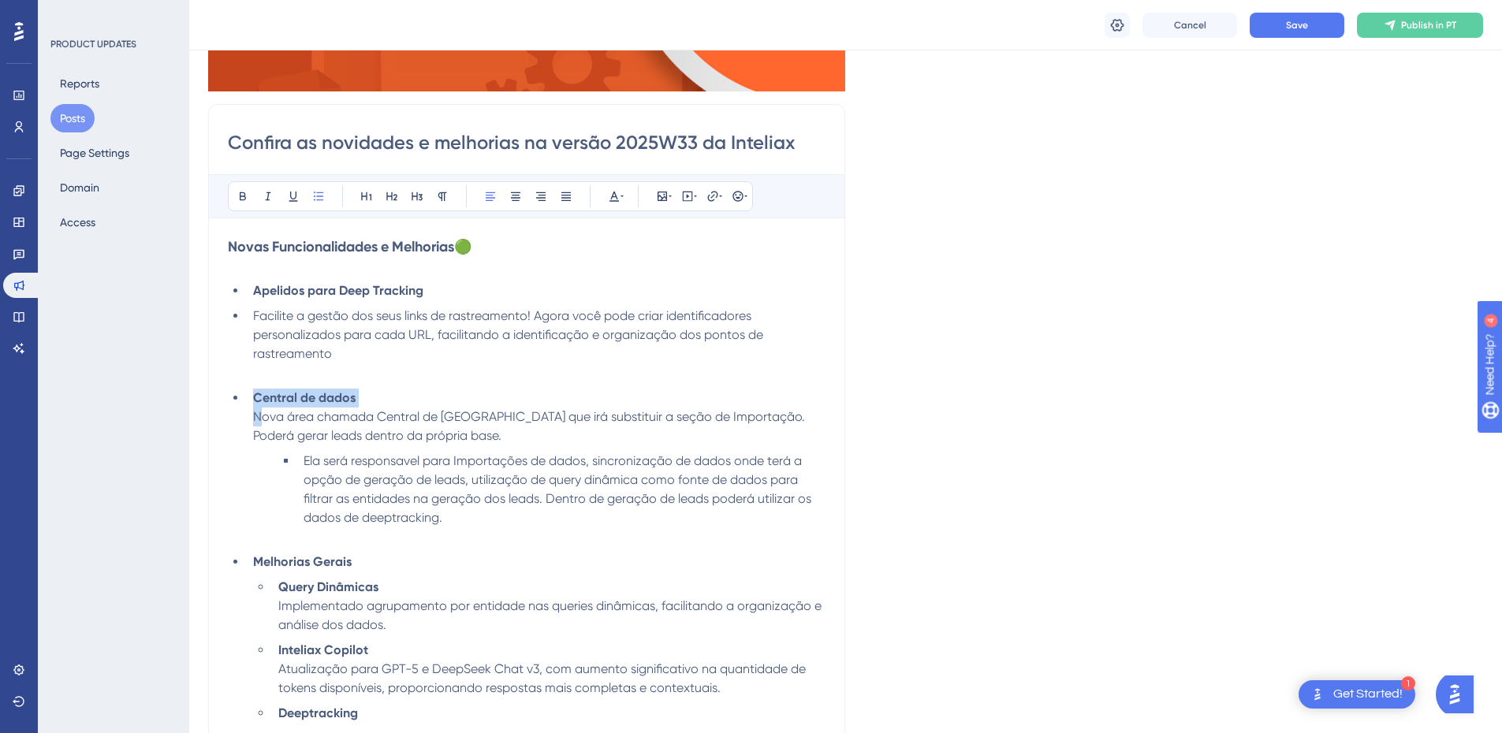
drag, startPoint x: 366, startPoint y: 388, endPoint x: 258, endPoint y: 417, distance: 111.9
click at [258, 417] on ul "Apelidos para Deep Tracking Facilite a gestão dos seus links de rastreamento! A…" at bounding box center [527, 603] width 598 height 643
click at [453, 292] on li "Apelidos para Deep Tracking" at bounding box center [536, 291] width 579 height 19
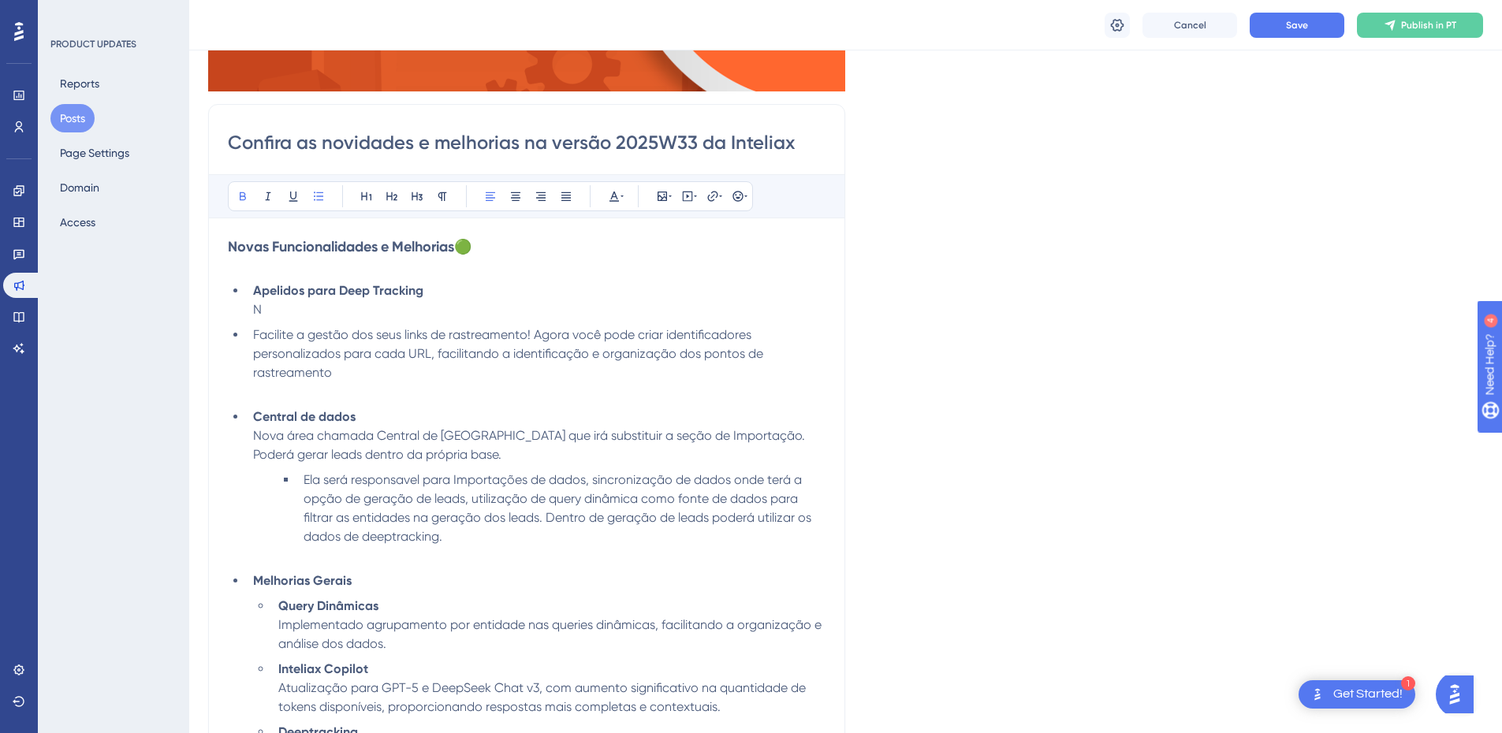
click at [252, 341] on li "Facilite a gestão dos seus links de rastreamento! Agora você pode criar identif…" at bounding box center [536, 364] width 579 height 76
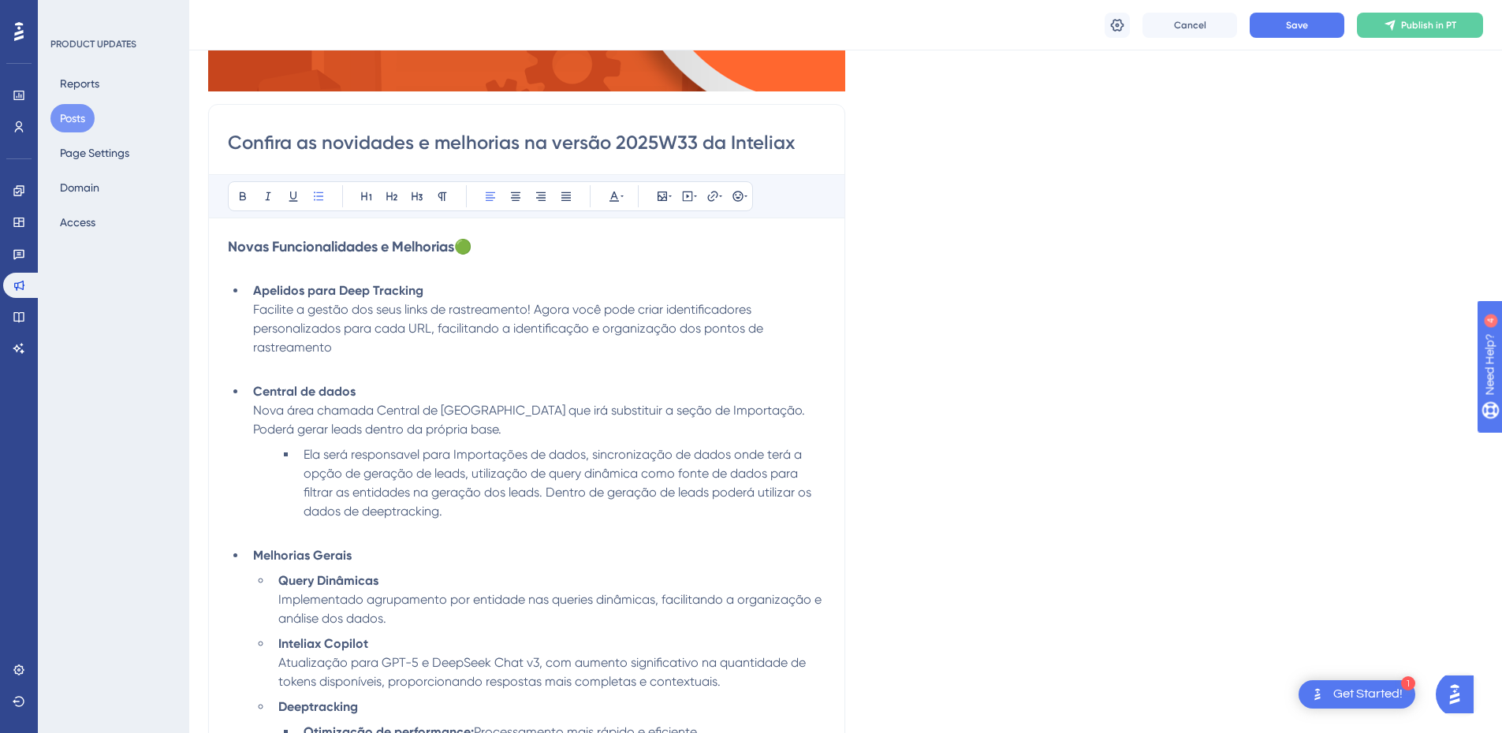
click at [373, 346] on li "Apelidos para Deep Tracking Facilite a gestão dos seus links de rastreamento! A…" at bounding box center [536, 329] width 579 height 95
click at [1303, 25] on span "Save" at bounding box center [1297, 25] width 22 height 13
click at [529, 349] on li "Apelidos para Deep Tracking Facilite a gestão dos seus links de rastreamento! A…" at bounding box center [536, 329] width 579 height 95
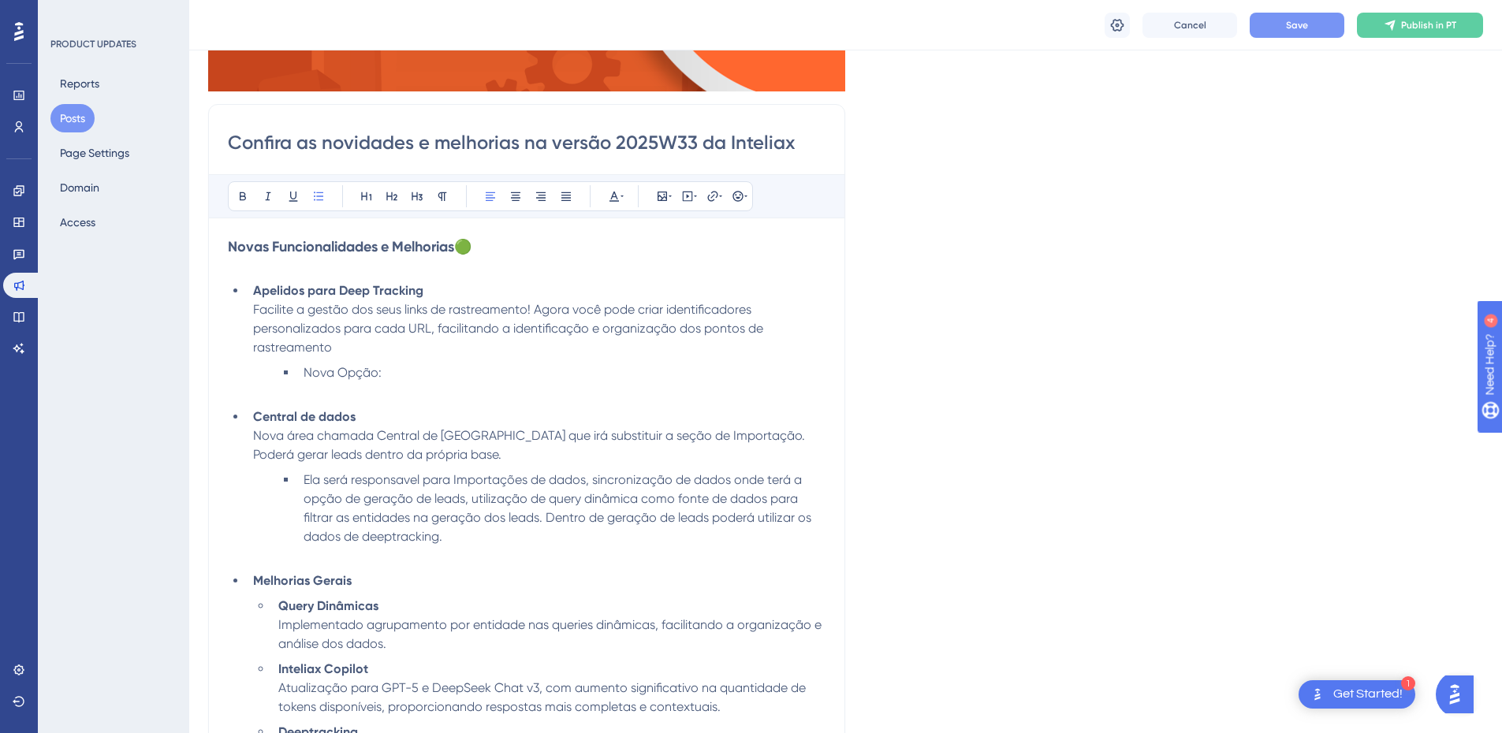
click at [395, 373] on li "Nova Opção:" at bounding box center [561, 383] width 528 height 38
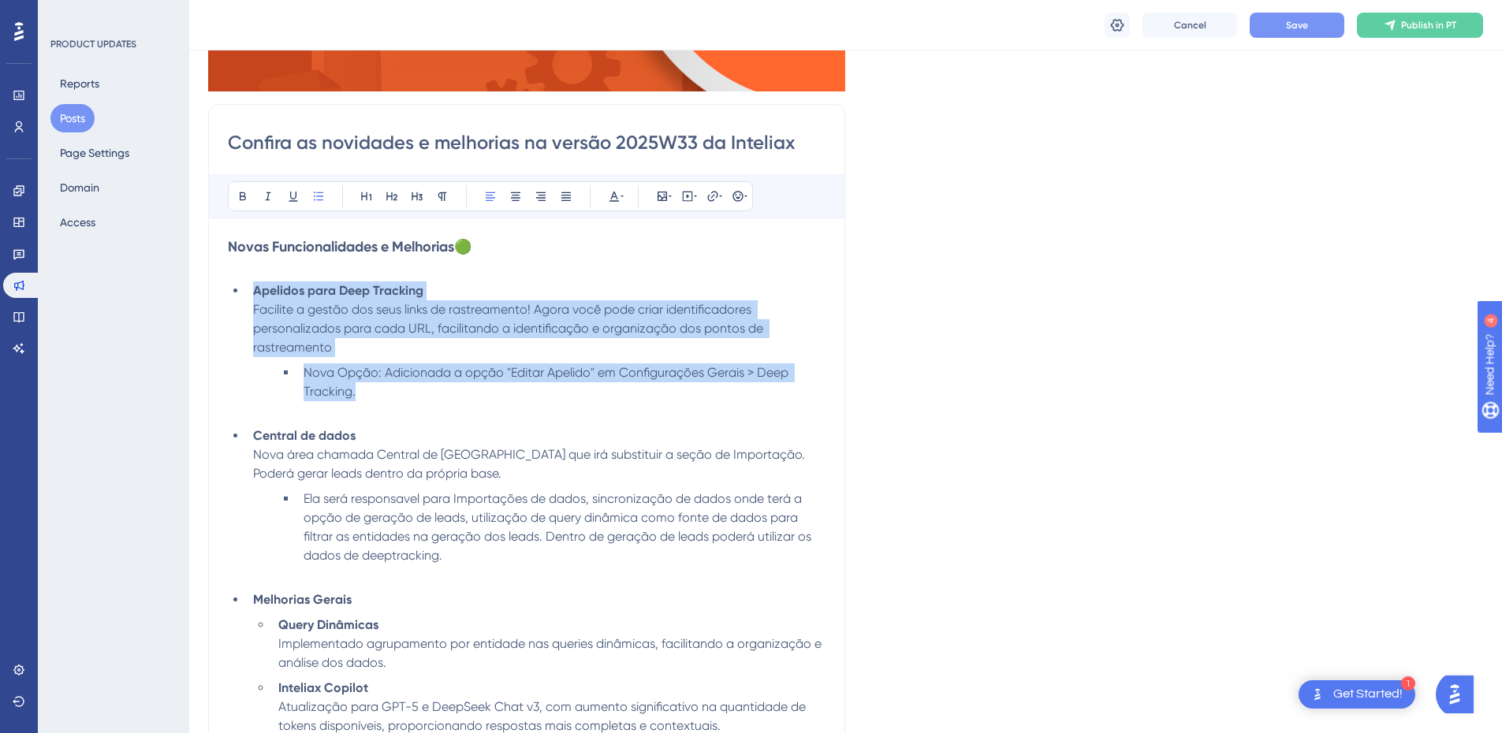
drag, startPoint x: 393, startPoint y: 392, endPoint x: 213, endPoint y: 290, distance: 206.6
click at [213, 290] on div "Confira as novidades e melhorias na versão 2025W33 da Inteliax Bold Italic Unde…" at bounding box center [526, 669] width 637 height 1131
click at [371, 377] on span "Nova Opção: Adicionada a opção "Editar Apelido" em Configurações Gerais > Deep …" at bounding box center [548, 382] width 488 height 34
click at [378, 388] on li "Nova Opção: Adicionada a opção "Editar Apelido" em Configurações Gerais > Deep …" at bounding box center [561, 392] width 528 height 57
click at [371, 394] on li "Nova Opção: Adicionada a opção "Editar Apelido" em Configurações Gerais > Deep …" at bounding box center [561, 392] width 528 height 57
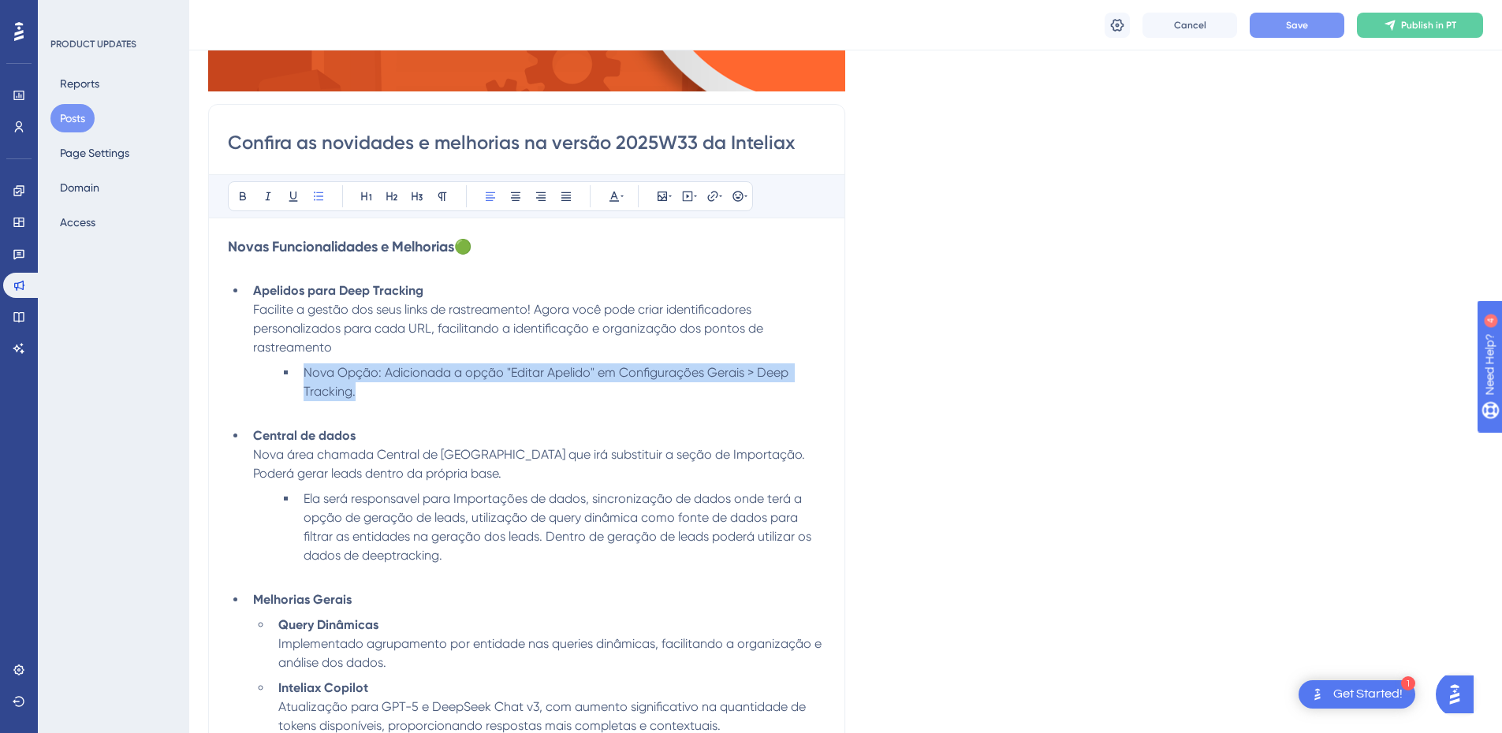
drag, startPoint x: 362, startPoint y: 393, endPoint x: 302, endPoint y: 375, distance: 62.6
click at [302, 375] on li "Nova Opção: Adicionada a opção "Editar Apelido" em Configurações Gerais > Deep …" at bounding box center [561, 392] width 528 height 57
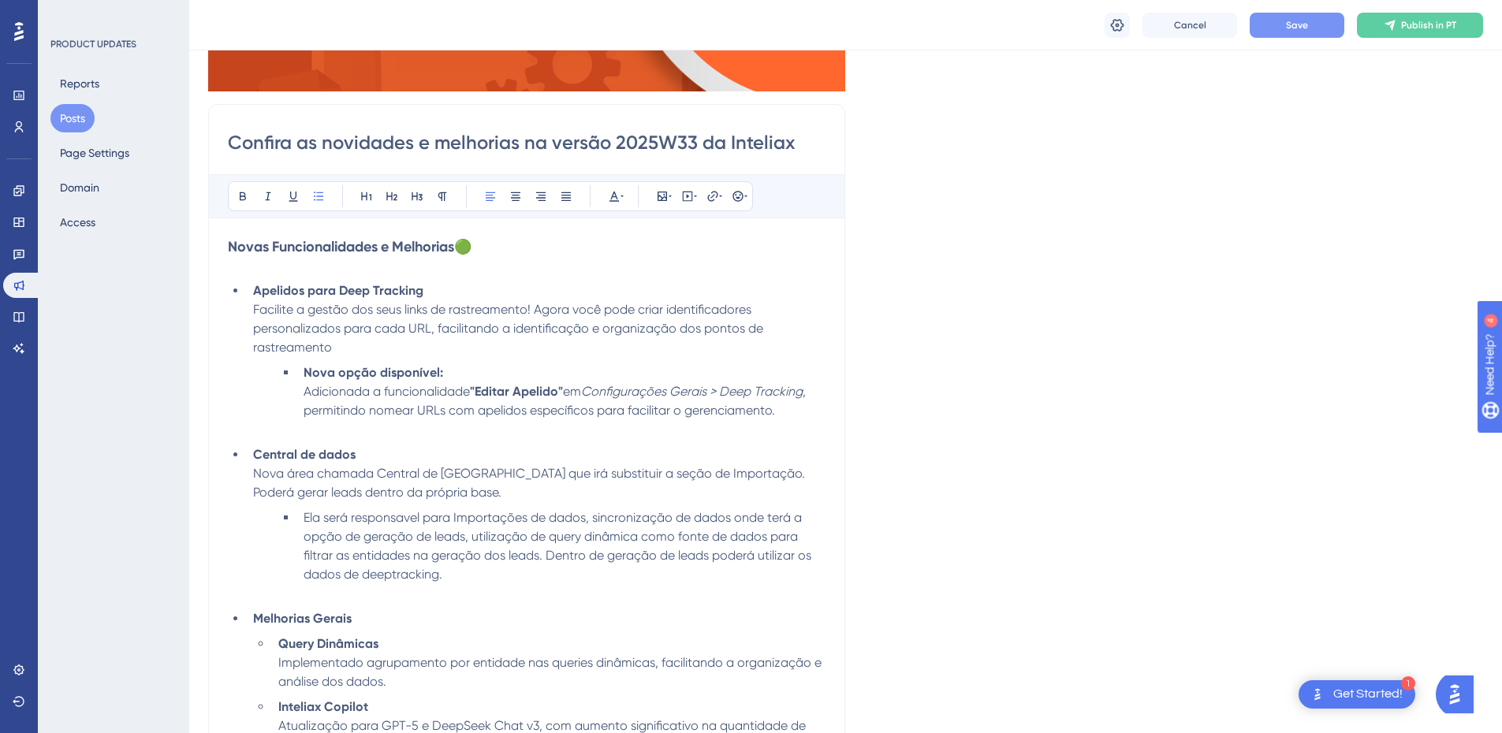
click at [304, 390] on span "Adicionada a funcionalidade" at bounding box center [387, 391] width 166 height 15
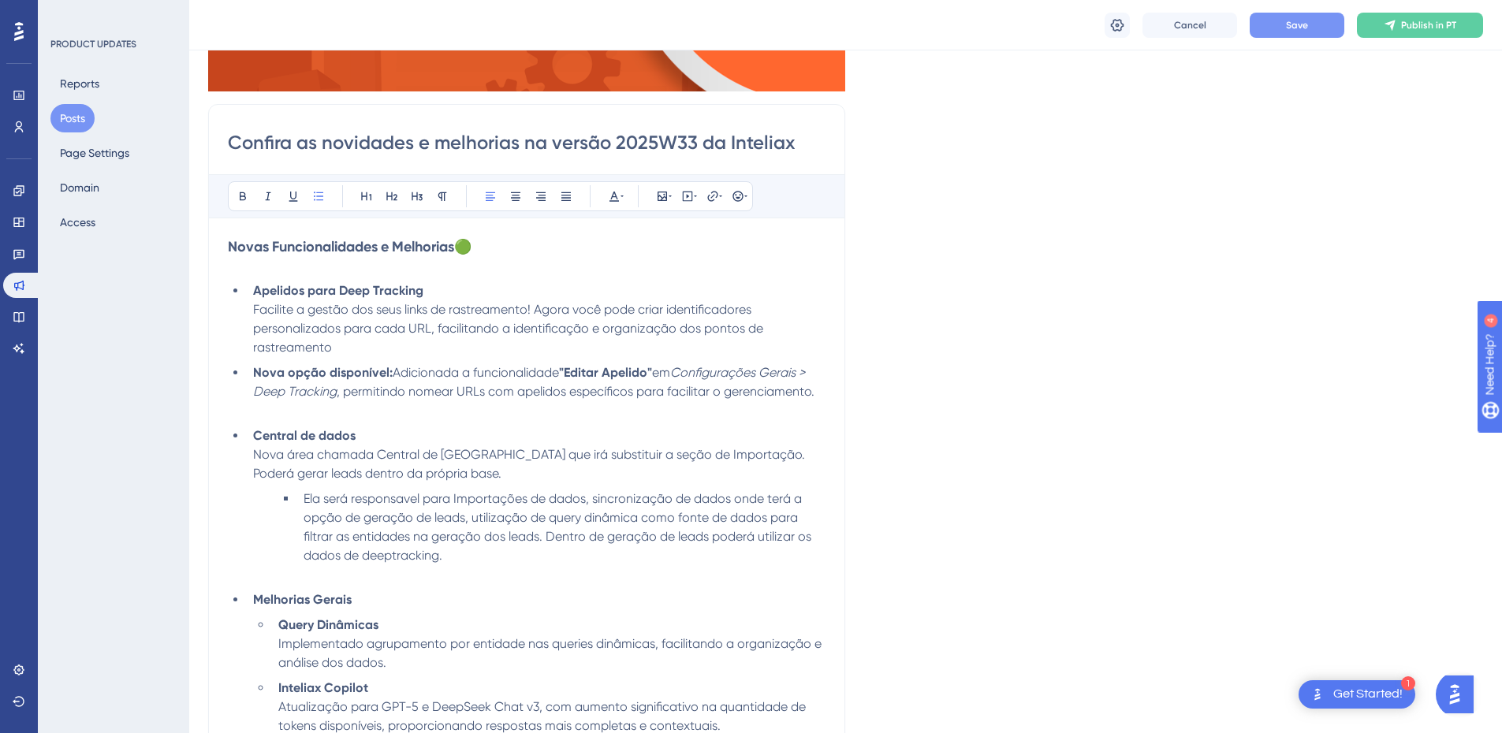
click at [255, 372] on strong "Nova opção disponível:" at bounding box center [323, 372] width 140 height 15
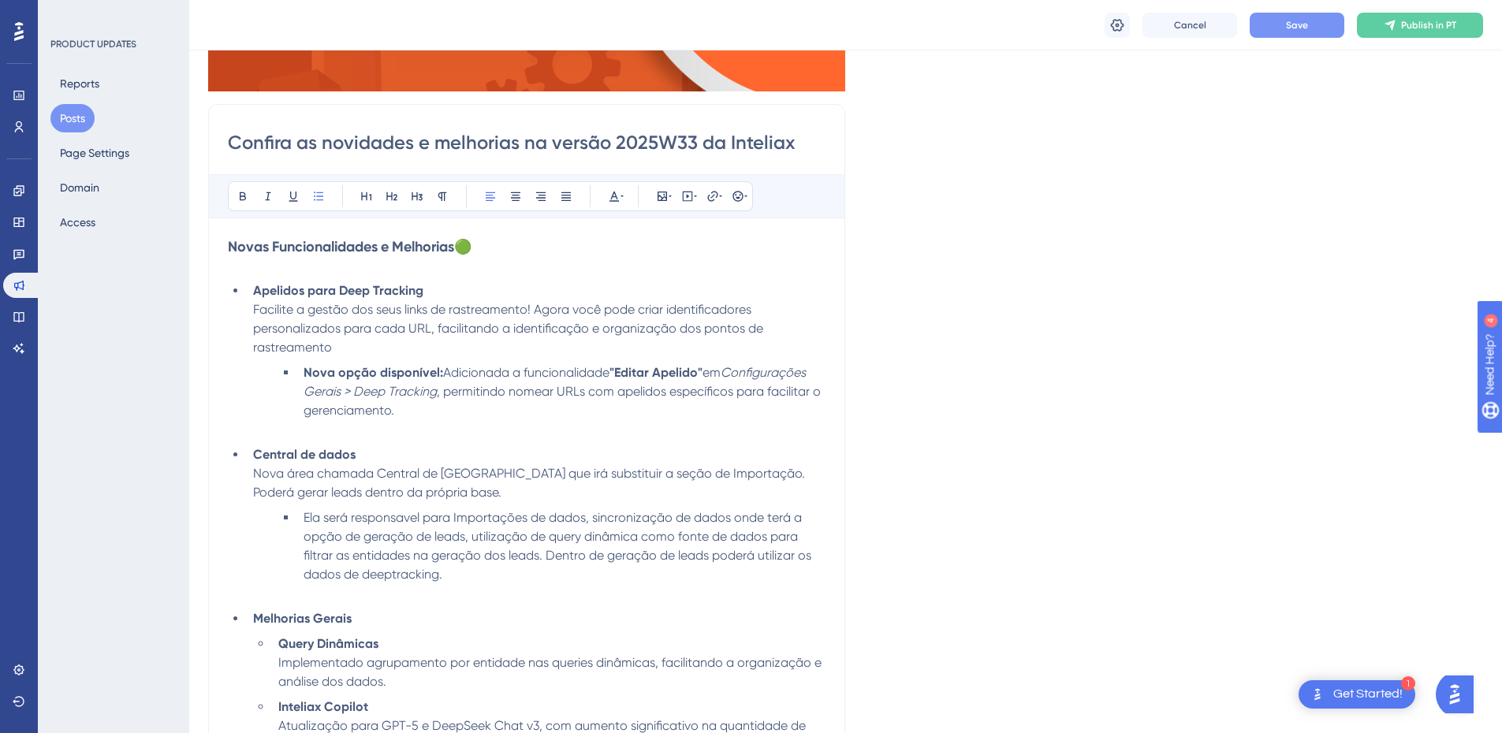
click at [434, 416] on li "Nova opção disponível: Adicionada a funcionalidade "Editar Apelido" em Configur…" at bounding box center [561, 402] width 528 height 76
drag, startPoint x: 418, startPoint y: 411, endPoint x: 445, endPoint y: 395, distance: 31.1
click at [445, 395] on li "Nova opção disponível: Adicionada a funcionalidade "Editar Apelido" em Configur…" at bounding box center [561, 402] width 528 height 76
click at [457, 414] on li "Nova opção disponível: Adicionada a funcionalidade "Editar Apelido" em Configur…" at bounding box center [561, 402] width 528 height 76
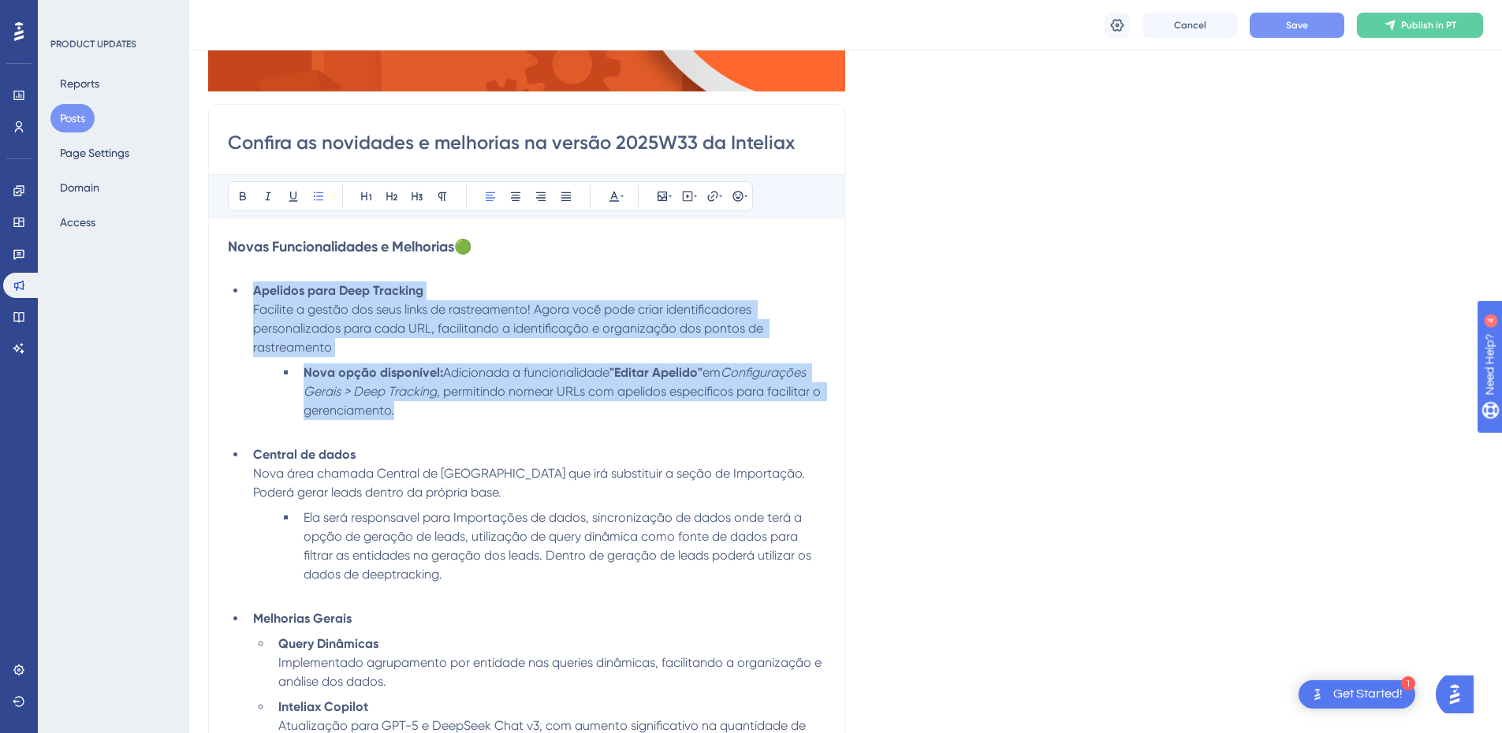
drag, startPoint x: 415, startPoint y: 406, endPoint x: 243, endPoint y: 290, distance: 207.3
click at [243, 290] on ul "Apelidos para Deep Tracking Facilite a gestão dos seus links de rastreamento! A…" at bounding box center [527, 632] width 598 height 700
click at [631, 418] on li "Nova opção disponível: Adicionada a funcionalidade "Editar Apelido" em Configur…" at bounding box center [561, 402] width 528 height 76
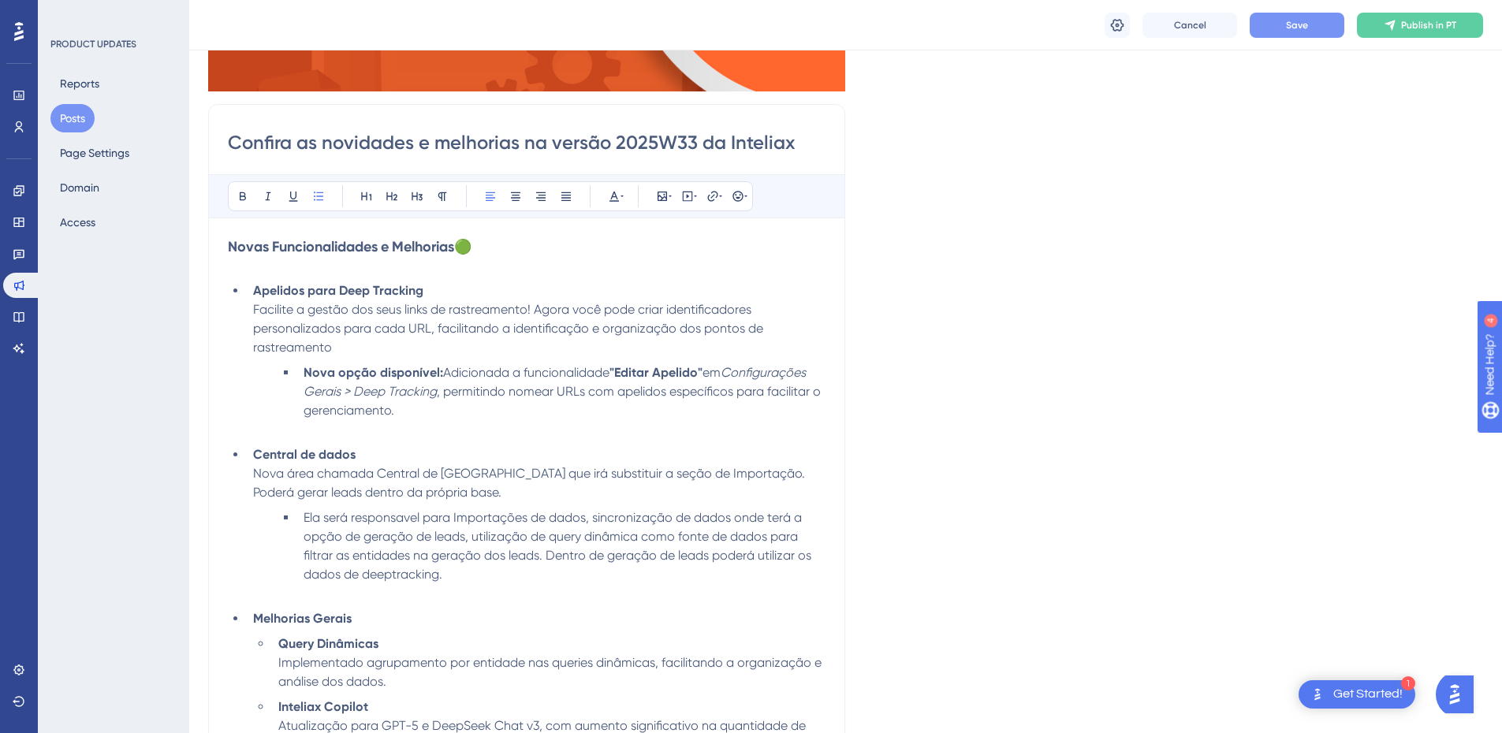
drag, startPoint x: 543, startPoint y: 405, endPoint x: 726, endPoint y: 403, distance: 183.7
click at [727, 403] on li "Nova opção disponível: Adicionada a funcionalidade "Editar Apelido" em Configur…" at bounding box center [561, 402] width 528 height 76
click at [715, 412] on li "Nova opção disponível: Adicionada a funcionalidade "Editar Apelido" em Configur…" at bounding box center [561, 402] width 528 height 76
click at [437, 330] on span "Facilite a gestão dos seus links de rastreamento! Agora você pode criar identif…" at bounding box center [509, 328] width 513 height 53
drag, startPoint x: 475, startPoint y: 407, endPoint x: 472, endPoint y: 389, distance: 18.4
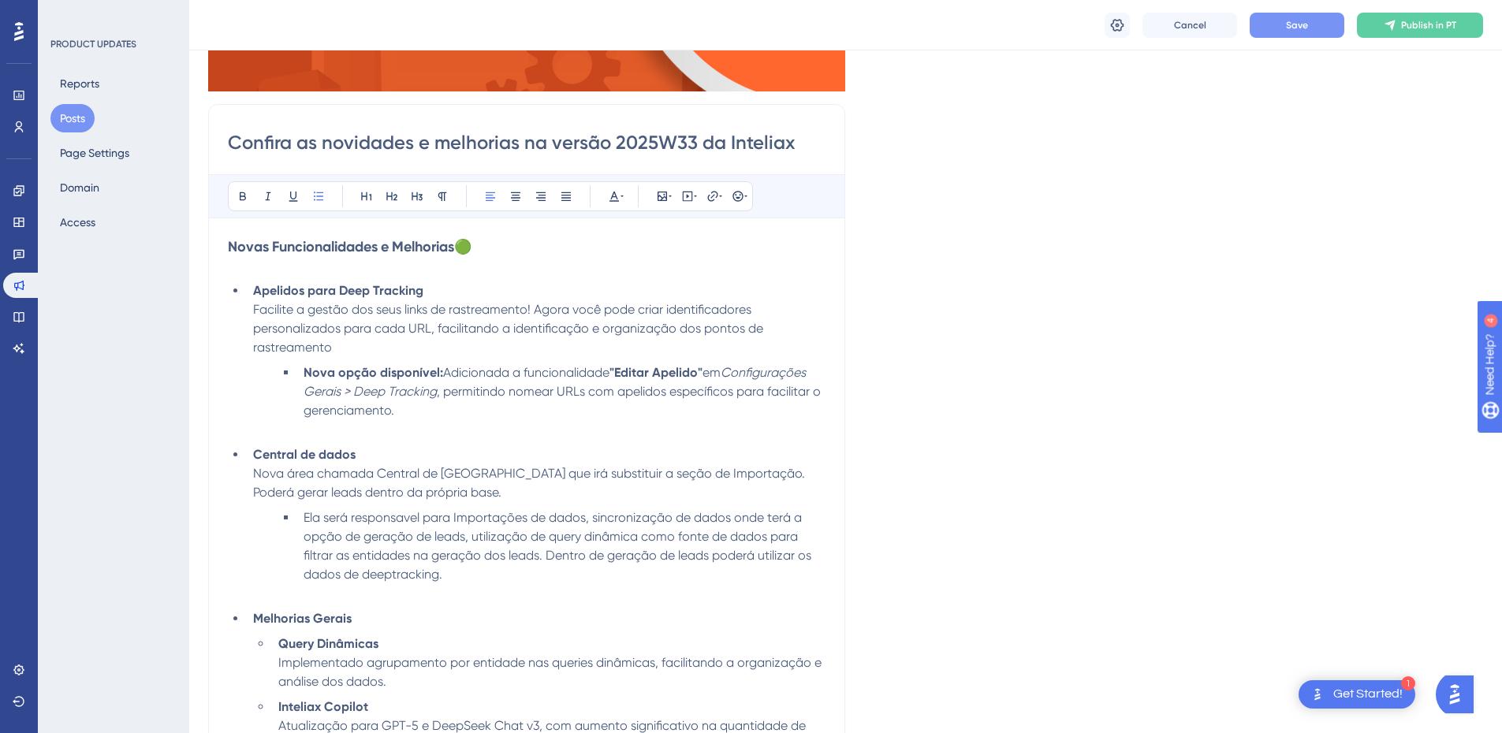
click at [475, 407] on li "Nova opção disponível: Adicionada a funcionalidade "Editar Apelido" em Configur…" at bounding box center [561, 402] width 528 height 76
click at [434, 327] on span "Facilite a gestão dos seus links de rastreamento! Agora você pode criar identif…" at bounding box center [509, 328] width 513 height 53
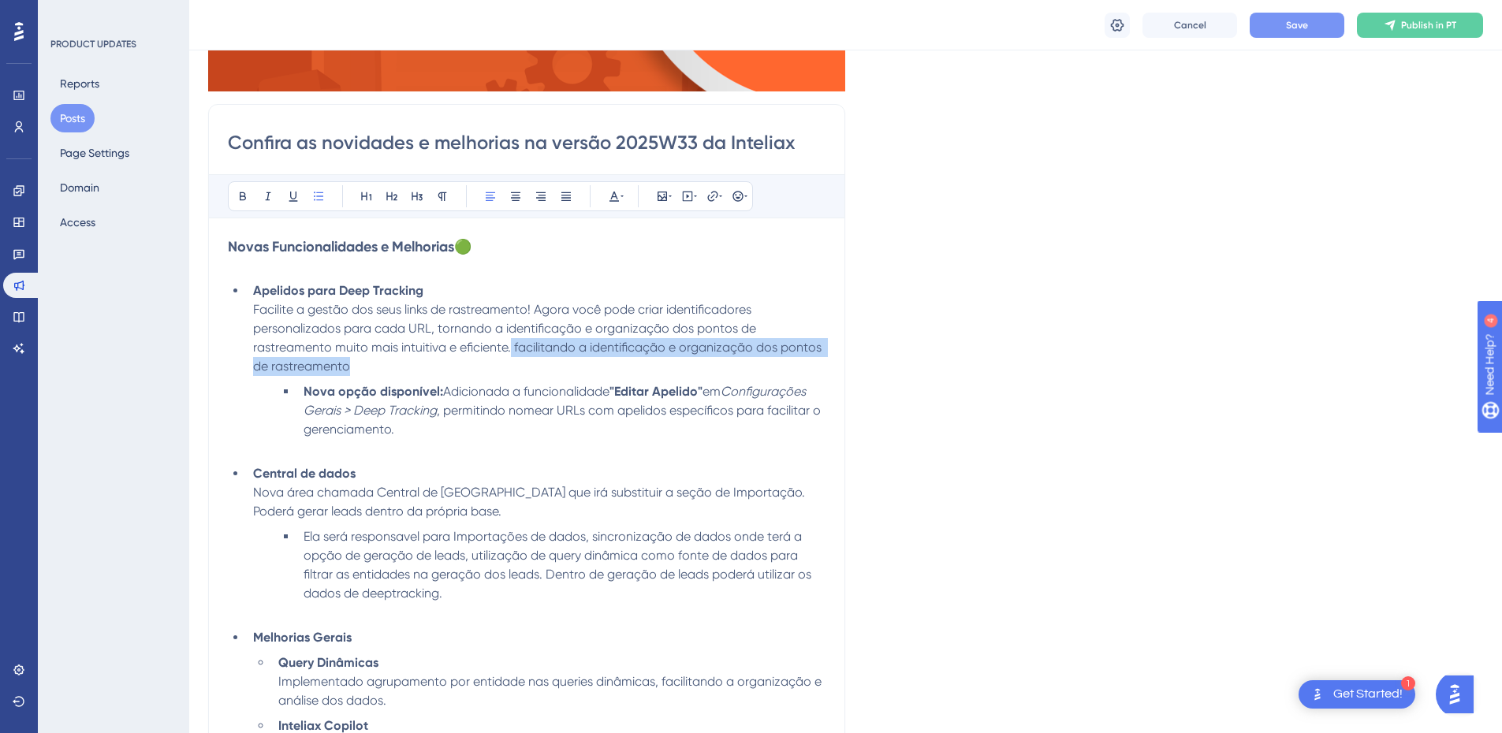
drag, startPoint x: 511, startPoint y: 347, endPoint x: 506, endPoint y: 367, distance: 20.3
click at [506, 367] on li "Apelidos para Deep Tracking Facilite a gestão dos seus links de rastreamento! A…" at bounding box center [536, 329] width 579 height 95
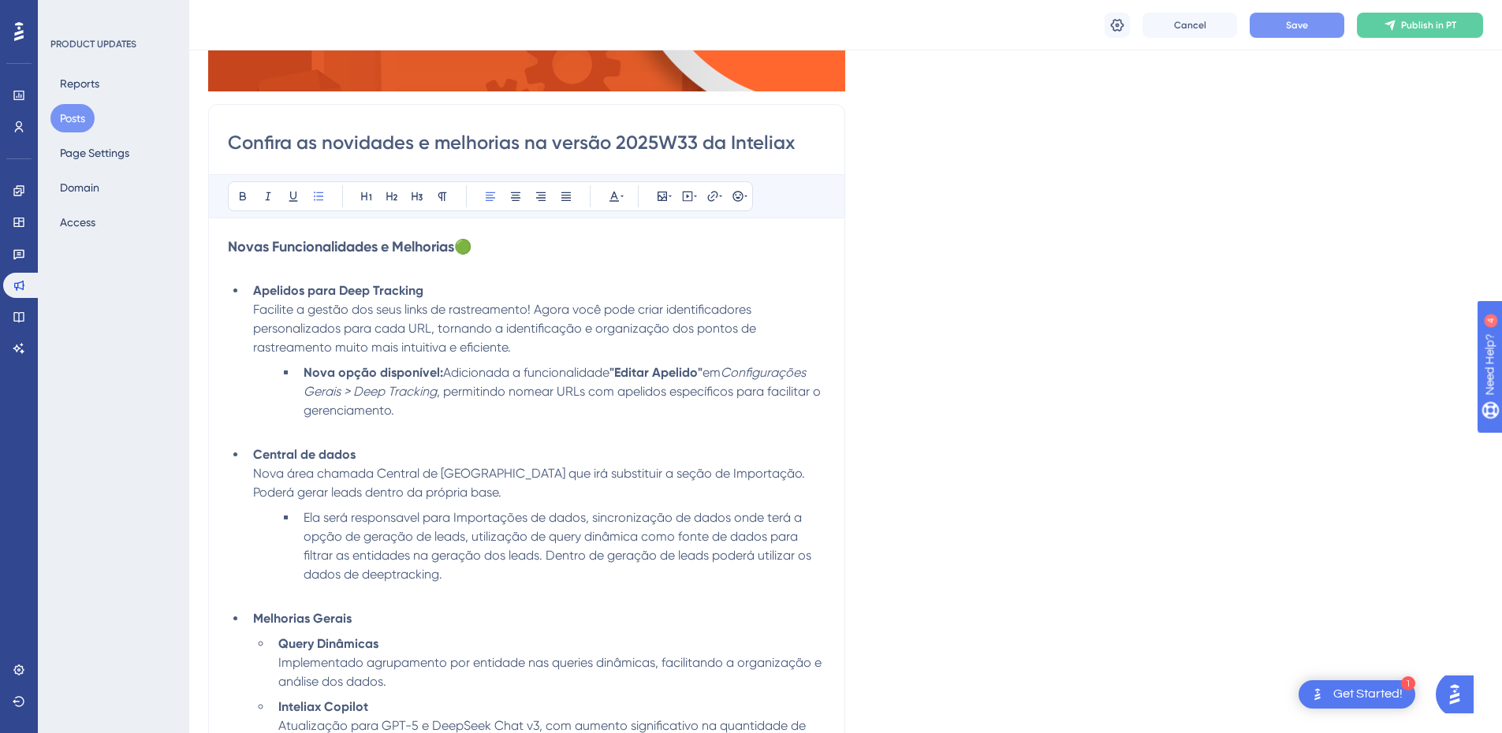
click at [474, 405] on li "Nova opção disponível: Adicionada a funcionalidade "Editar Apelido" em Configur…" at bounding box center [561, 402] width 528 height 76
click at [519, 409] on li "Nova opção disponível: Adicionada a funcionalidade "Editar Apelido" em Configur…" at bounding box center [561, 402] width 528 height 76
click at [406, 410] on span ", permitindo nomear URLs com apelidos específicos para facilitar o gerenciament…" at bounding box center [564, 401] width 520 height 34
click at [579, 418] on li "Nova opção disponível: Adicionada a funcionalidade "Editar Apelido" em Configur…" at bounding box center [561, 402] width 528 height 76
click at [1267, 29] on button "Save" at bounding box center [1297, 25] width 95 height 25
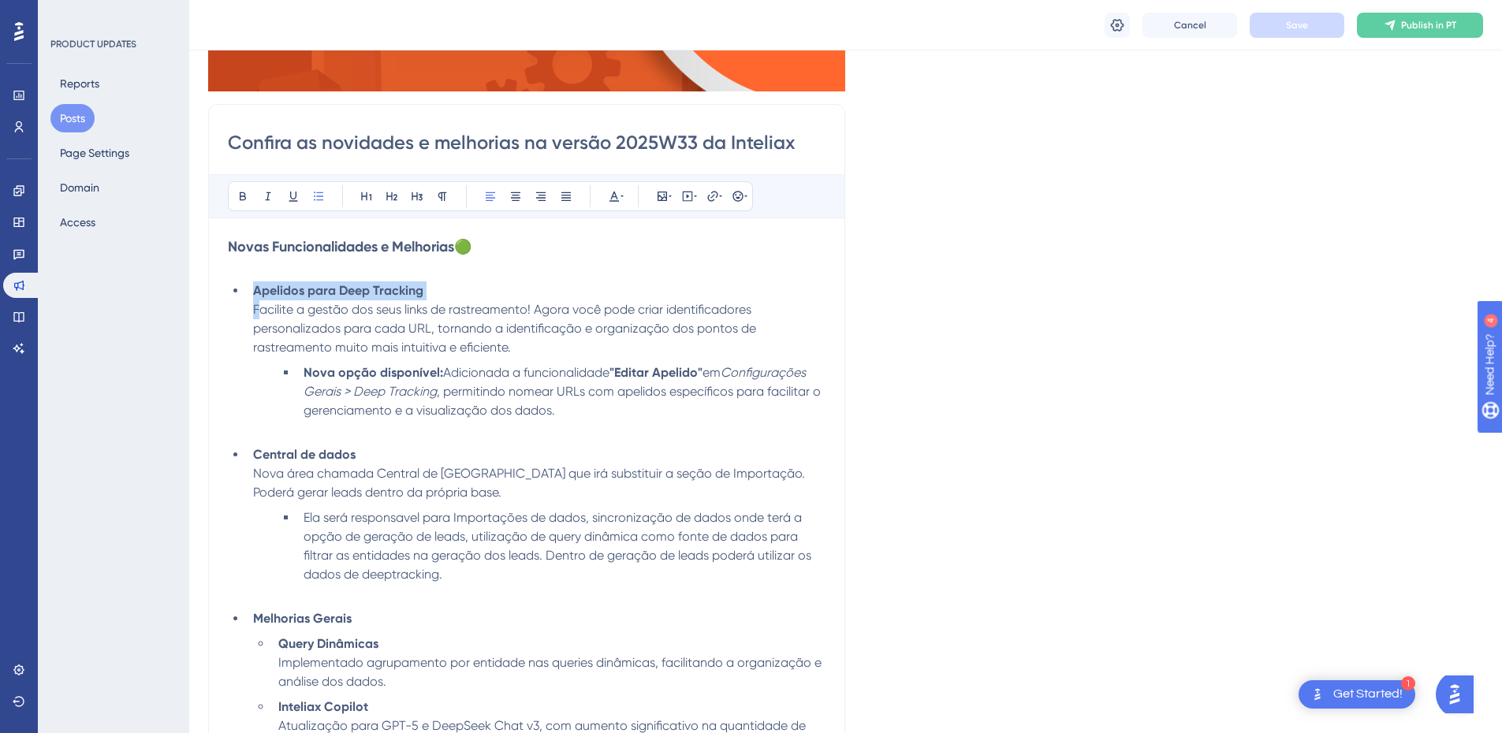
drag, startPoint x: 401, startPoint y: 293, endPoint x: 260, endPoint y: 304, distance: 140.7
click at [260, 304] on li "Apelidos para Deep Tracking Facilite a gestão dos seus links de rastreamento! A…" at bounding box center [536, 320] width 579 height 76
click at [443, 373] on span "Adicionada a funcionalidade" at bounding box center [526, 372] width 166 height 15
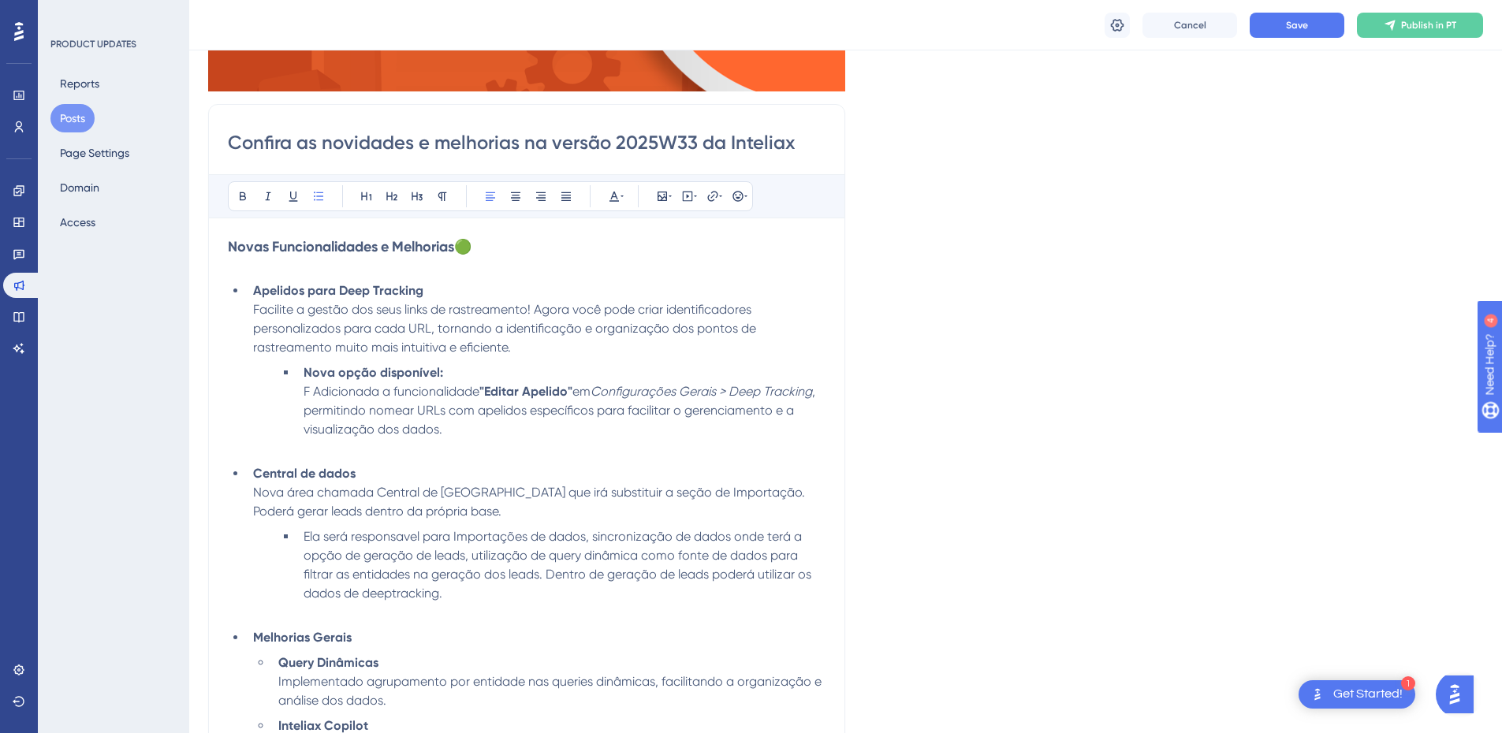
click at [313, 392] on span "F Adicionada a funcionalidade" at bounding box center [392, 391] width 176 height 15
click at [1283, 28] on button "Save" at bounding box center [1297, 25] width 95 height 25
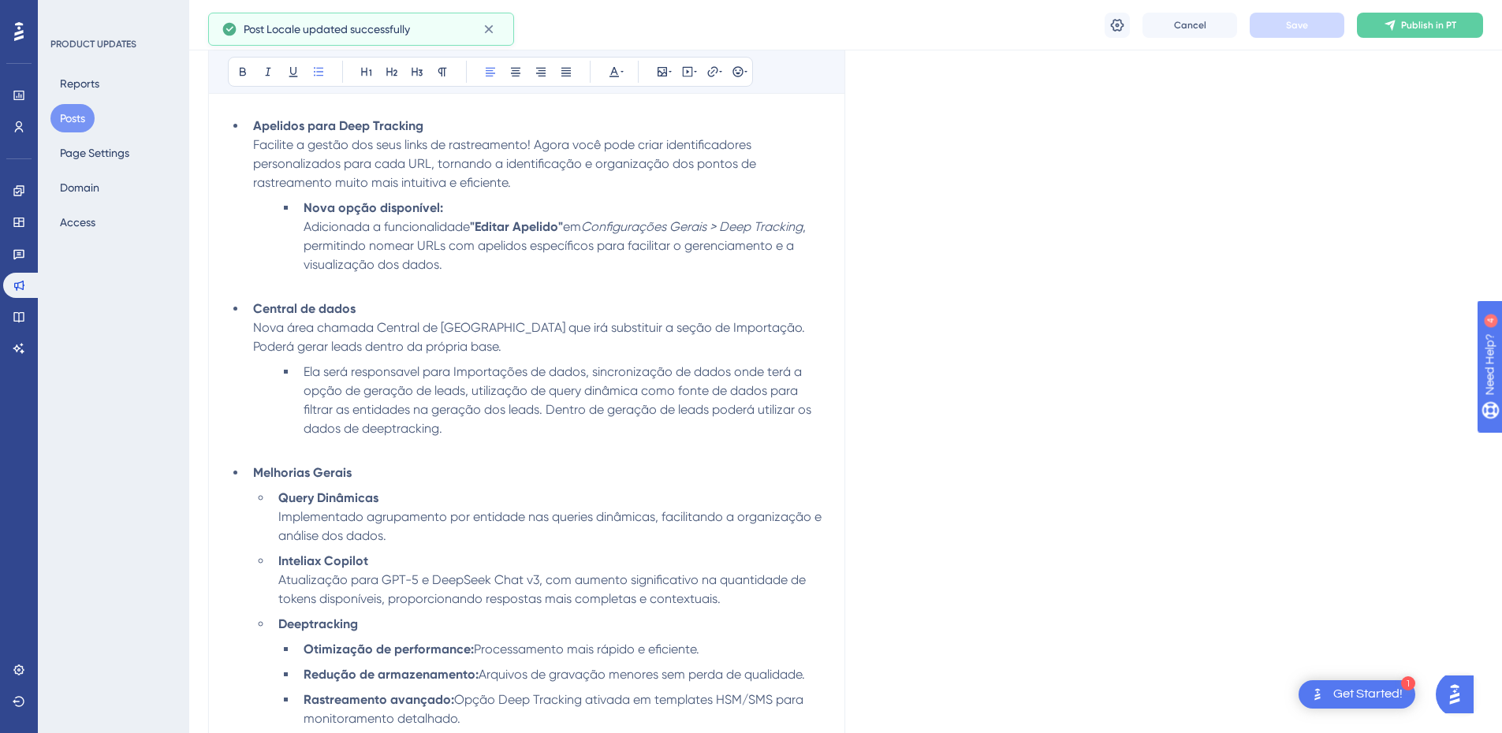
scroll to position [552, 0]
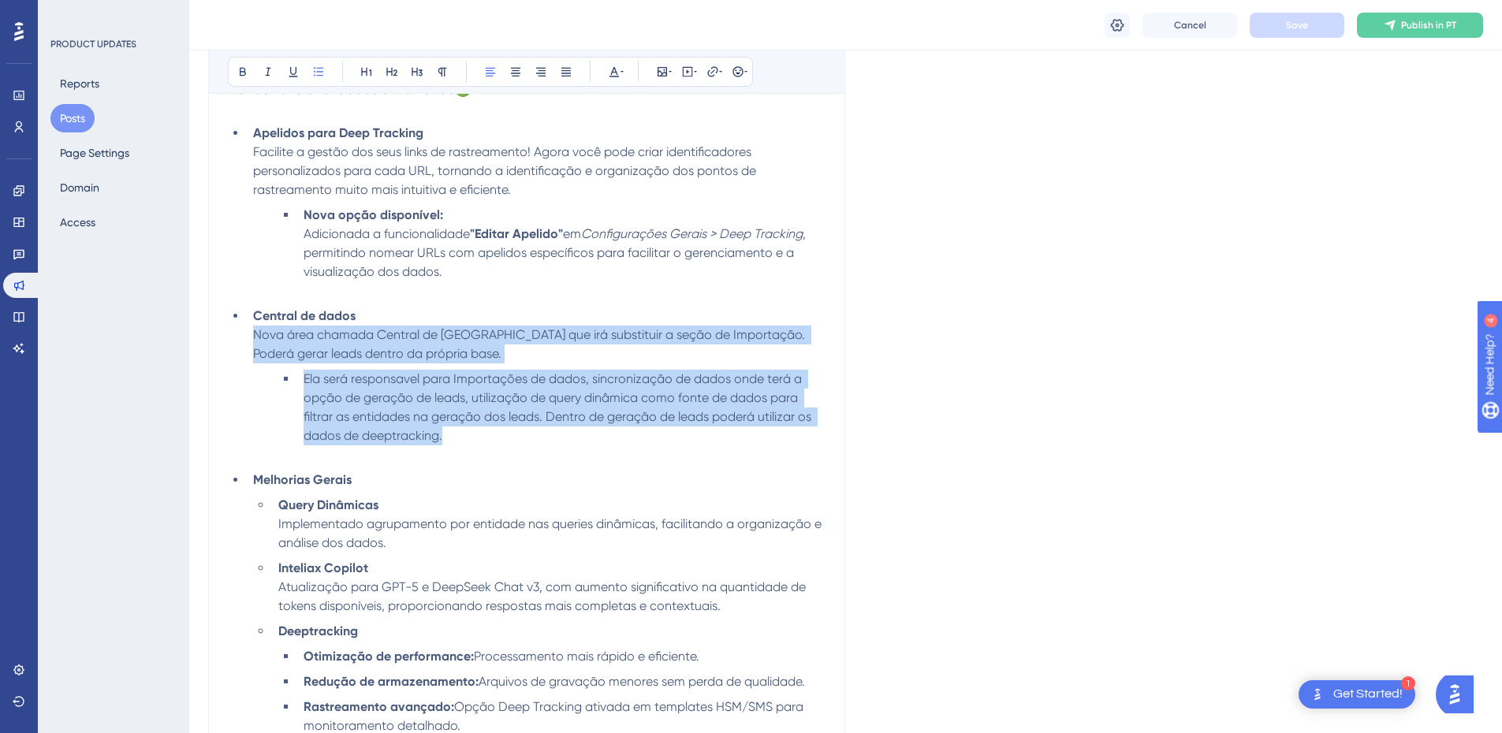
drag, startPoint x: 457, startPoint y: 434, endPoint x: 255, endPoint y: 334, distance: 225.3
click at [255, 334] on ul "Apelidos para Deep Tracking Facilite a gestão dos seus links de rastreamento! A…" at bounding box center [527, 483] width 598 height 719
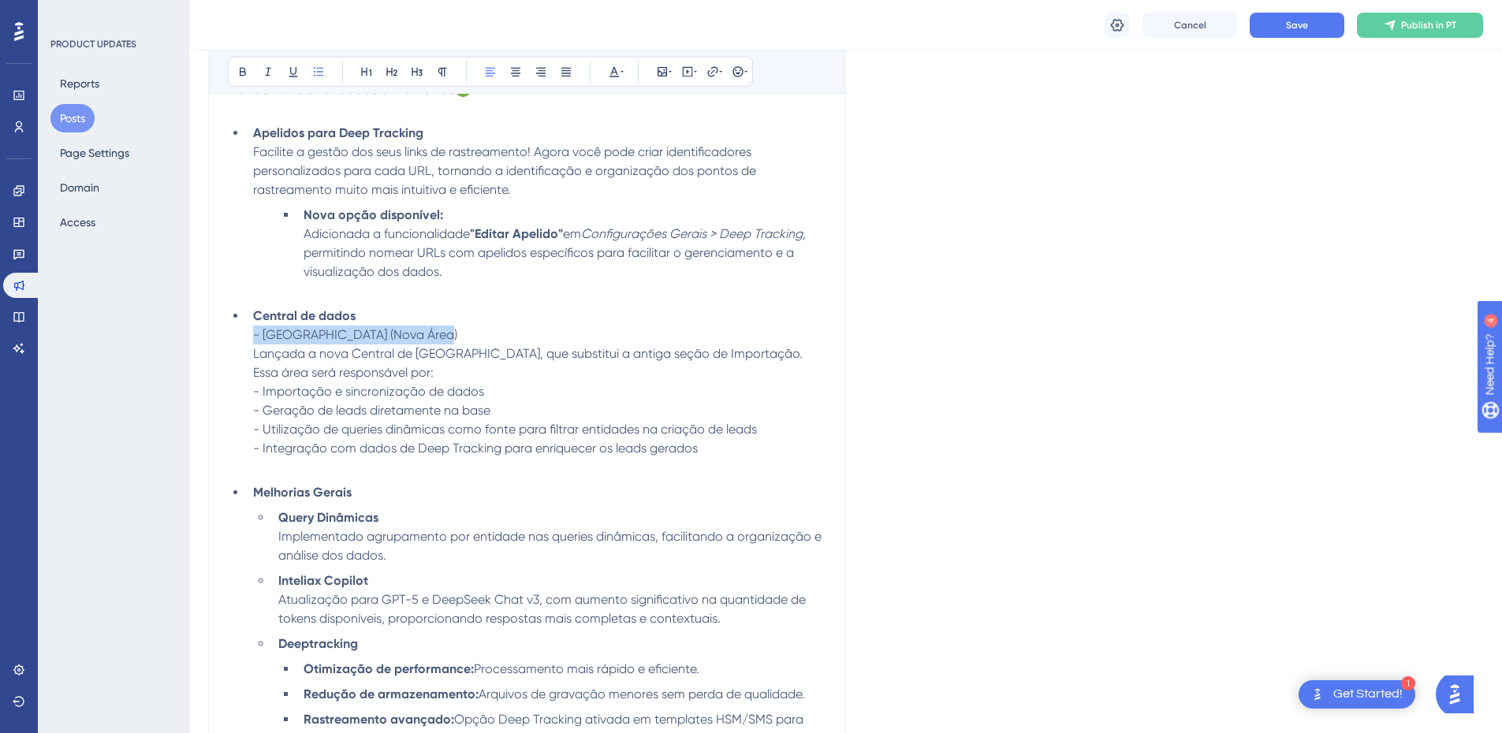
drag, startPoint x: 423, startPoint y: 330, endPoint x: 245, endPoint y: 334, distance: 178.2
click at [245, 334] on ul "Apelidos para Deep Tracking Facilite a gestão dos seus links de rastreamento! A…" at bounding box center [527, 490] width 598 height 732
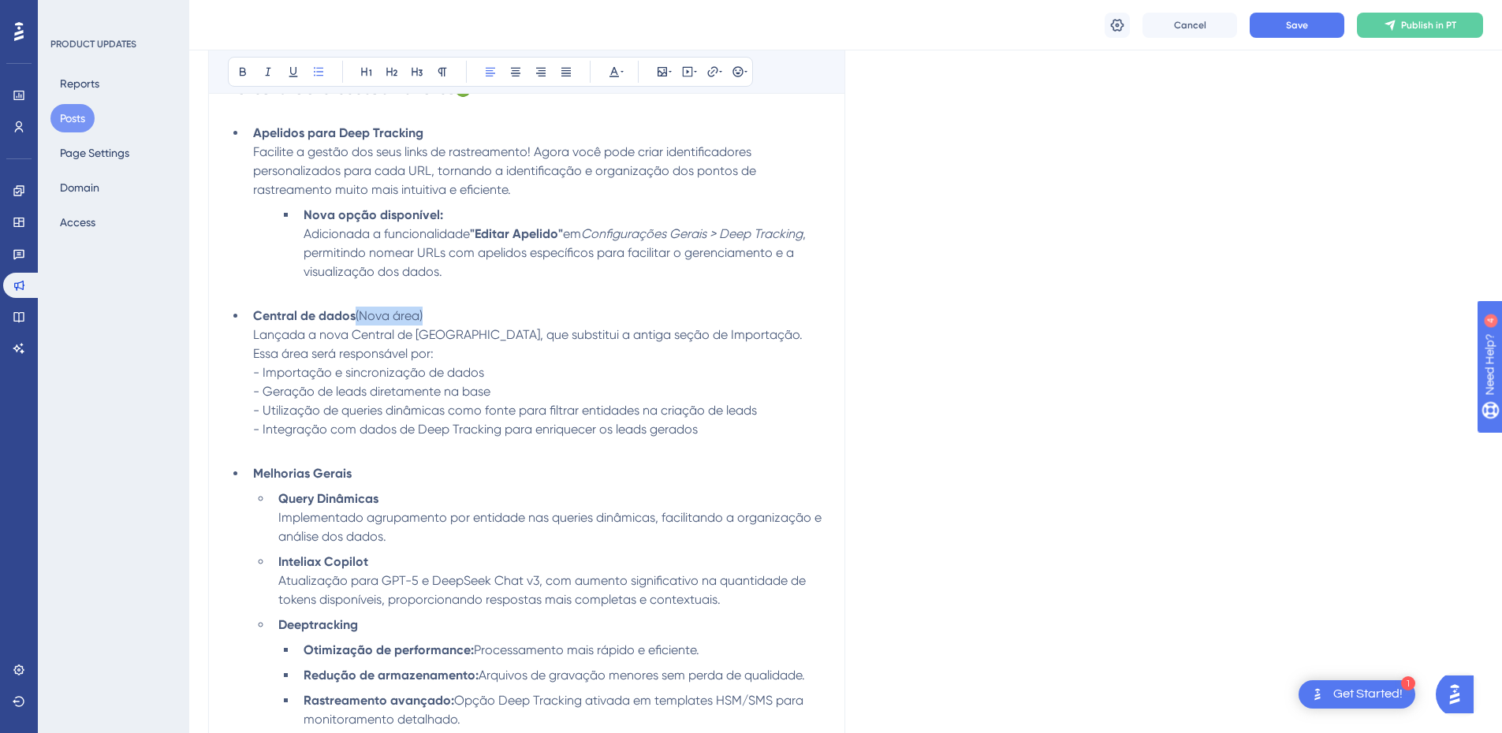
drag, startPoint x: 438, startPoint y: 315, endPoint x: 358, endPoint y: 319, distance: 79.7
click at [358, 319] on li "Central de dados (Nova área) Lançada a nova Central de Dados, que substitui a a…" at bounding box center [536, 382] width 579 height 151
click at [246, 76] on icon at bounding box center [243, 71] width 13 height 13
click at [449, 133] on li "Apelidos para Deep Tracking Facilite a gestão dos seus links de rastreamento! A…" at bounding box center [536, 162] width 579 height 76
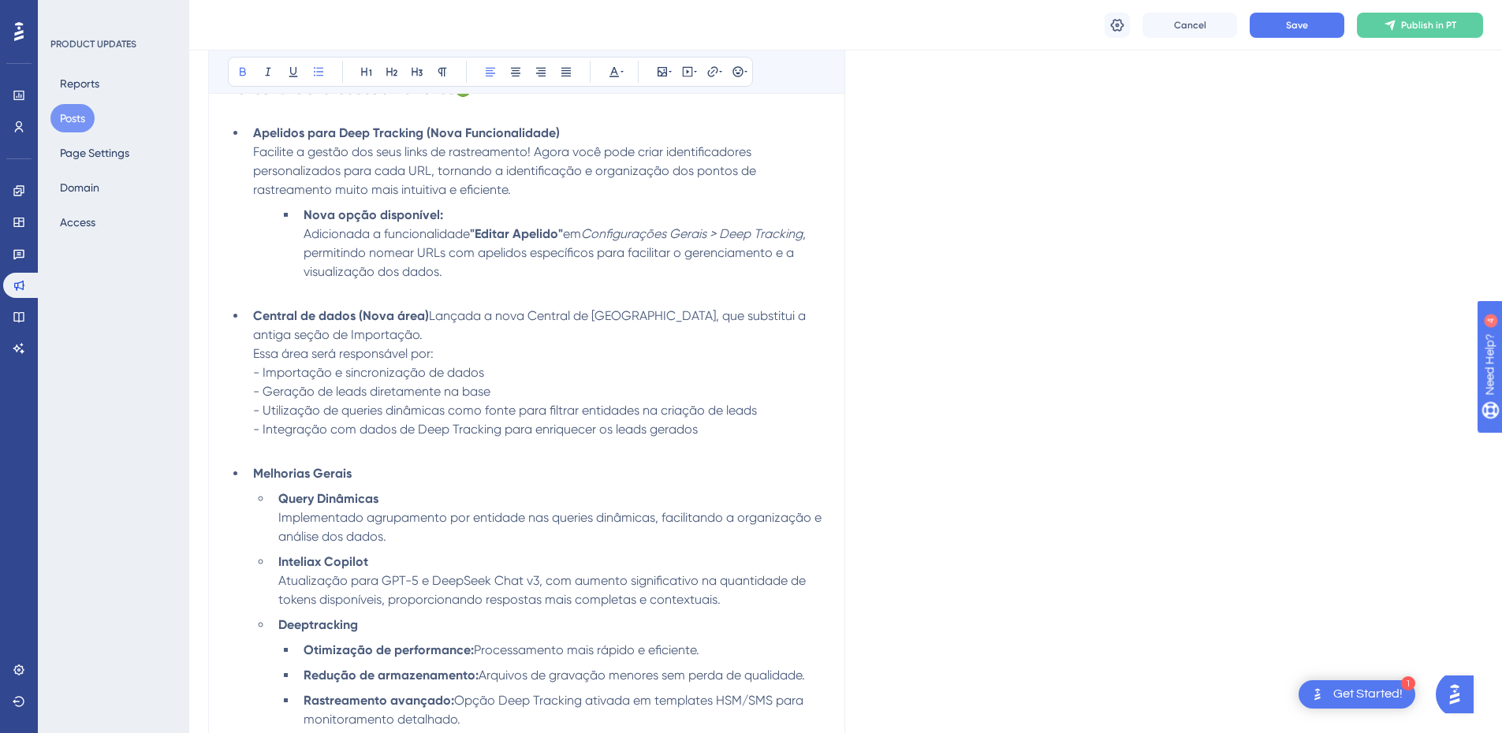
click at [431, 132] on strong "Apelidos para Deep Tracking (Nova Funcionalidade)" at bounding box center [406, 132] width 307 height 15
drag, startPoint x: 427, startPoint y: 131, endPoint x: 564, endPoint y: 126, distance: 137.3
click at [564, 126] on li "Apelidos para Deep Tracking (Nova Funcionalidade) Facilite a gestão dos seus li…" at bounding box center [536, 162] width 579 height 76
click at [268, 72] on icon at bounding box center [269, 72] width 6 height 9
click at [511, 179] on li "Apelidos para Deep Tracking (Nova Funcionalidade) Facilite a gestão dos seus li…" at bounding box center [536, 162] width 579 height 76
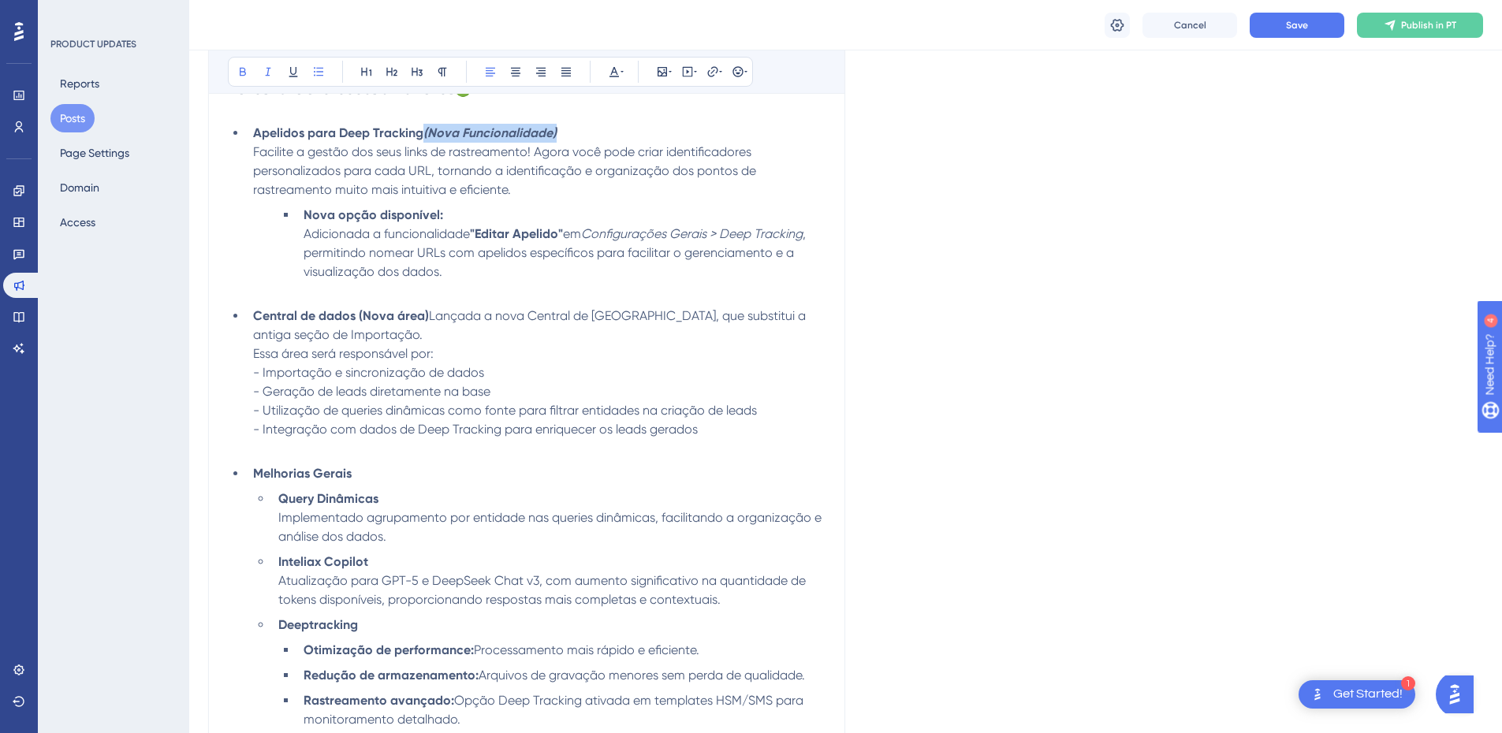
drag, startPoint x: 593, startPoint y: 135, endPoint x: 425, endPoint y: 127, distance: 168.1
click at [425, 127] on li "Apelidos para Deep Tracking (Nova Funcionalidade) Facilite a gestão dos seus li…" at bounding box center [536, 162] width 579 height 76
click at [241, 69] on icon at bounding box center [243, 72] width 6 height 9
click at [462, 170] on span "Facilite a gestão dos seus links de rastreamento! Agora você pode criar identif…" at bounding box center [506, 170] width 506 height 53
drag, startPoint x: 438, startPoint y: 315, endPoint x: 357, endPoint y: 311, distance: 81.3
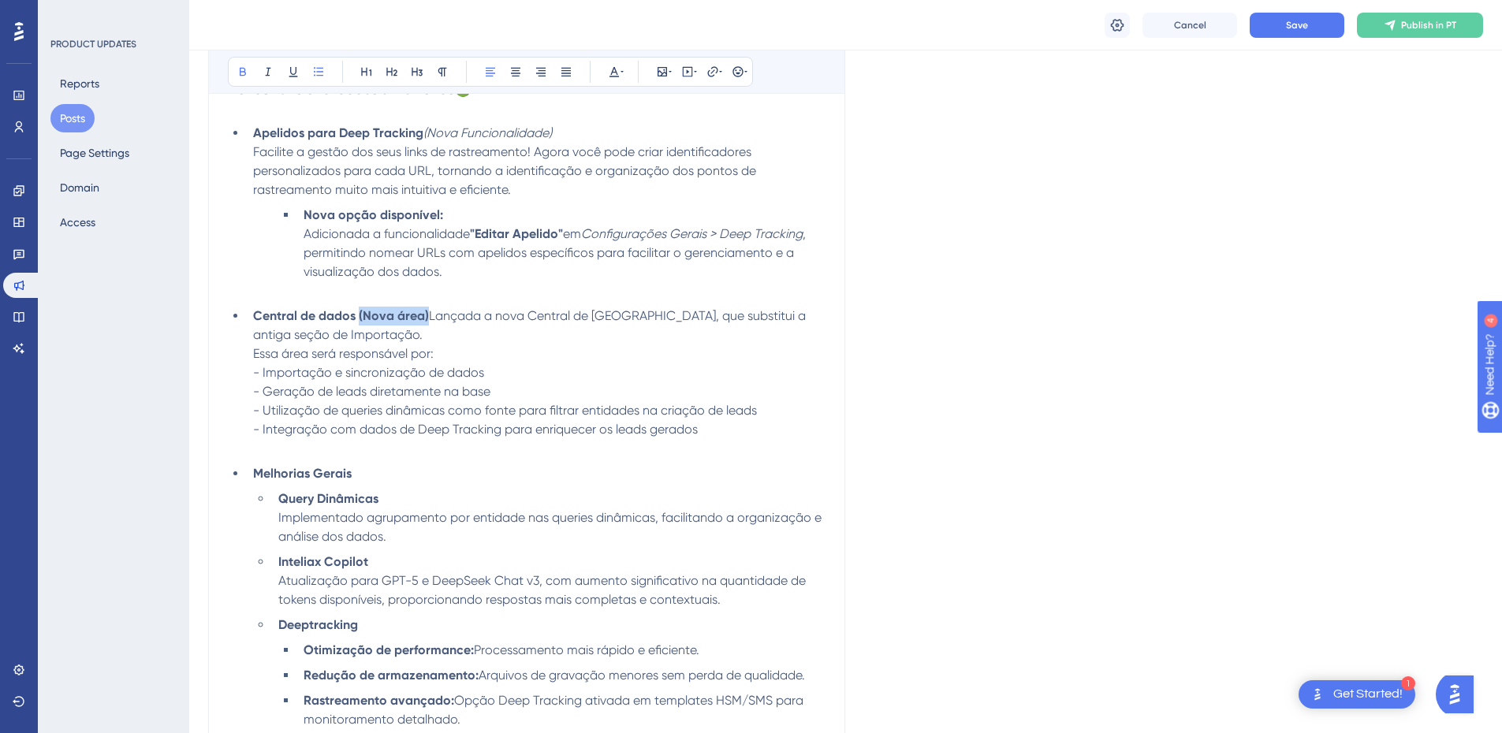
click at [357, 311] on li "Central de dados (Nova área) Lançada a nova Central de Dados, que substitui a a…" at bounding box center [536, 382] width 579 height 151
click at [241, 70] on icon at bounding box center [243, 71] width 13 height 13
click at [264, 73] on icon at bounding box center [268, 71] width 13 height 13
click at [472, 323] on li "Central de dados (Nova área) Lançada a nova Central de Dados, que substitui a a…" at bounding box center [536, 382] width 579 height 151
click at [1275, 26] on button "Save" at bounding box center [1297, 25] width 95 height 25
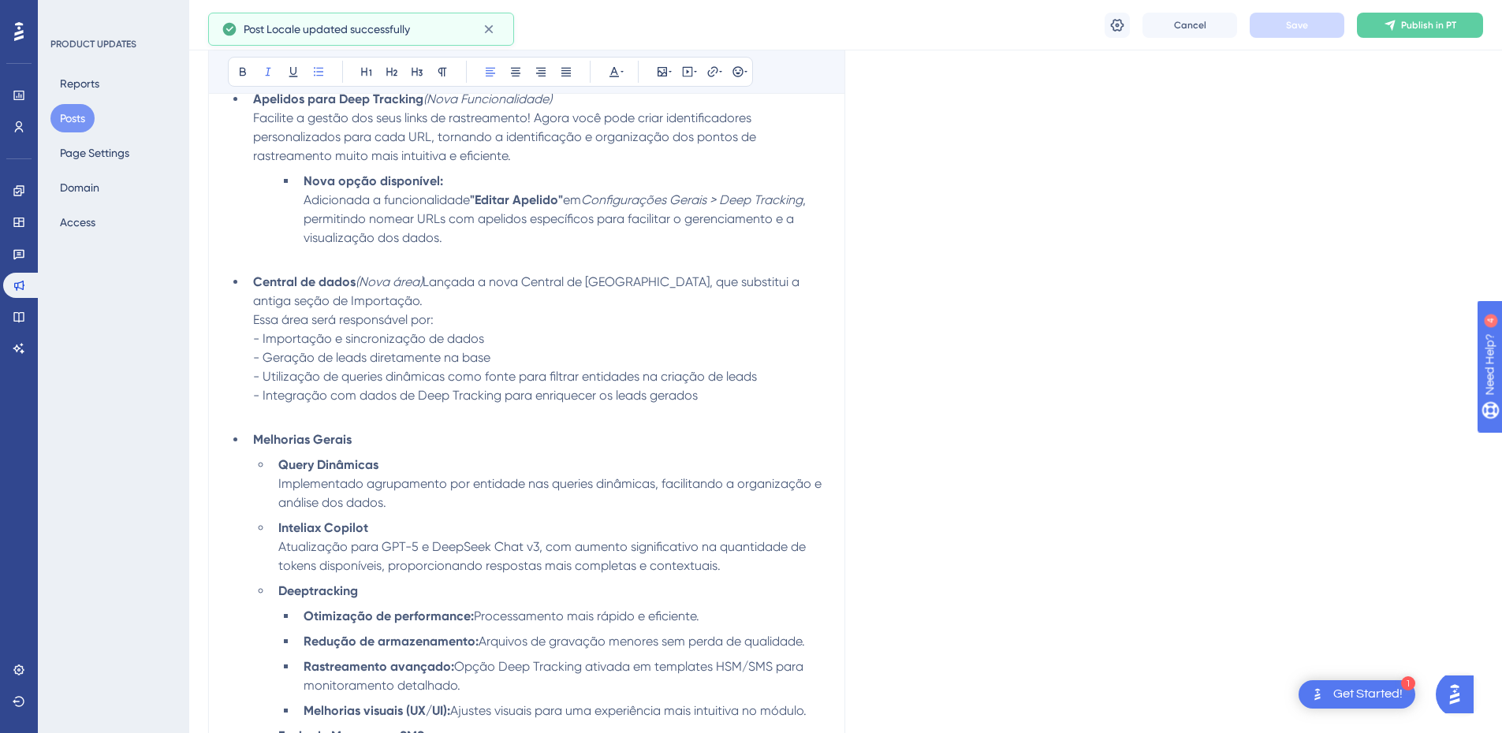
scroll to position [631, 0]
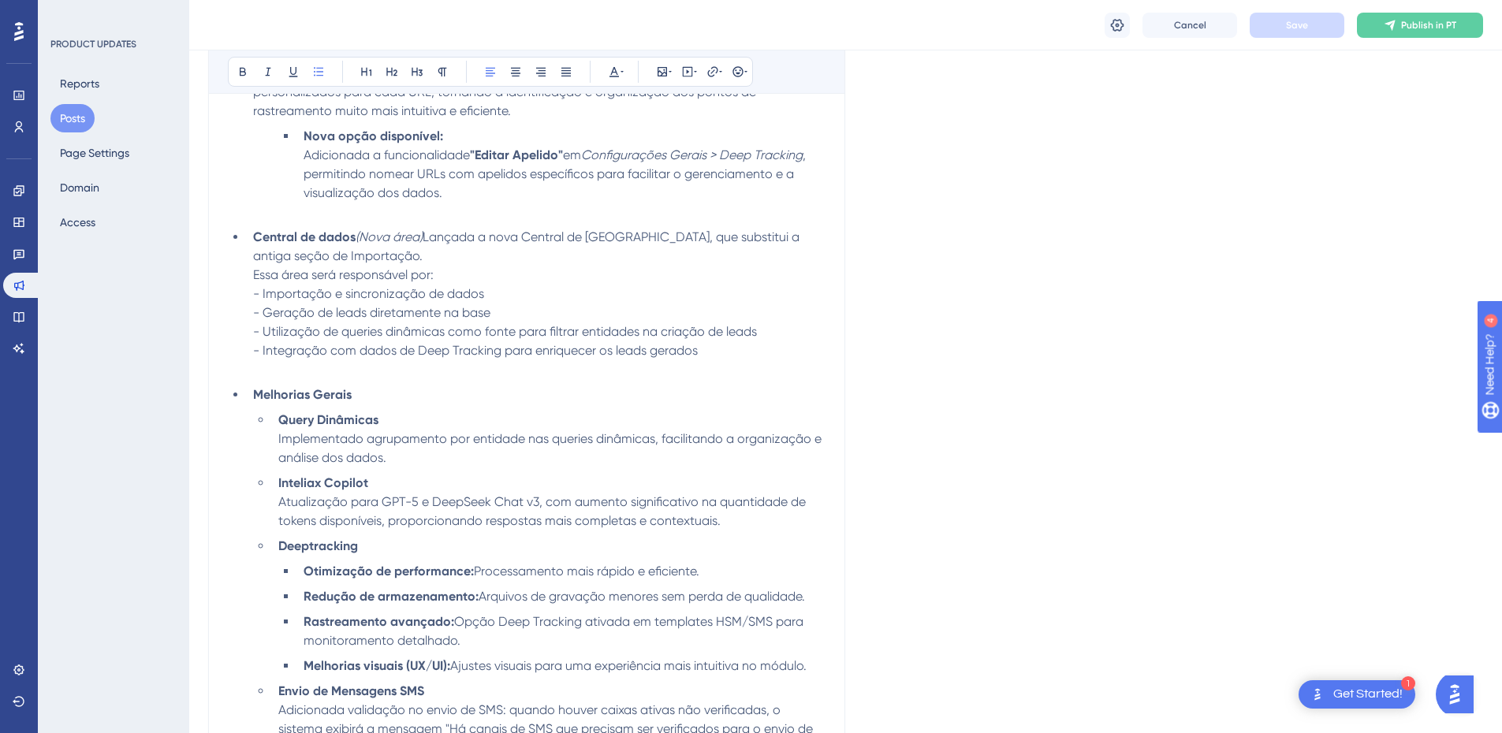
click at [251, 279] on li "Central de dados (Nova área) Lançada a nova Central de Dados, que substitui a a…" at bounding box center [536, 303] width 579 height 151
click at [735, 257] on li "Central de dados (Nova área) Lançada a nova Central de Dados, que substitui a a…" at bounding box center [536, 303] width 579 height 151
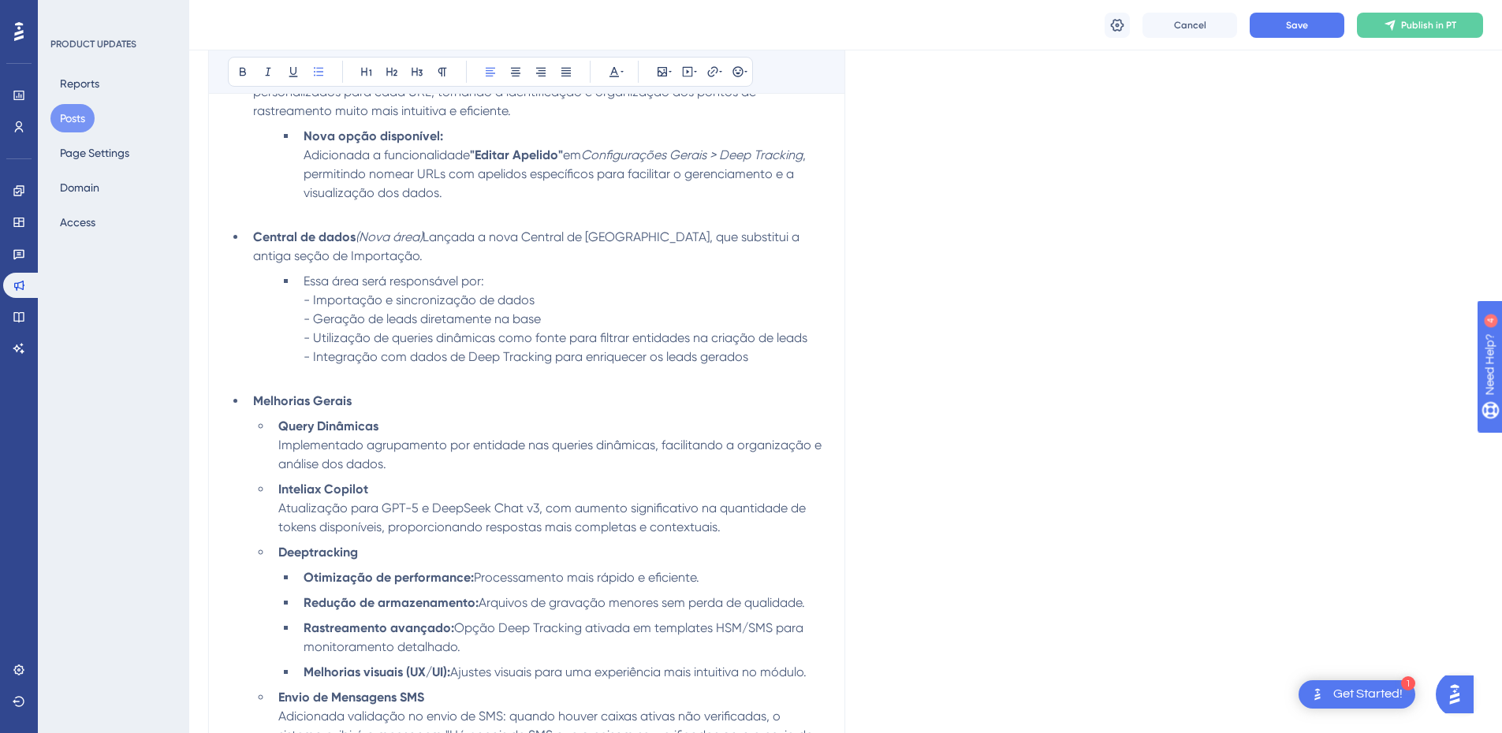
click at [302, 298] on li "Essa área será responsável por: - Importação e sincronização de dados - Geração…" at bounding box center [561, 329] width 528 height 114
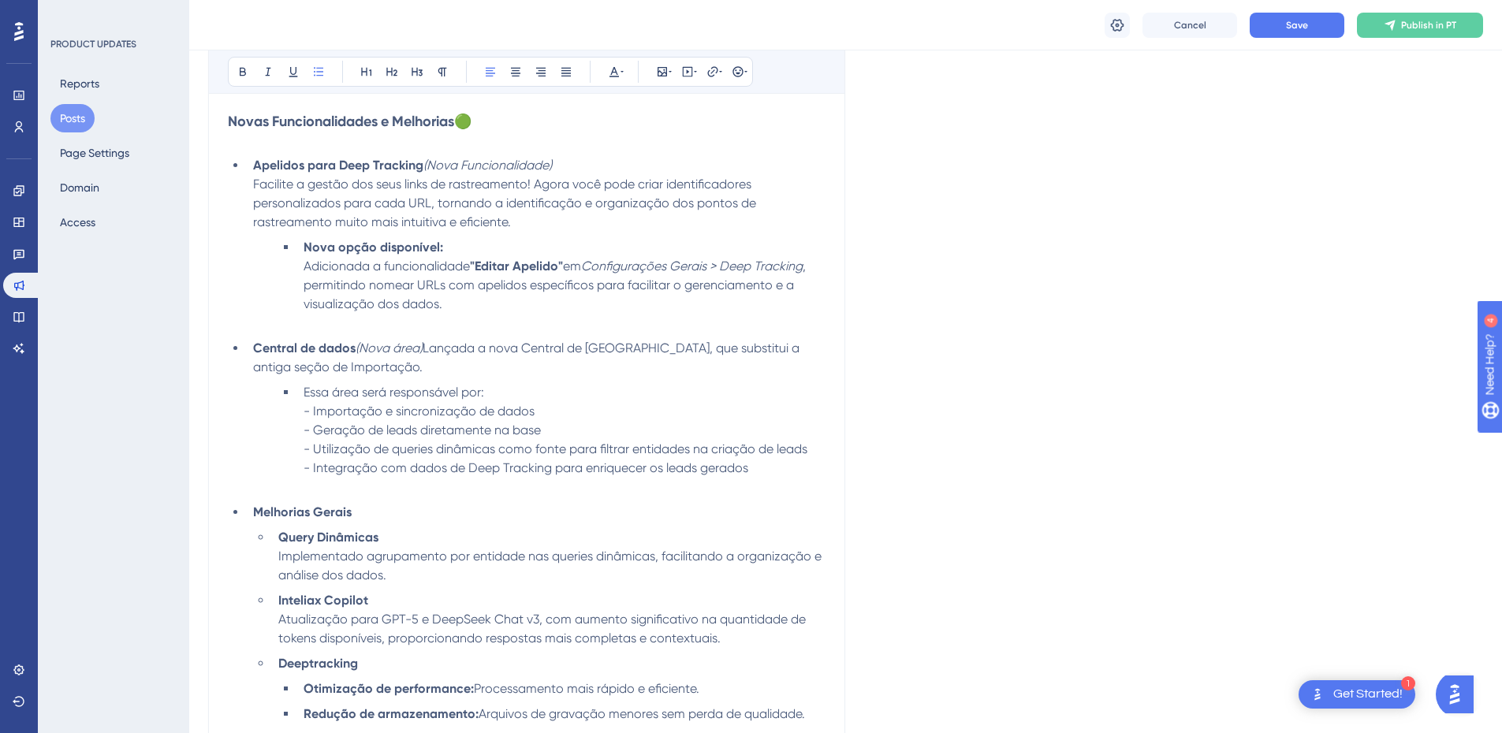
scroll to position [552, 0]
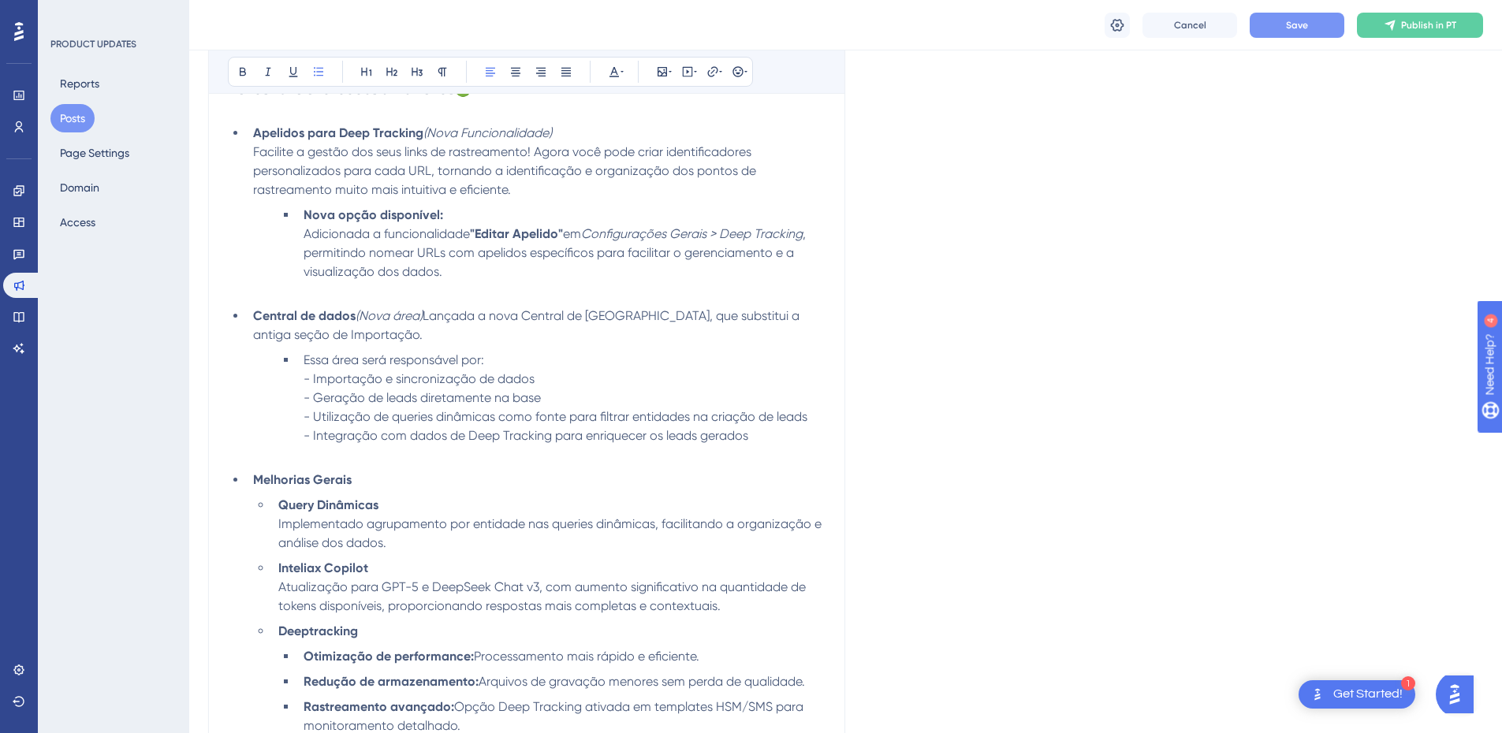
click at [1292, 24] on span "Save" at bounding box center [1297, 25] width 22 height 13
click at [311, 378] on span "Essa área será responsável por: - Importação e sincronização de dados - Geração…" at bounding box center [556, 397] width 504 height 91
click at [505, 364] on li "Essa área será responsável por: - Importação e sincronização de dados - Geração…" at bounding box center [561, 408] width 528 height 114
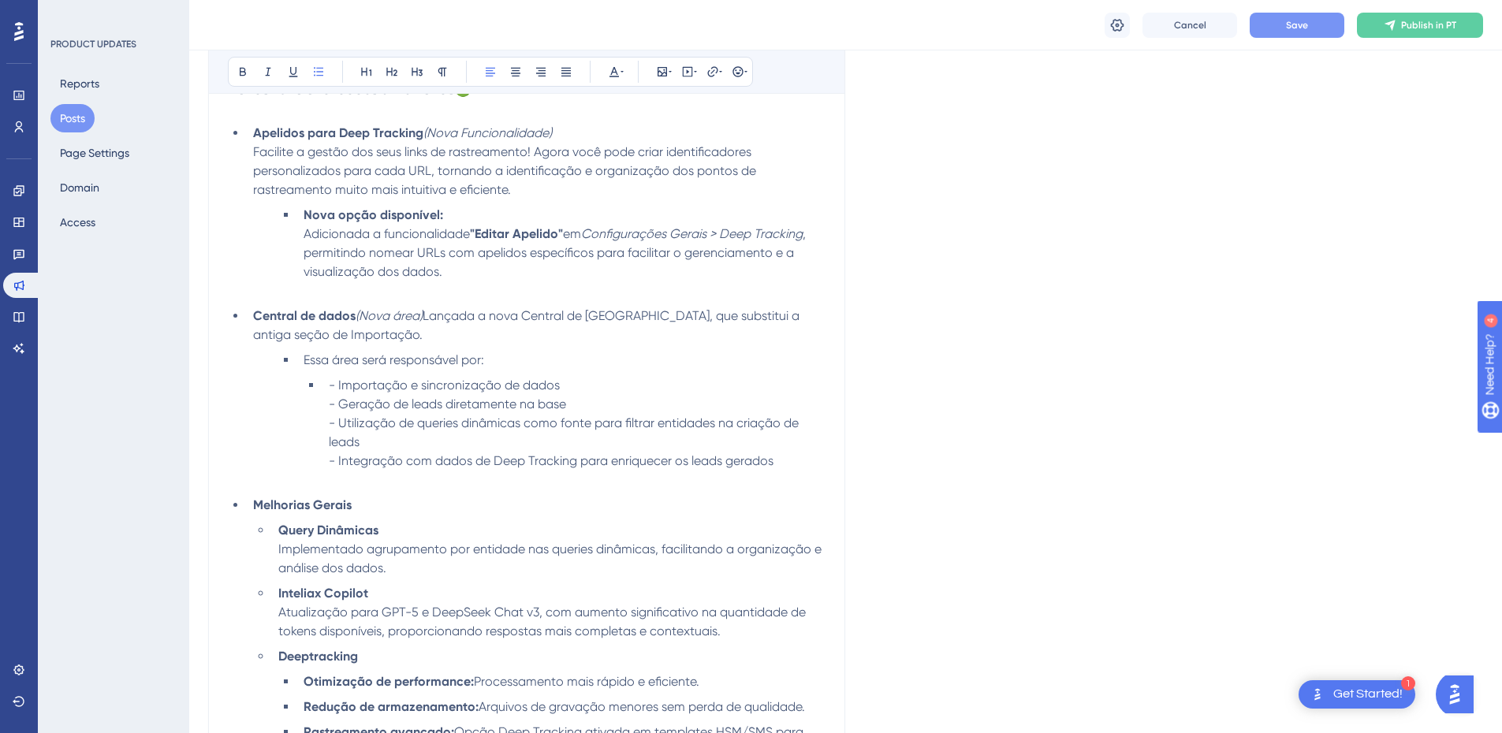
click at [337, 406] on span "- Importação e sincronização de dados - Geração de leads diretamente na base - …" at bounding box center [565, 423] width 473 height 91
click at [340, 405] on span "- Importação e sincronização de dados - Geração de leads diretamente na base - …" at bounding box center [565, 423] width 473 height 91
click at [303, 363] on li "Essa área será responsável por:" at bounding box center [561, 360] width 528 height 19
click at [327, 388] on li "Importação e sincronização de dados - Geração de leads diretamente na base - Ut…" at bounding box center [574, 433] width 503 height 114
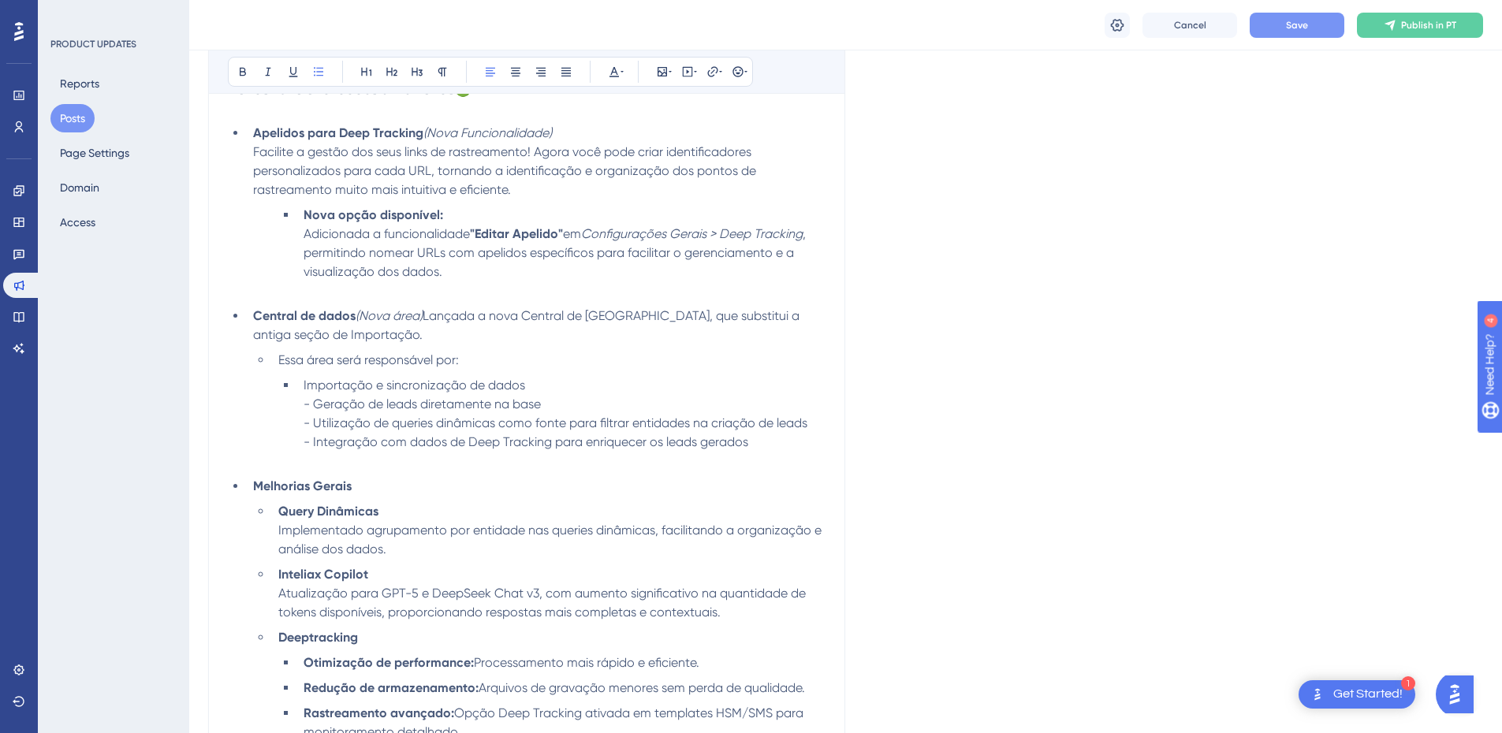
click at [276, 360] on li "Essa área será responsável por:" at bounding box center [549, 360] width 554 height 19
click at [300, 387] on li "Importação e sincronização de dados - Geração de leads diretamente na base - Ut…" at bounding box center [561, 423] width 528 height 95
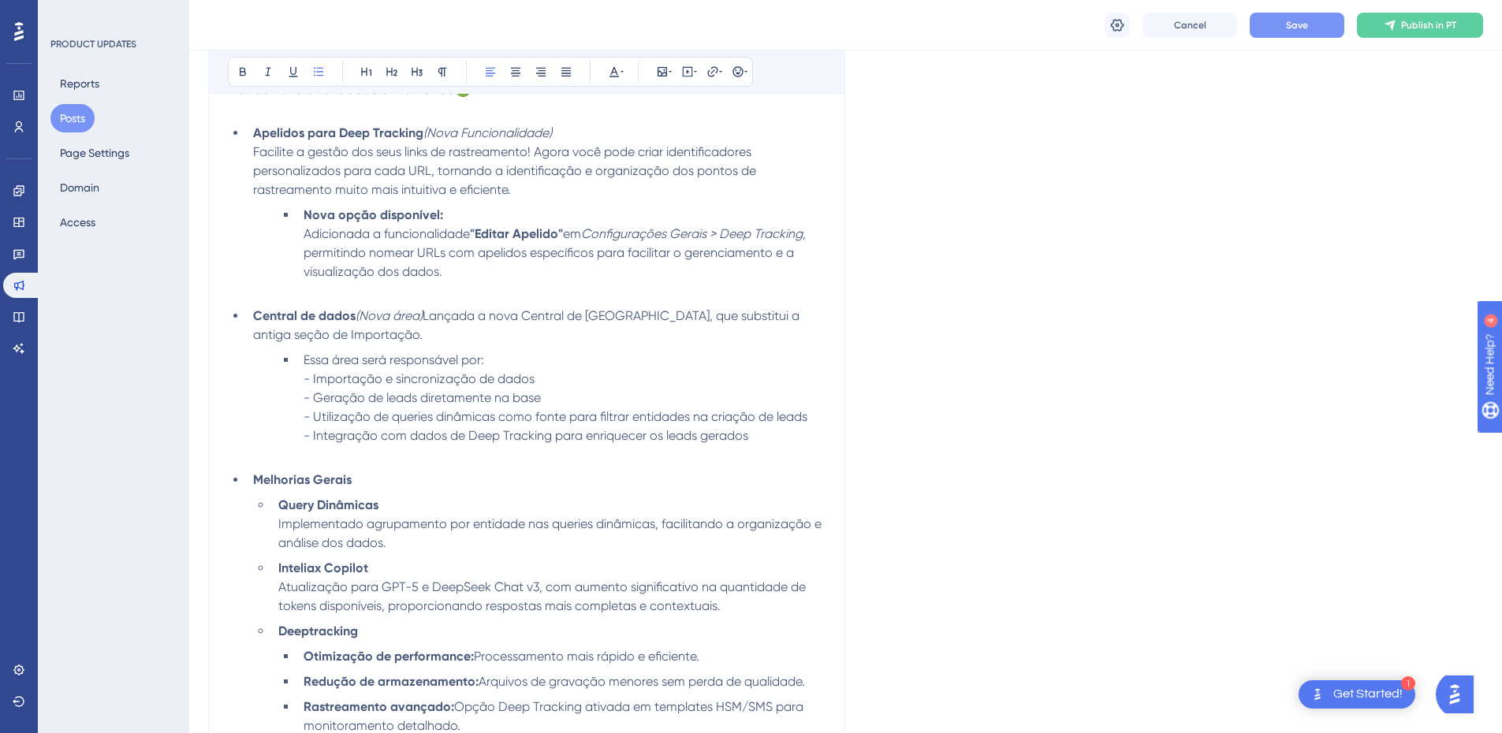
click at [584, 431] on span "Essa área será responsável por: - Importação e sincronização de dados - Geração…" at bounding box center [556, 397] width 504 height 91
click at [609, 382] on li "Essa área será responsável por: - Importação e sincronização de dados - Geração…" at bounding box center [561, 408] width 528 height 114
click at [1299, 16] on button "Save" at bounding box center [1297, 25] width 95 height 25
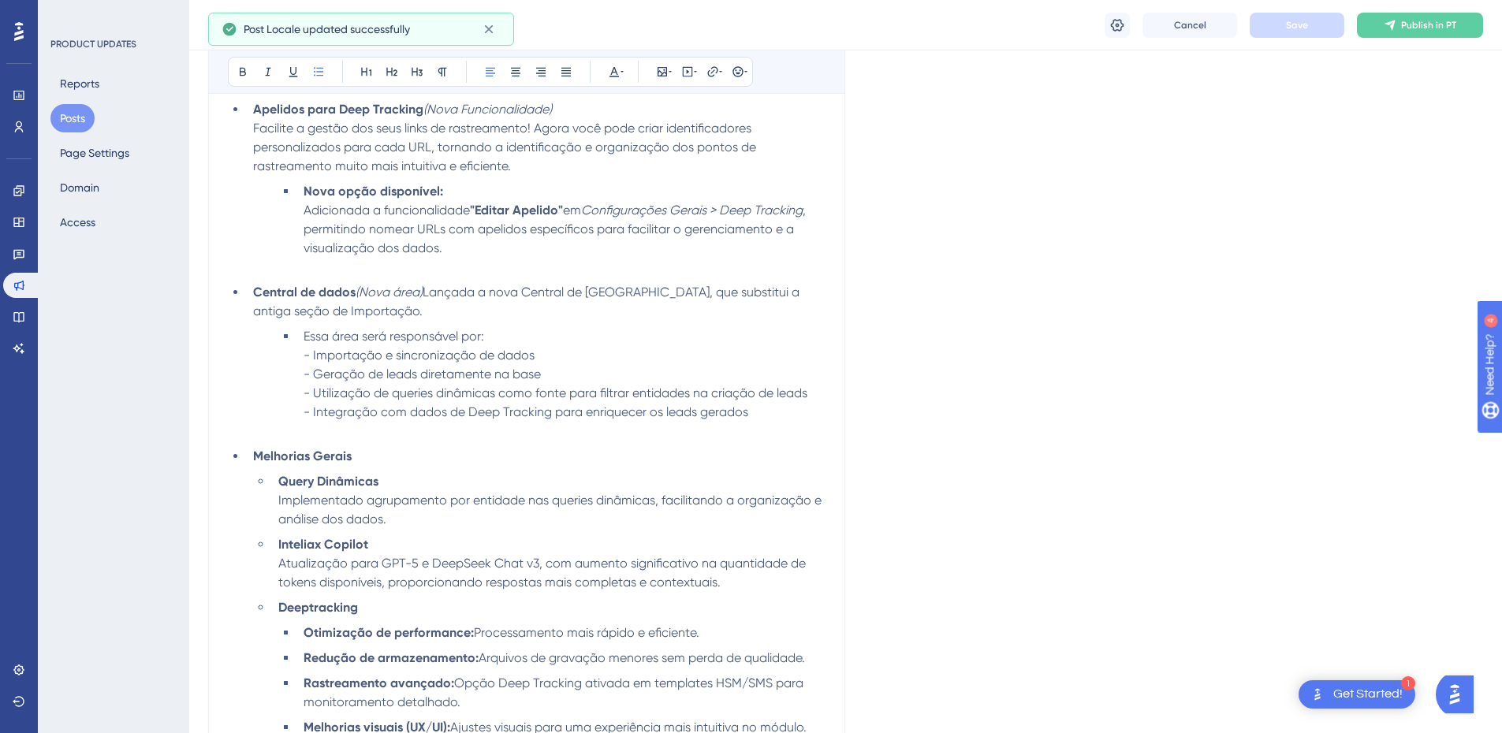
scroll to position [631, 0]
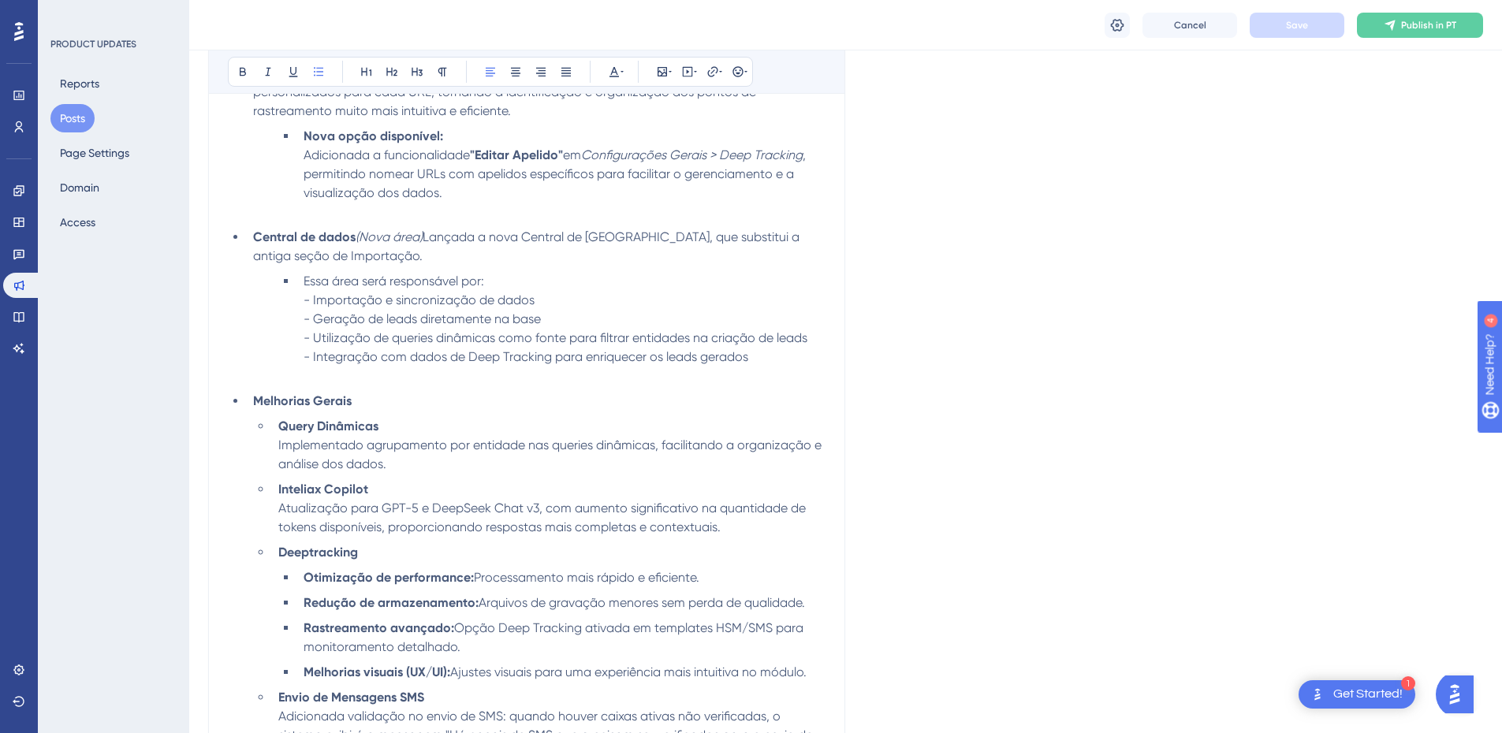
click at [581, 304] on li "Essa área será responsável por: - Importação e sincronização de dados - Geração…" at bounding box center [561, 329] width 528 height 114
click at [673, 335] on span "Essa área será responsável por: - Importação e sincronização de dados - Geração…" at bounding box center [556, 319] width 504 height 91
click at [673, 334] on span "Essa área será responsável por: - Importação e sincronização de dados - Geração…" at bounding box center [556, 319] width 504 height 91
click at [729, 356] on span "Essa área será responsável por: - Importação e sincronização de dados - Geração…" at bounding box center [556, 319] width 504 height 91
drag, startPoint x: 770, startPoint y: 359, endPoint x: 223, endPoint y: 242, distance: 558.8
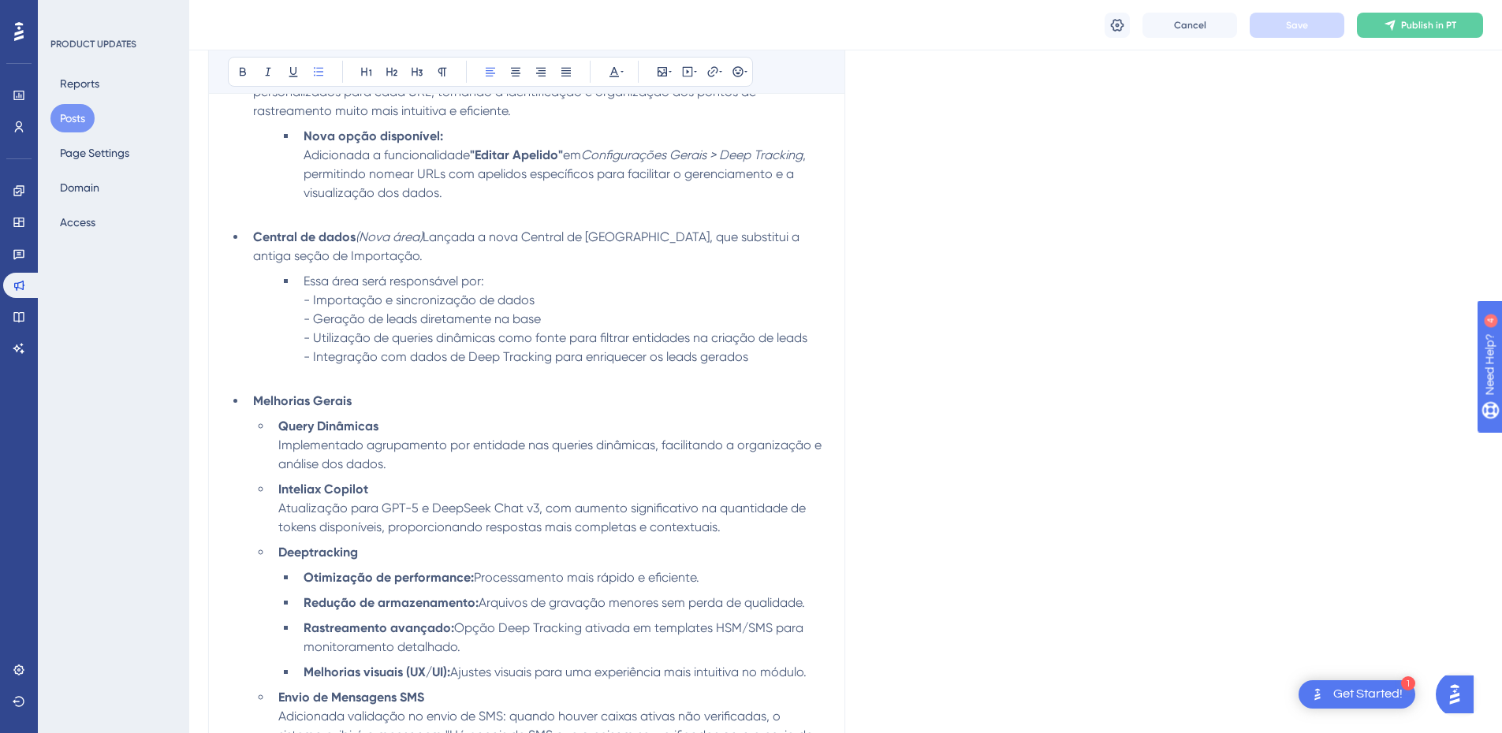
click at [223, 242] on div "Confira as novidades e melhorias na versão 2025W33 da Inteliax Bold Italic Unde…" at bounding box center [526, 452] width 637 height 1169
click at [432, 316] on span "Essa área será responsável por: - Importação e sincronização de dados - Geração…" at bounding box center [556, 319] width 504 height 91
click at [617, 265] on ul "Apelidos para Deep Tracking (Nova Funcionalidade) Facilite a gestão dos seus li…" at bounding box center [527, 404] width 598 height 719
click at [718, 258] on li "Central de dados (Nova área) Lançada a nova Central de Dados, que substitui a a…" at bounding box center [536, 247] width 579 height 38
click at [730, 277] on li "Essa área será responsável por: - Importação e sincronização de dados - Geração…" at bounding box center [561, 329] width 528 height 114
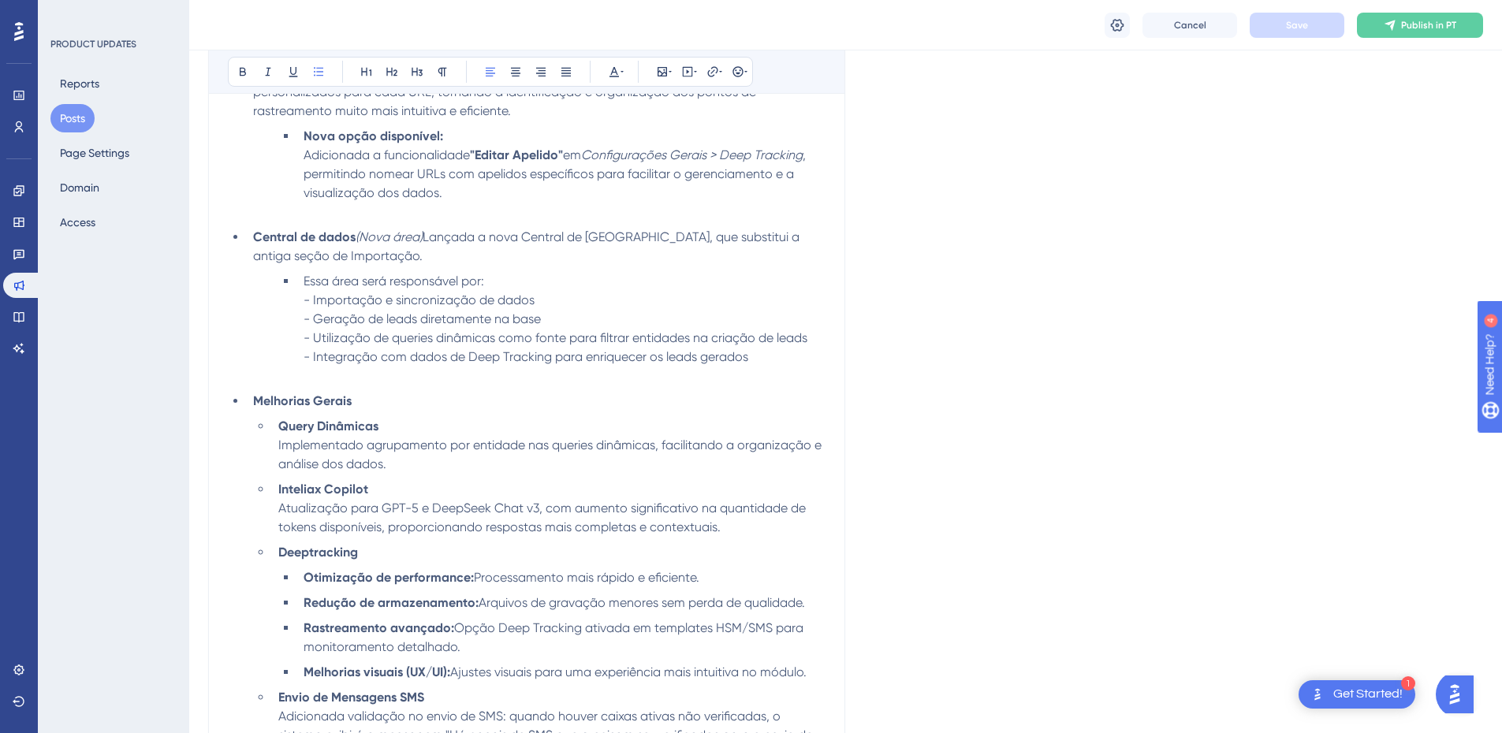
click at [714, 281] on li "Essa área será responsável por: - Importação e sincronização de dados - Geração…" at bounding box center [561, 329] width 528 height 114
click at [642, 284] on li "Essa área será responsável por: - Importação e sincronização de dados - Geração…" at bounding box center [561, 329] width 528 height 114
click at [577, 278] on li "Essa área será responsável por: - Importação e sincronização de dados - Geração…" at bounding box center [561, 329] width 528 height 114
click at [526, 257] on span "Lançada a nova Central de Dados, que substitui a antiga seção de Importação." at bounding box center [528, 246] width 550 height 34
click at [543, 216] on li "Nova opção disponível: Adicionada a funcionalidade "Editar Apelido" em Configur…" at bounding box center [561, 174] width 528 height 95
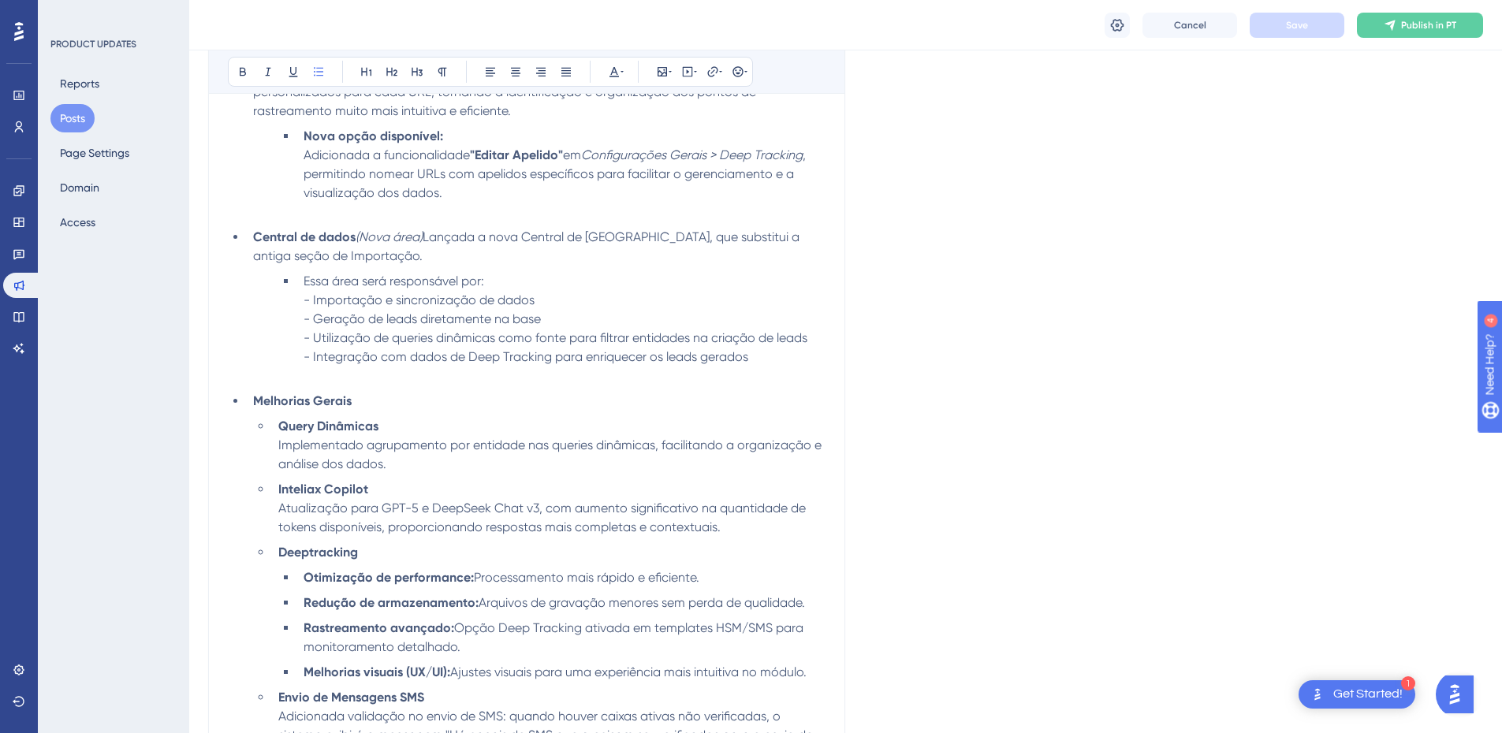
click at [607, 261] on span "Lançada a nova Central de Dados, que substitui a antiga seção de Importação." at bounding box center [528, 246] width 550 height 34
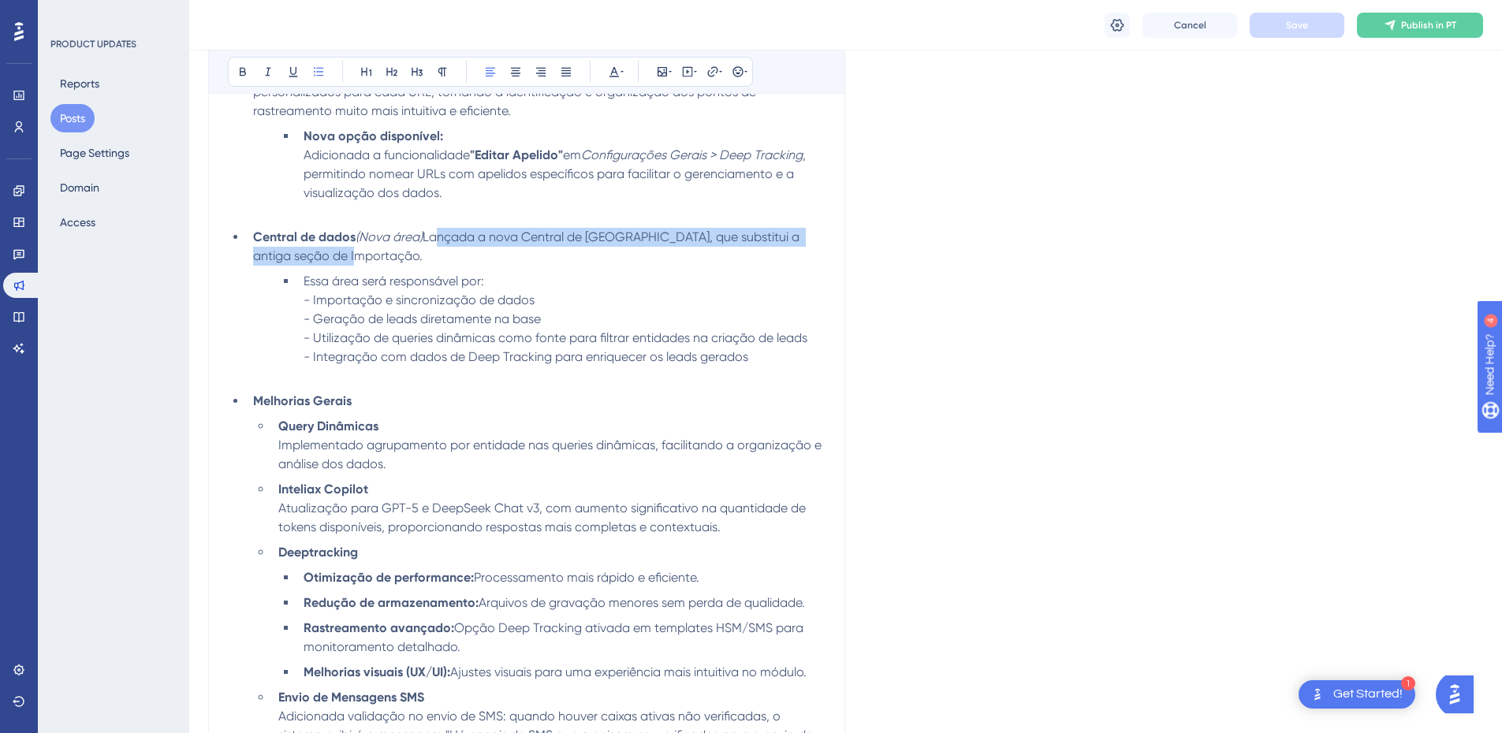
drag, startPoint x: 718, startPoint y: 255, endPoint x: 248, endPoint y: 261, distance: 470.0
click at [248, 261] on li "Central de dados (Nova área) Lançada a nova Central de Dados, que substitui a a…" at bounding box center [536, 247] width 579 height 38
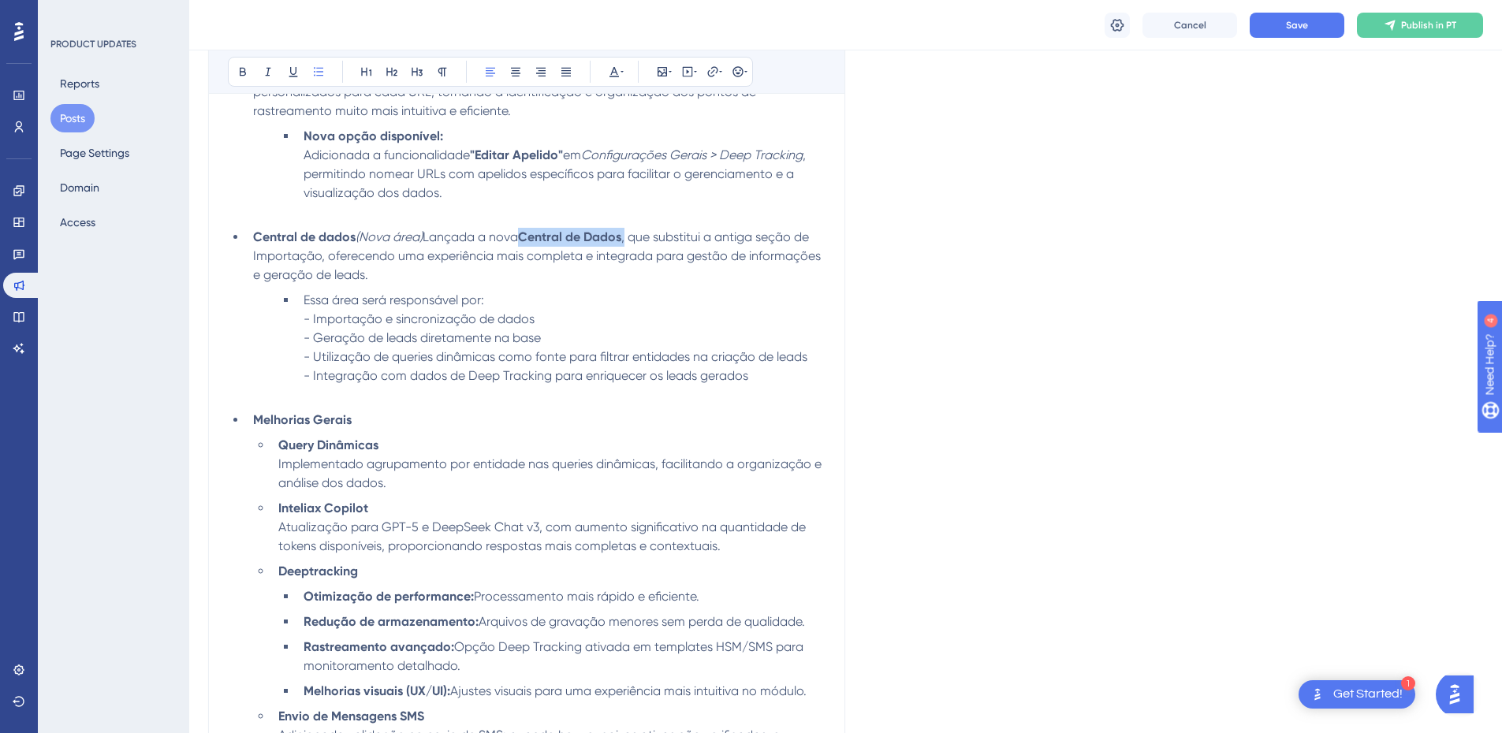
drag, startPoint x: 355, startPoint y: 254, endPoint x: 457, endPoint y: 259, distance: 102.7
click at [457, 259] on li "Central de dados (Nova área) Lançada a nova Central de Dados , que substitui a …" at bounding box center [536, 256] width 579 height 57
click at [243, 72] on icon at bounding box center [243, 72] width 6 height 9
click at [243, 71] on icon at bounding box center [243, 71] width 13 height 13
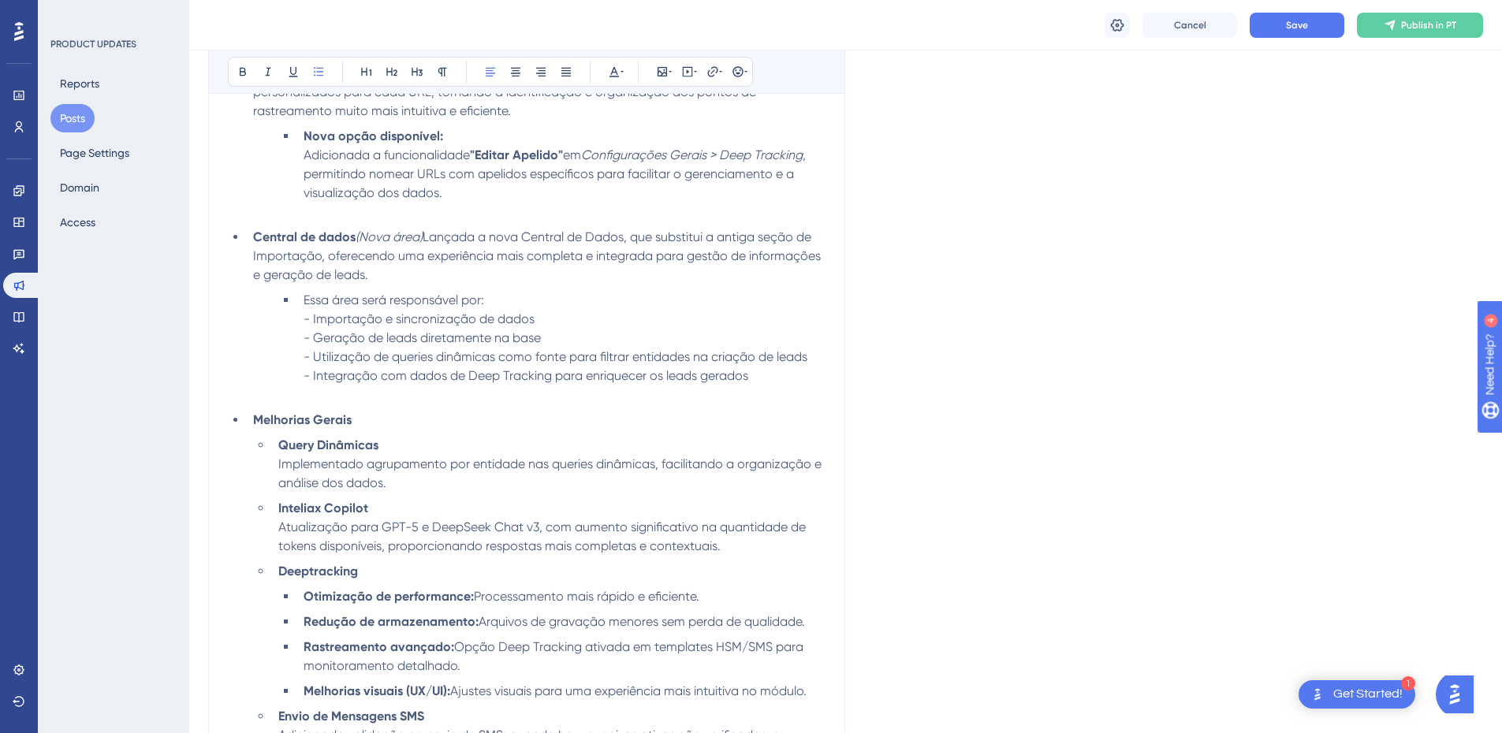
click at [526, 301] on li "Essa área será responsável por: - Importação e sincronização de dados - Geração…" at bounding box center [561, 348] width 528 height 114
click at [534, 280] on span "Lançada a nova Central de Dados, que substitui a antiga seção de Importação, of…" at bounding box center [538, 255] width 571 height 53
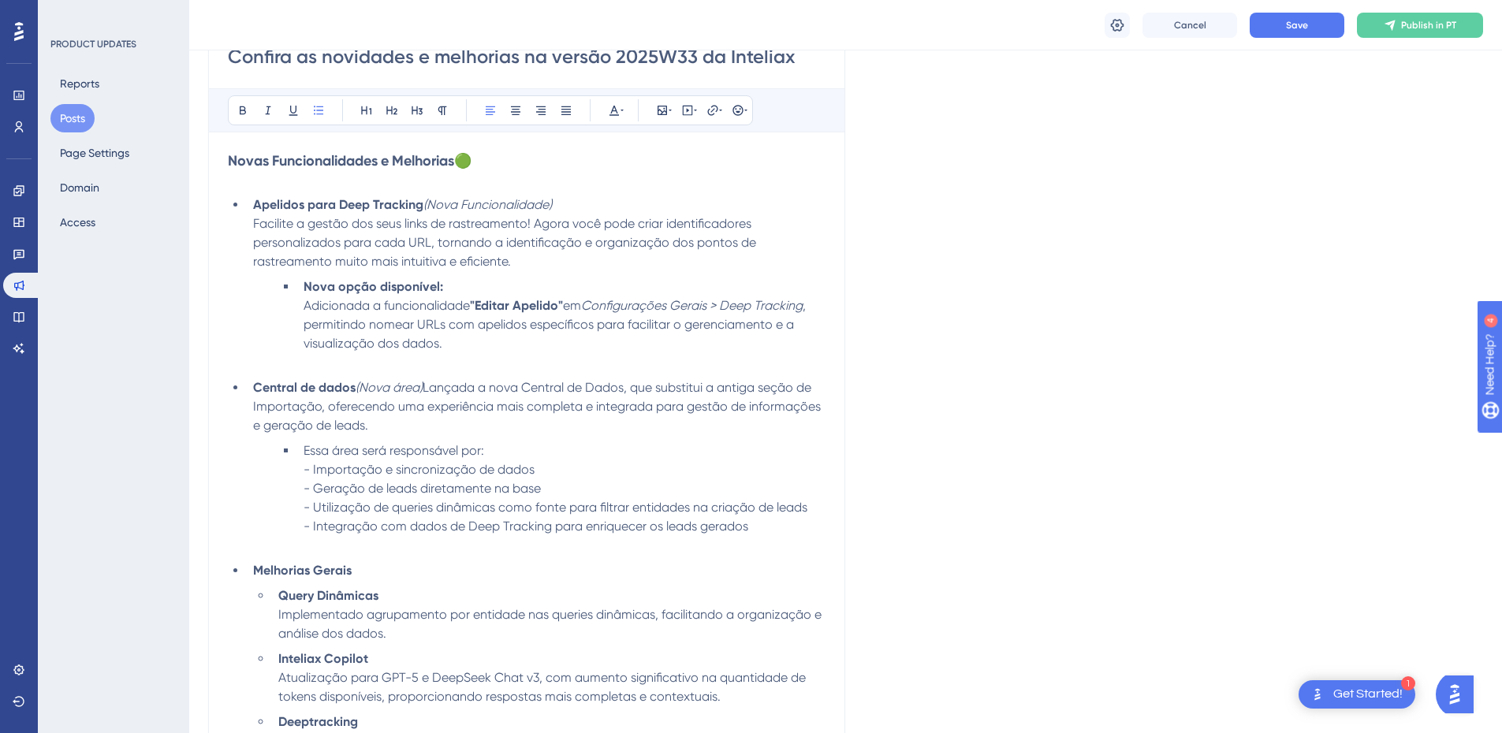
scroll to position [473, 0]
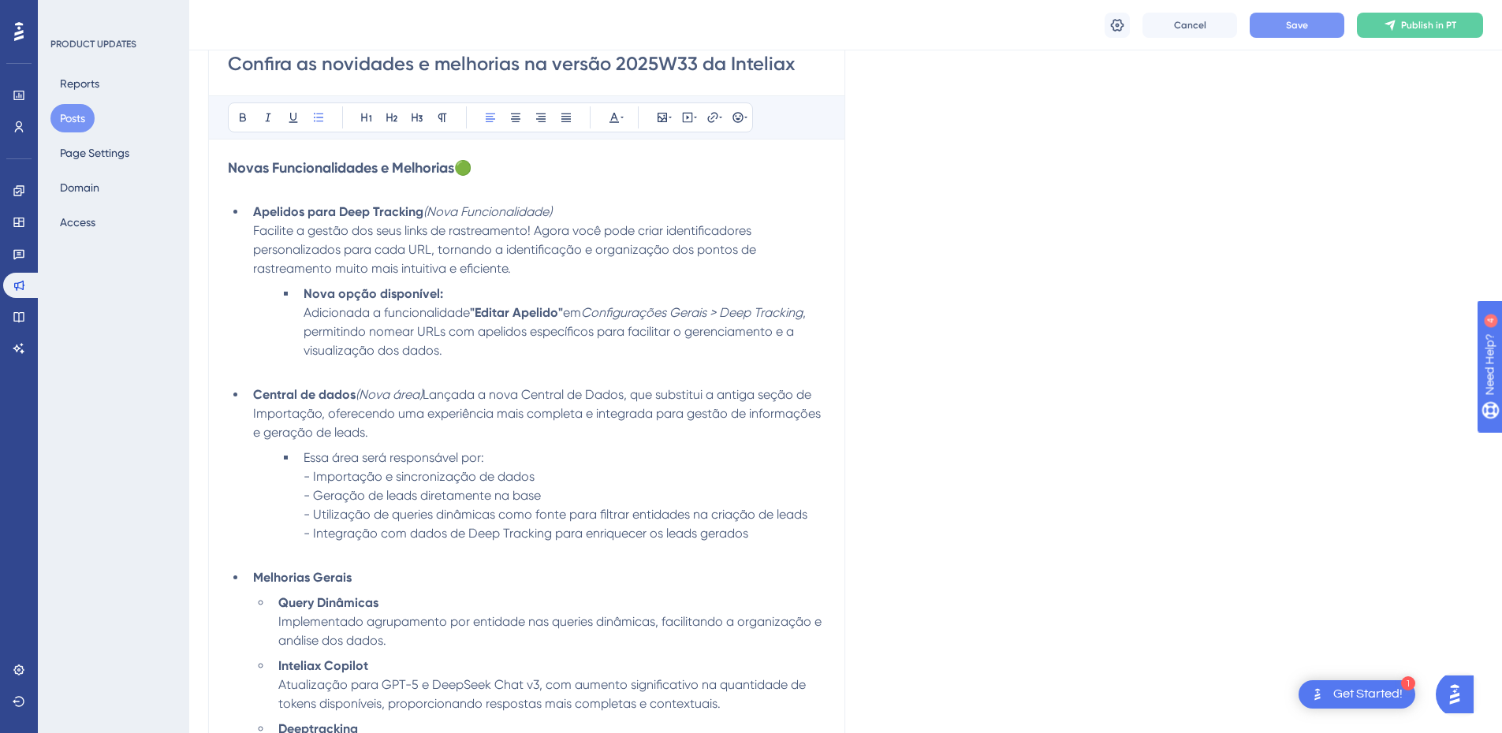
click at [1279, 35] on button "Save" at bounding box center [1297, 25] width 95 height 25
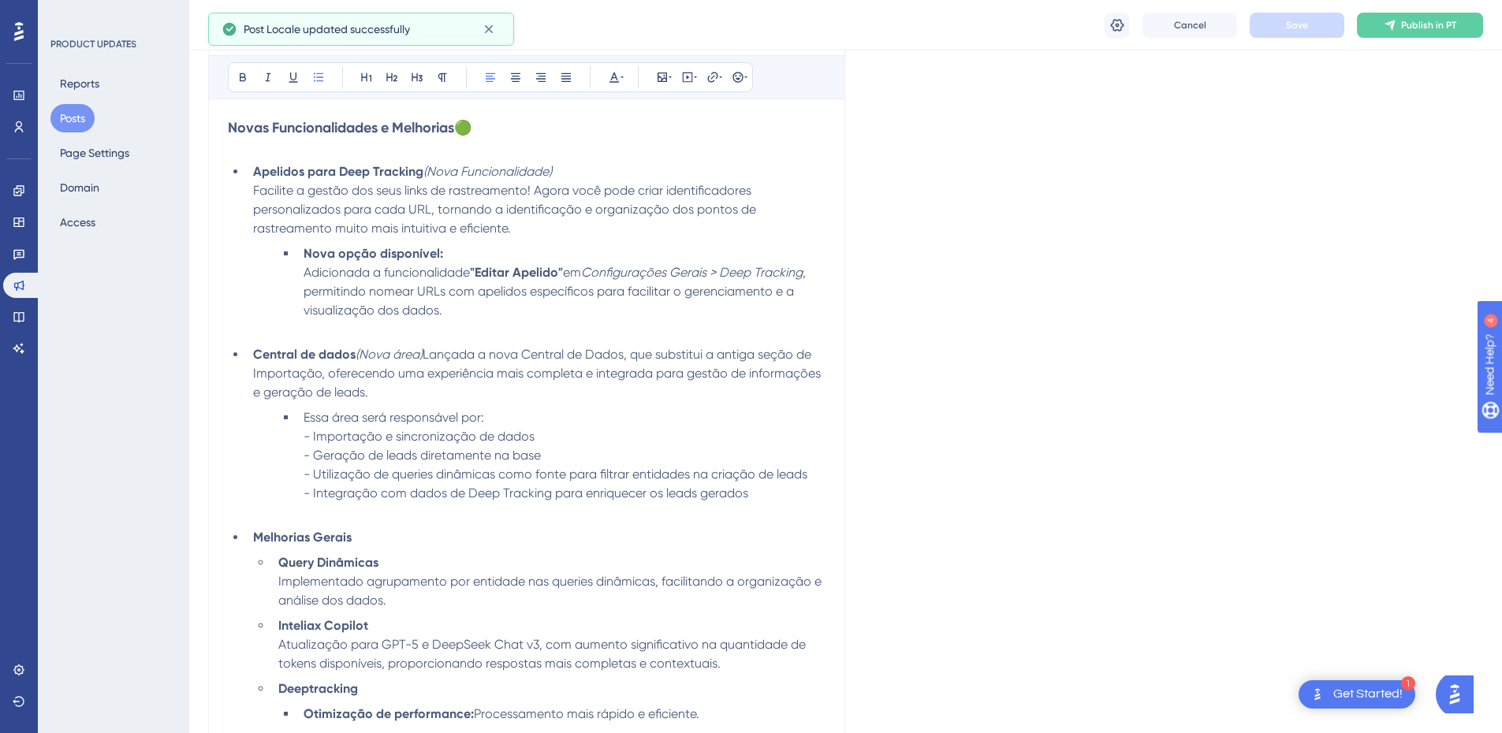
scroll to position [552, 0]
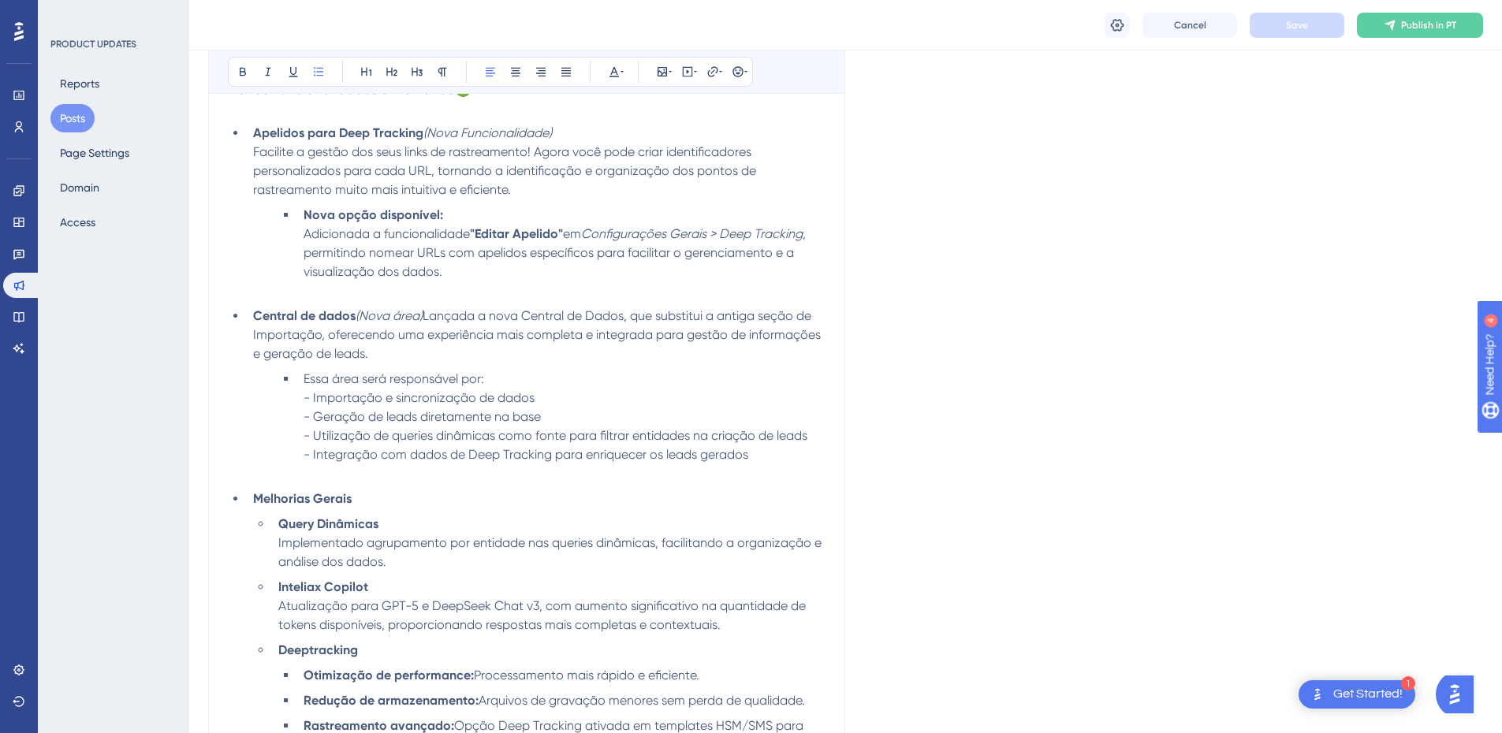
click at [779, 353] on li "Central de dados (Nova área) Lançada a nova Central de Dados, que substitui a a…" at bounding box center [536, 335] width 579 height 57
click at [482, 318] on li "Central de dados (Nova área) Lançada a nova Central de Dados, que substitui a a…" at bounding box center [536, 335] width 579 height 57
drag, startPoint x: 479, startPoint y: 319, endPoint x: 256, endPoint y: 338, distance: 224.0
click at [256, 338] on li "Central de dados (Nova área) Lançada a nova Central de Dados, que substitui a a…" at bounding box center [536, 335] width 579 height 57
click at [781, 352] on li "Central de dados (Nova área) Lançada a nova Central de Dados, que substitui a a…" at bounding box center [536, 335] width 579 height 57
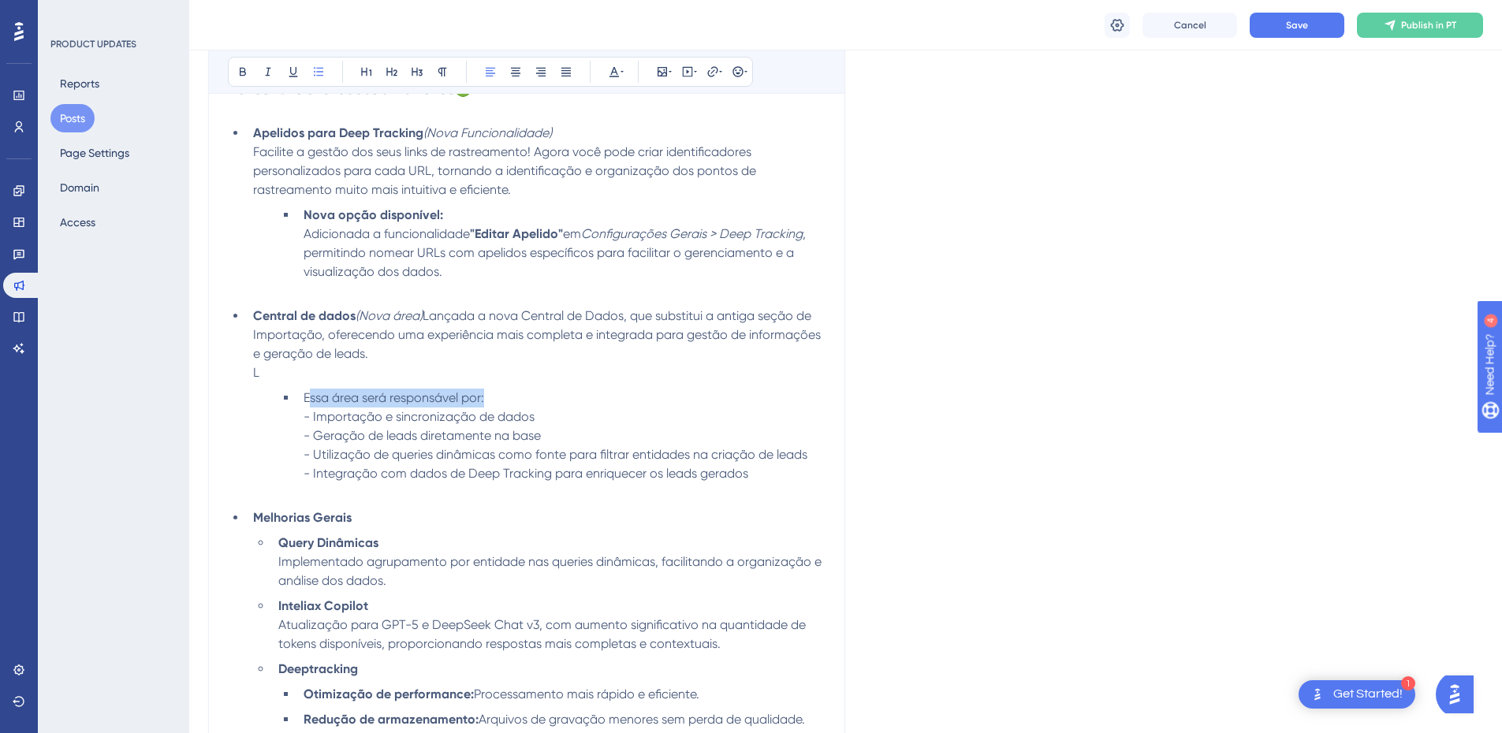
drag, startPoint x: 303, startPoint y: 395, endPoint x: 488, endPoint y: 390, distance: 185.4
click at [488, 390] on li "Essa área será responsável por: - Importação e sincronização de dados - Geração…" at bounding box center [561, 446] width 528 height 114
click at [304, 392] on span "Essa área será responsável por: - Importação e sincronização de dados - Geração…" at bounding box center [556, 435] width 504 height 91
click at [300, 397] on li "Essa área será responsável por: - Importação e sincronização de dados - Geração…" at bounding box center [561, 446] width 528 height 114
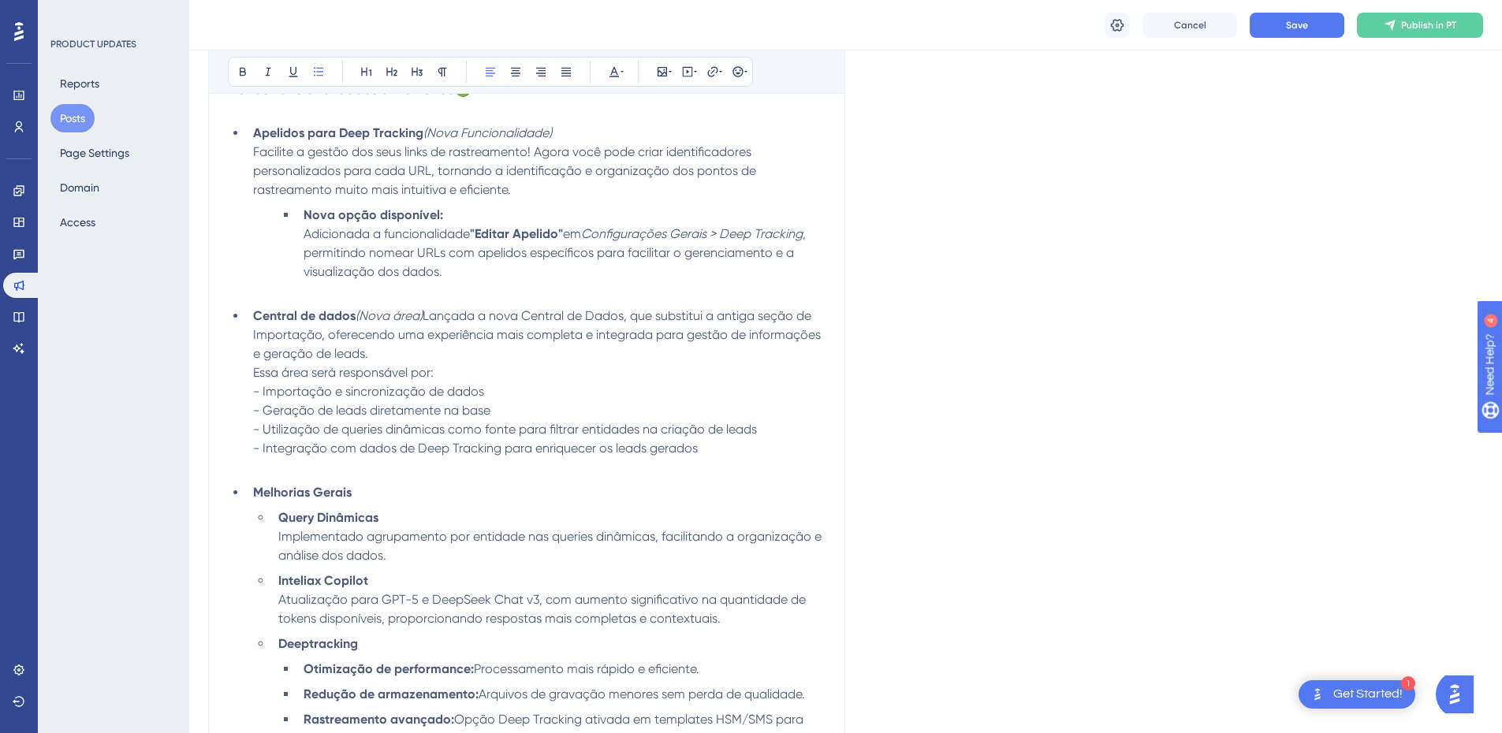
click at [792, 351] on li "Central de dados (Nova área) Lançada a nova Central de Dados, que substitui a a…" at bounding box center [536, 392] width 579 height 170
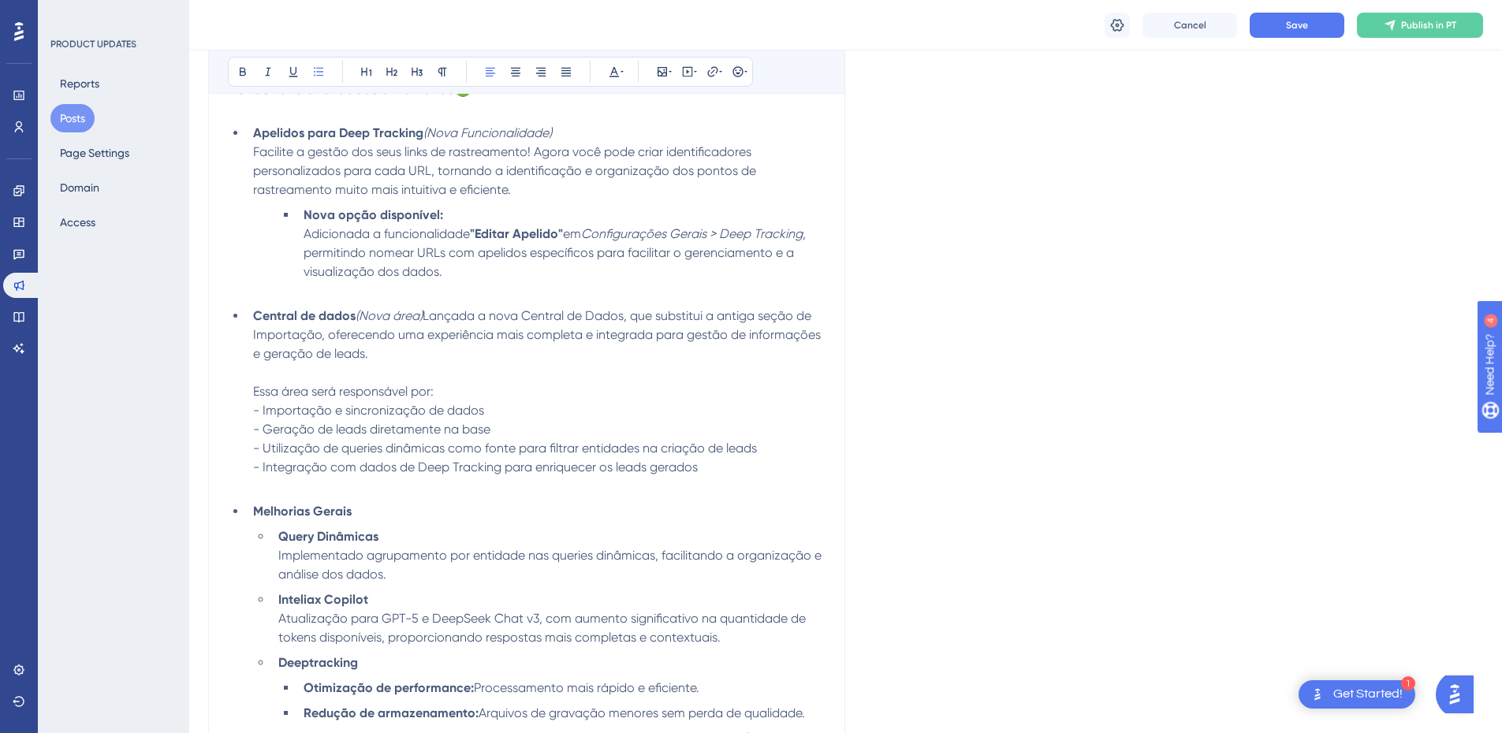
click at [263, 408] on span "Essa área será responsável por: - Importação e sincronização de dados - Geração…" at bounding box center [505, 429] width 504 height 91
click at [255, 411] on span "Essa área será responsável por: - Importação e sincronização de dados - Geração…" at bounding box center [505, 429] width 504 height 91
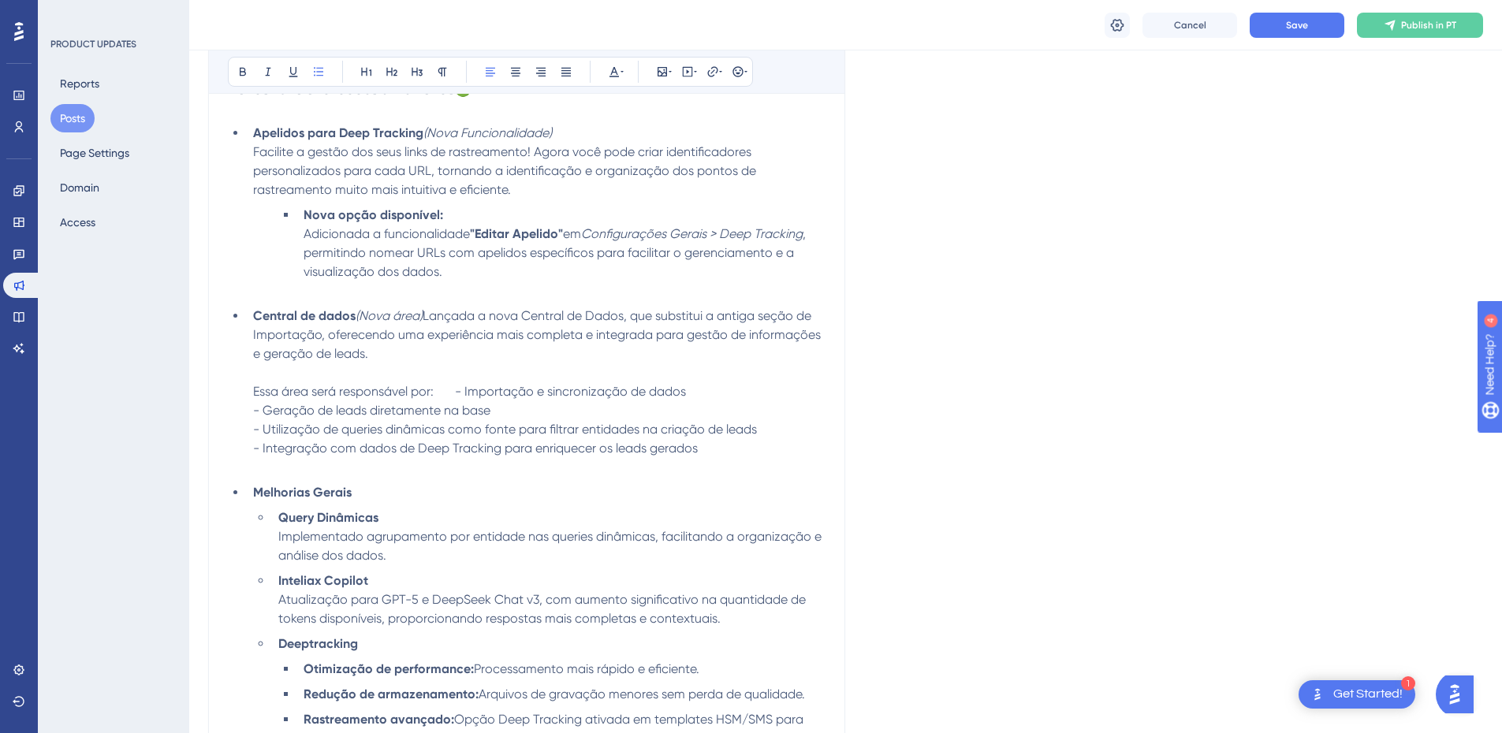
click at [252, 427] on li "Central de dados (Nova área) Lançada a nova Central de Dados, que substitui a a…" at bounding box center [536, 392] width 579 height 170
click at [255, 445] on span "- Geração de leads diretamente na base - Utilização de queries dinâmicas como f…" at bounding box center [538, 420] width 571 height 72
click at [254, 456] on span "- Utilização de queries dinâmicas como fonte para filtrar entidades na criação …" at bounding box center [520, 429] width 534 height 53
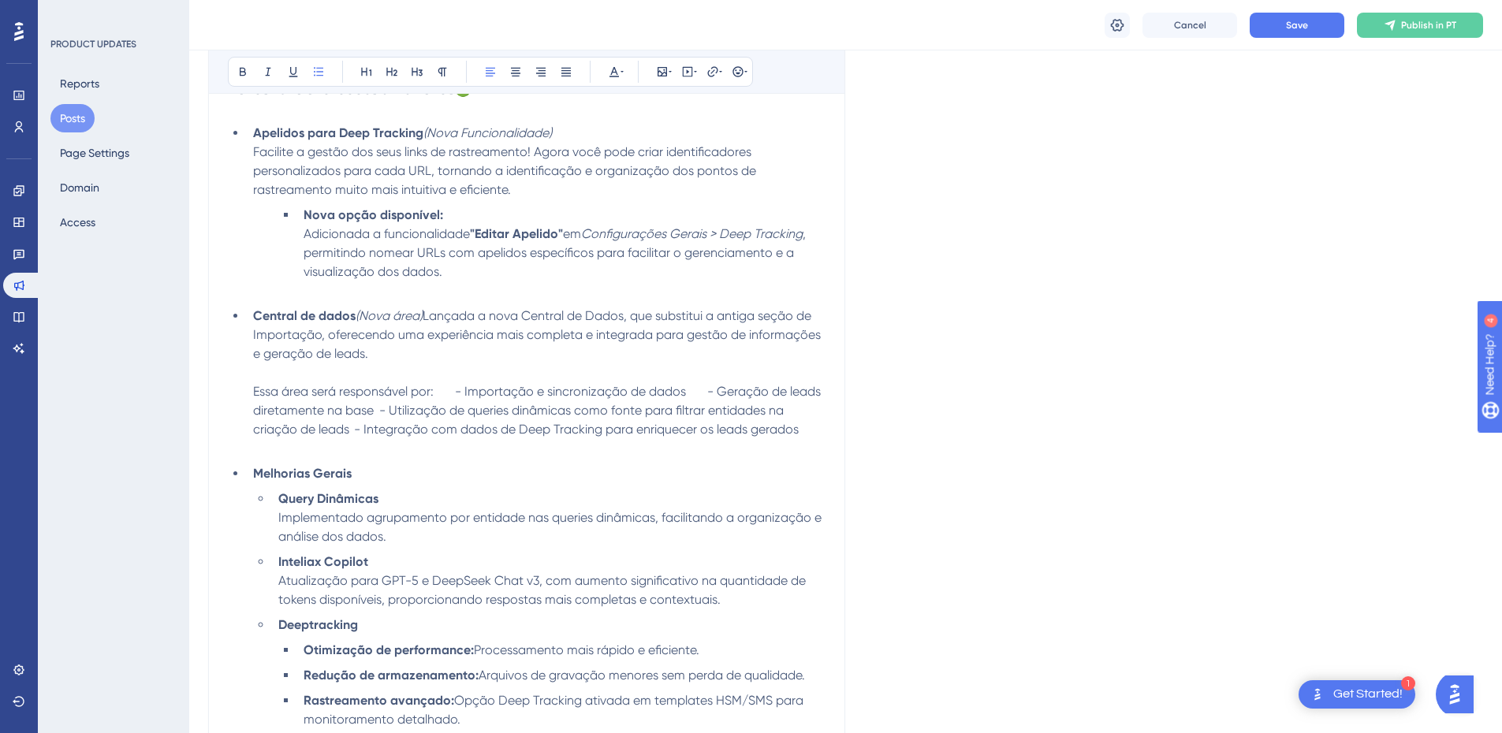
click at [253, 391] on span "Essa área será responsável por:" at bounding box center [343, 391] width 181 height 15
click at [459, 399] on span at bounding box center [469, 391] width 21 height 15
click at [278, 418] on span "- Geração de leads diretamente na base" at bounding box center [537, 401] width 569 height 34
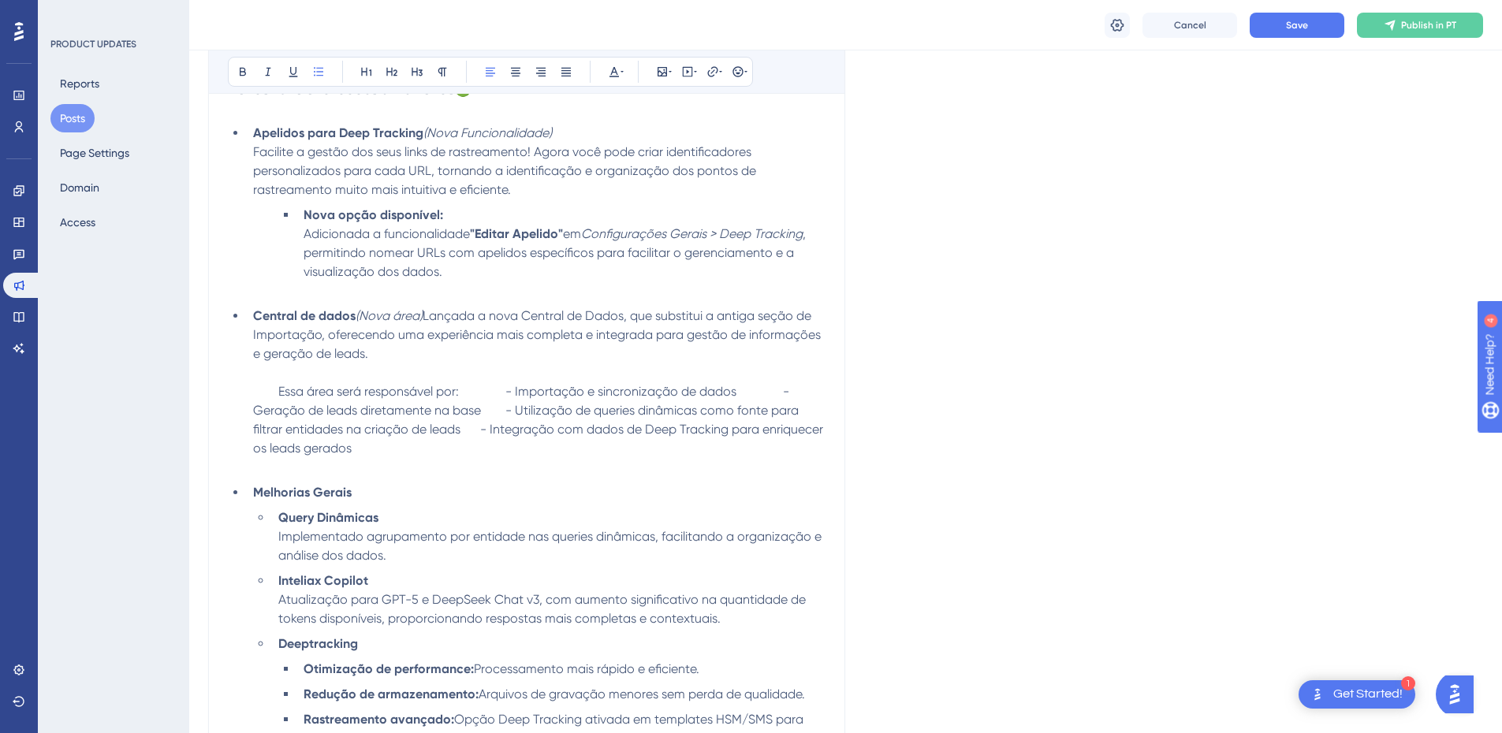
click at [278, 437] on span "- Utilização de queries dinâmicas como fonte para filtrar entidades na criação …" at bounding box center [527, 420] width 549 height 34
click at [281, 456] on span "- Integração com dados de Deep Tracking para enriquecer os leads gerados" at bounding box center [539, 439] width 573 height 34
click at [510, 400] on li "Central de dados (Nova área) Lançada a nova Central de Dados, que substitui a a…" at bounding box center [536, 392] width 579 height 170
click at [278, 393] on span "Essa área será responsável por:" at bounding box center [368, 391] width 181 height 15
click at [475, 386] on li "Central de dados (Nova área) Lançada a nova Central de Dados, que substitui a a…" at bounding box center [536, 392] width 579 height 170
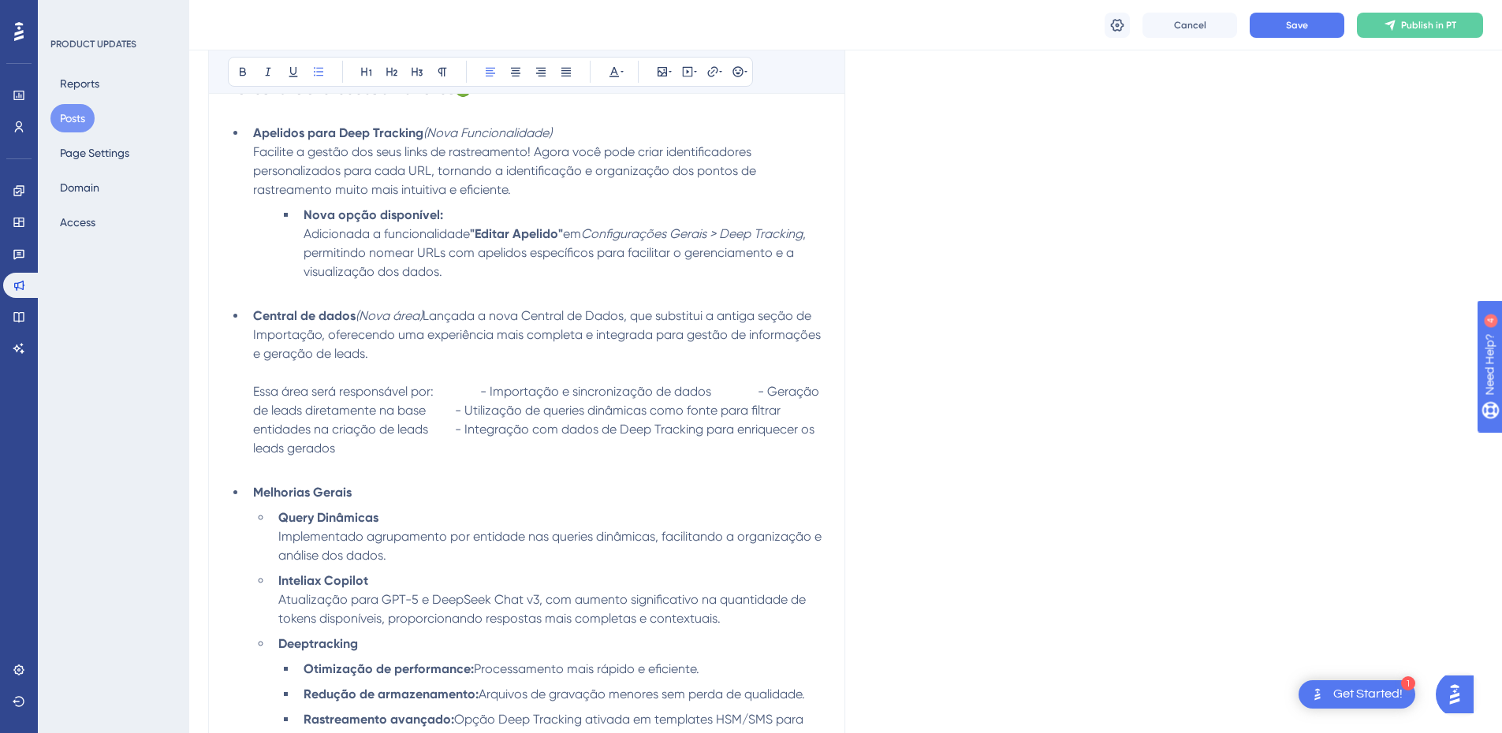
click at [255, 392] on span "Essa área será responsável por:" at bounding box center [343, 391] width 181 height 15
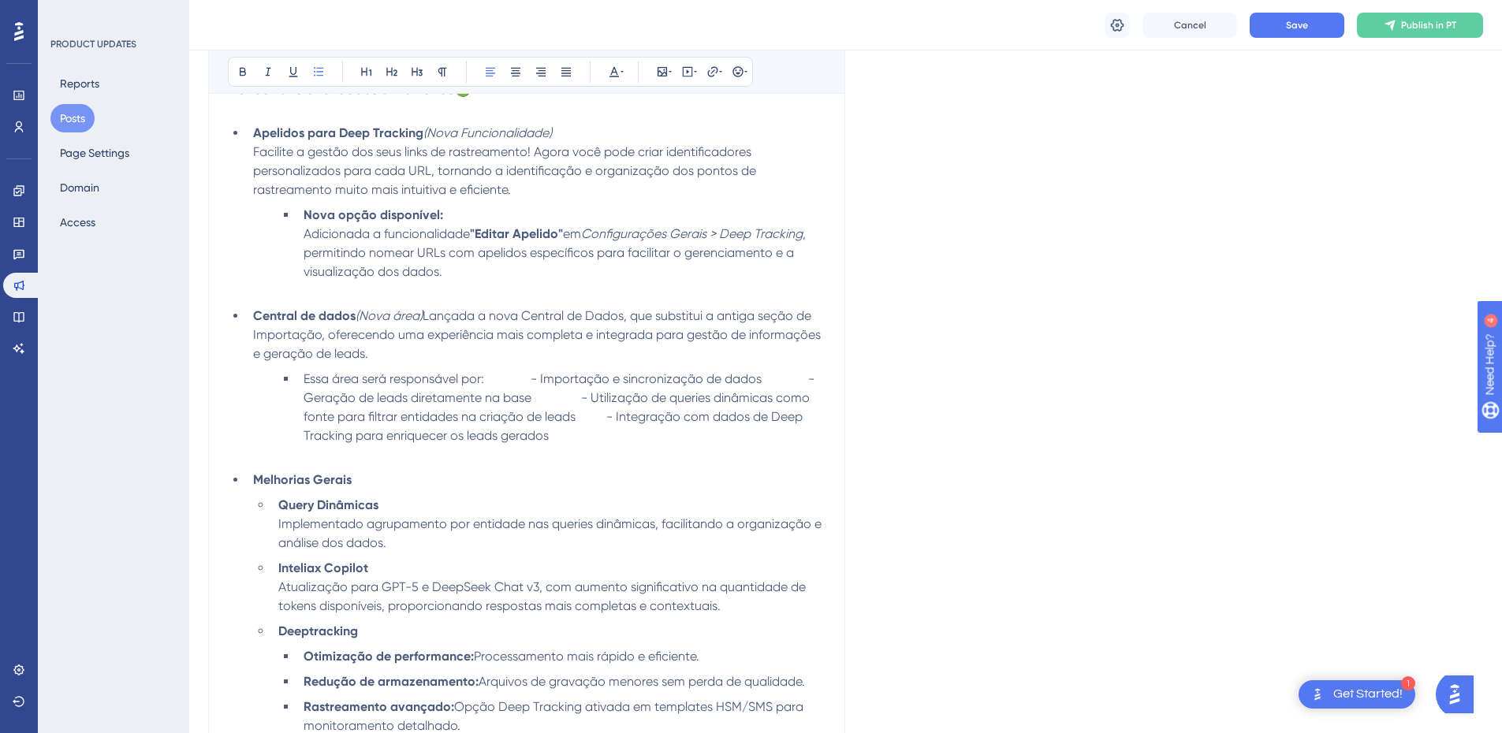
click at [531, 386] on span "- Importação e sincronização de dados" at bounding box center [646, 378] width 231 height 15
click at [501, 380] on li "Essa área será responsável por: - Importação e sincronização de dados - Geração…" at bounding box center [561, 417] width 528 height 95
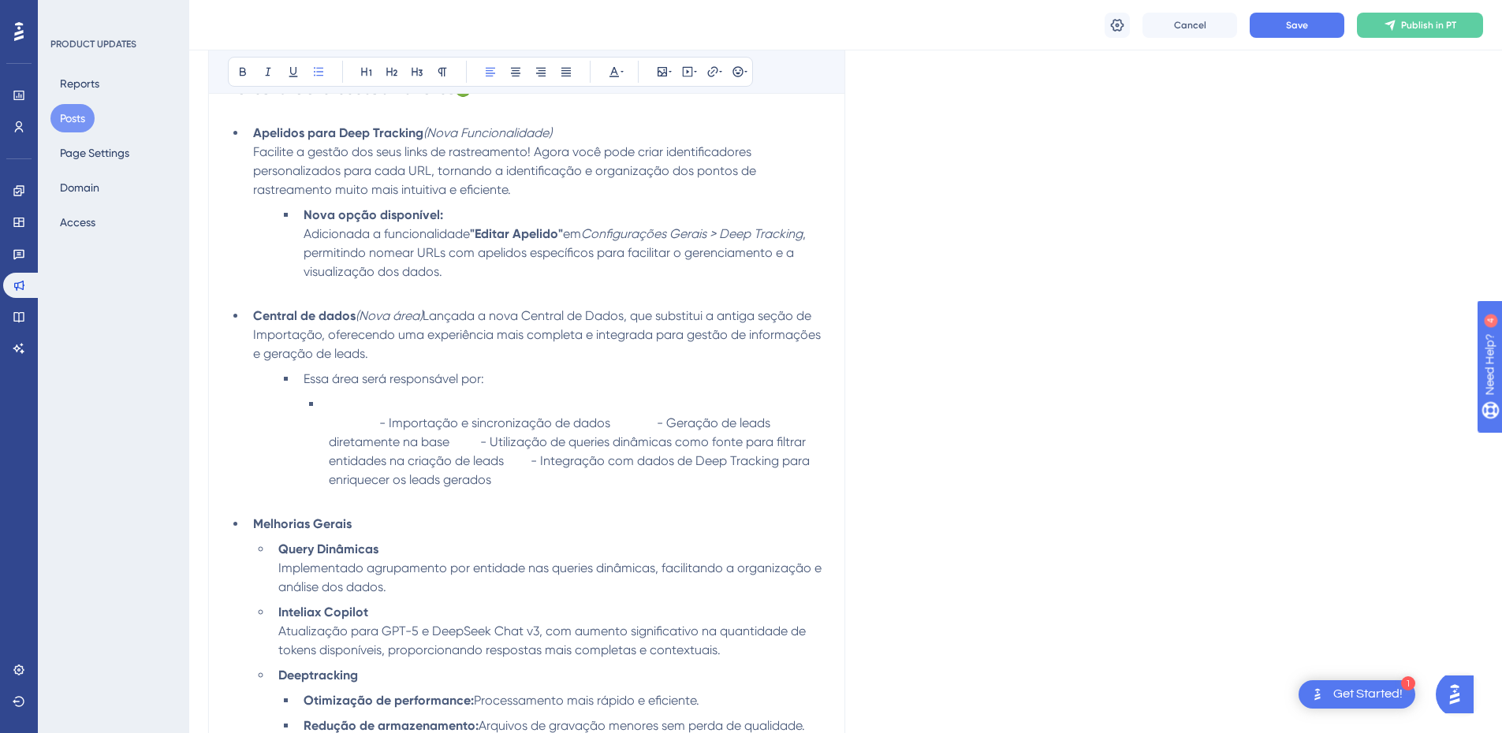
click at [381, 423] on span "- Importação e sincronização de dados" at bounding box center [494, 423] width 231 height 15
click at [392, 423] on span "- Importação e sincronização de dados" at bounding box center [494, 423] width 231 height 15
click at [390, 423] on span "- Importação e sincronização de dados" at bounding box center [494, 423] width 231 height 15
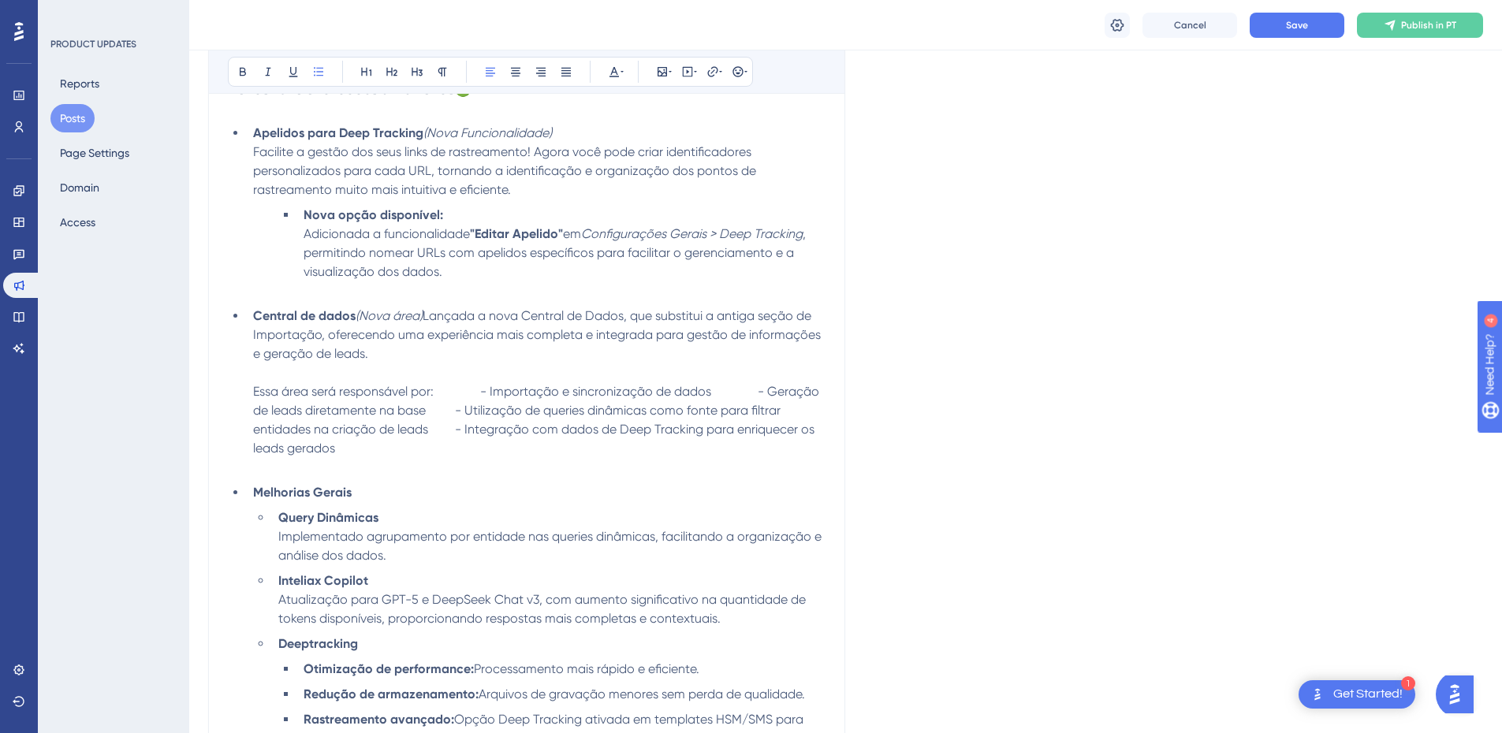
click at [297, 373] on li "Central de dados (Nova área) Lançada a nova Central de Dados, que substitui a a…" at bounding box center [536, 392] width 579 height 170
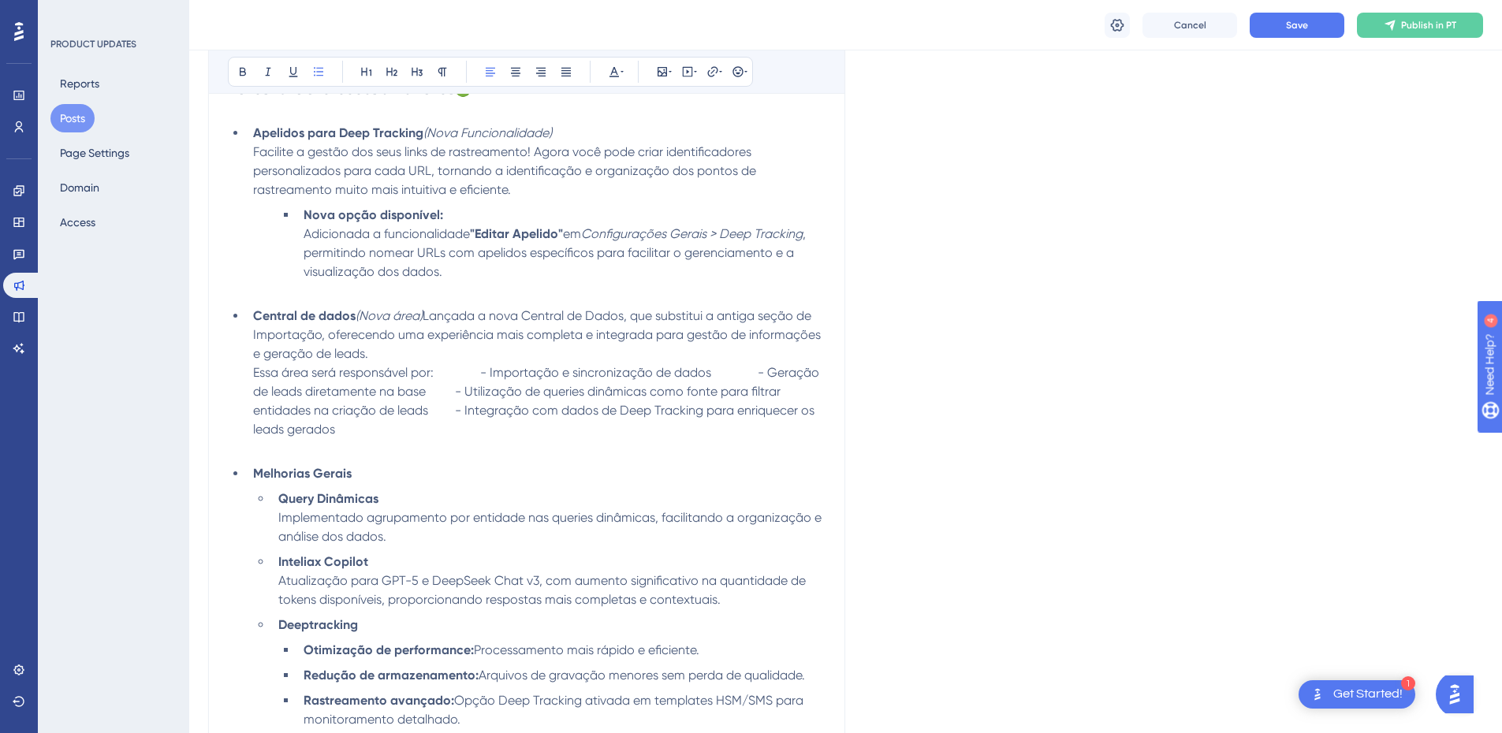
click at [252, 373] on li "Central de dados (Nova área) Lançada a nova Central de Dados, que substitui a a…" at bounding box center [536, 382] width 579 height 151
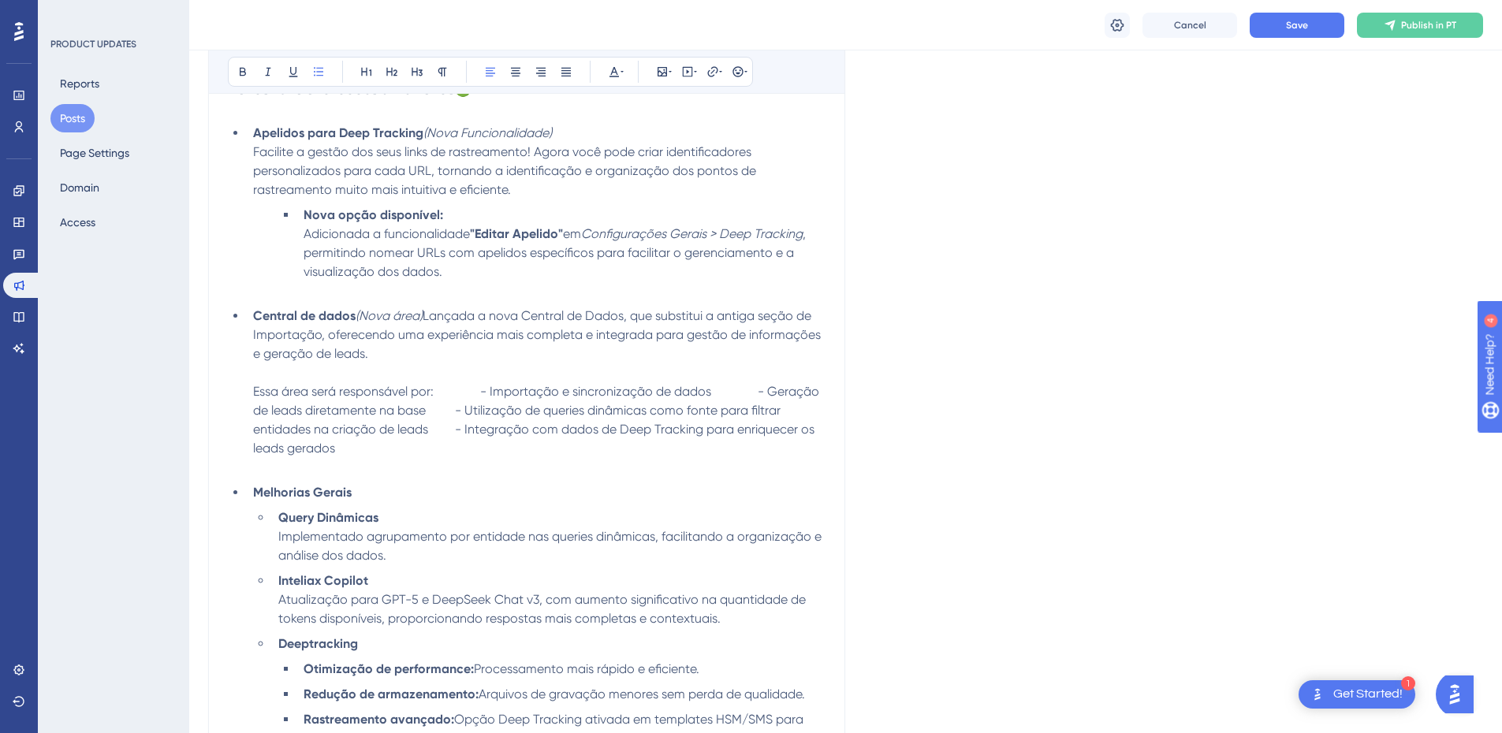
click at [448, 389] on li "Central de dados (Nova área) Lançada a nova Central de Dados, que substitui a a…" at bounding box center [536, 392] width 579 height 170
click at [1281, 28] on button "Save" at bounding box center [1297, 25] width 95 height 25
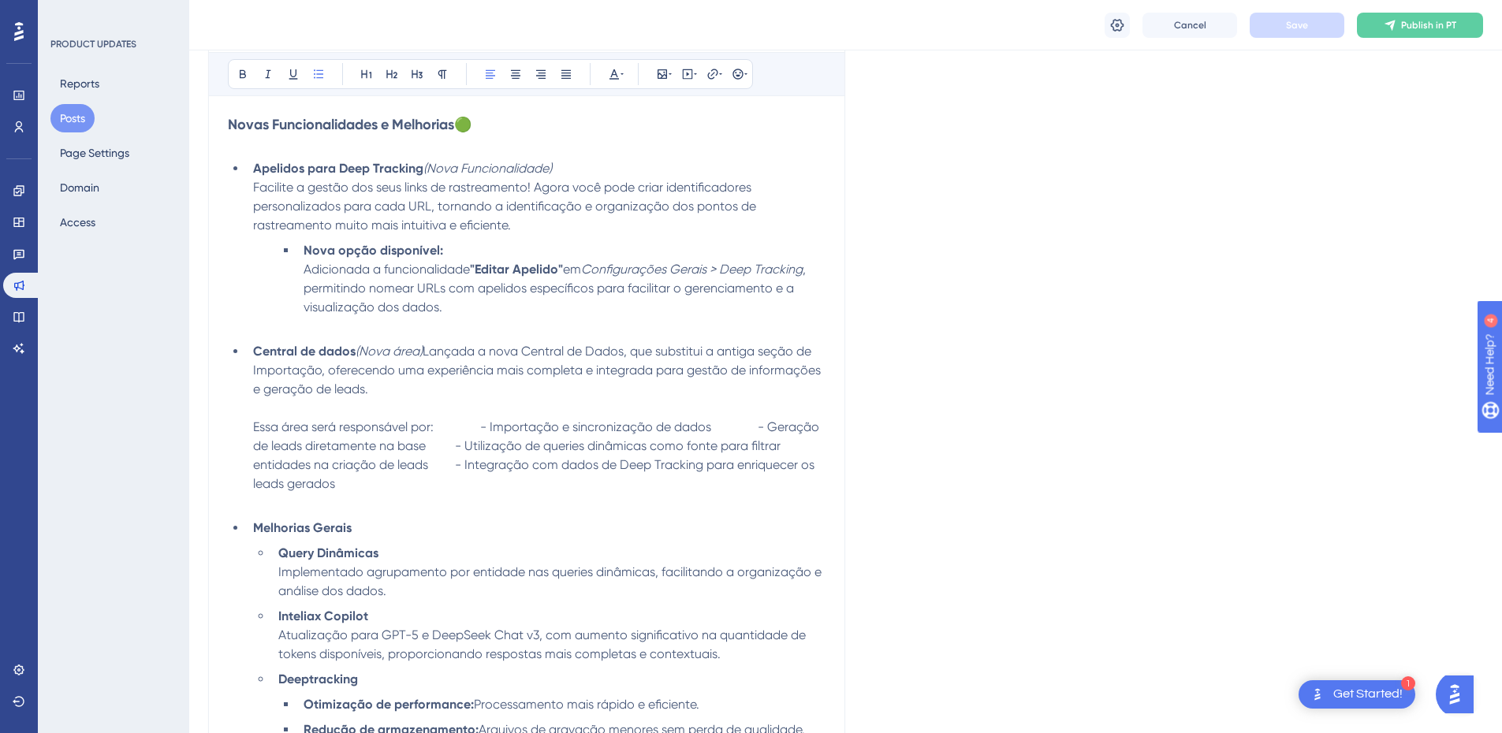
scroll to position [473, 0]
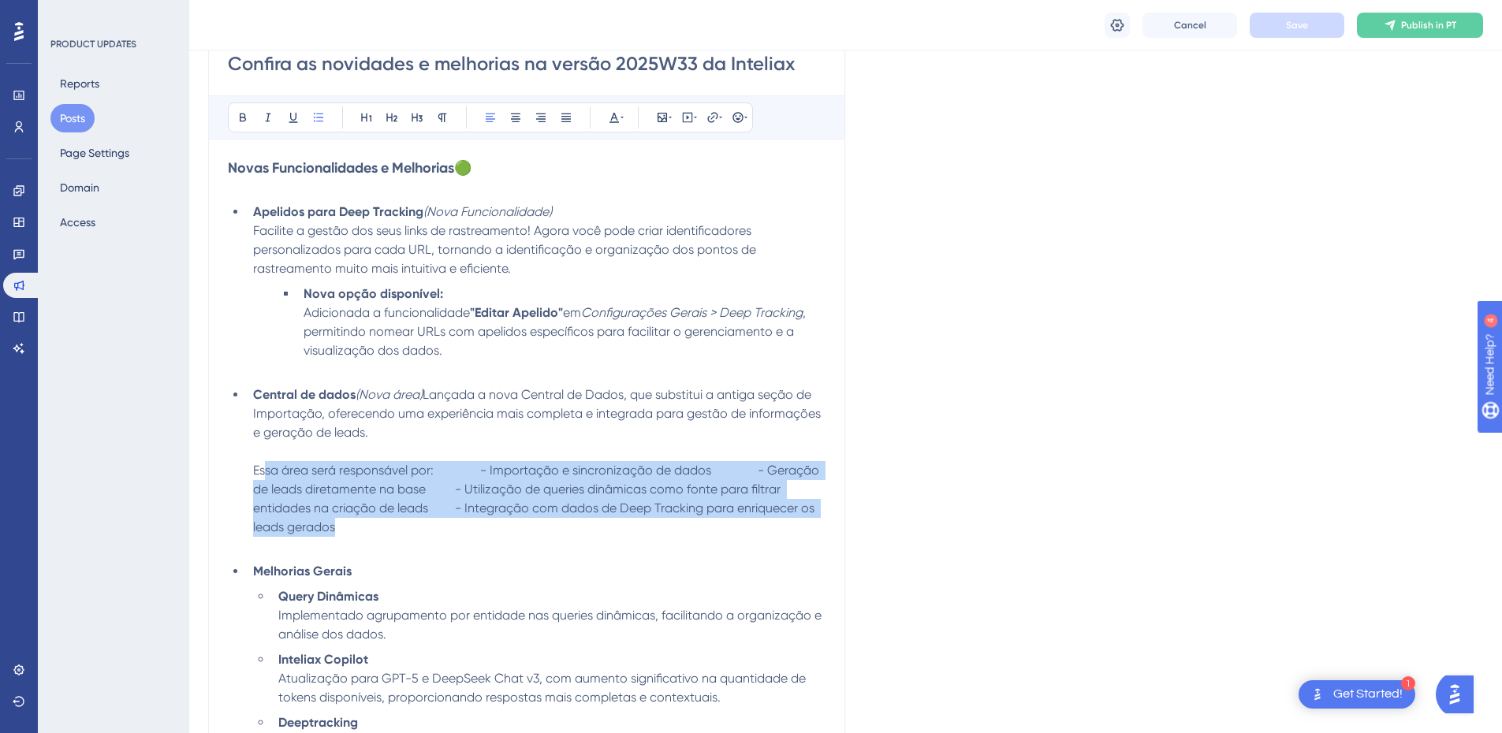
drag, startPoint x: 763, startPoint y: 551, endPoint x: 261, endPoint y: 474, distance: 508.2
click at [262, 473] on li "Central de dados (Nova área) Lançada a nova Central de Dados, que substitui a a…" at bounding box center [536, 471] width 579 height 170
click at [568, 516] on span "- Utilização de queries dinâmicas como fonte para filtrar entidades na criação …" at bounding box center [518, 499] width 531 height 34
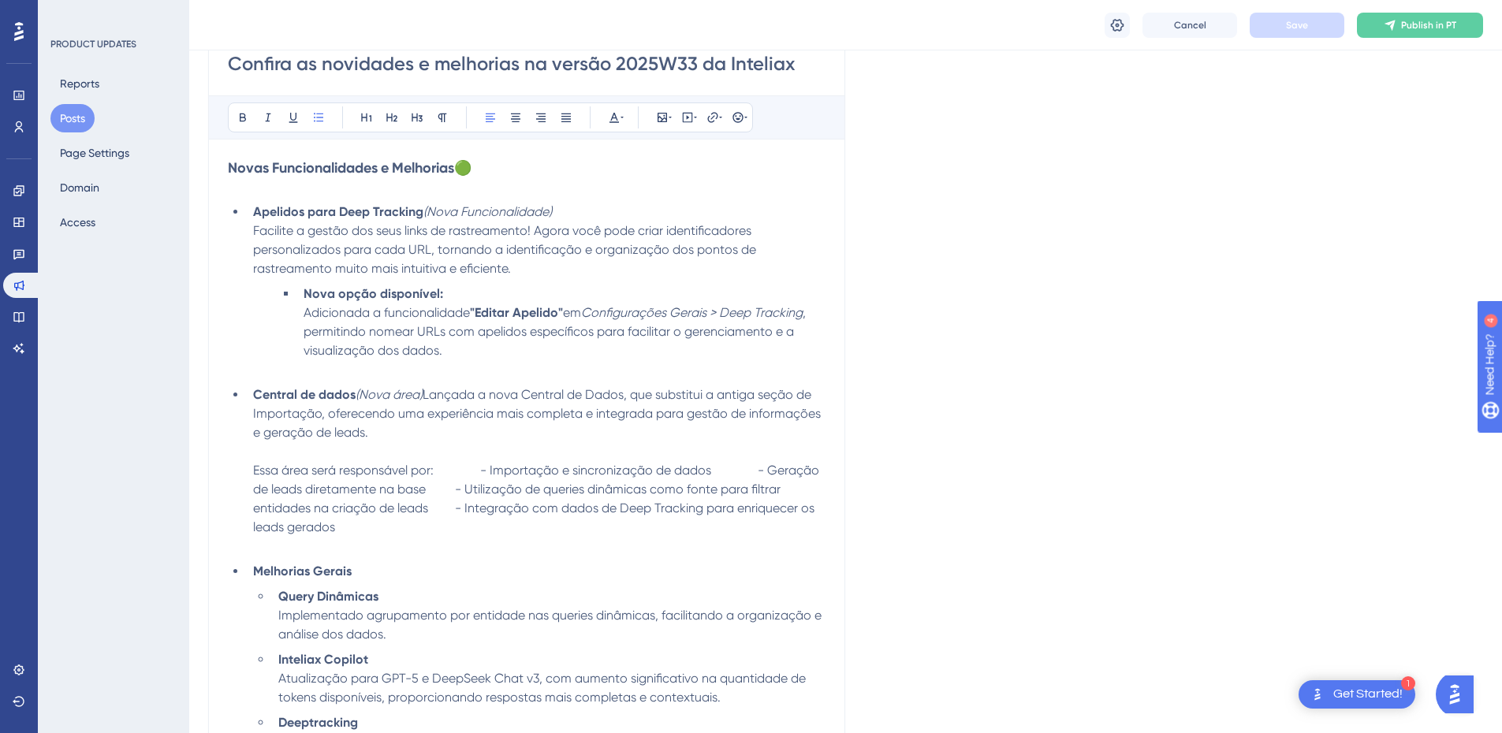
click at [686, 556] on li "Central de dados (Nova área) Lançada a nova Central de Dados, que substitui a a…" at bounding box center [536, 471] width 579 height 170
click at [791, 551] on li "Central de dados (Nova área) Lançada a nova Central de Dados, que substitui a a…" at bounding box center [536, 471] width 579 height 170
click at [480, 478] on span "- Importação e sincronização de dados" at bounding box center [595, 470] width 231 height 15
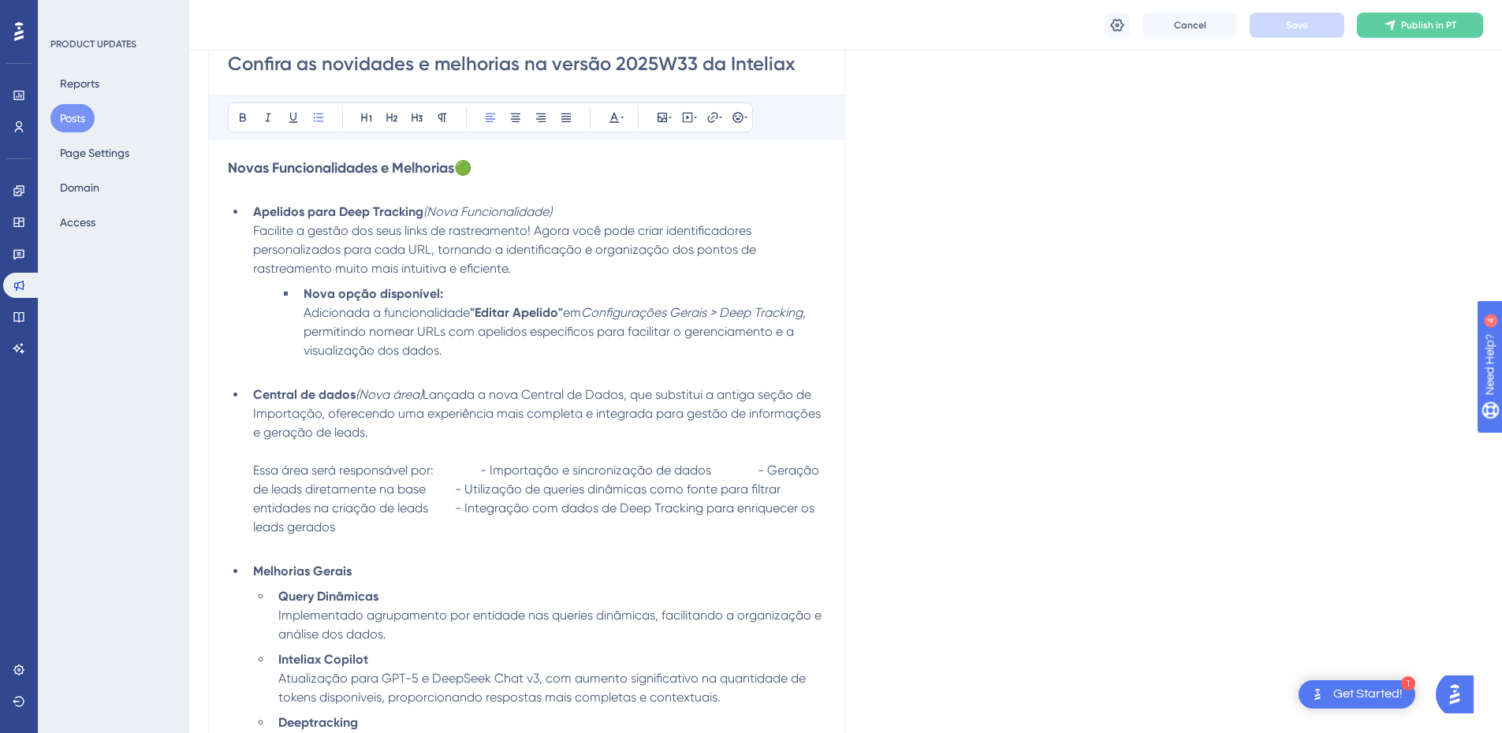
click at [480, 478] on span "- Importação e sincronização de dados" at bounding box center [595, 470] width 231 height 15
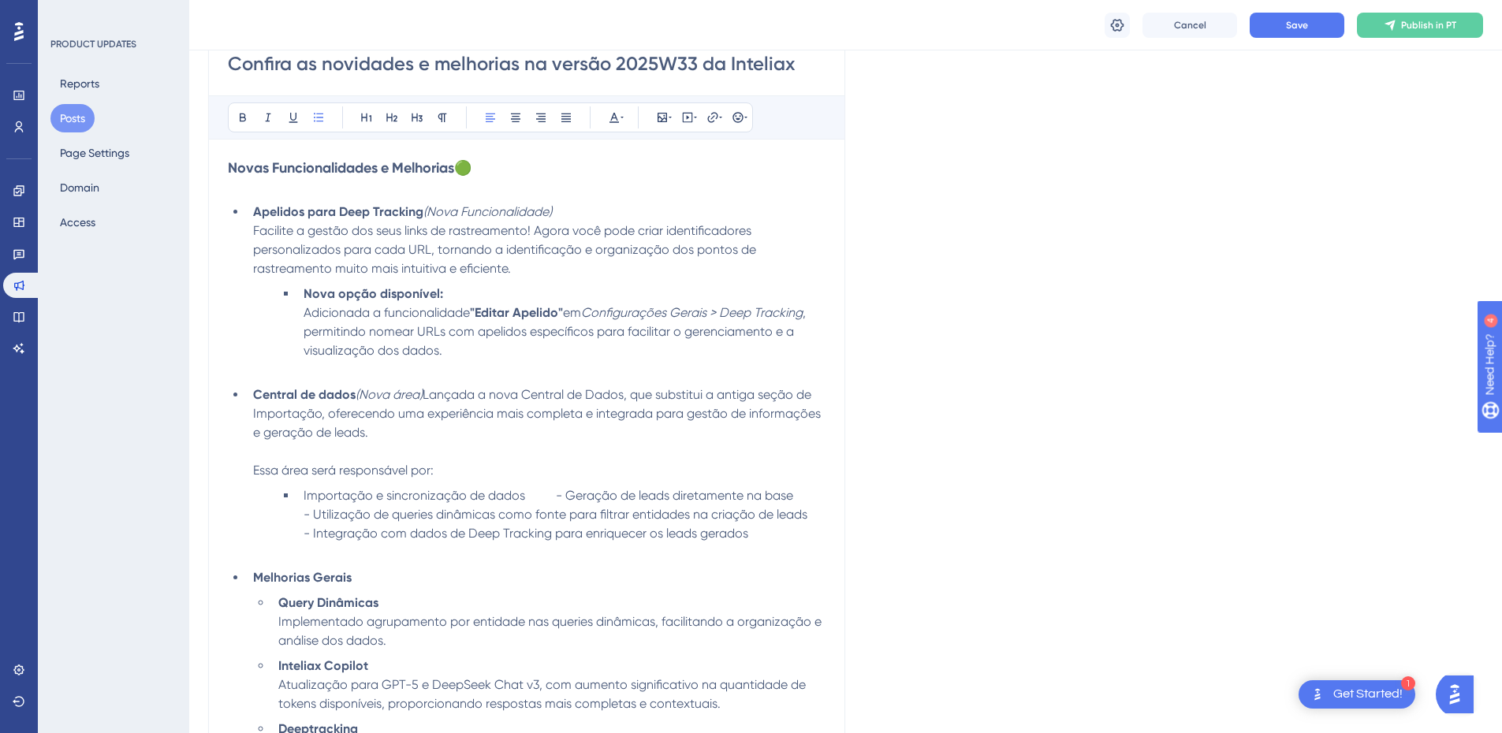
click at [556, 503] on span "- Geração de leads diretamente na base" at bounding box center [674, 495] width 237 height 15
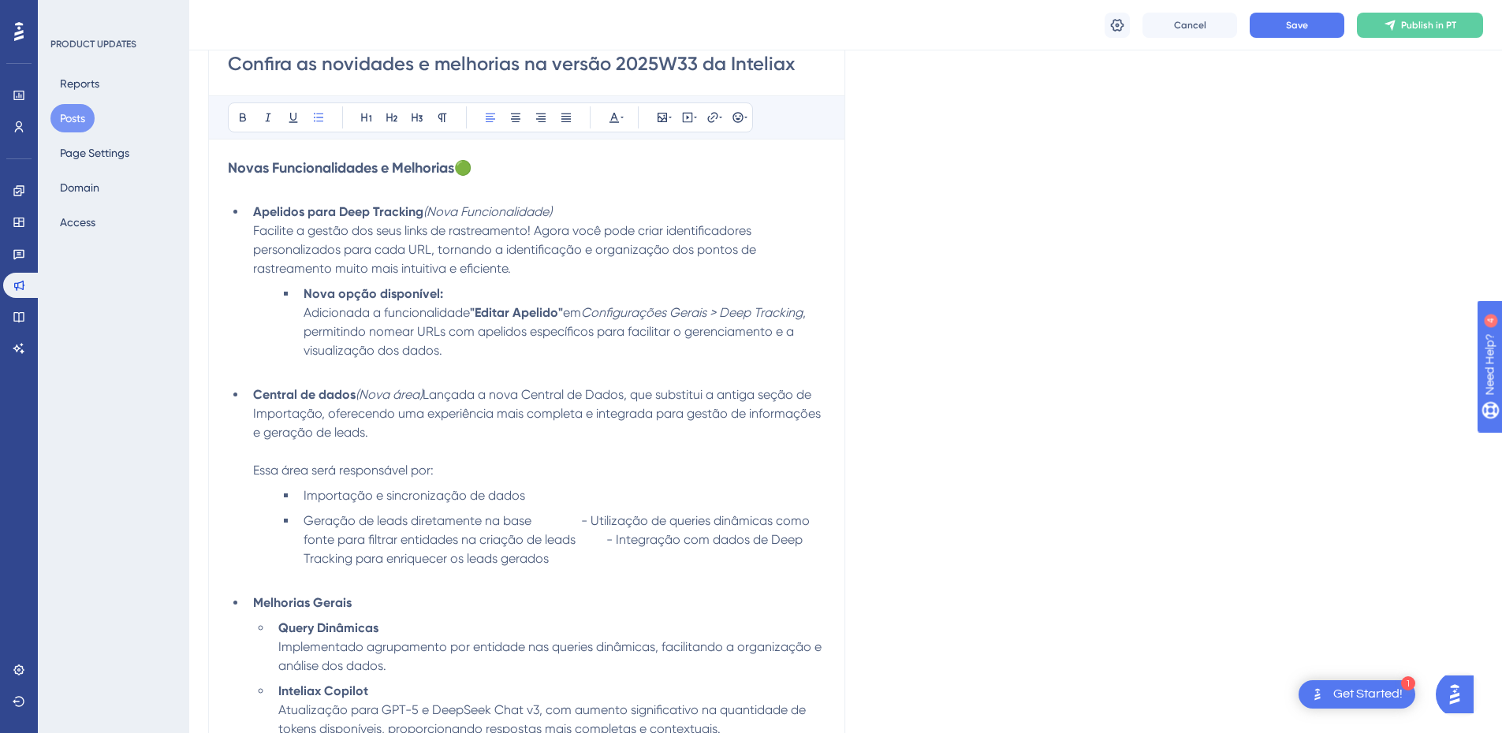
click at [366, 543] on span "- Utilização de queries dinâmicas como fonte para filtrar entidades na criação …" at bounding box center [558, 530] width 509 height 34
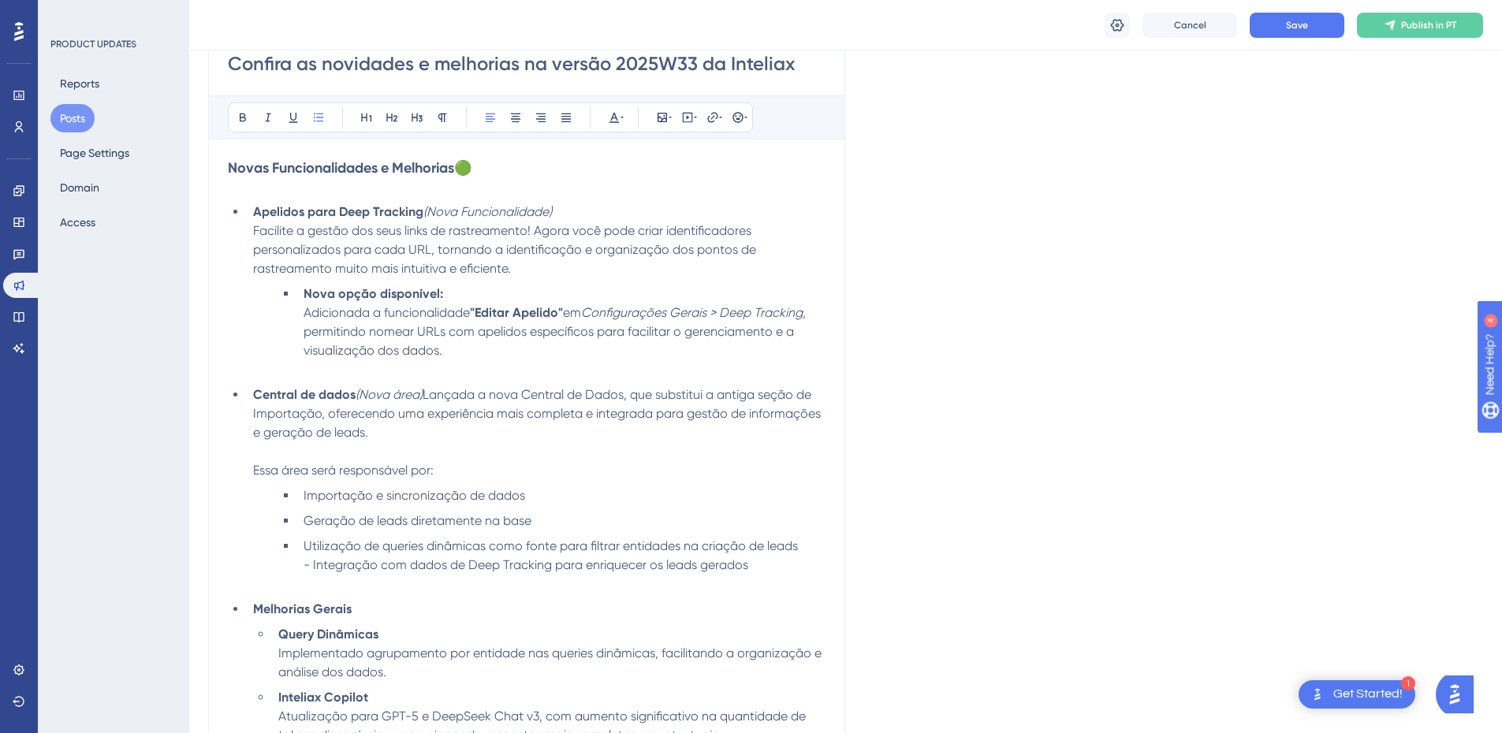
click at [365, 567] on span "- Integração com dados de Deep Tracking para enriquecer os leads gerados" at bounding box center [526, 564] width 445 height 15
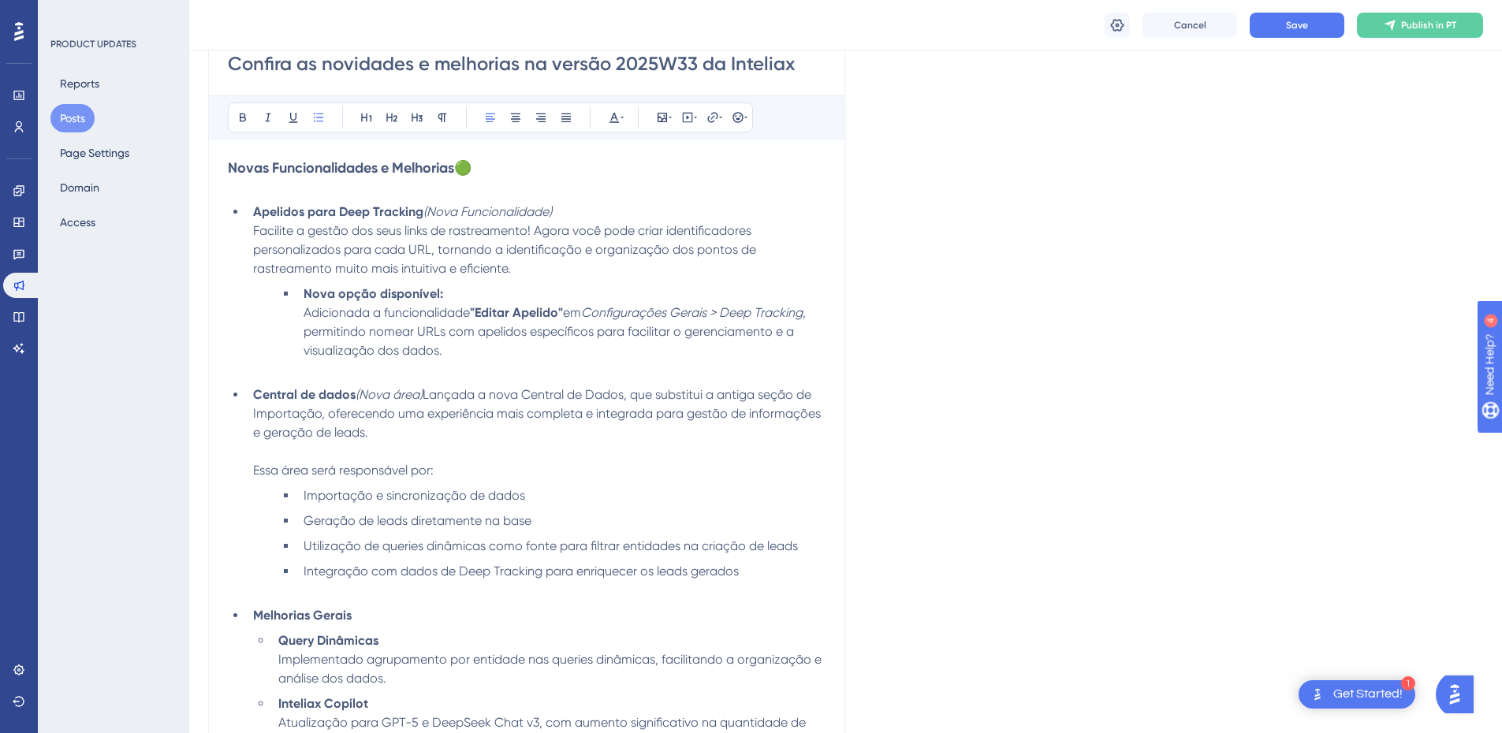
click at [528, 579] on li "Integração com dados de Deep Tracking para enriquecer os leads gerados" at bounding box center [561, 581] width 528 height 38
click at [795, 573] on li "Integração com dados de Deep Tracking para enriquecer os leads gerados" at bounding box center [561, 581] width 528 height 38
click at [1277, 32] on button "Save" at bounding box center [1297, 25] width 95 height 25
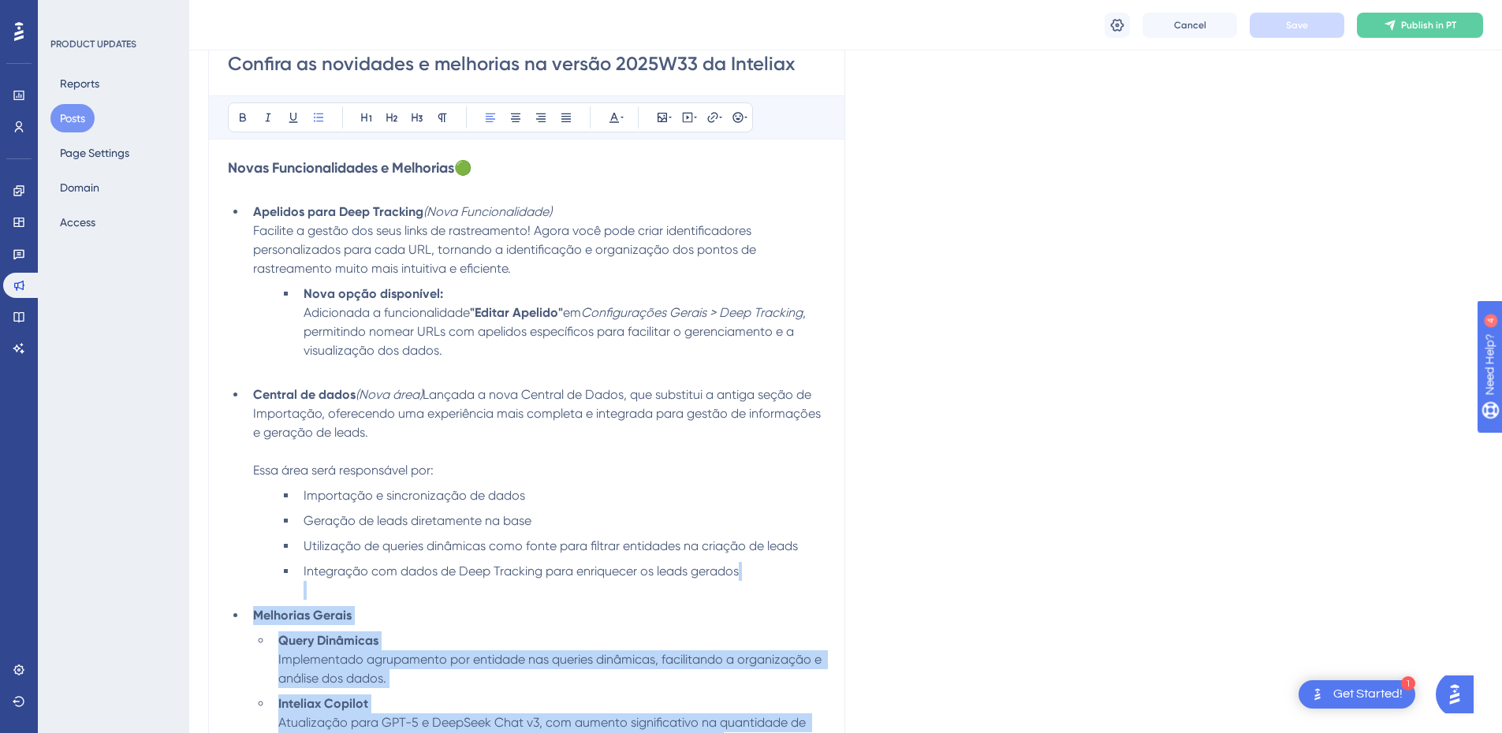
drag, startPoint x: 402, startPoint y: 490, endPoint x: 344, endPoint y: 591, distance: 116.6
click at [344, 591] on div "Novas Funcionalidades e Melhorias 🟢 Apelidos para Deep Tracking (Nova Funcional…" at bounding box center [527, 694] width 598 height 1072
click at [313, 593] on li "Integração com dados de Deep Tracking para enriquecer os leads gerados" at bounding box center [561, 581] width 528 height 38
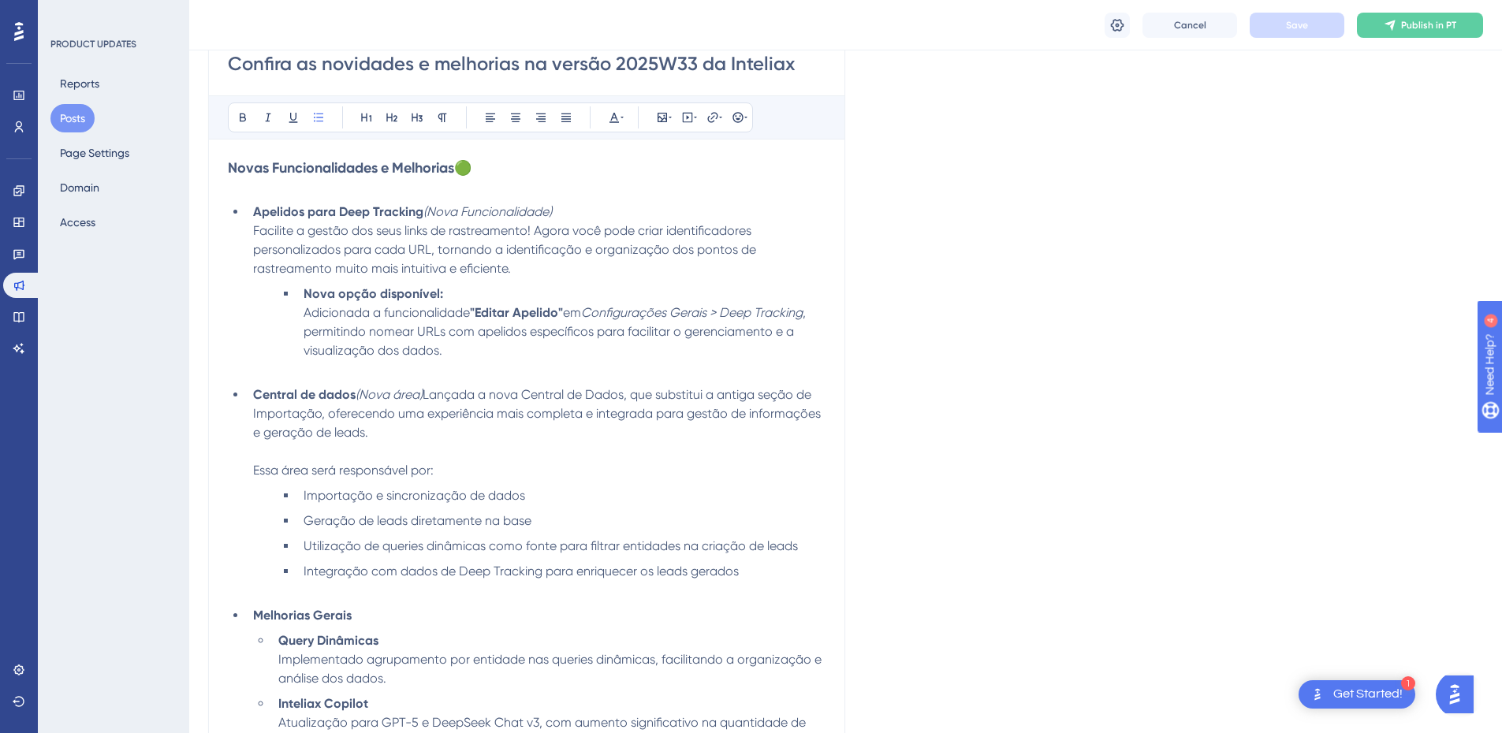
click at [345, 377] on li "Nova opção disponível: Adicionada a funcionalidade "Editar Apelido" em Configur…" at bounding box center [561, 332] width 528 height 95
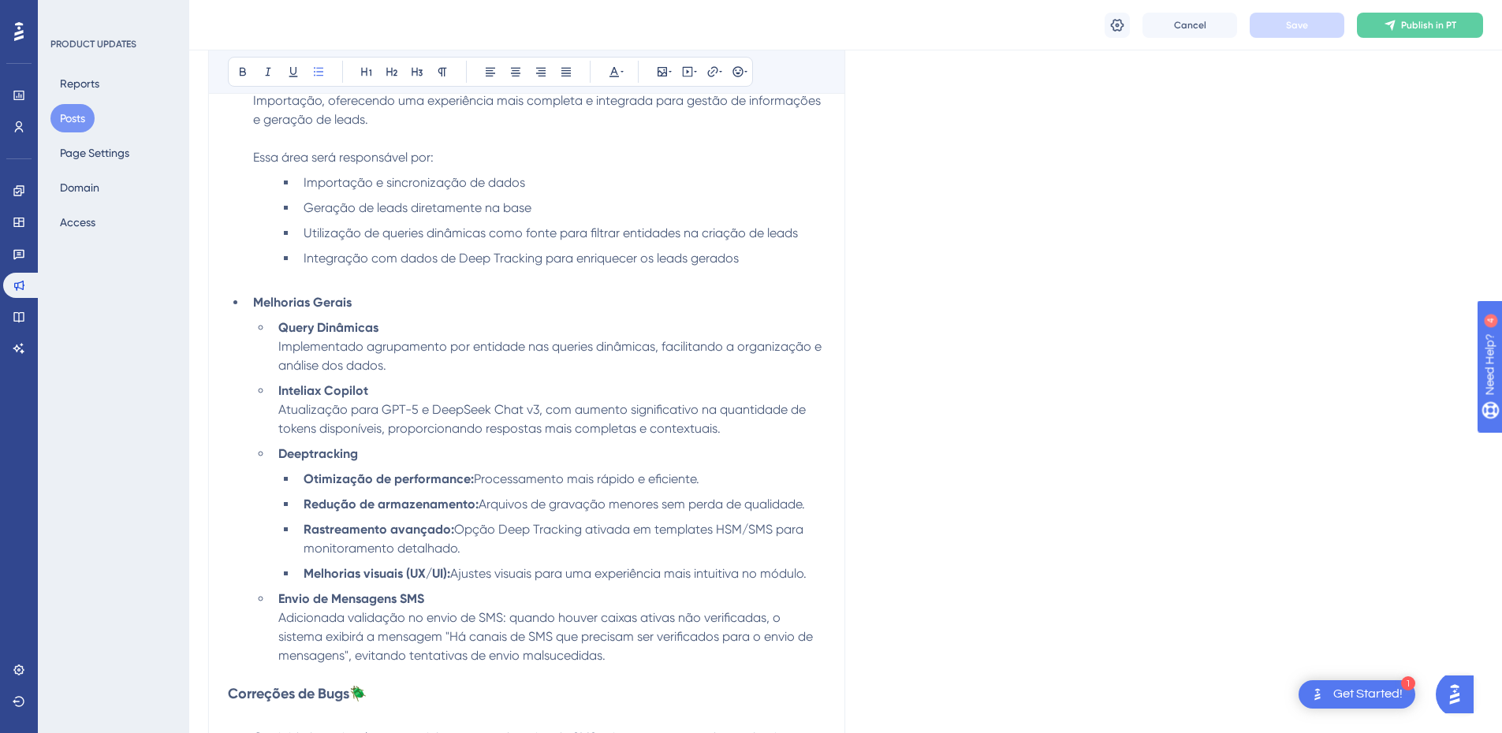
scroll to position [552, 0]
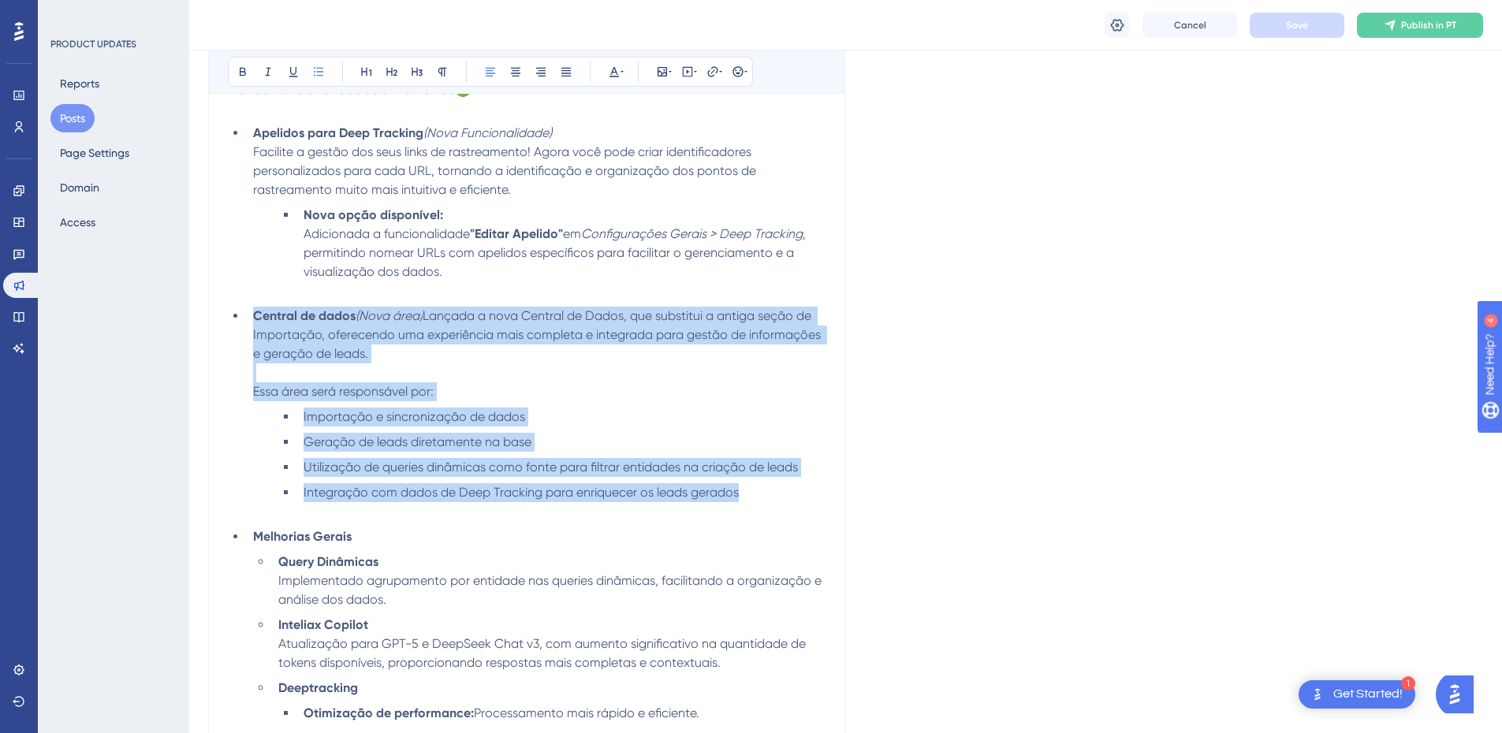
drag, startPoint x: 713, startPoint y: 487, endPoint x: 186, endPoint y: 318, distance: 553.3
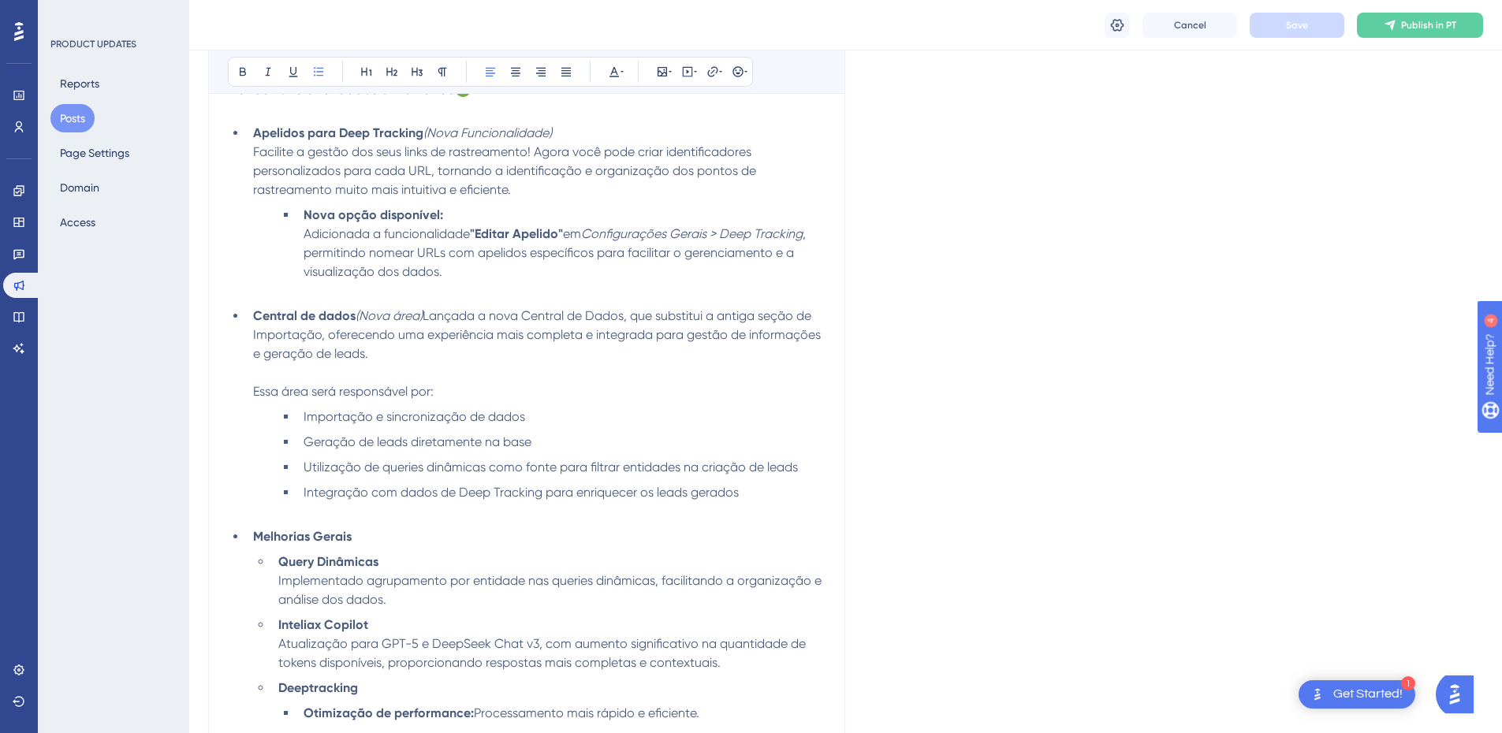
click at [566, 504] on li "Integração com dados de Deep Tracking para enriquecer os leads gerados" at bounding box center [561, 502] width 528 height 38
click at [759, 499] on li "Integração com dados de Deep Tracking para enriquecer os leads gerados" at bounding box center [561, 502] width 528 height 38
drag, startPoint x: 315, startPoint y: 336, endPoint x: 253, endPoint y: 337, distance: 61.5
click at [253, 337] on span "Lançada a nova Central de Dados, que substitui a antiga seção de Importação, of…" at bounding box center [538, 334] width 571 height 53
click at [426, 331] on span "Apresentamos a nova Central de Dados, que substitui a antiga seção de Importaçã…" at bounding box center [540, 334] width 575 height 53
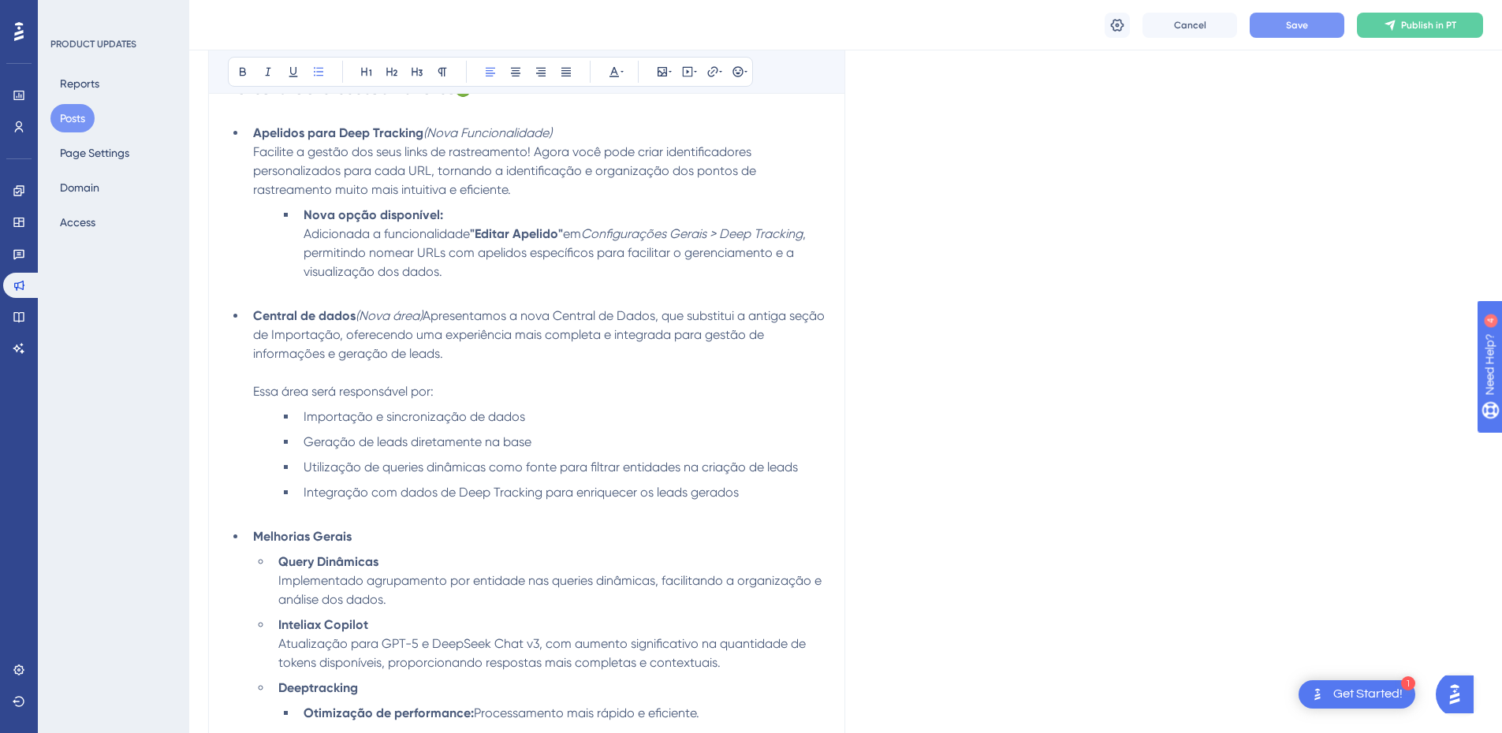
click at [1318, 31] on button "Save" at bounding box center [1297, 25] width 95 height 25
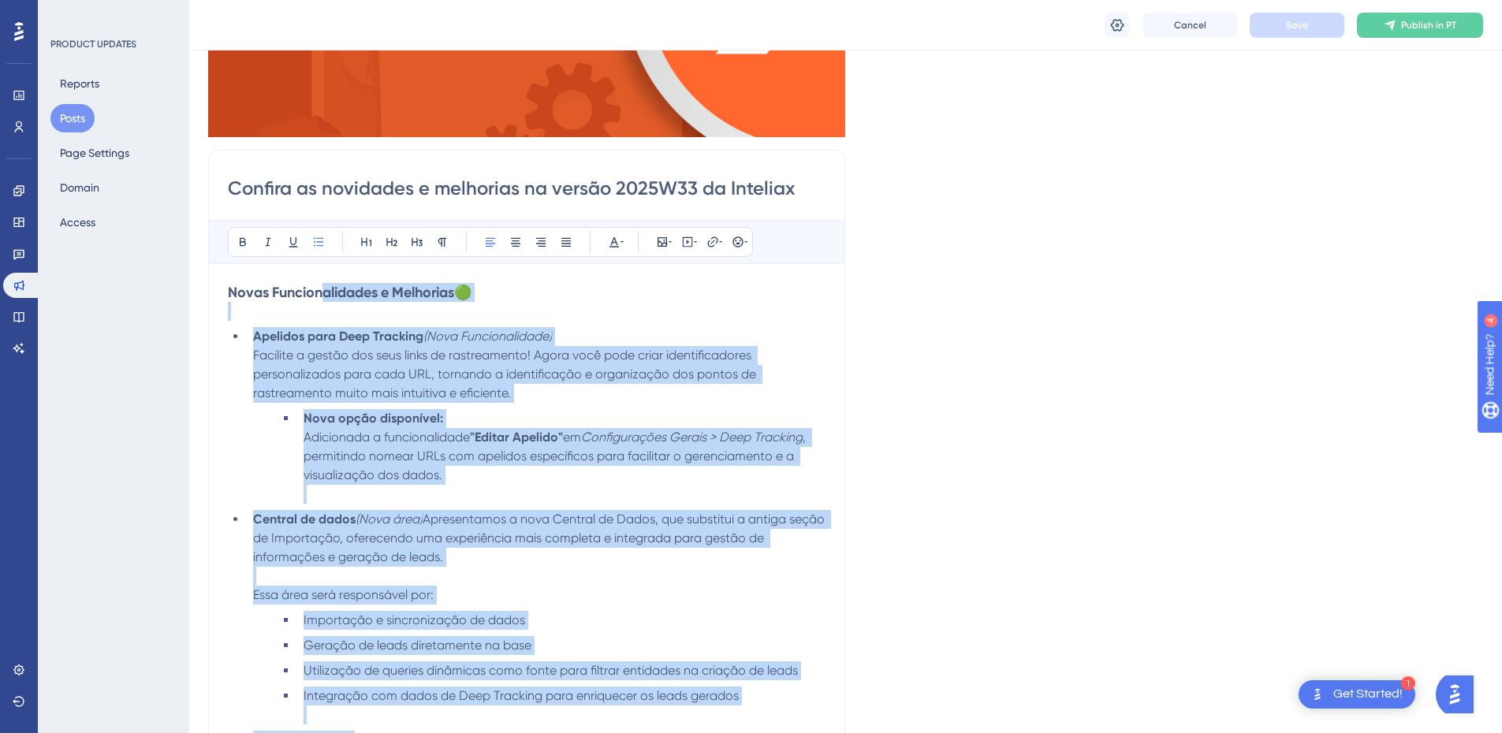
scroll to position [315, 0]
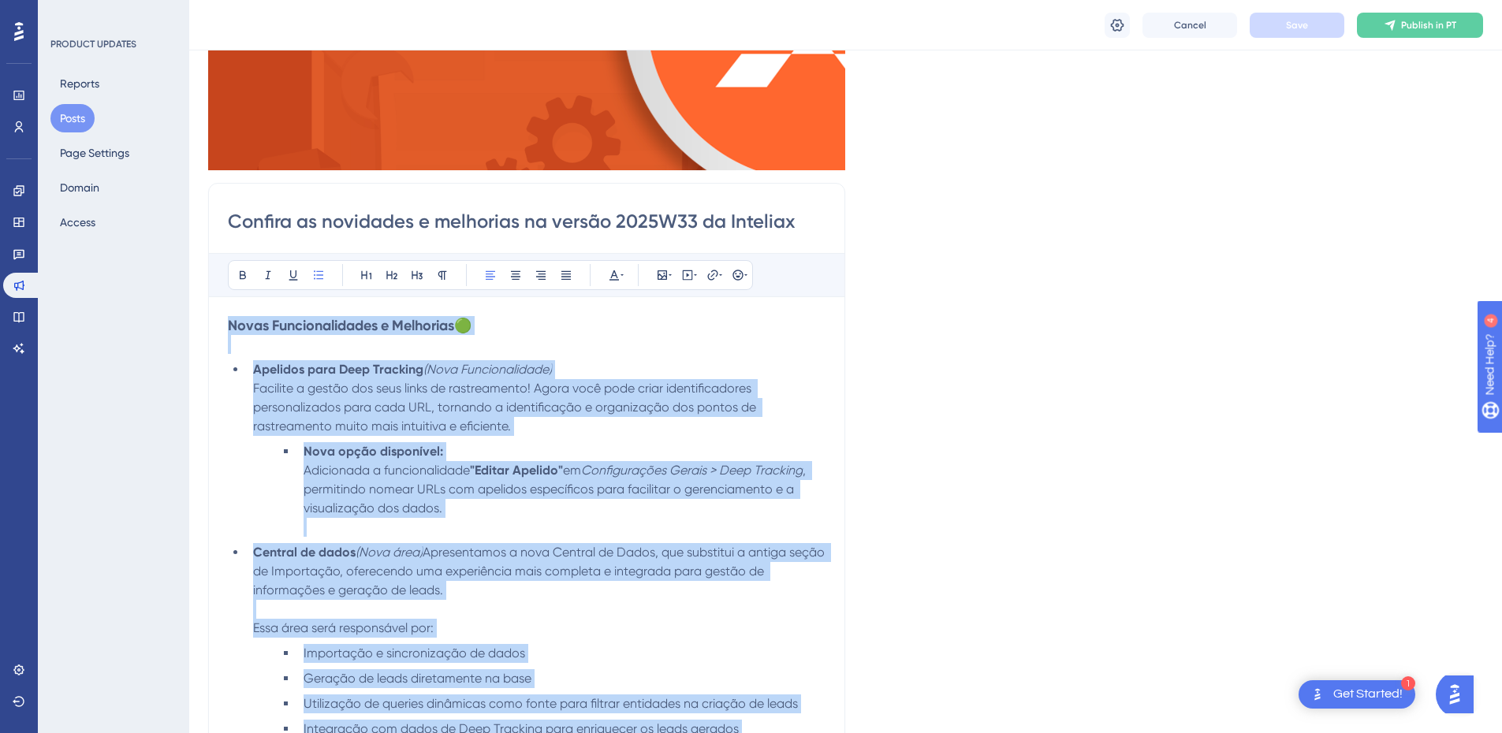
drag, startPoint x: 422, startPoint y: 487, endPoint x: 221, endPoint y: 327, distance: 256.5
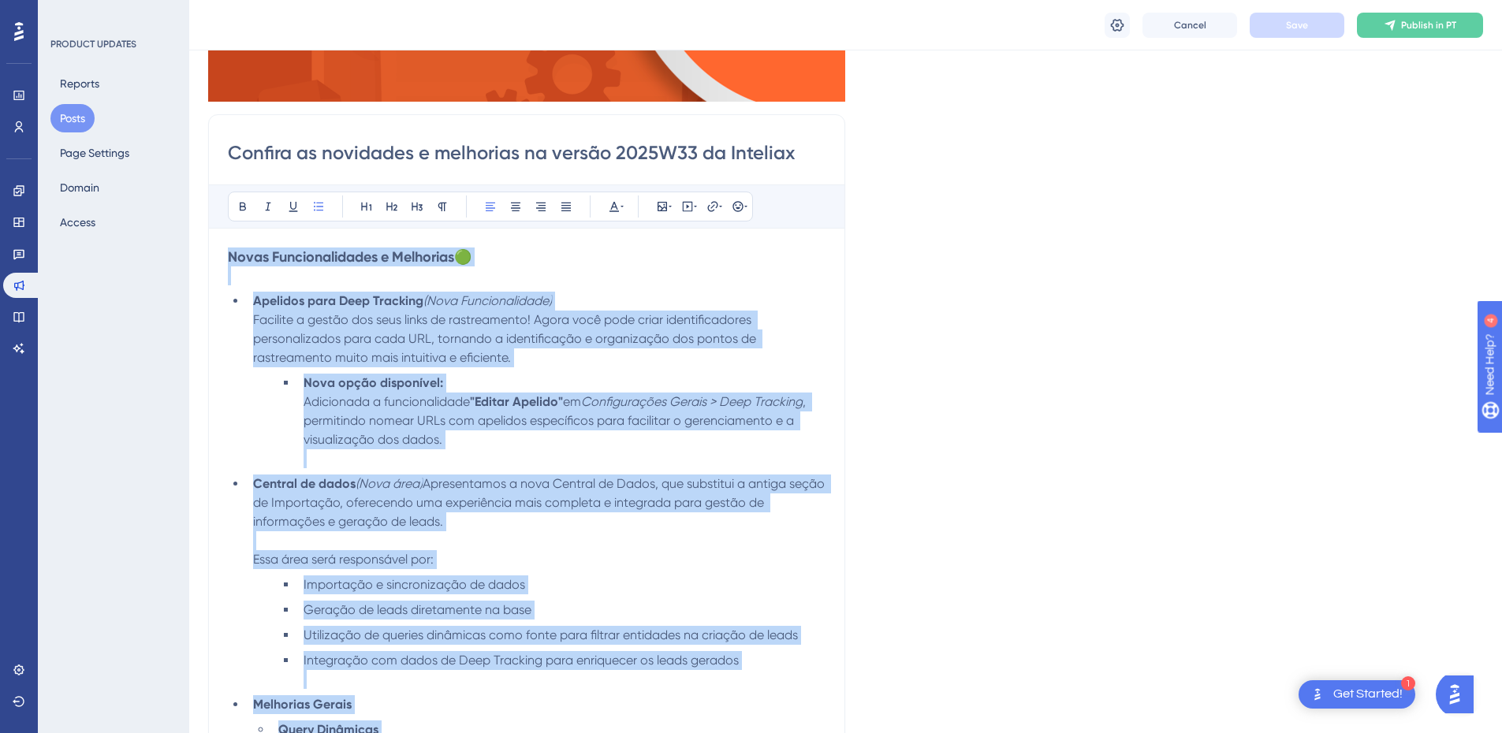
scroll to position [552, 0]
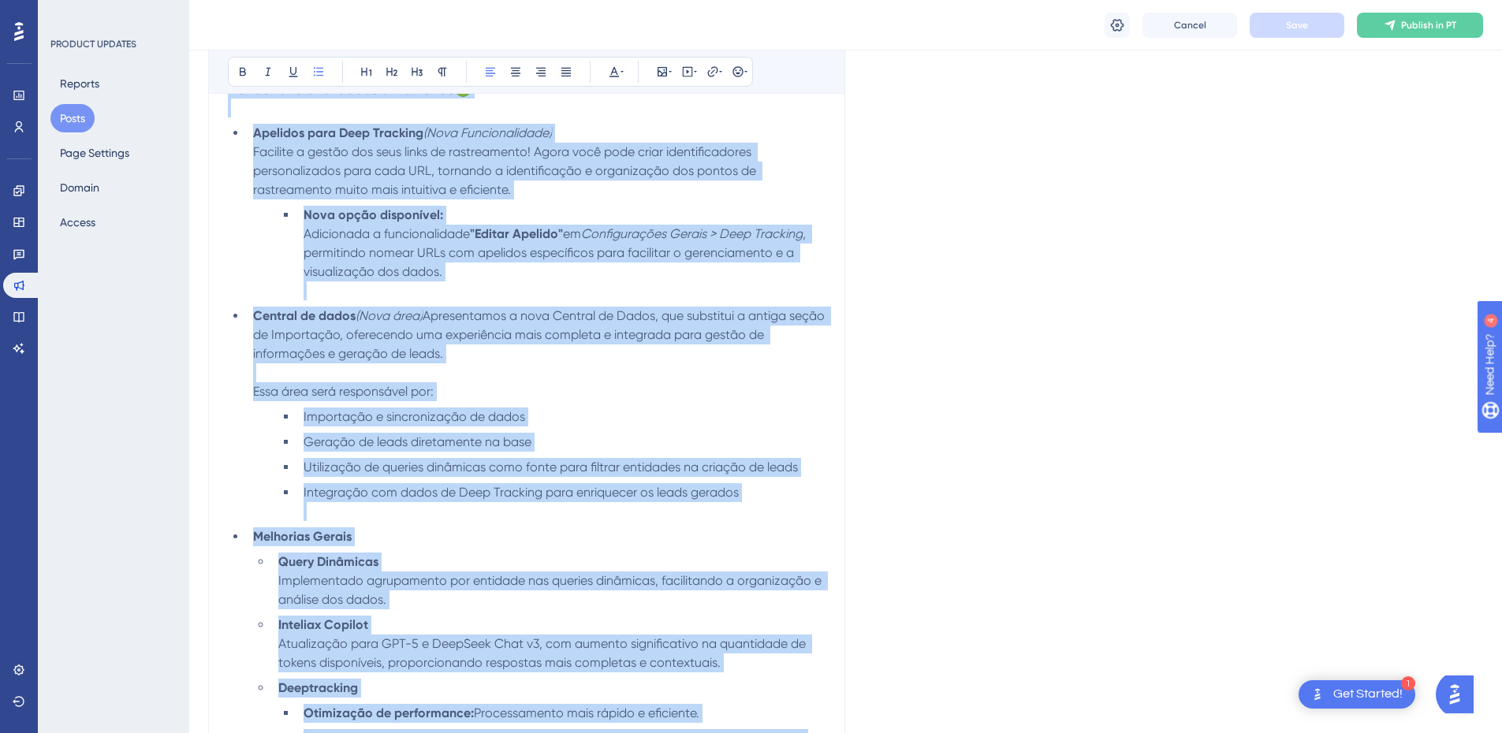
click at [460, 382] on li "Central de dados (Nova área) Apresentamos a nova Central de Dados, que substitu…" at bounding box center [536, 354] width 579 height 95
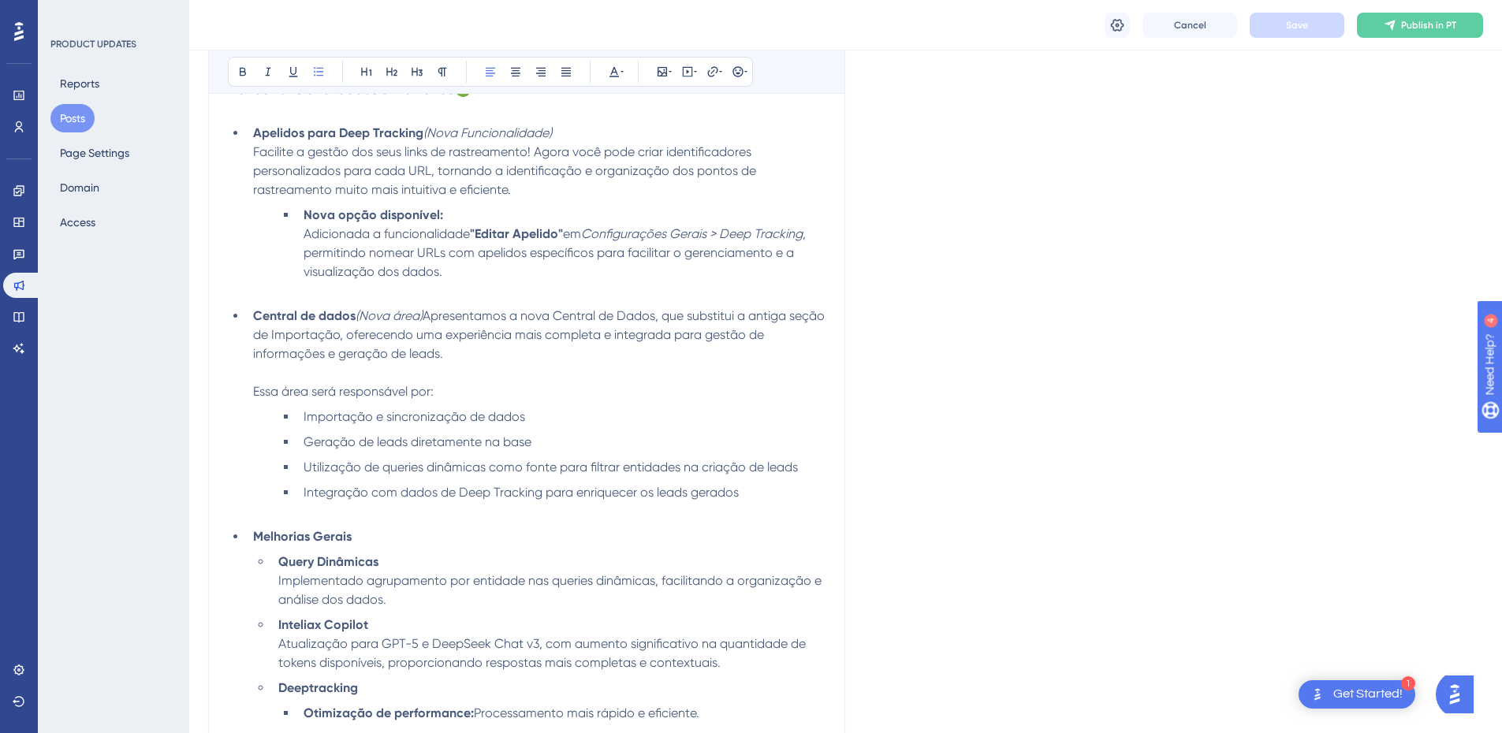
drag, startPoint x: 442, startPoint y: 255, endPoint x: 397, endPoint y: 408, distance: 158.7
click at [289, 447] on ul "Importação e sincronização de dados Geração de leads diretamente na base Utili…" at bounding box center [551, 465] width 547 height 114
click at [1213, 128] on div "Language Portuguese (Default) Insert an Image Delete Confira as novidades e mel…" at bounding box center [845, 404] width 1275 height 1711
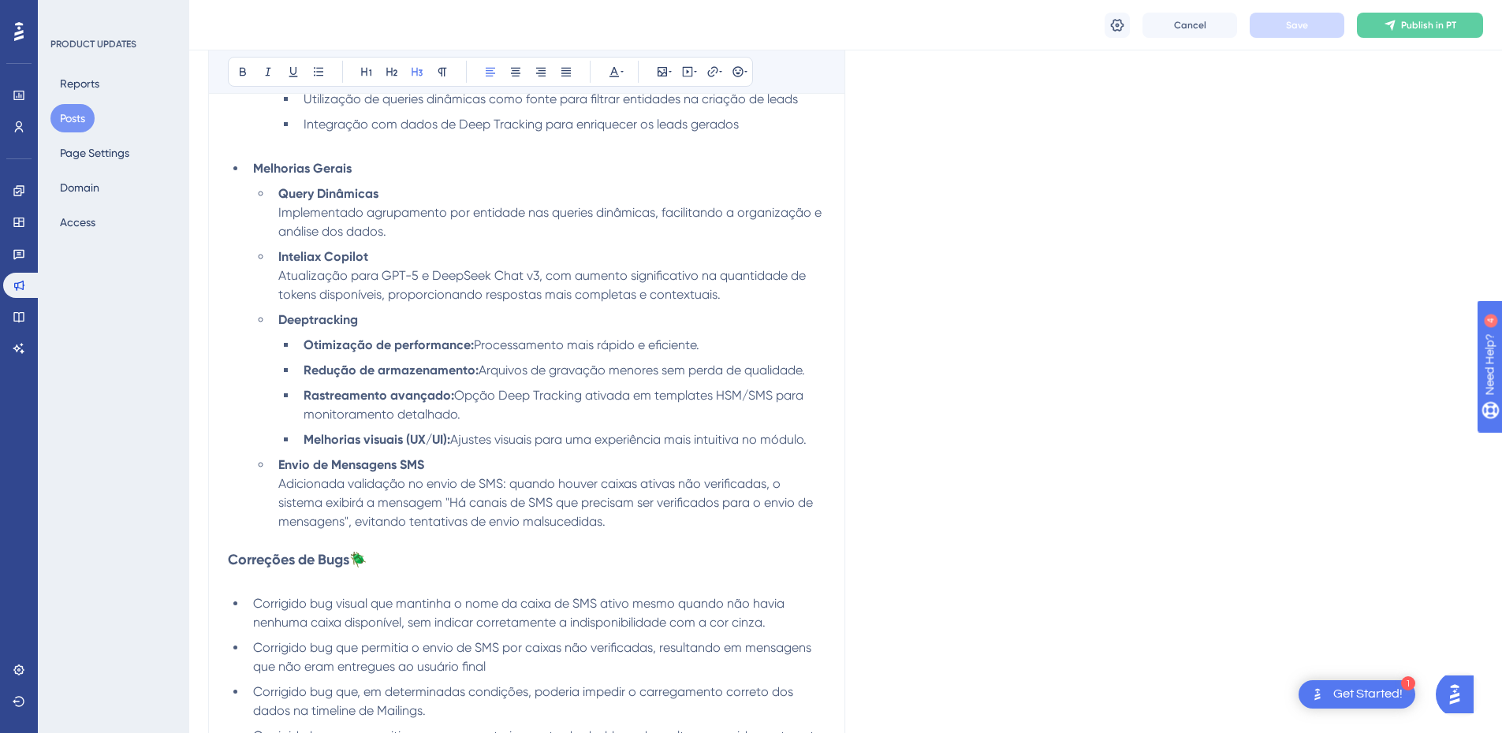
scroll to position [1104, 0]
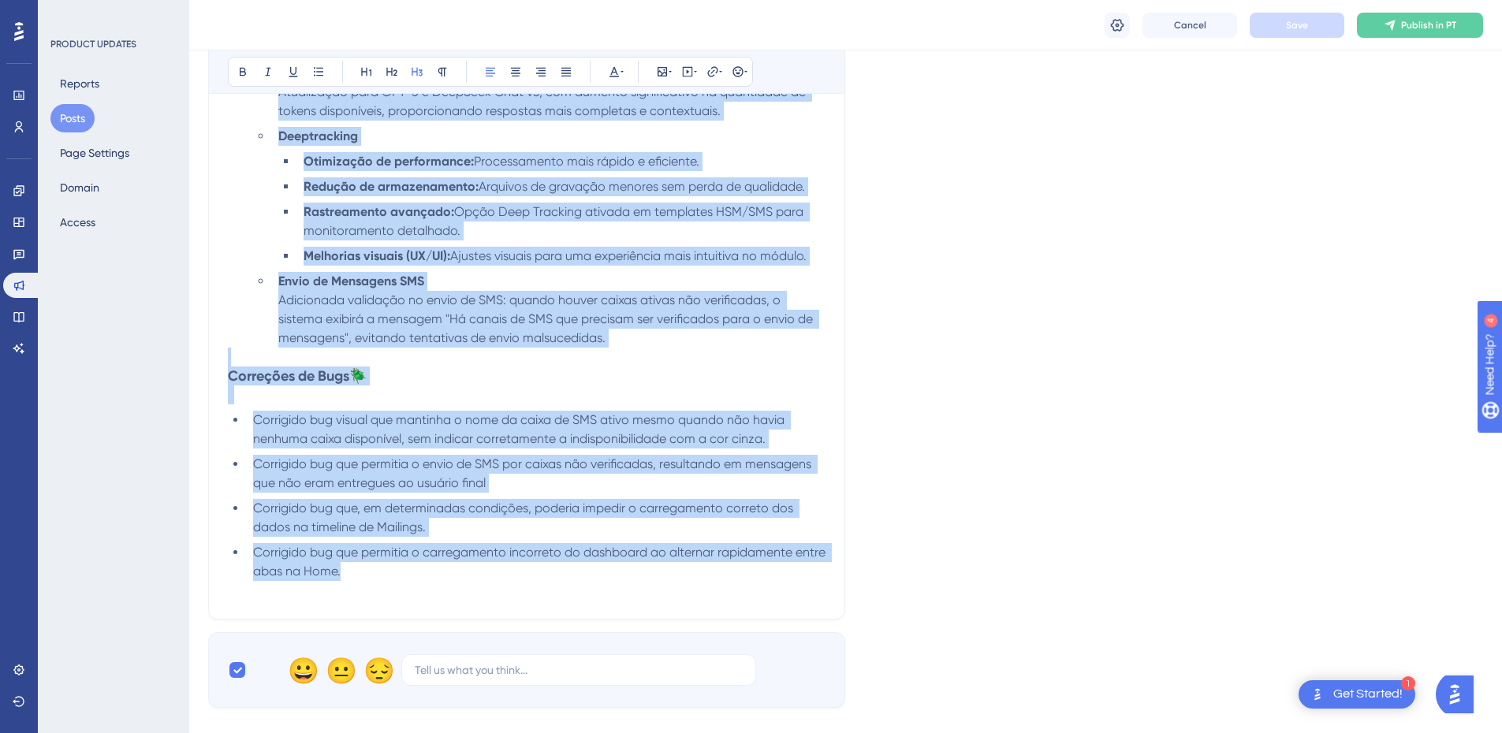
drag, startPoint x: 229, startPoint y: 162, endPoint x: 468, endPoint y: 580, distance: 480.7
click at [468, 580] on div "Novas Funcionalidades e Melhorias 🟢 Apelidos para Deep Tracking (Nova Funcional…" at bounding box center [527, 64] width 598 height 1072
click at [781, 545] on span "Corrigido bug que permitia o carregamento incorreto do dashboard ao alternar ra…" at bounding box center [541, 562] width 576 height 34
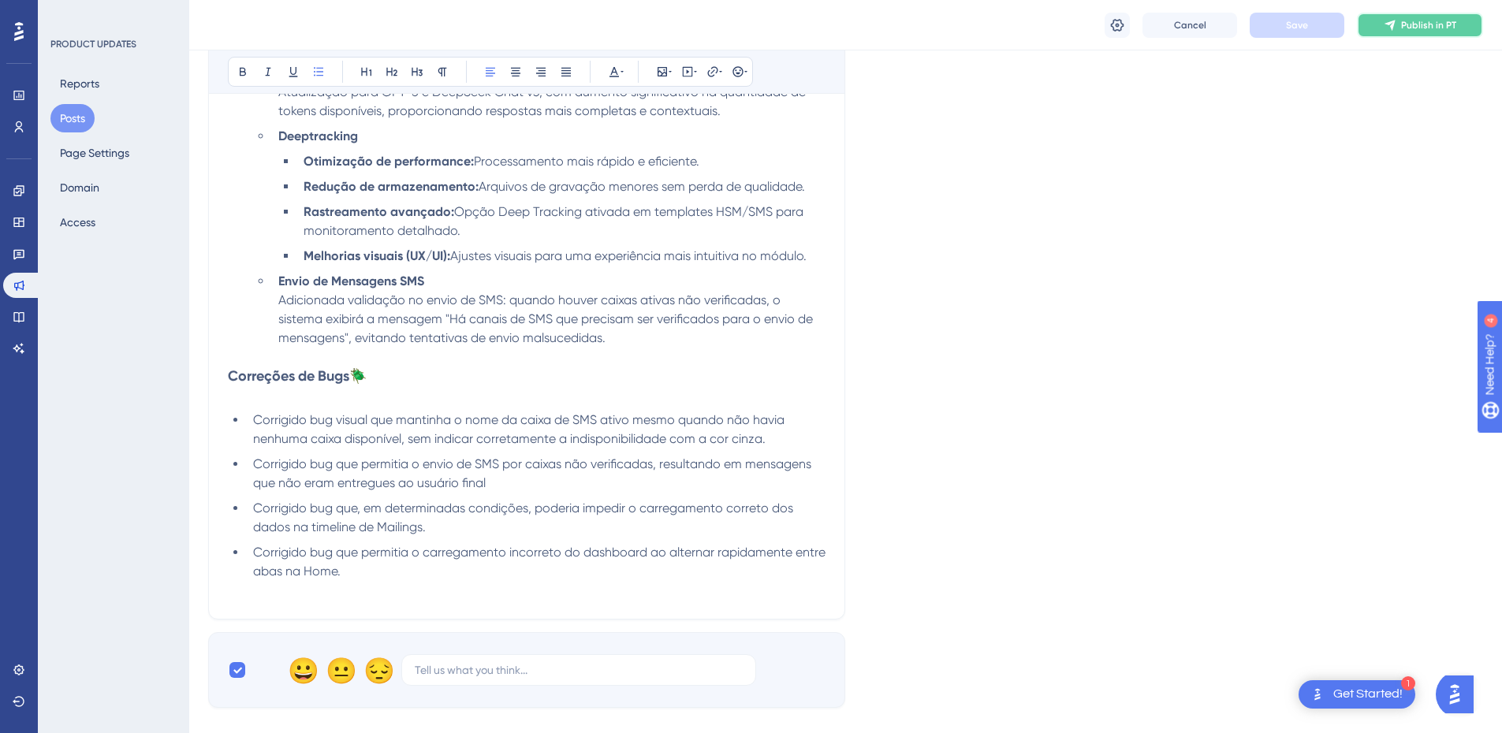
click at [1396, 32] on button "Publish in PT" at bounding box center [1420, 25] width 126 height 25
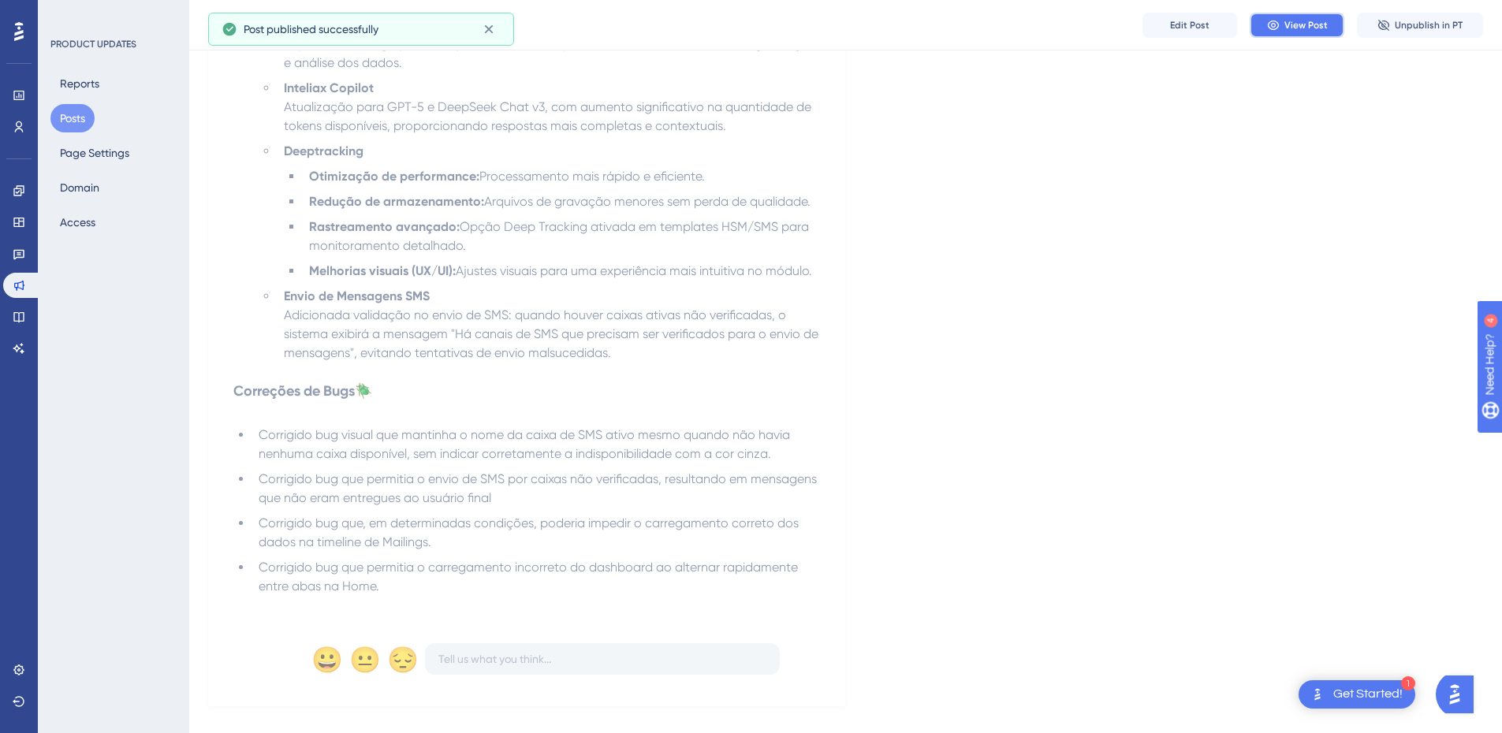
click at [1303, 24] on span "View Post" at bounding box center [1305, 25] width 43 height 13
